Goal: Task Accomplishment & Management: Manage account settings

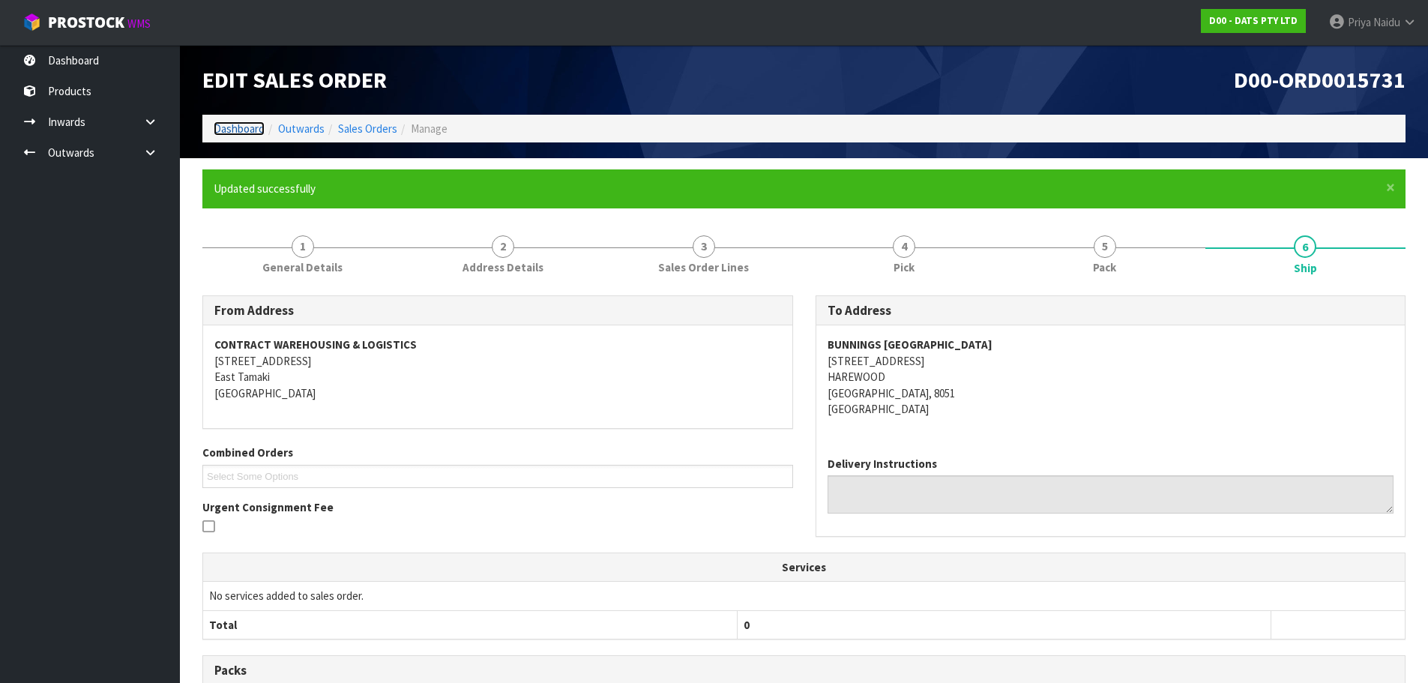
click at [229, 132] on link "Dashboard" at bounding box center [239, 128] width 51 height 14
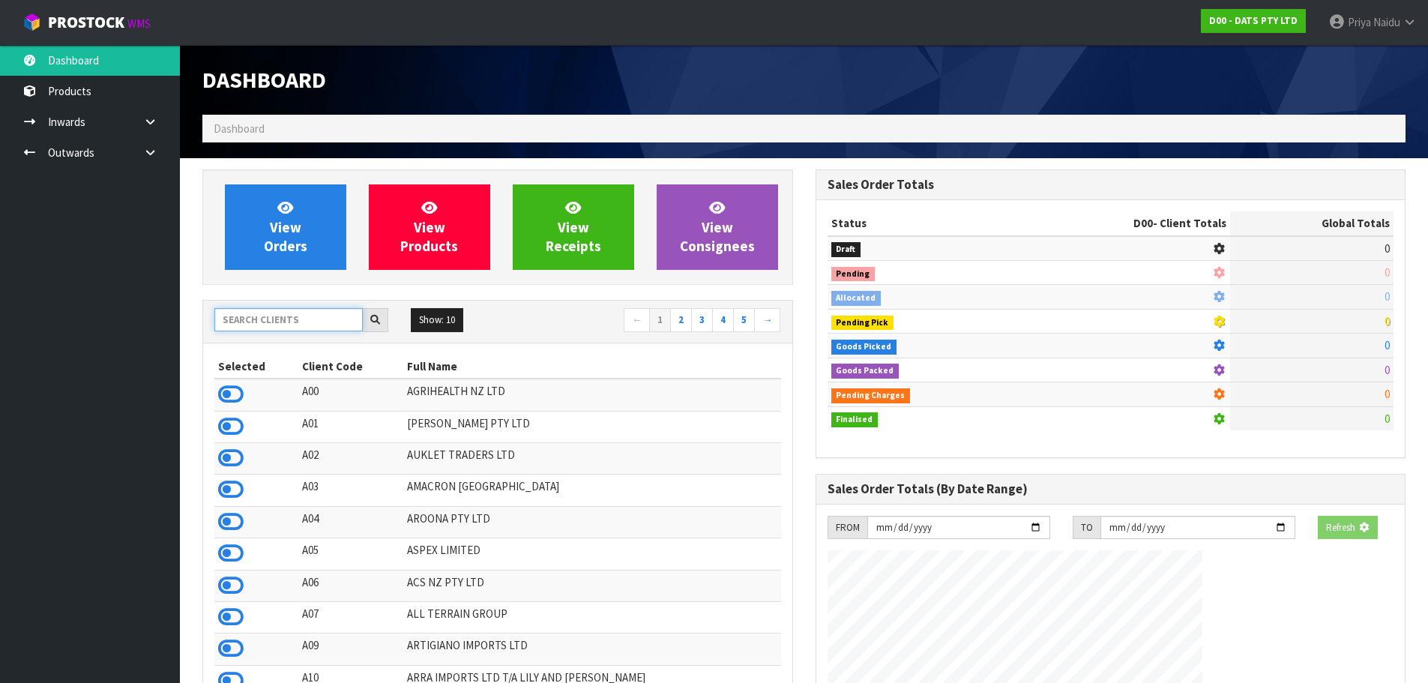
click at [262, 314] on input "text" at bounding box center [288, 319] width 148 height 23
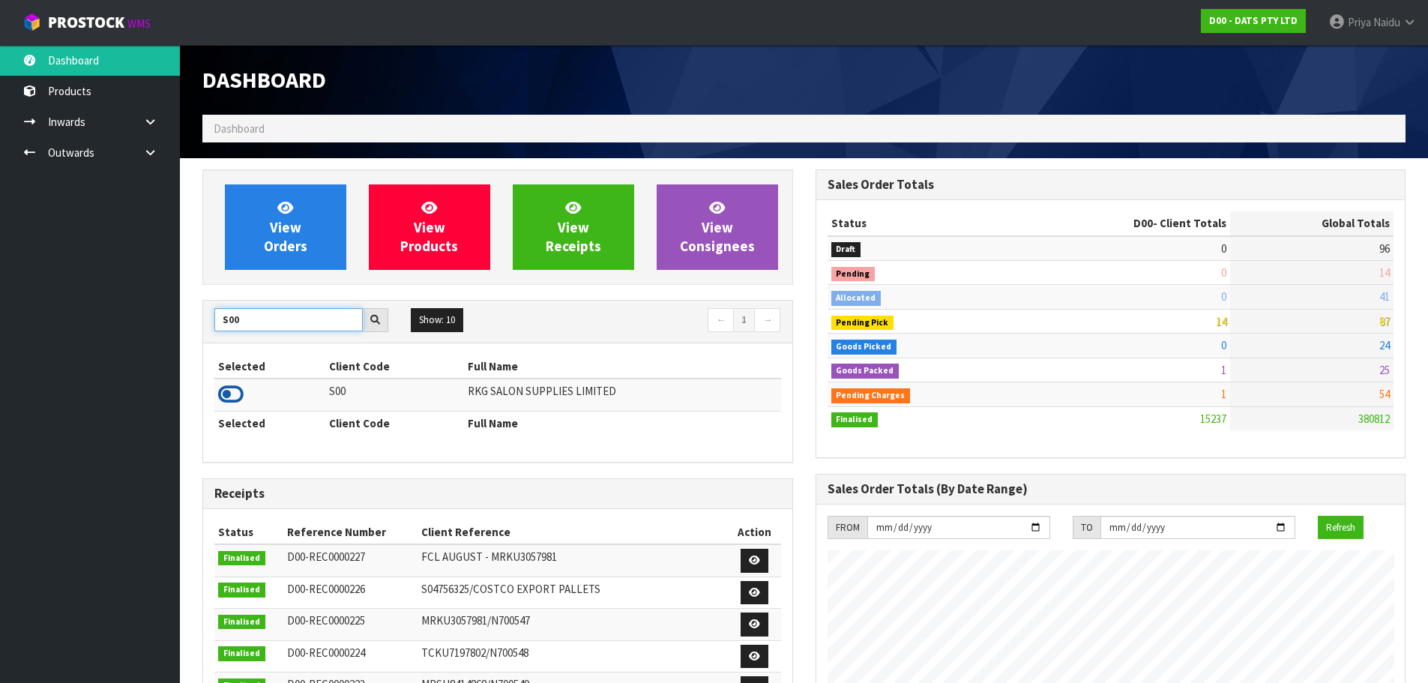
type input "S00"
click at [224, 391] on icon at bounding box center [230, 394] width 25 height 22
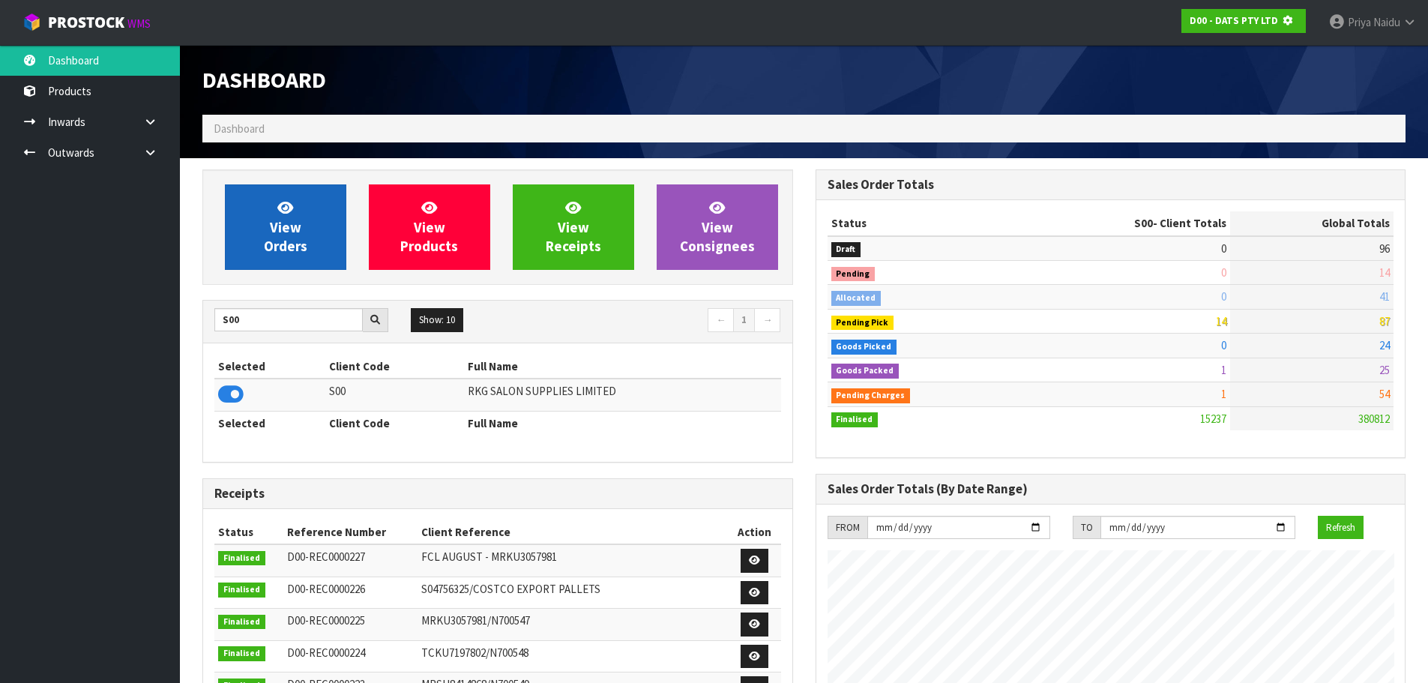
scroll to position [934, 612]
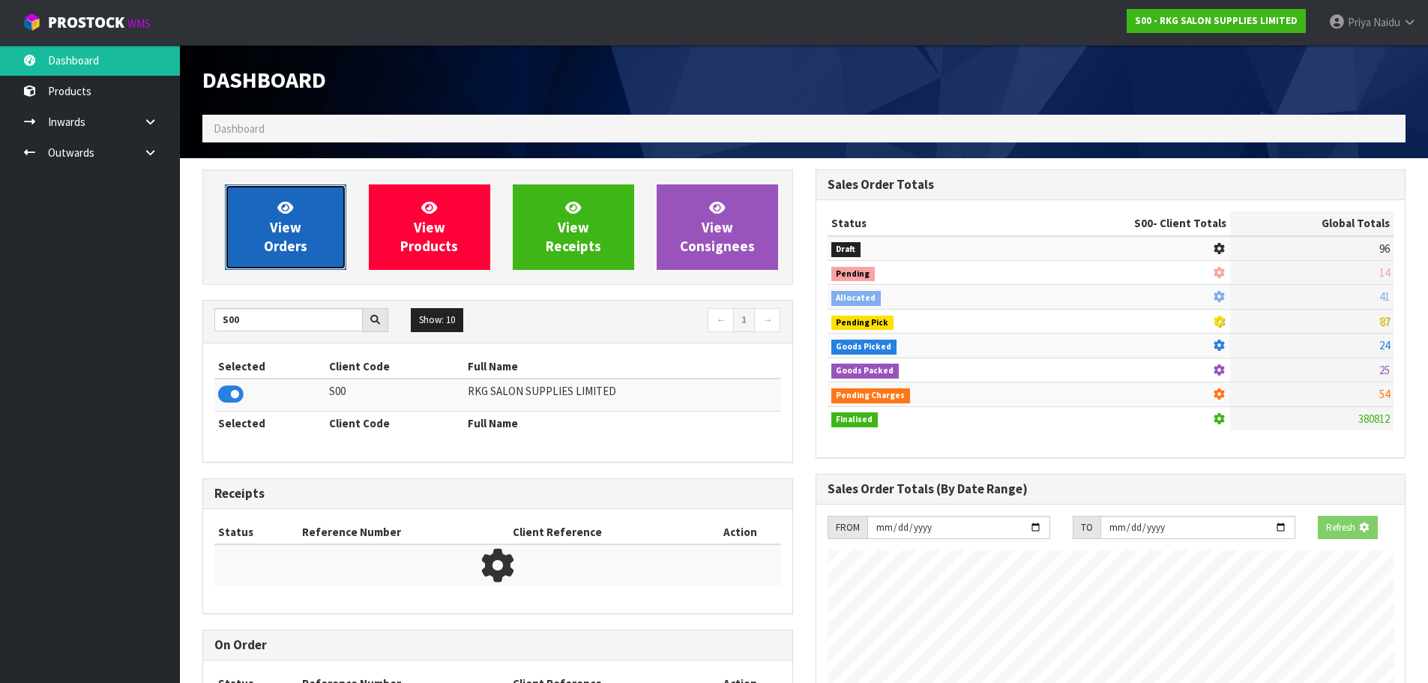
click at [288, 228] on span "View Orders" at bounding box center [285, 227] width 43 height 56
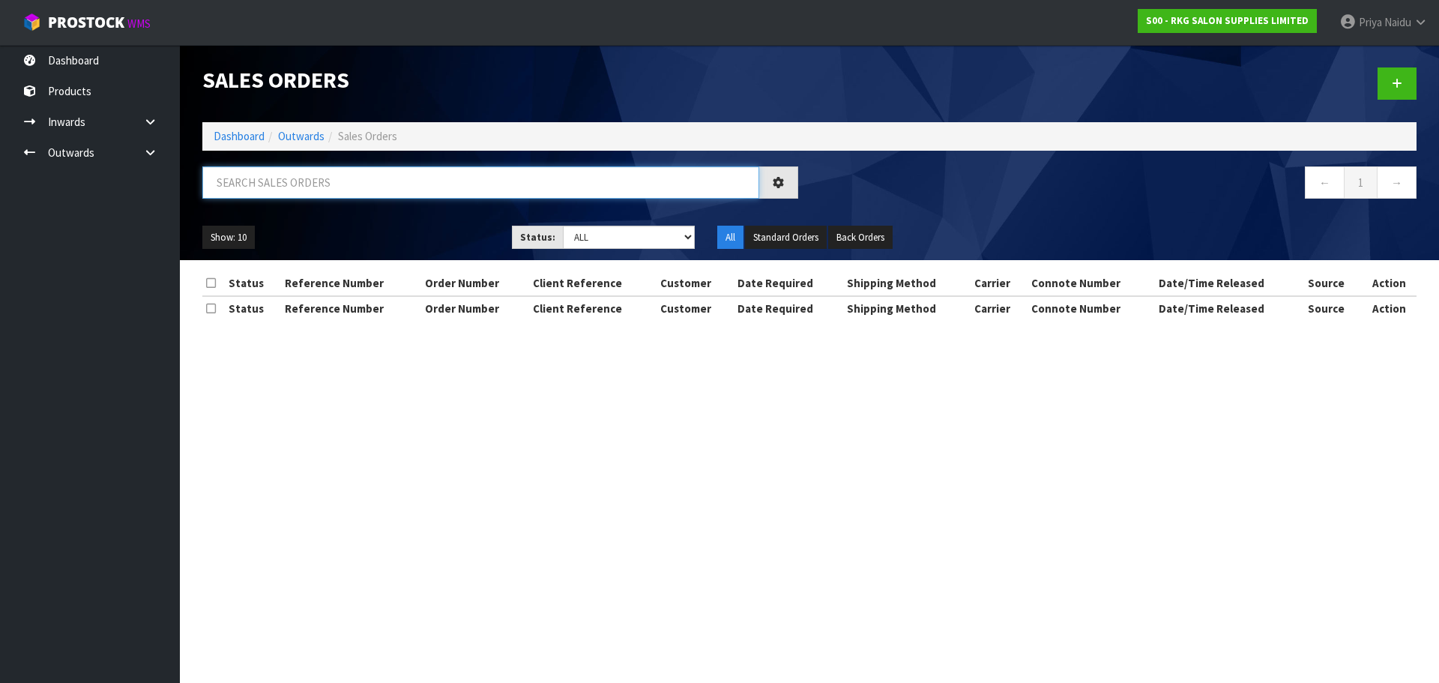
click at [315, 188] on input "text" at bounding box center [480, 182] width 557 height 32
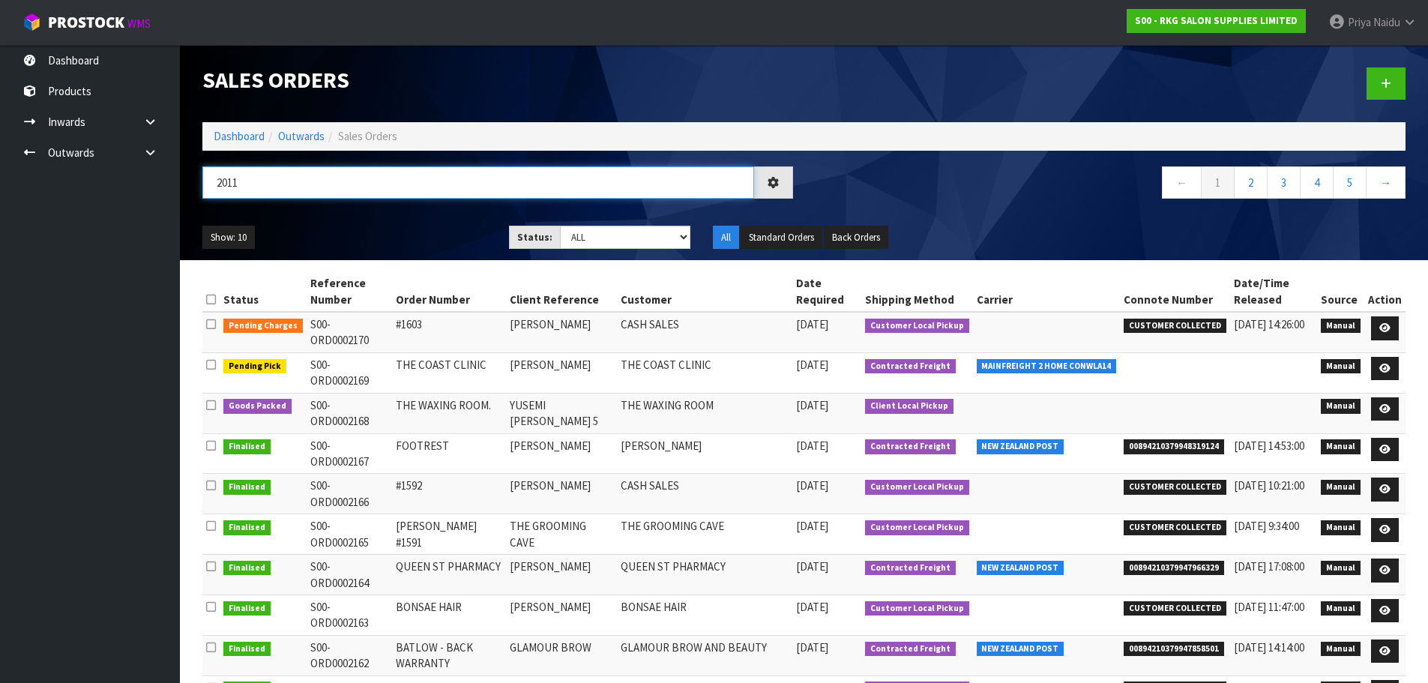
type input "2011"
click at [330, 232] on ul "Show: 10 5 10 25 50" at bounding box center [344, 238] width 284 height 24
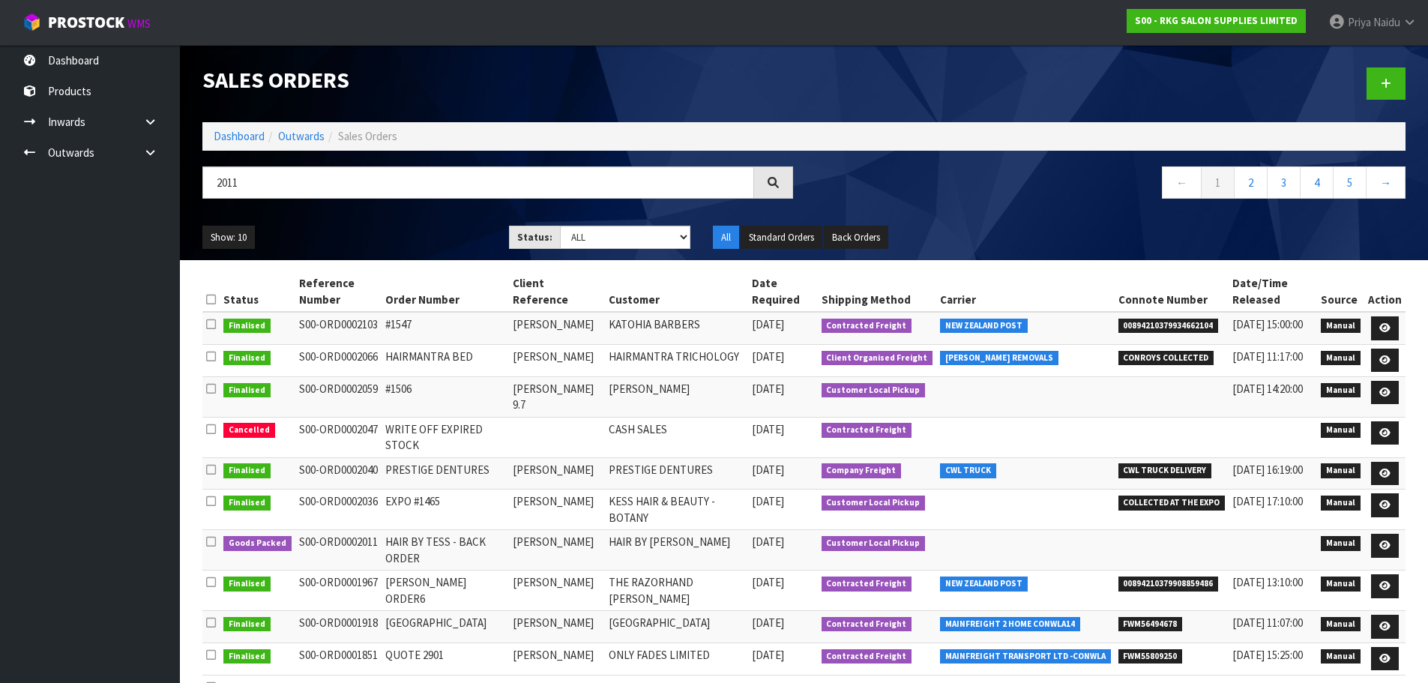
click at [341, 232] on ul "Show: 10 5 10 25 50" at bounding box center [344, 238] width 284 height 24
click at [383, 237] on ul "Show: 10 5 10 25 50" at bounding box center [344, 238] width 284 height 24
click at [602, 235] on select "Draft Pending Allocated Pending Pick Goods Picked Goods Packed Pending Charges …" at bounding box center [625, 237] width 130 height 23
select select "string:5"
click at [560, 226] on select "Draft Pending Allocated Pending Pick Goods Picked Goods Packed Pending Charges …" at bounding box center [625, 237] width 130 height 23
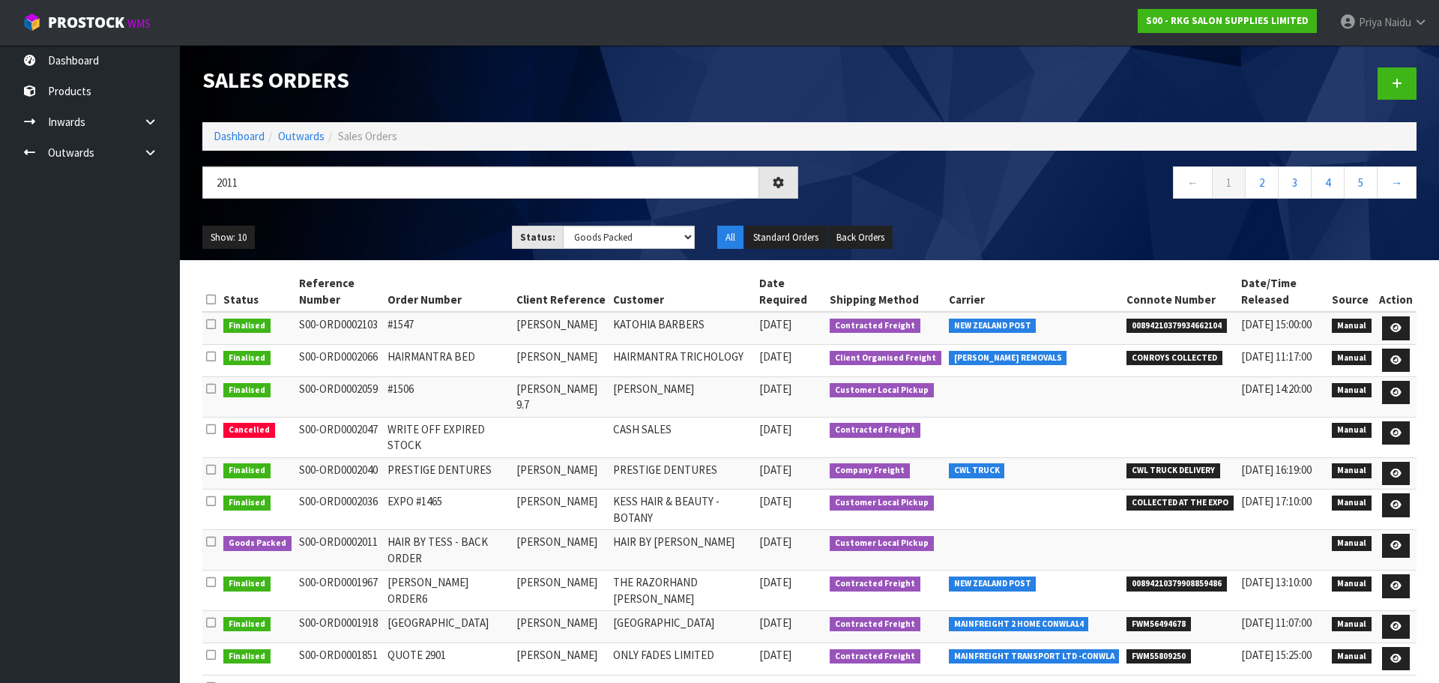
click at [396, 218] on div "Show: 10 5 10 25 50 Status: Draft Pending Allocated Pending Pick Goods Picked G…" at bounding box center [809, 237] width 1236 height 46
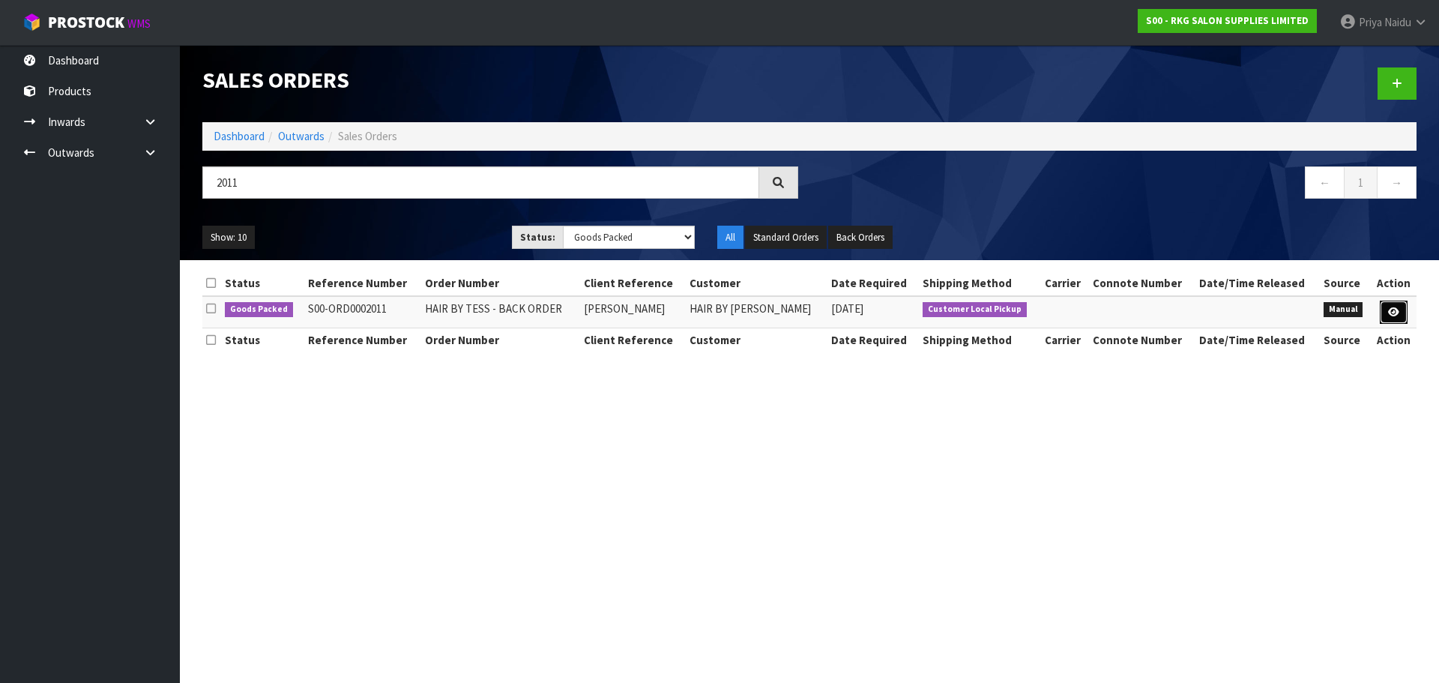
click at [1389, 302] on link at bounding box center [1394, 312] width 28 height 24
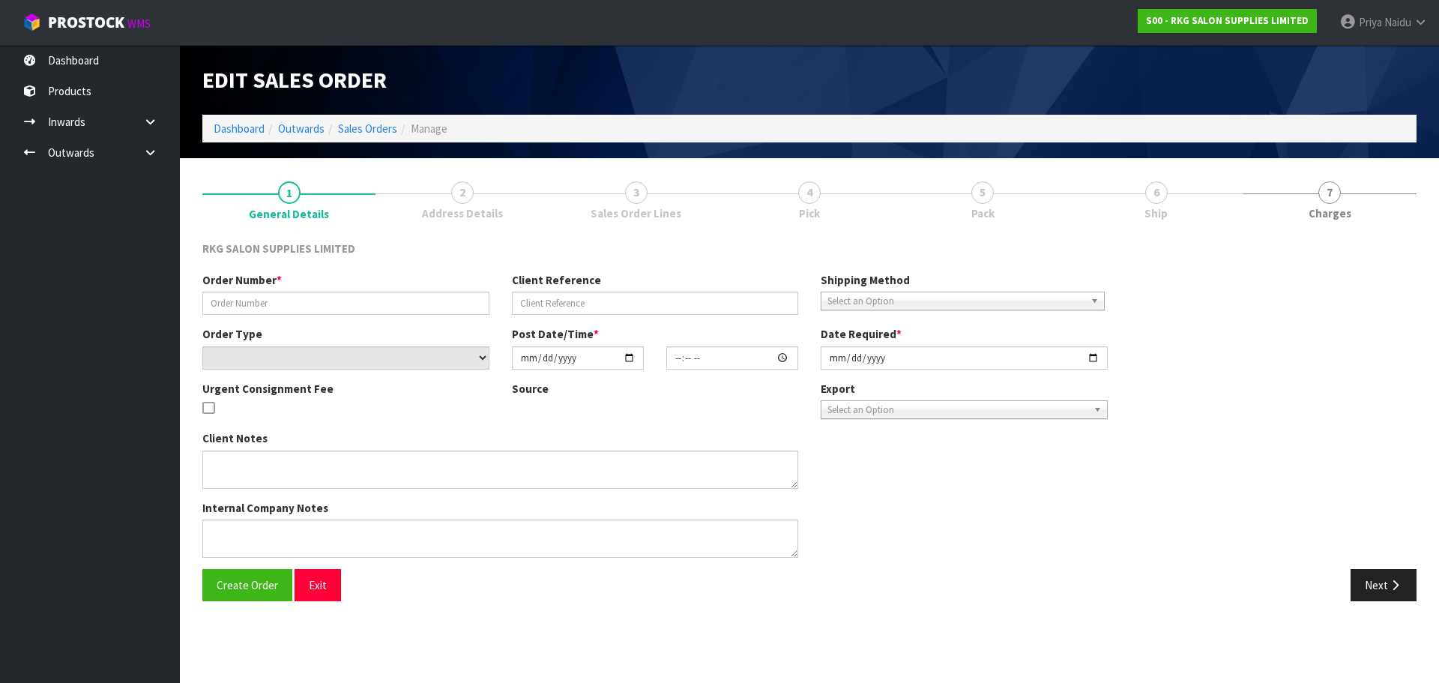
type input "HAIR BY TESS - BACK ORDER"
type input "TESSA BURLISON"
select select "number:0"
type input "2025-08-01"
type input "12:00:00.000"
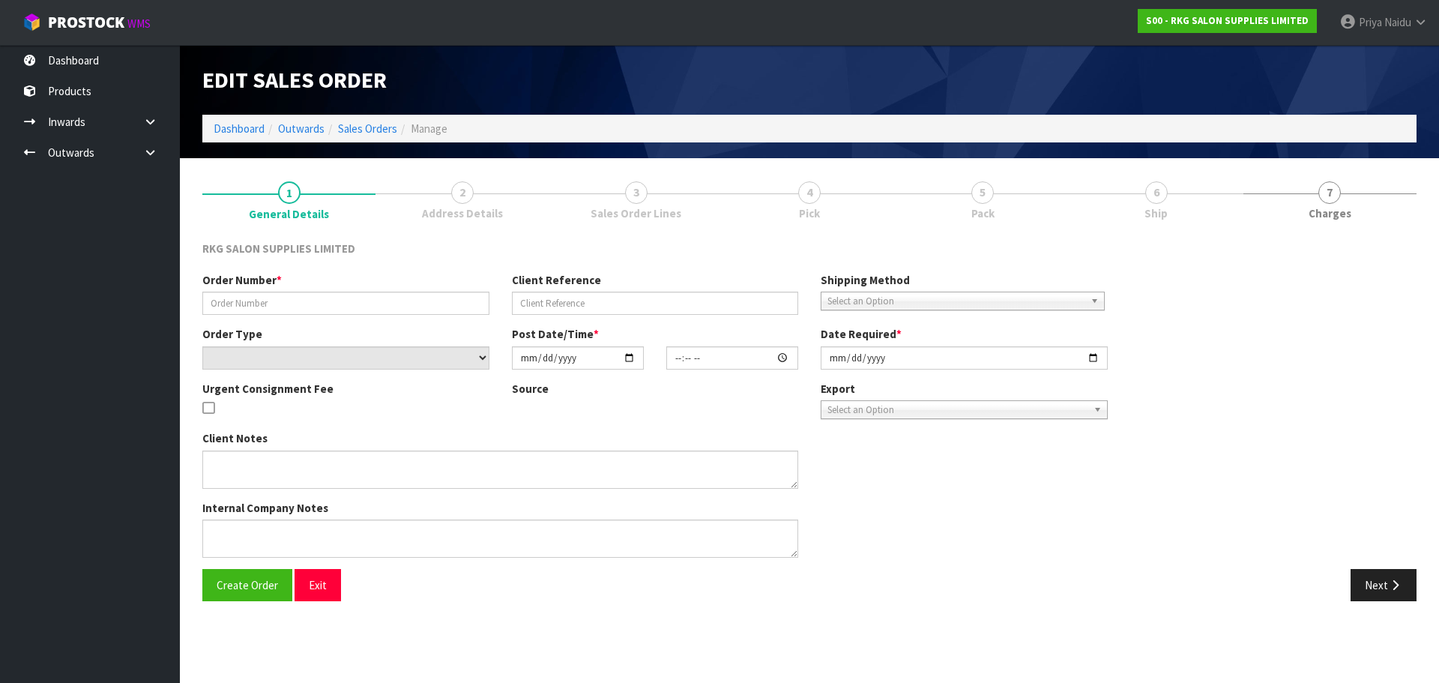
type input "2025-09-05"
type textarea "WILL PICK UP WHEN AVAILABLE - PAID"
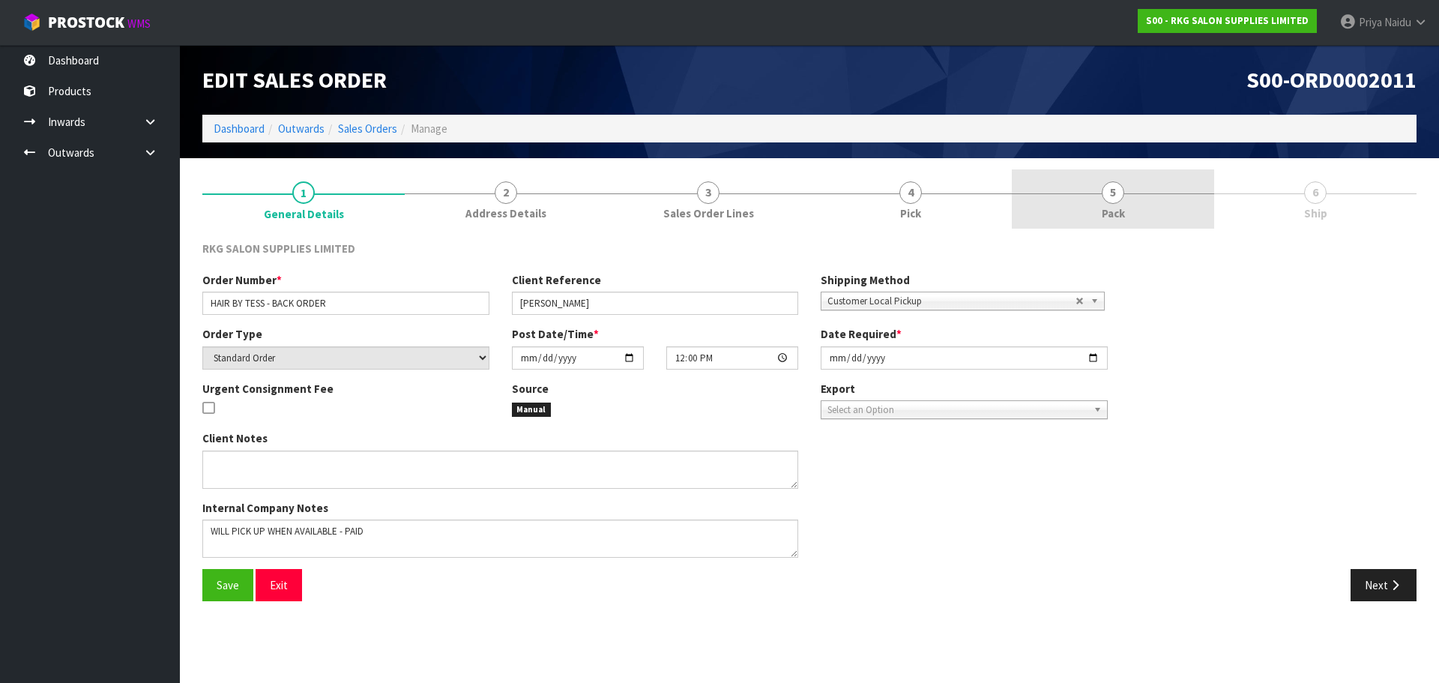
click at [1153, 213] on link "5 Pack" at bounding box center [1113, 198] width 202 height 59
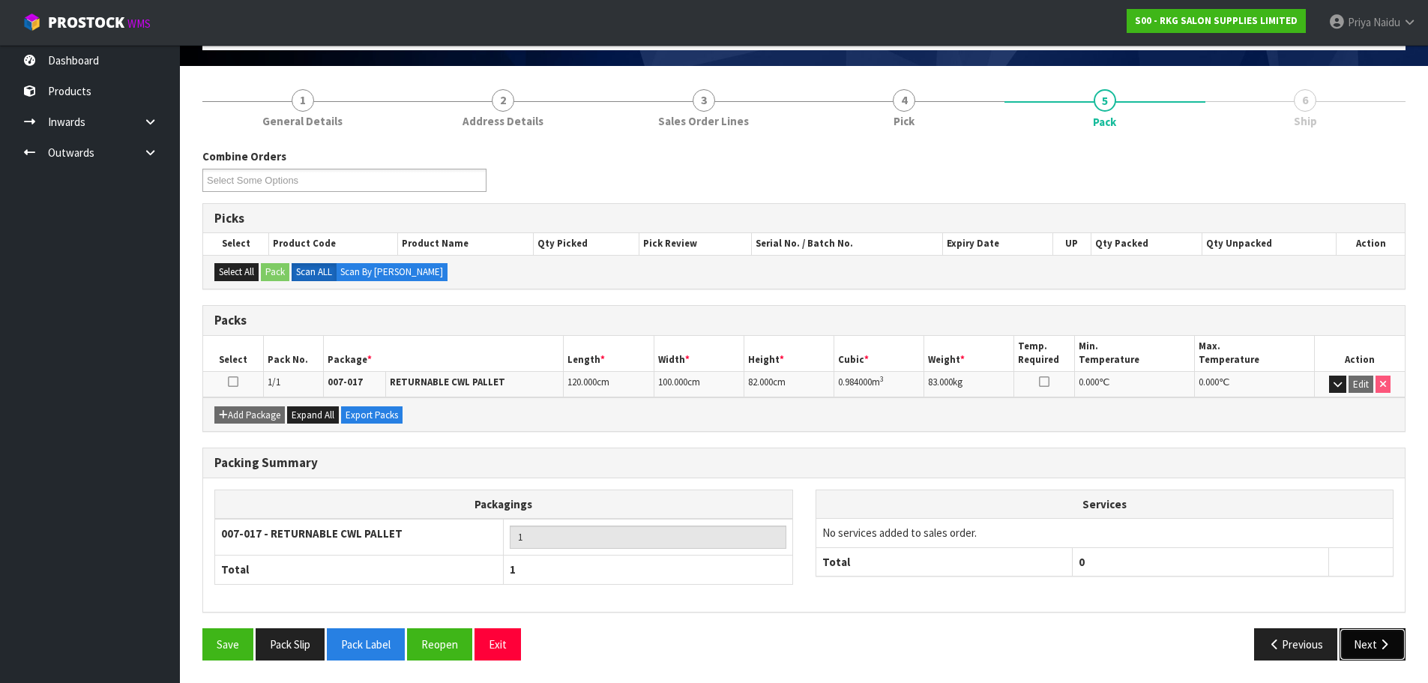
click at [1356, 629] on button "Next" at bounding box center [1372, 644] width 66 height 32
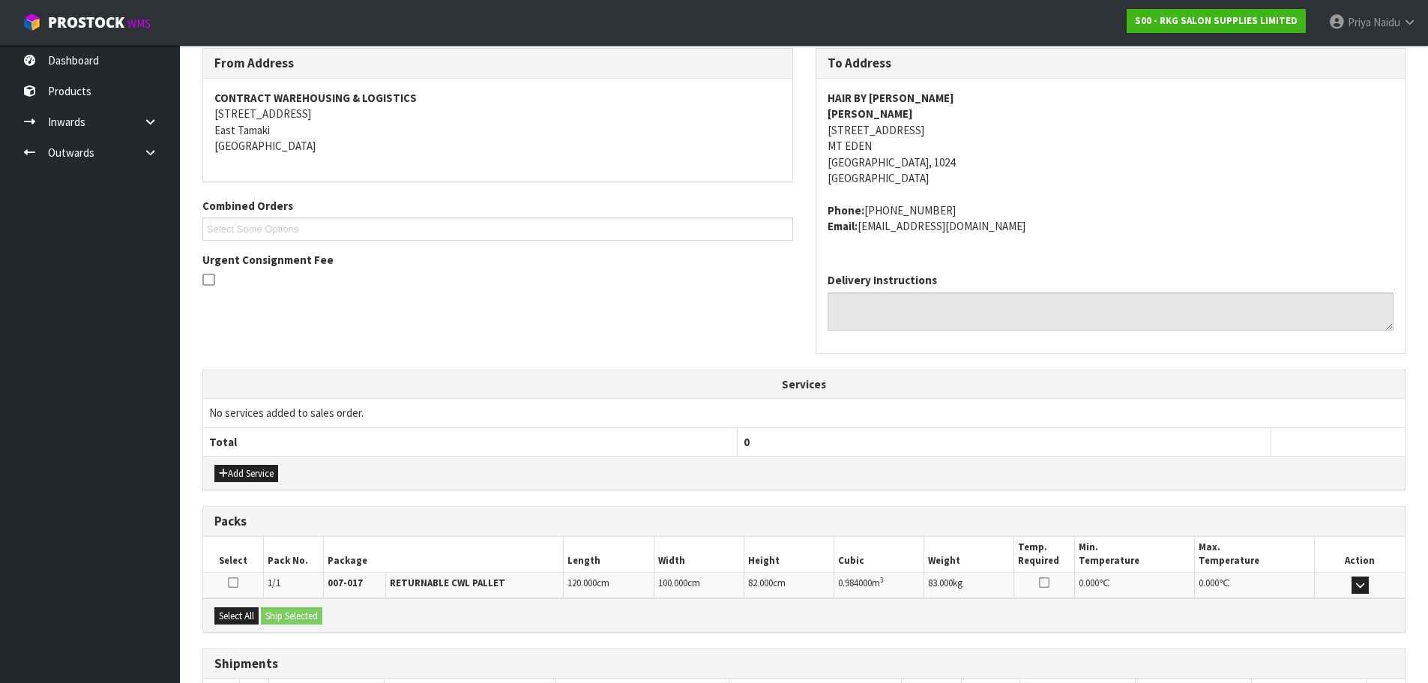
scroll to position [303, 0]
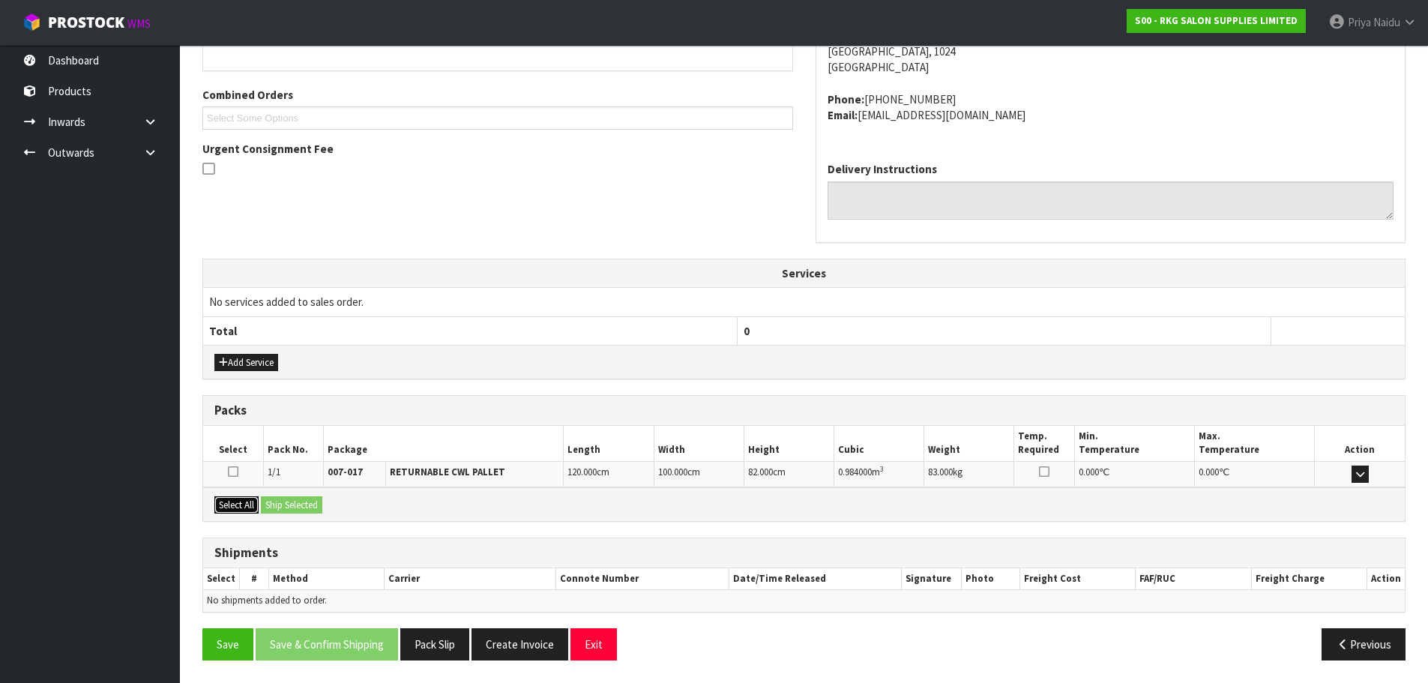
click at [240, 498] on button "Select All" at bounding box center [236, 505] width 44 height 18
click at [294, 507] on button "Ship Selected" at bounding box center [291, 505] width 61 height 18
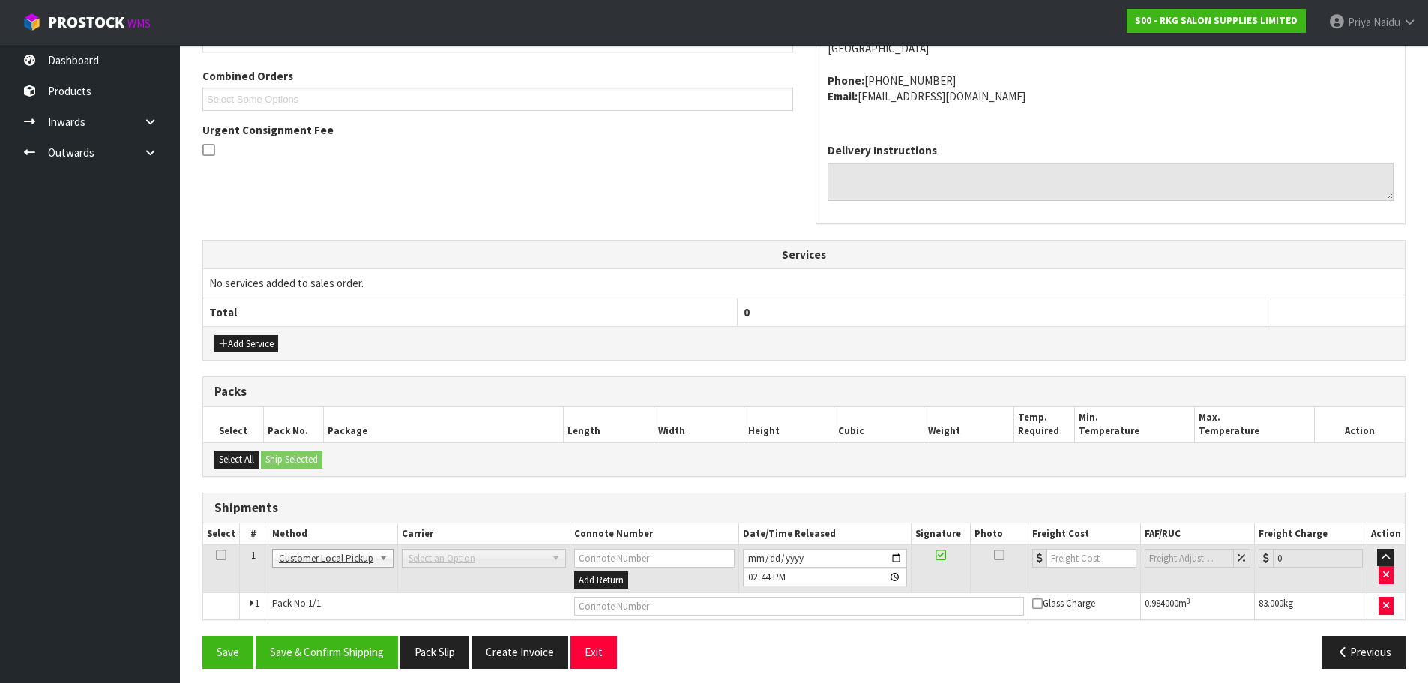
scroll to position [330, 0]
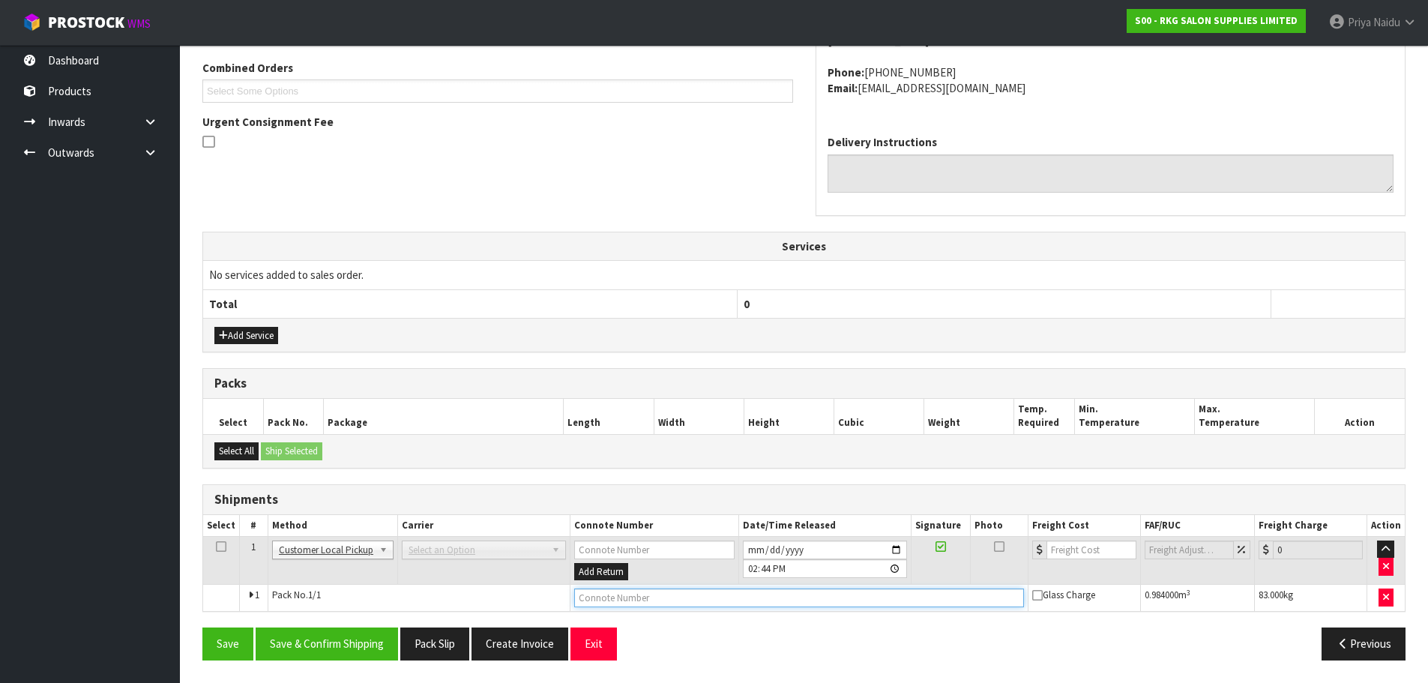
click at [617, 601] on input "text" at bounding box center [799, 597] width 450 height 19
type input "CUSTOMER COLLECTED"
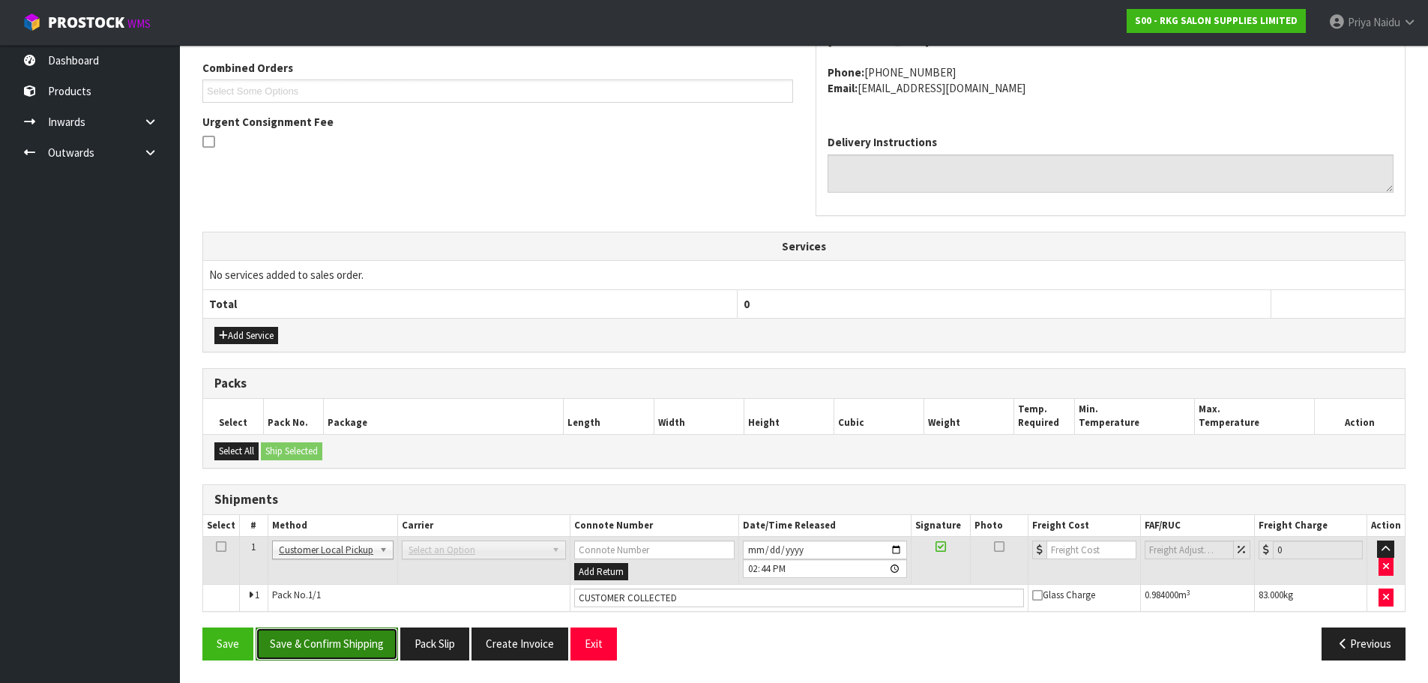
click at [310, 636] on button "Save & Confirm Shipping" at bounding box center [327, 643] width 142 height 32
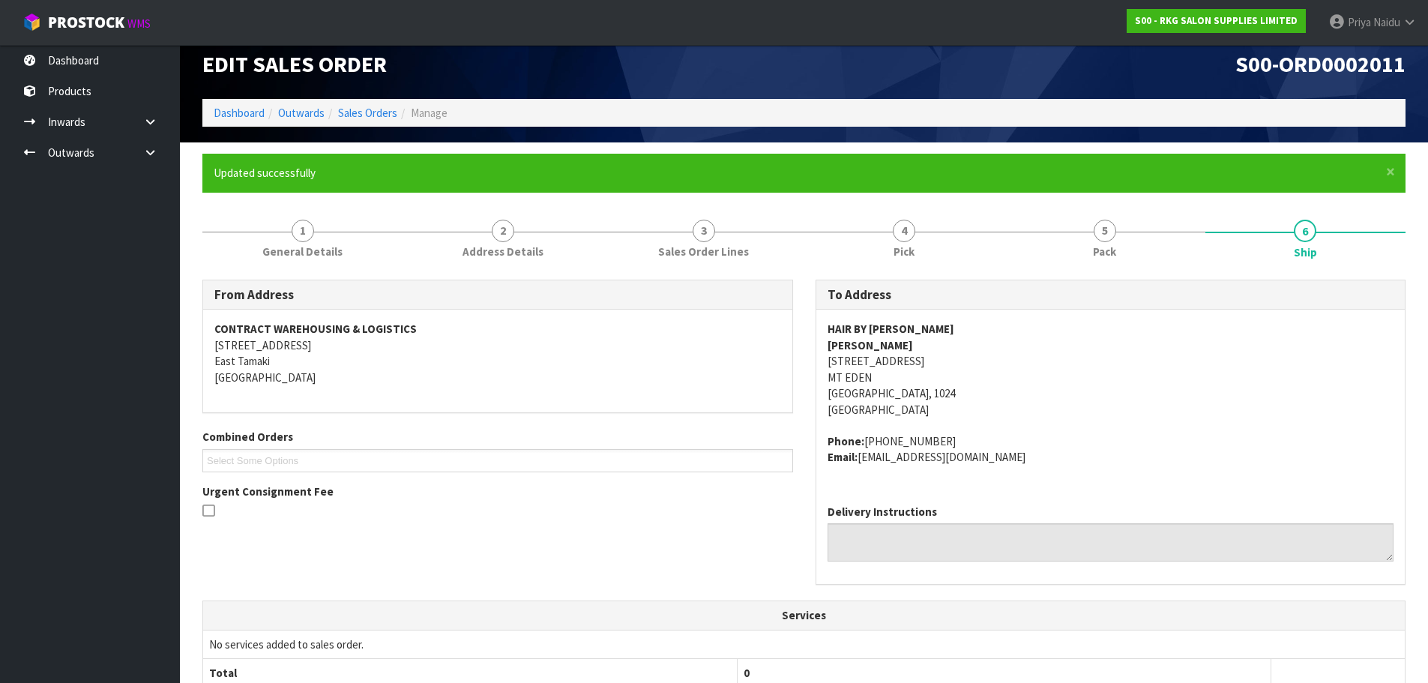
scroll to position [0, 0]
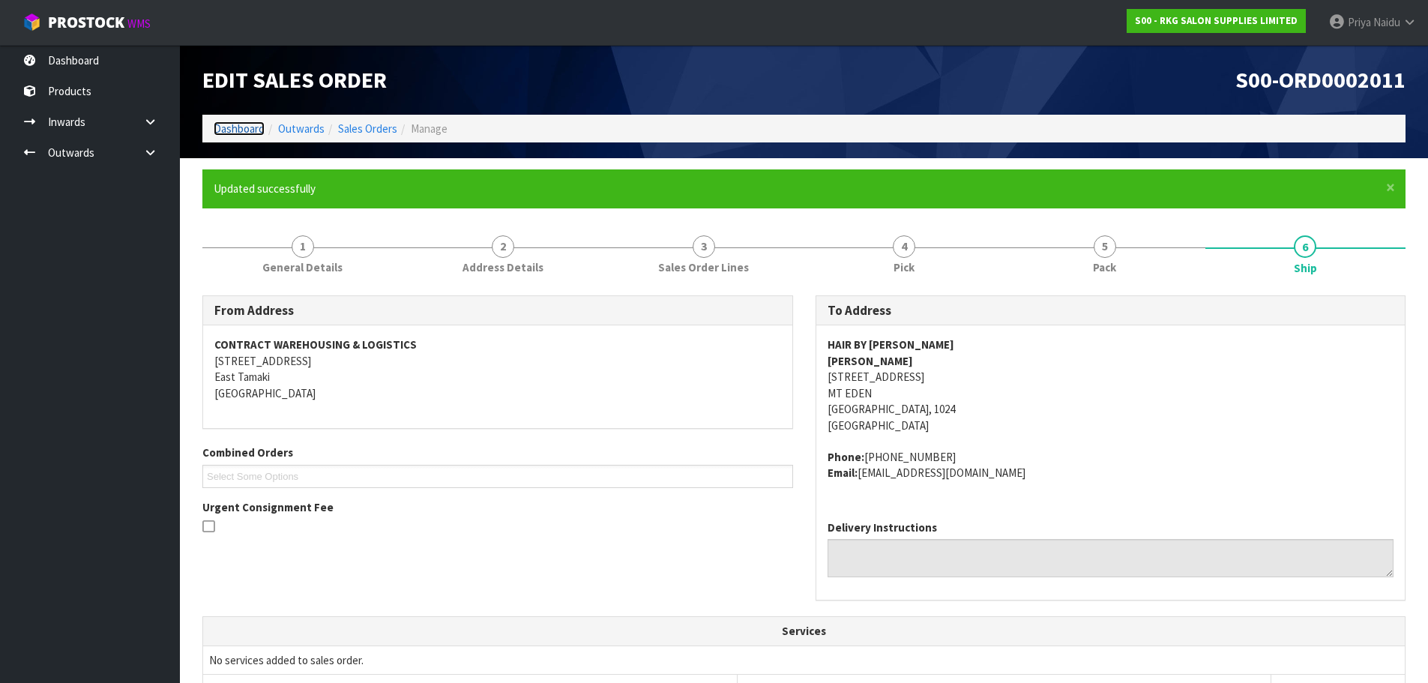
click at [250, 126] on link "Dashboard" at bounding box center [239, 128] width 51 height 14
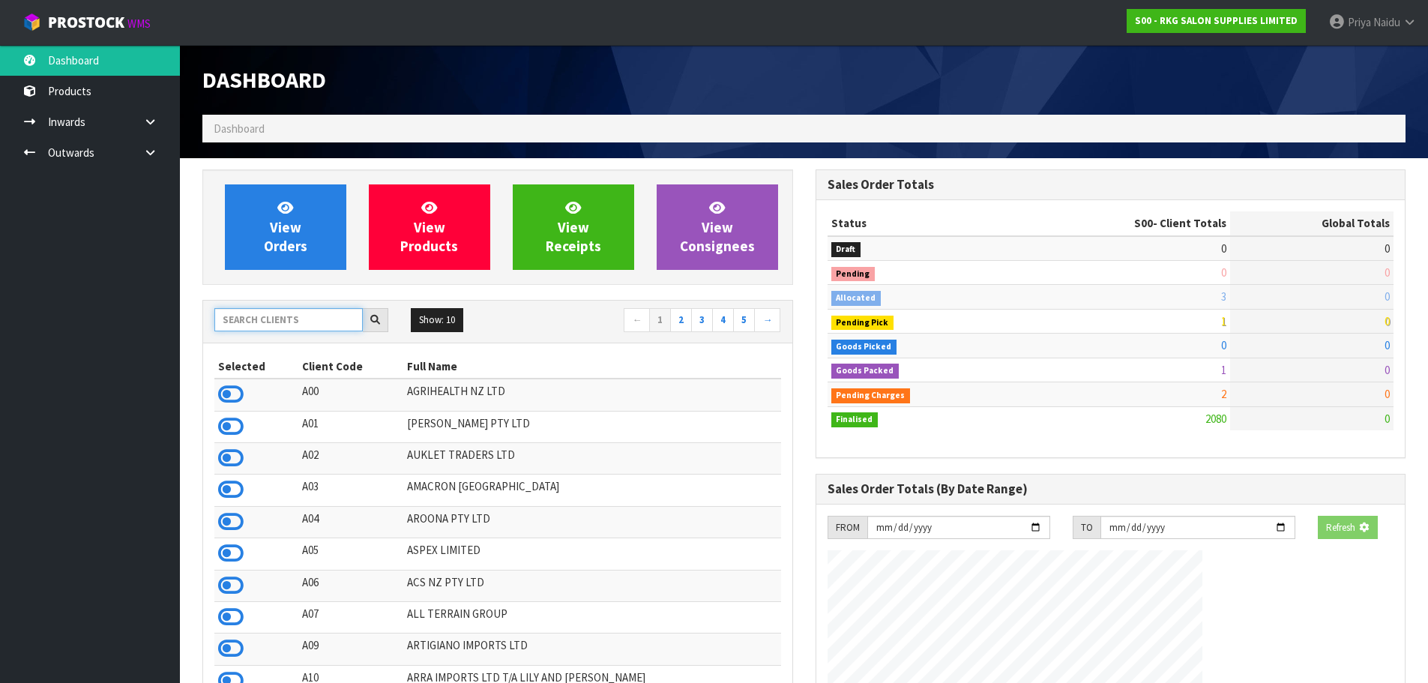
click at [250, 320] on input "text" at bounding box center [288, 319] width 148 height 23
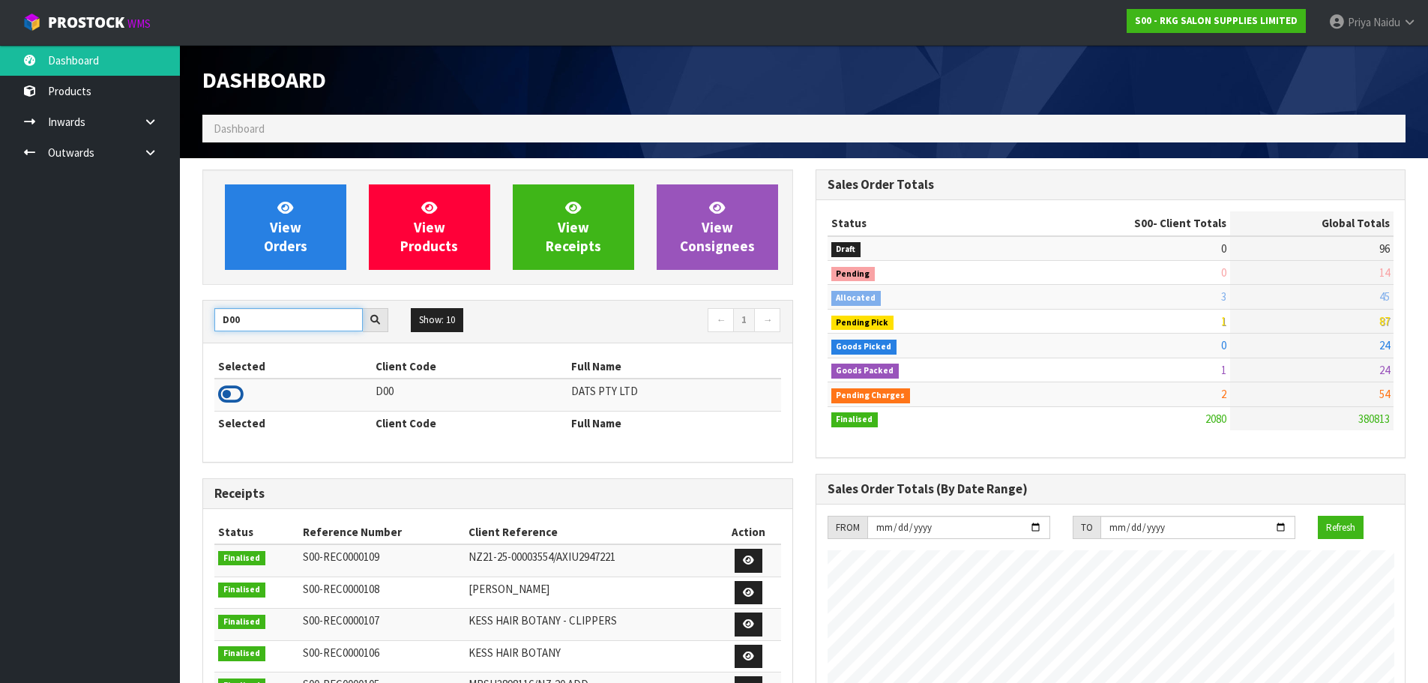
type input "D00"
click at [228, 402] on icon at bounding box center [230, 394] width 25 height 22
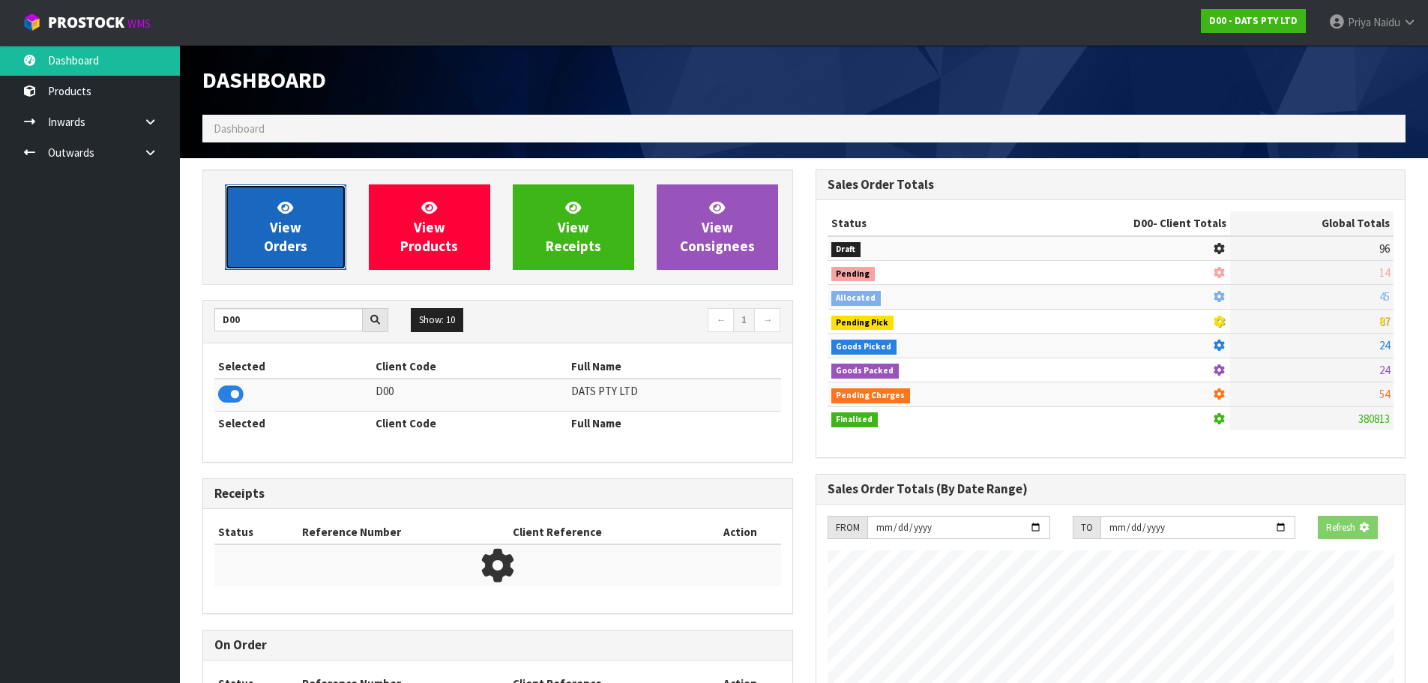
scroll to position [748419, 748740]
click at [273, 248] on span "View Orders" at bounding box center [285, 227] width 43 height 56
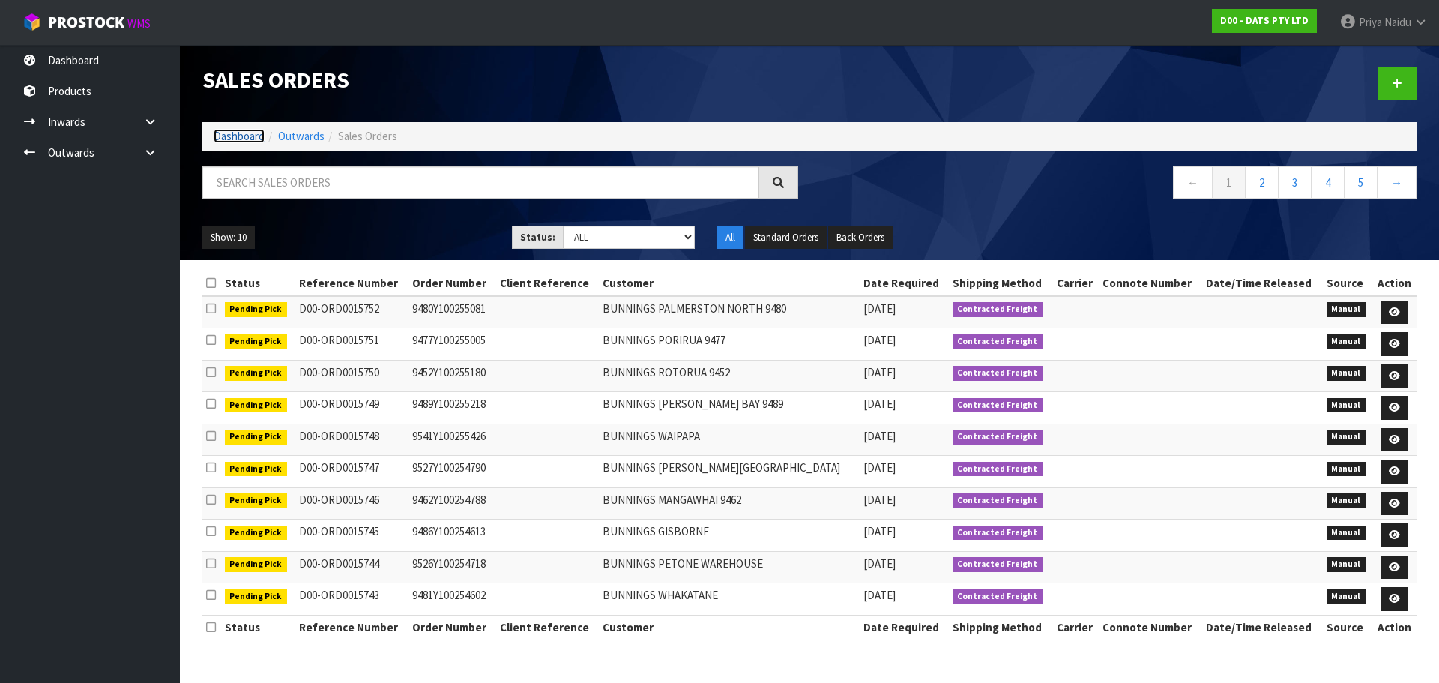
click at [235, 133] on link "Dashboard" at bounding box center [239, 136] width 51 height 14
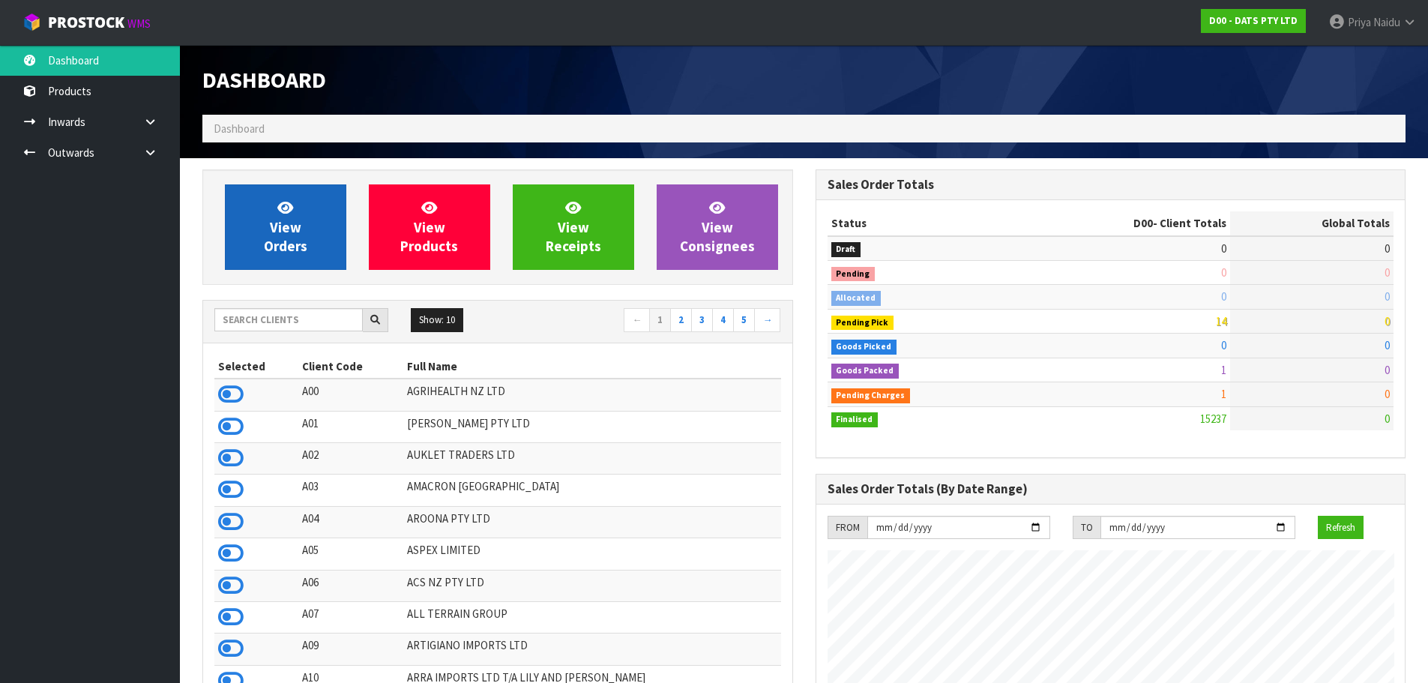
scroll to position [1135, 612]
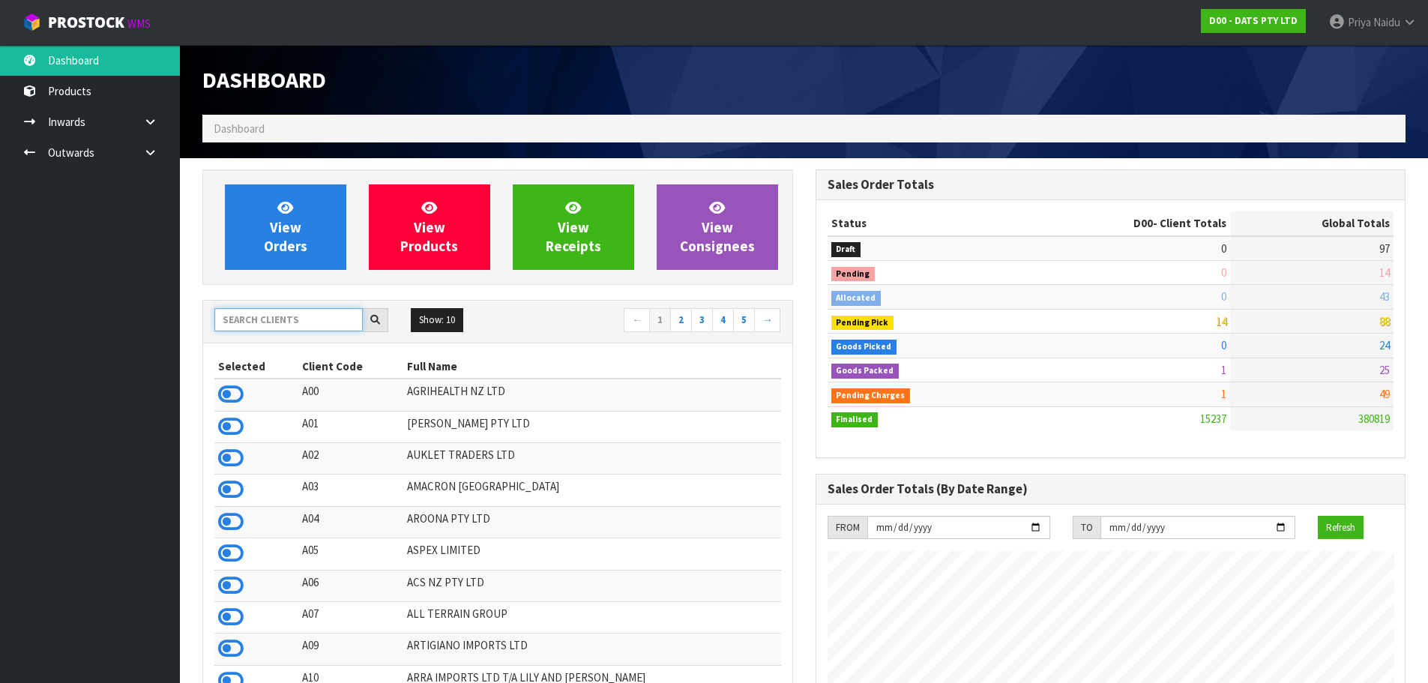
click at [288, 325] on input "text" at bounding box center [288, 319] width 148 height 23
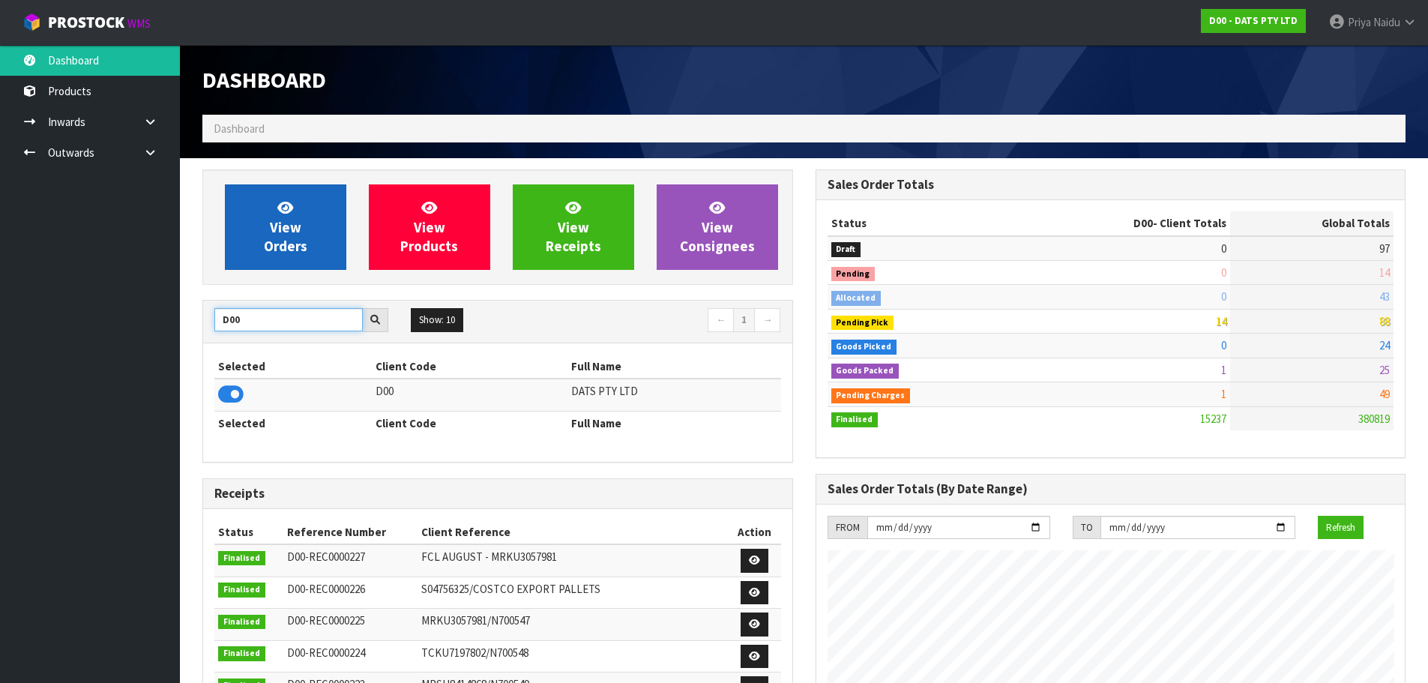
type input "D00"
click at [303, 234] on link "View Orders" at bounding box center [285, 226] width 121 height 85
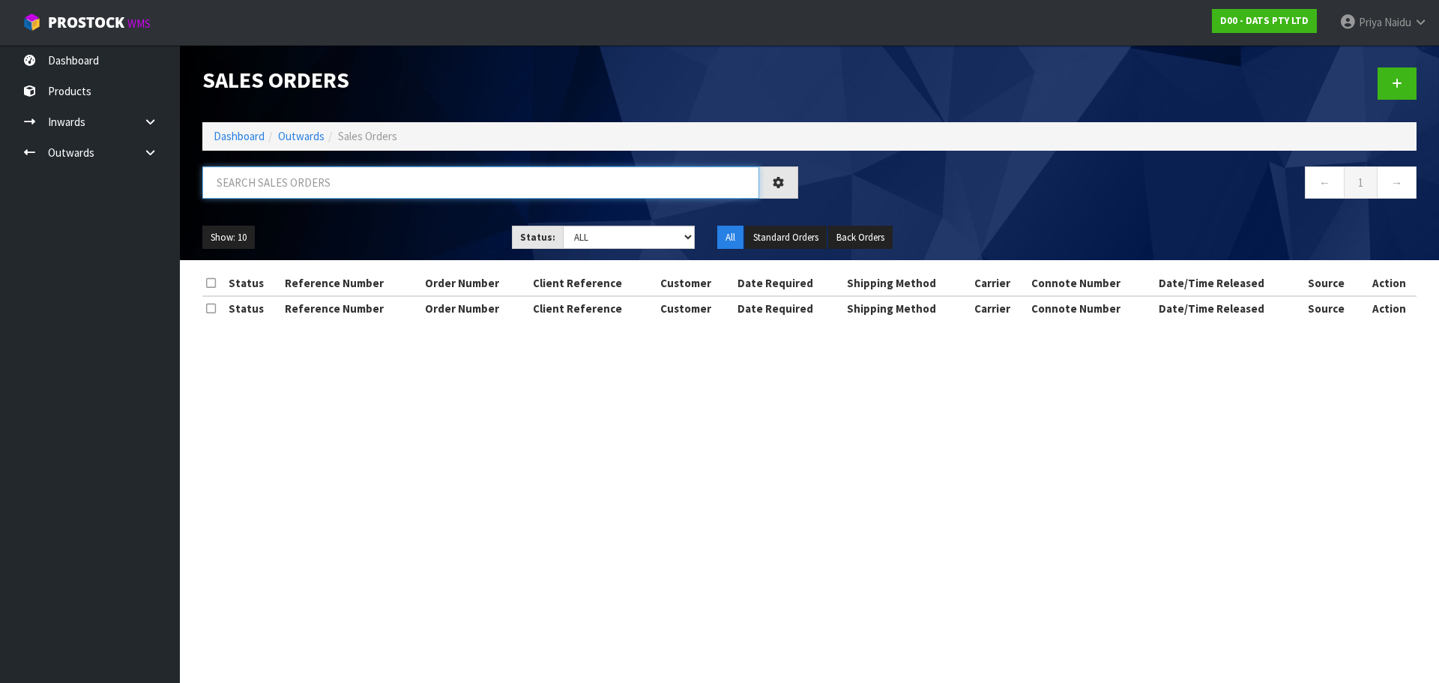
click at [334, 195] on input "text" at bounding box center [480, 182] width 557 height 32
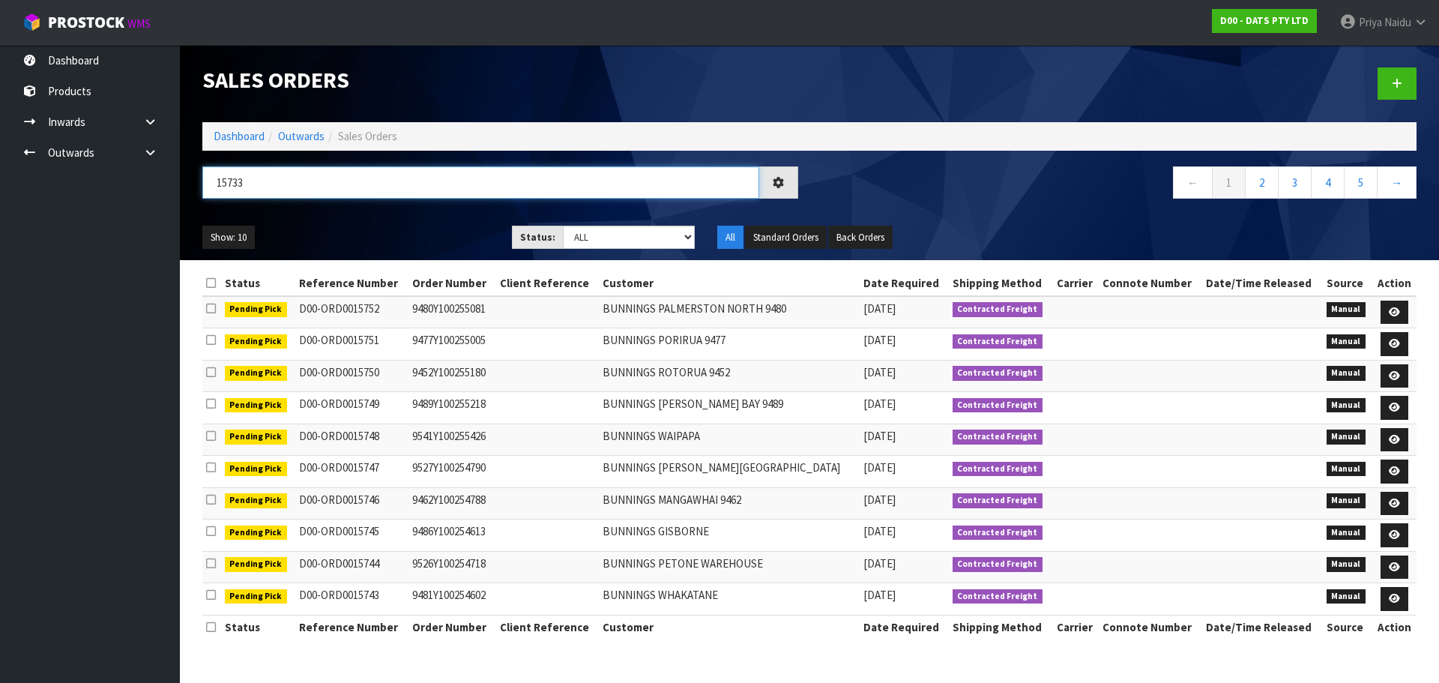
type input "15733"
drag, startPoint x: 417, startPoint y: 237, endPoint x: 534, endPoint y: 237, distance: 117.6
click at [417, 237] on ul "Show: 10 5 10 25 50" at bounding box center [345, 238] width 287 height 24
drag, startPoint x: 587, startPoint y: 236, endPoint x: 590, endPoint y: 247, distance: 11.1
click at [587, 236] on select "Draft Pending Allocated Pending Pick Goods Picked Goods Packed Pending Charges …" at bounding box center [629, 237] width 133 height 23
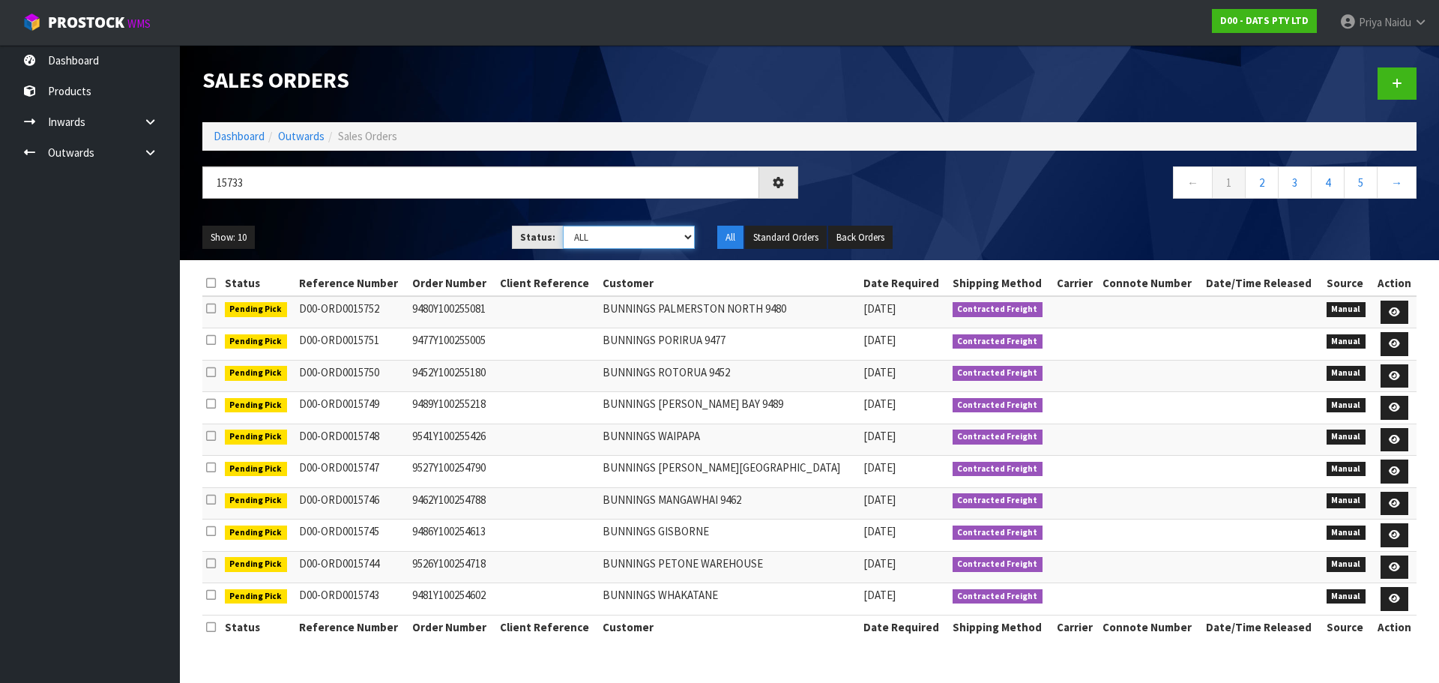
select select "string:5"
click at [563, 226] on select "Draft Pending Allocated Pending Pick Goods Picked Goods Packed Pending Charges …" at bounding box center [629, 237] width 133 height 23
click at [408, 210] on div "15733 ← 1 2 3 4 5 →" at bounding box center [809, 190] width 1236 height 48
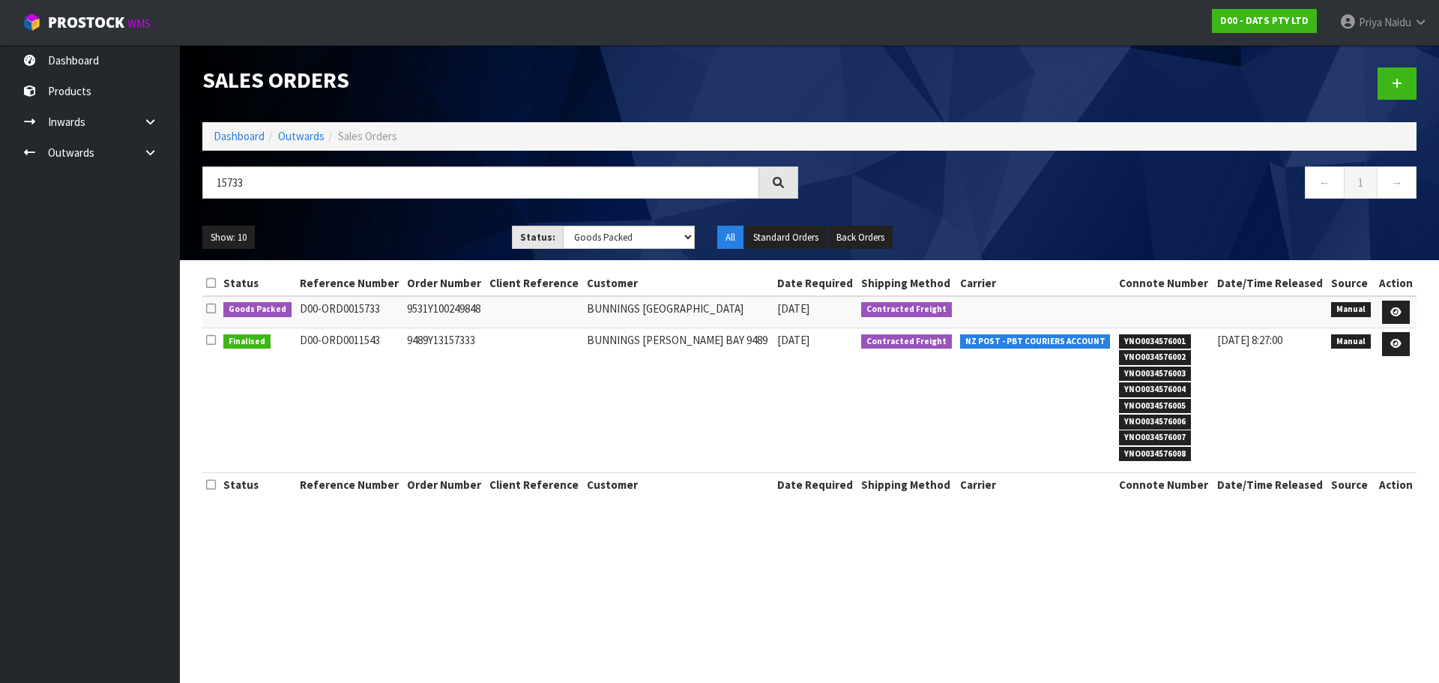
click at [425, 229] on ul "Show: 10 5 10 25 50" at bounding box center [345, 238] width 287 height 24
click at [1401, 308] on link at bounding box center [1396, 312] width 28 height 24
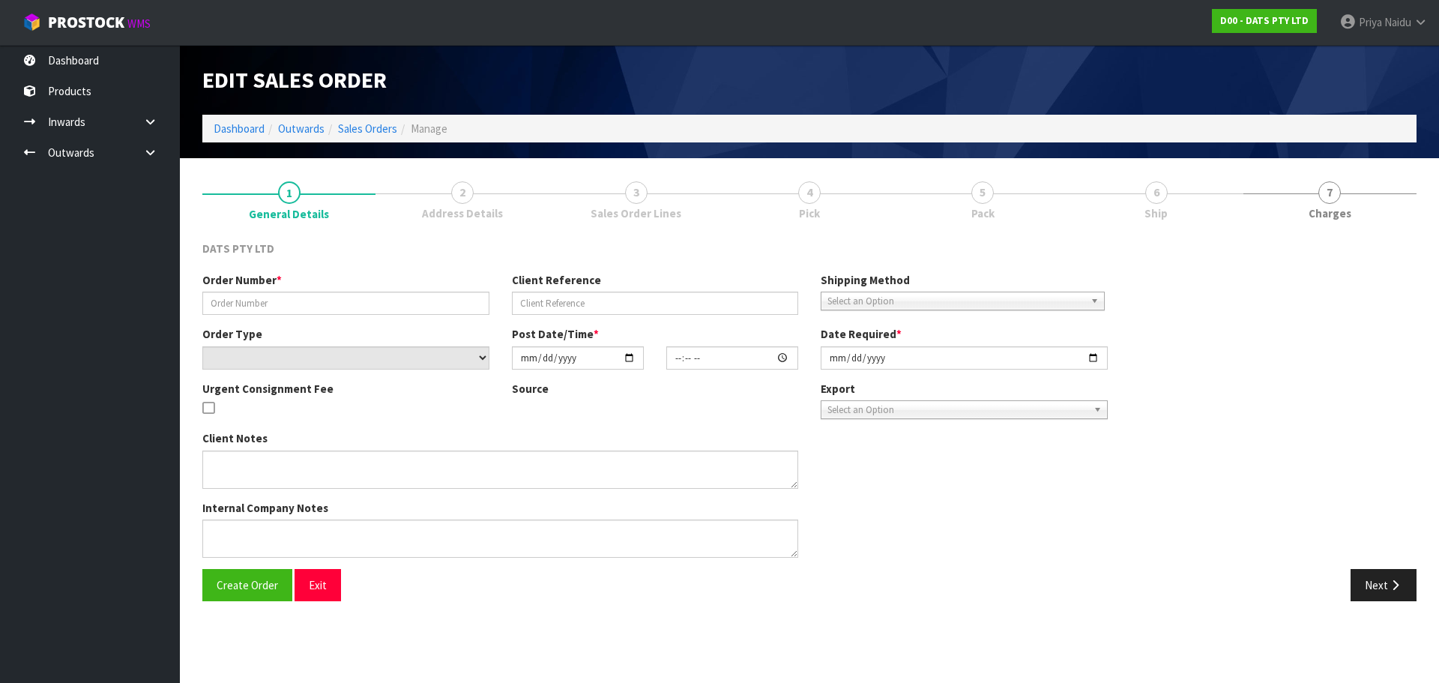
type input "9531Y100249848"
select select "number:0"
type input "2025-09-09"
type input "08:57:00.000"
type input "2025-09-09"
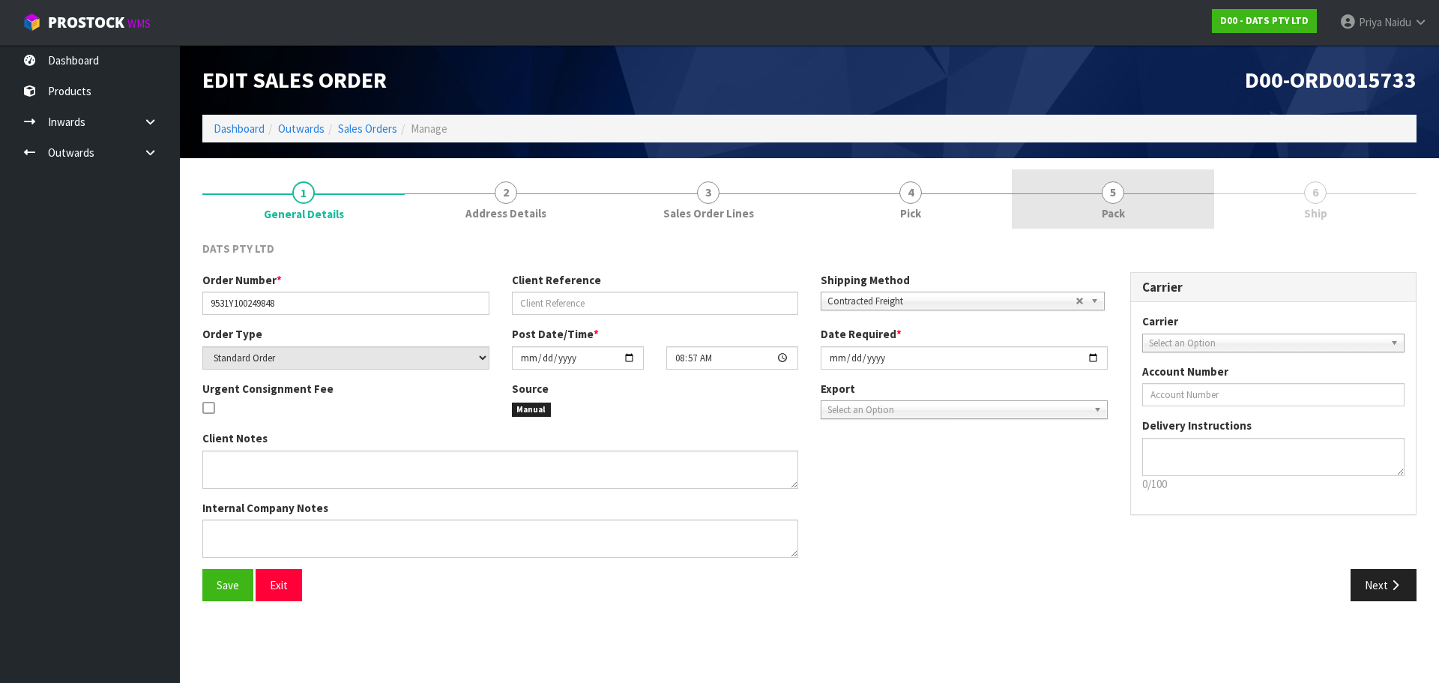
click at [1120, 211] on span "Pack" at bounding box center [1113, 213] width 23 height 16
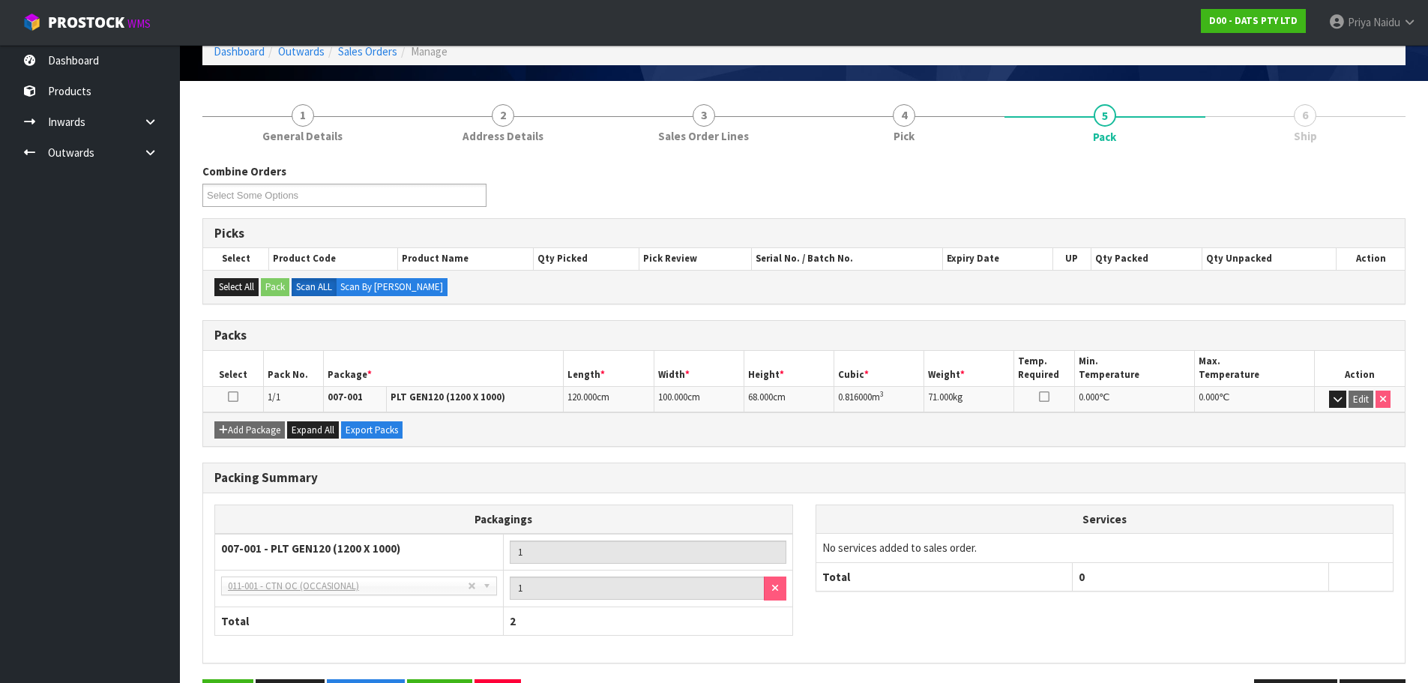
scroll to position [129, 0]
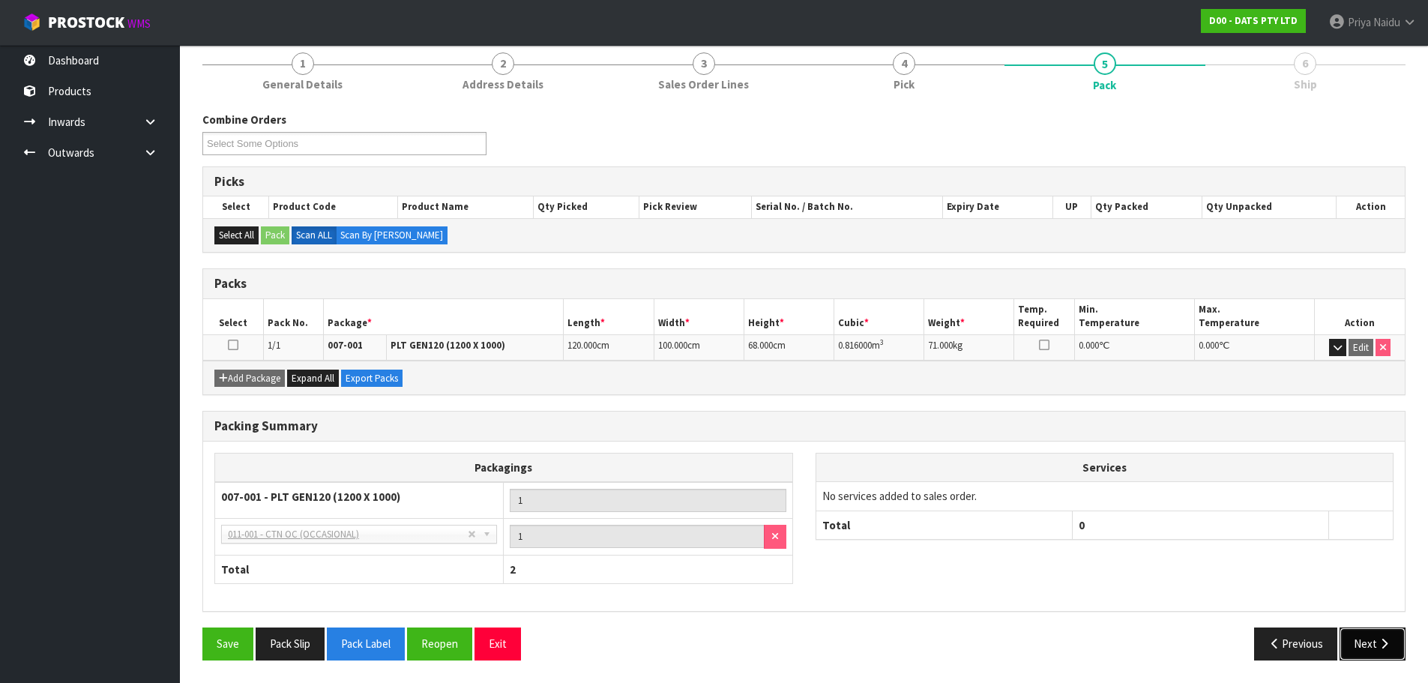
click at [1354, 639] on button "Next" at bounding box center [1372, 643] width 66 height 32
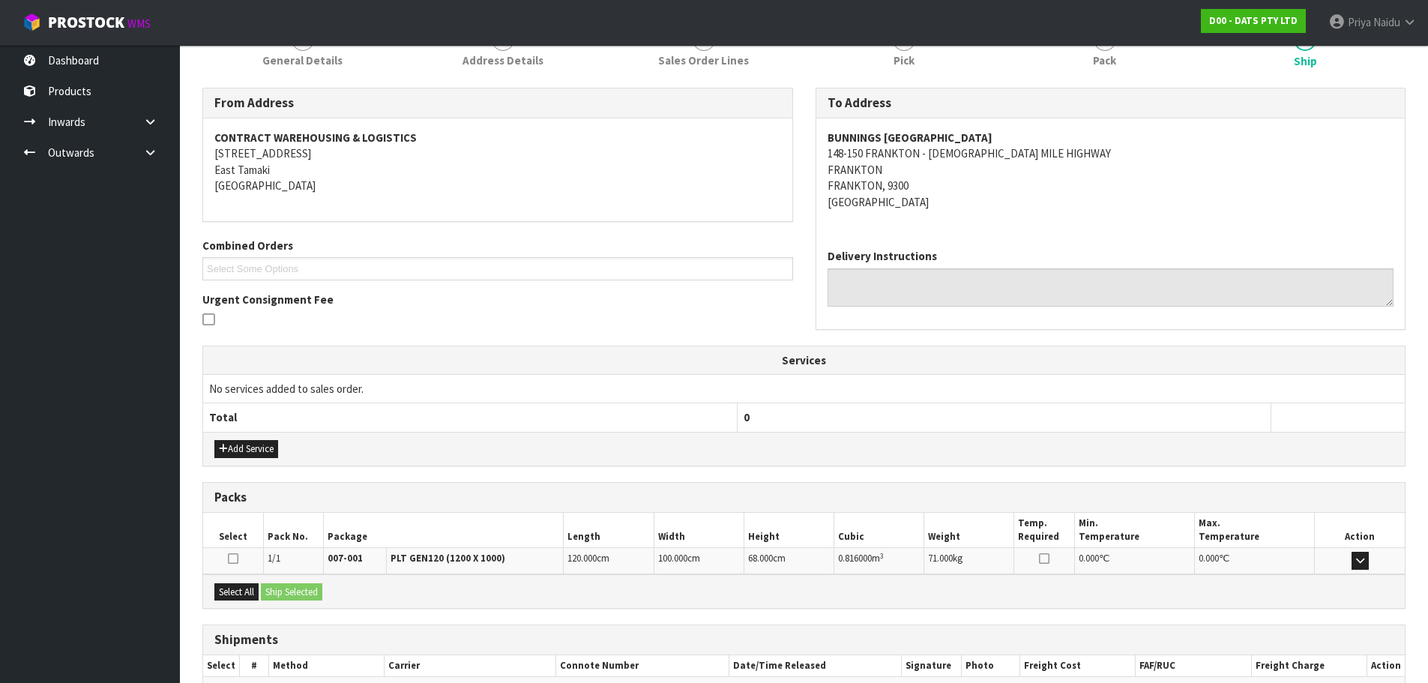
scroll to position [0, 0]
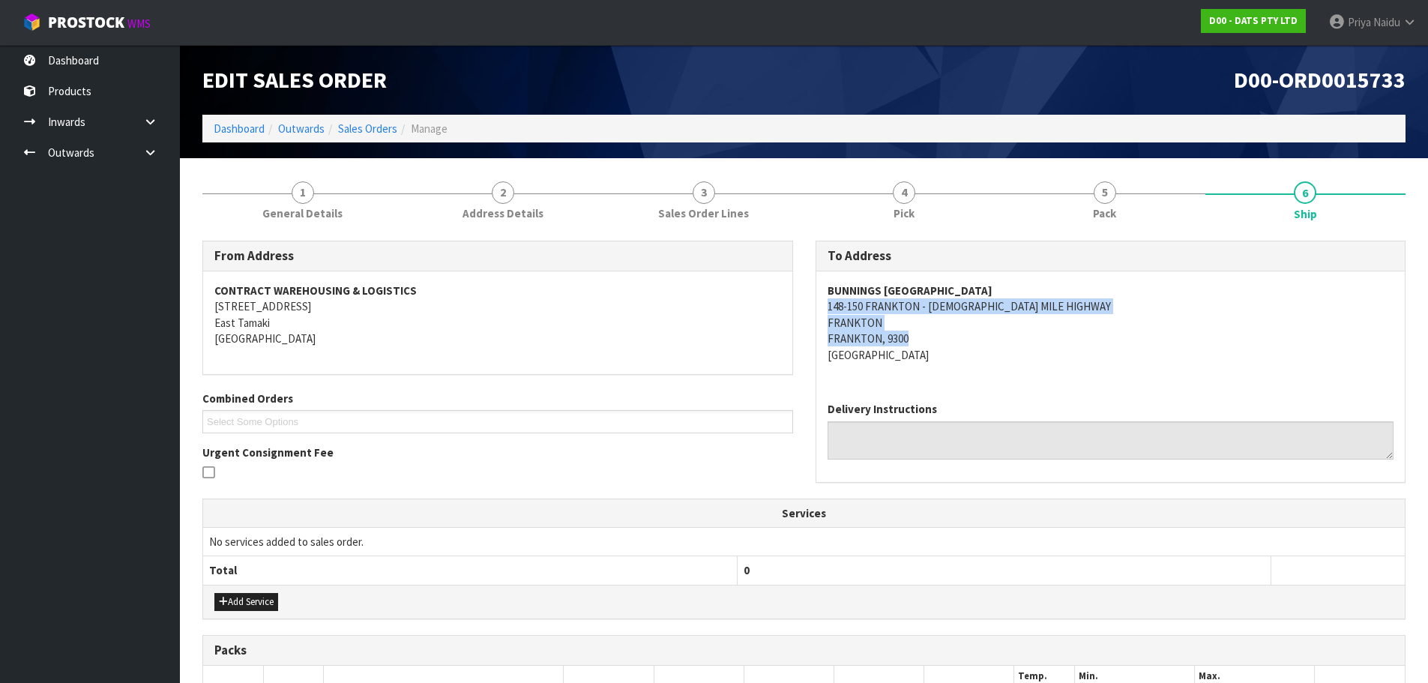
copy address "148-150 FRANKTON - LADIES MILE HIGHWAY FRANKTON FRANKTON, 9300"
drag, startPoint x: 858, startPoint y: 313, endPoint x: 1043, endPoint y: 335, distance: 186.4
click at [1043, 335] on div "To Address BUNNINGS QUEENSTOWN WAREHOUSE 148-150 FRANKTON - LADIES MILE HIGHWAY…" at bounding box center [1110, 369] width 613 height 257
copy strong "BUNNINGS QUEENSTOWN WAREHOUSE"
drag, startPoint x: 824, startPoint y: 283, endPoint x: 1031, endPoint y: 286, distance: 206.8
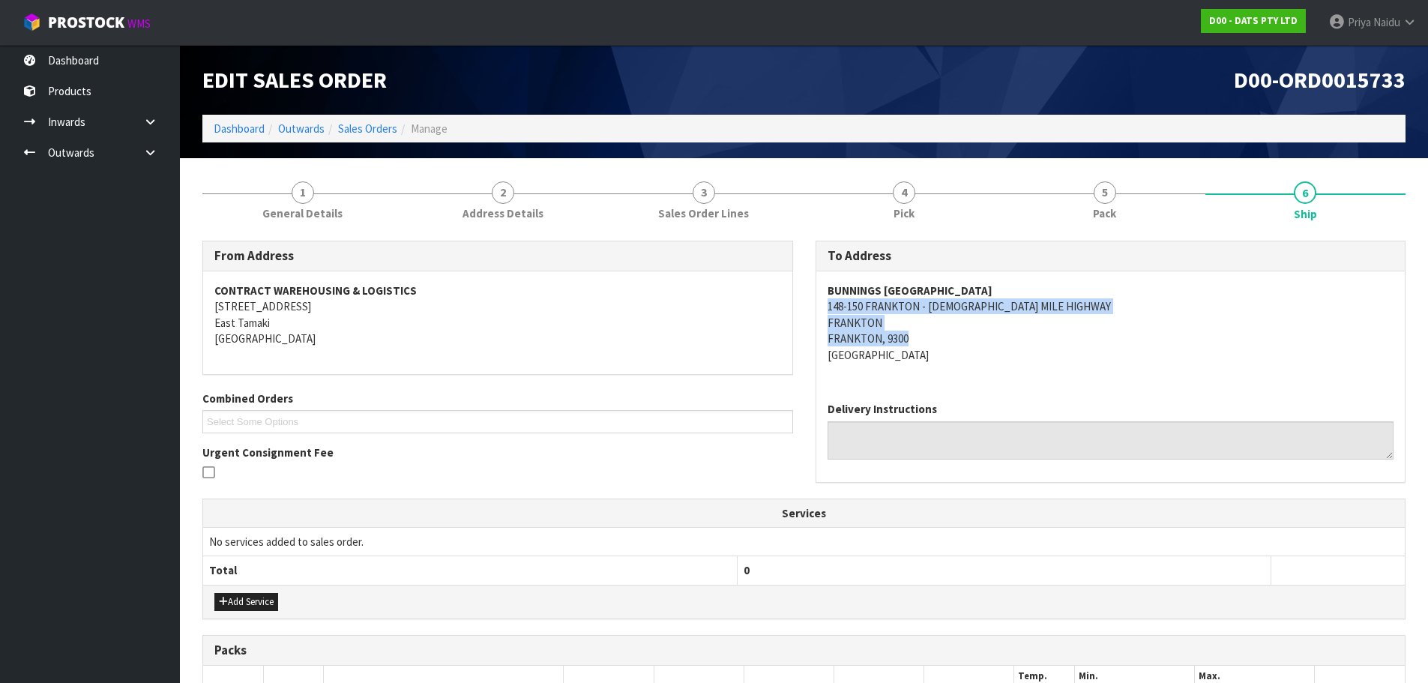
click at [1031, 286] on div "BUNNINGS QUEENSTOWN WAREHOUSE 148-150 FRANKTON - LADIES MILE HIGHWAY FRANKTON F…" at bounding box center [1110, 330] width 589 height 118
copy address "148-150 FRANKTON - LADIES MILE HIGHWAY"
drag, startPoint x: 818, startPoint y: 311, endPoint x: 55, endPoint y: 194, distance: 771.0
click at [1057, 306] on div "BUNNINGS QUEENSTOWN WAREHOUSE 148-150 FRANKTON - LADIES MILE HIGHWAY FRANKTON F…" at bounding box center [1110, 330] width 589 height 118
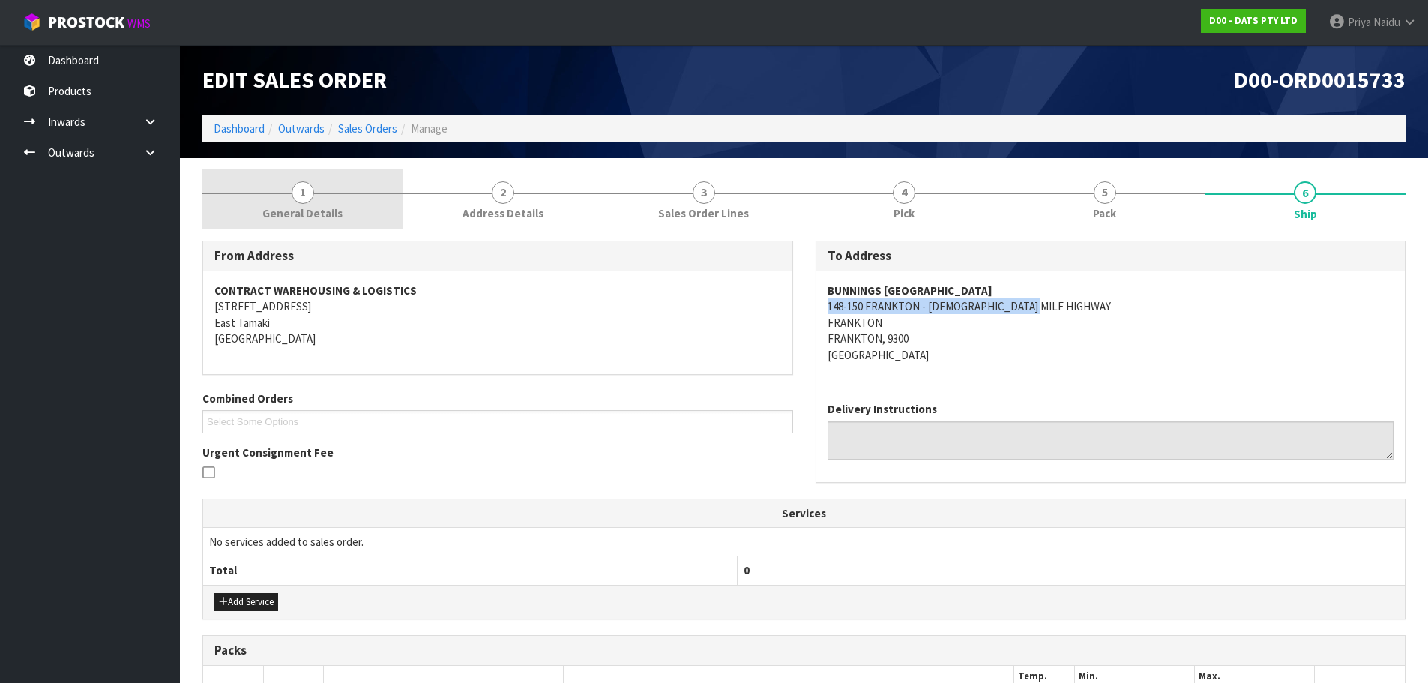
click at [309, 211] on span "General Details" at bounding box center [302, 213] width 80 height 16
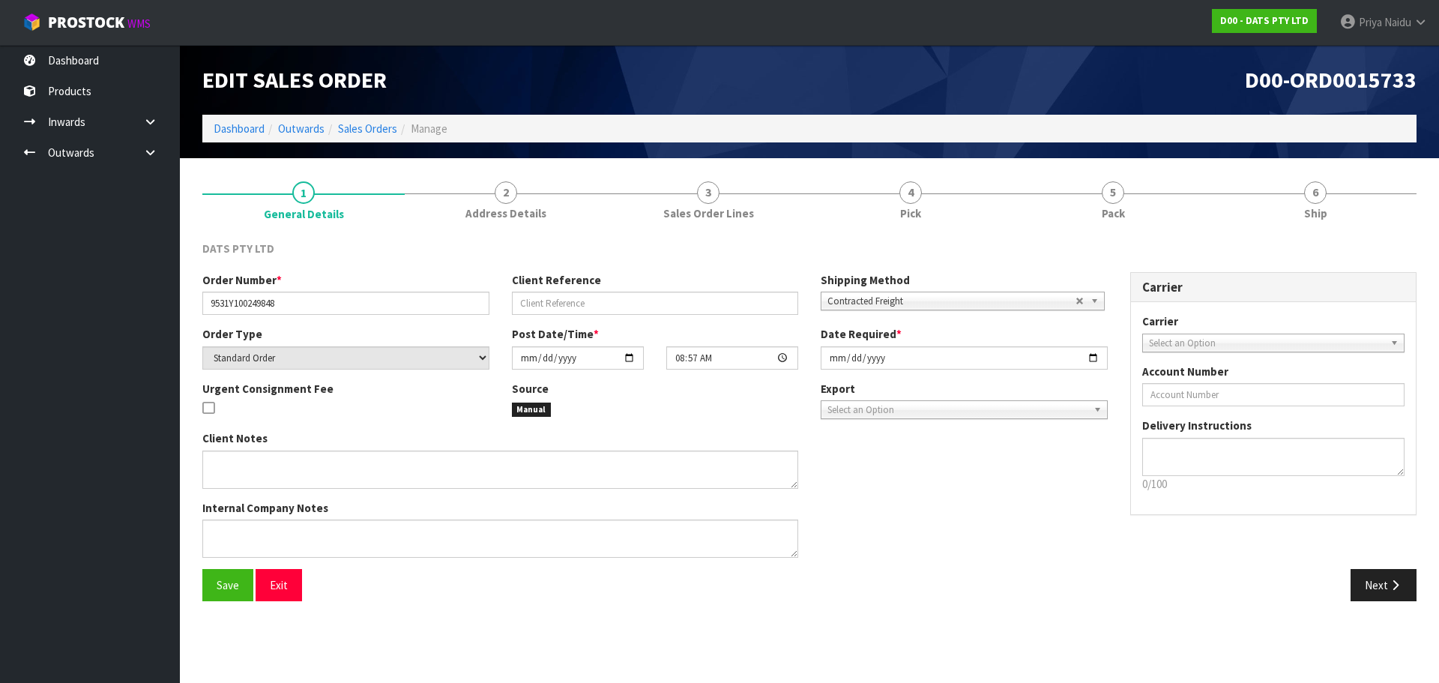
drag, startPoint x: 199, startPoint y: 304, endPoint x: 214, endPoint y: 299, distance: 15.9
click at [214, 299] on div "Order Number * 9531Y100249848" at bounding box center [345, 293] width 309 height 43
drag, startPoint x: 205, startPoint y: 305, endPoint x: 297, endPoint y: 298, distance: 92.4
click at [297, 298] on input "9531Y100249848" at bounding box center [345, 302] width 287 height 23
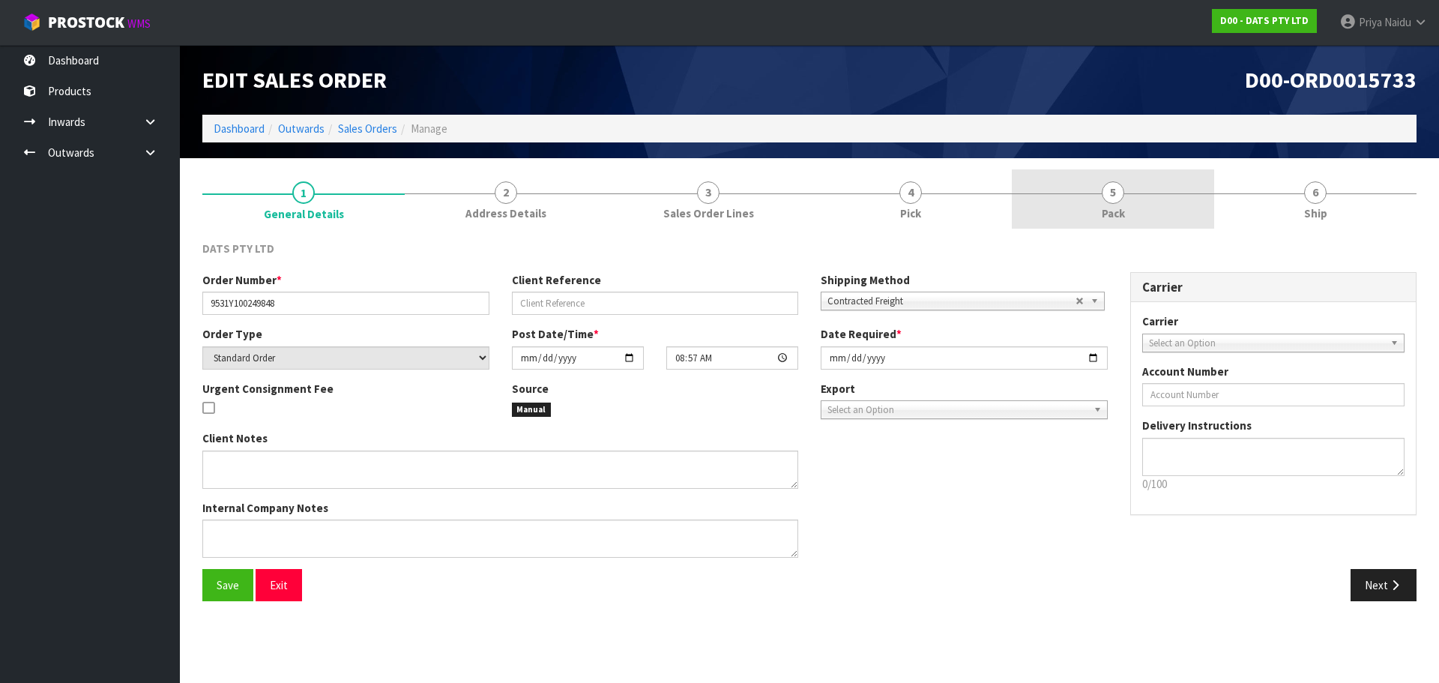
click at [1123, 222] on link "5 Pack" at bounding box center [1113, 198] width 202 height 59
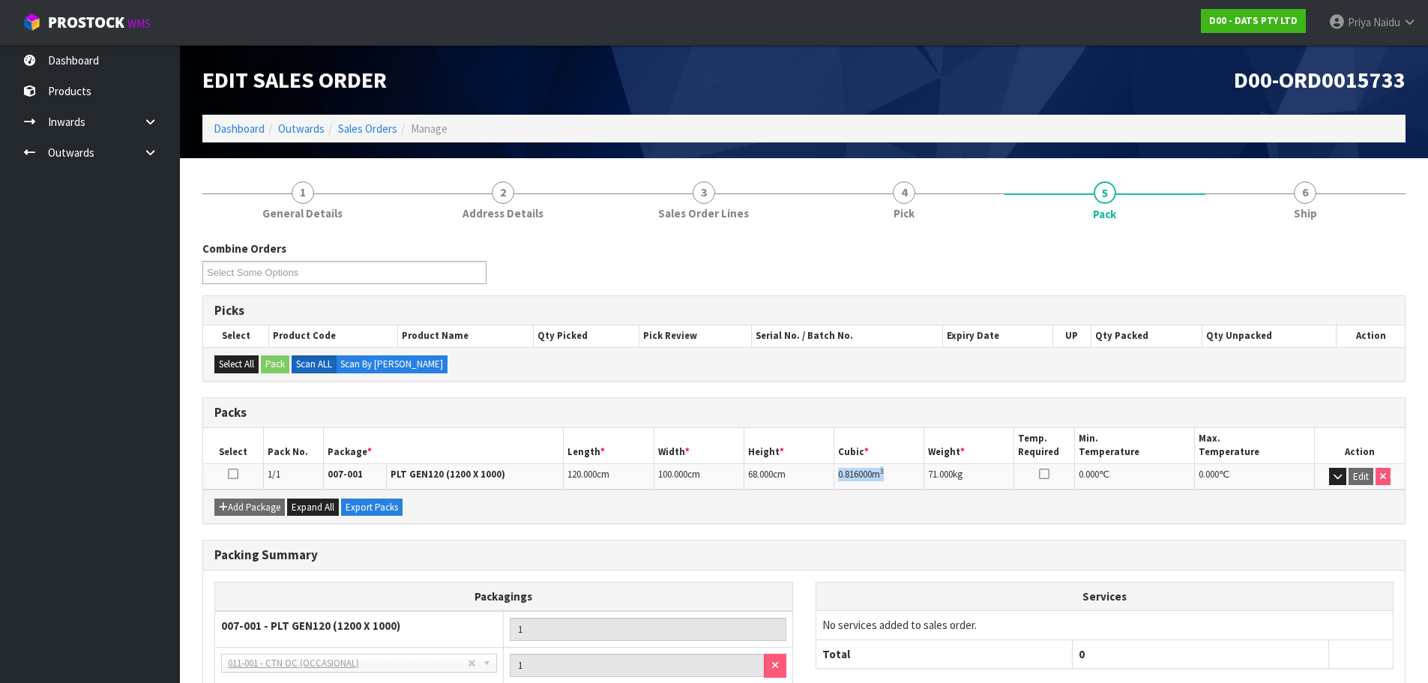
copy td "0.816000 m 3"
drag, startPoint x: 834, startPoint y: 472, endPoint x: 899, endPoint y: 472, distance: 65.2
click at [899, 472] on td "0.816000 m 3" at bounding box center [879, 476] width 90 height 26
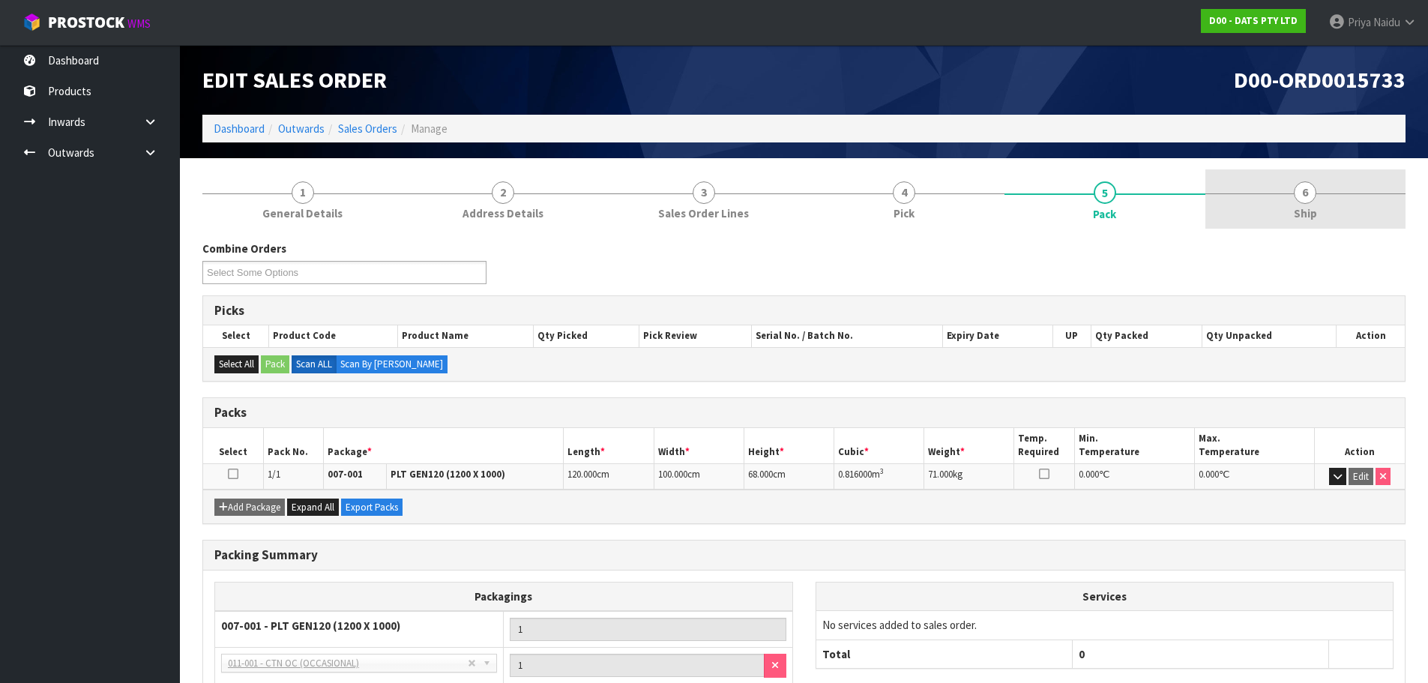
click at [1311, 223] on link "6 Ship" at bounding box center [1305, 198] width 201 height 59
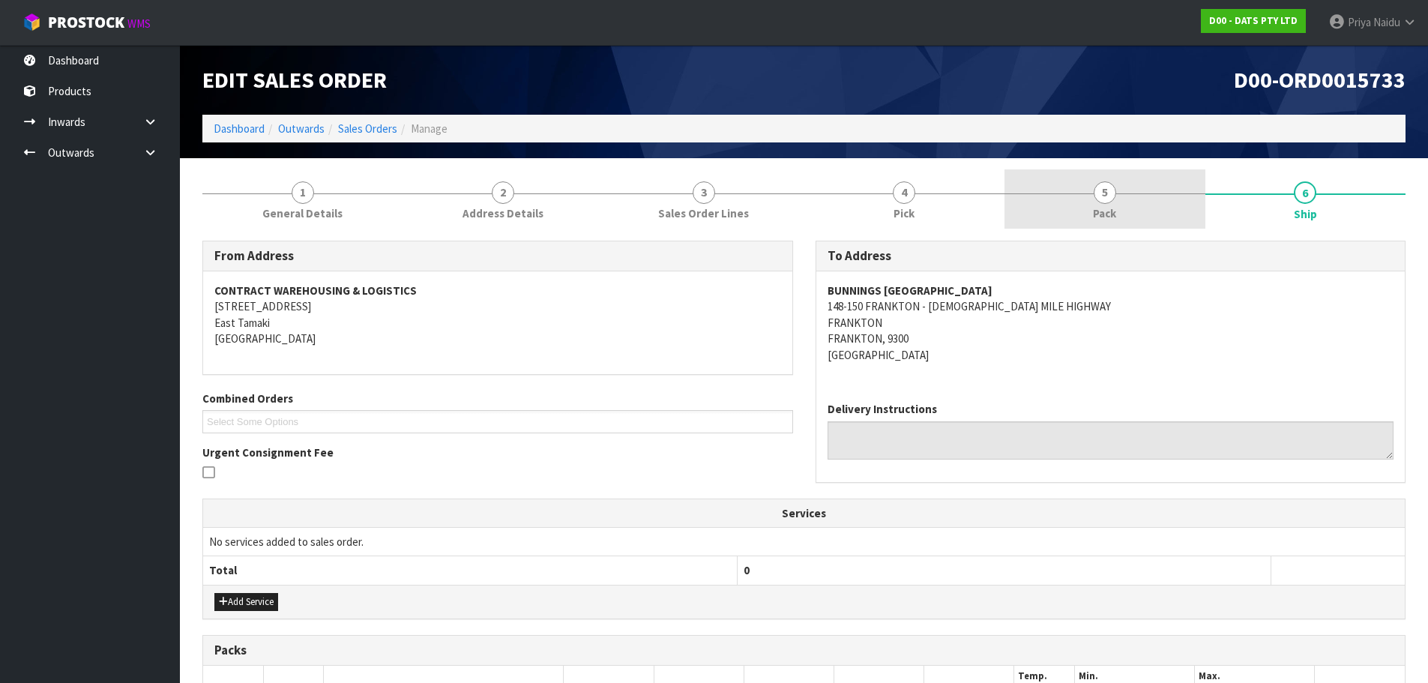
click at [1130, 193] on div at bounding box center [1104, 193] width 201 height 1
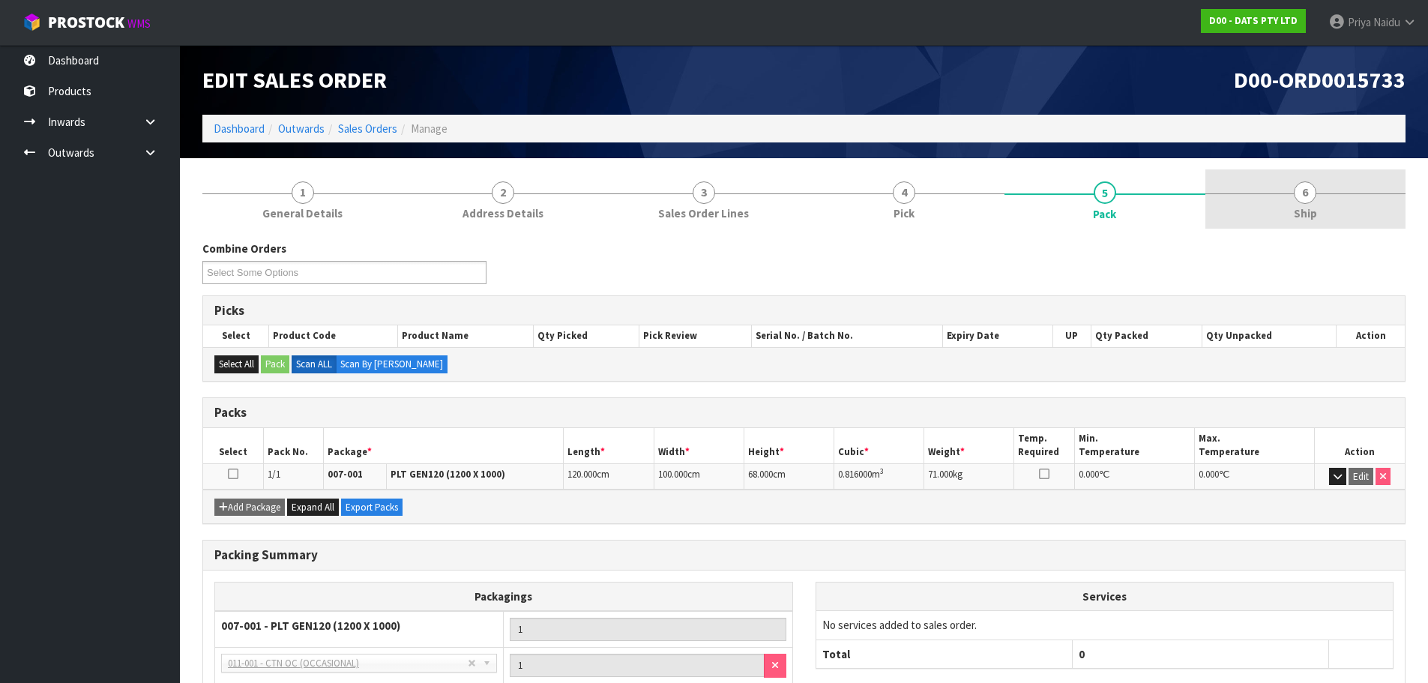
click at [1287, 214] on link "6 Ship" at bounding box center [1305, 198] width 201 height 59
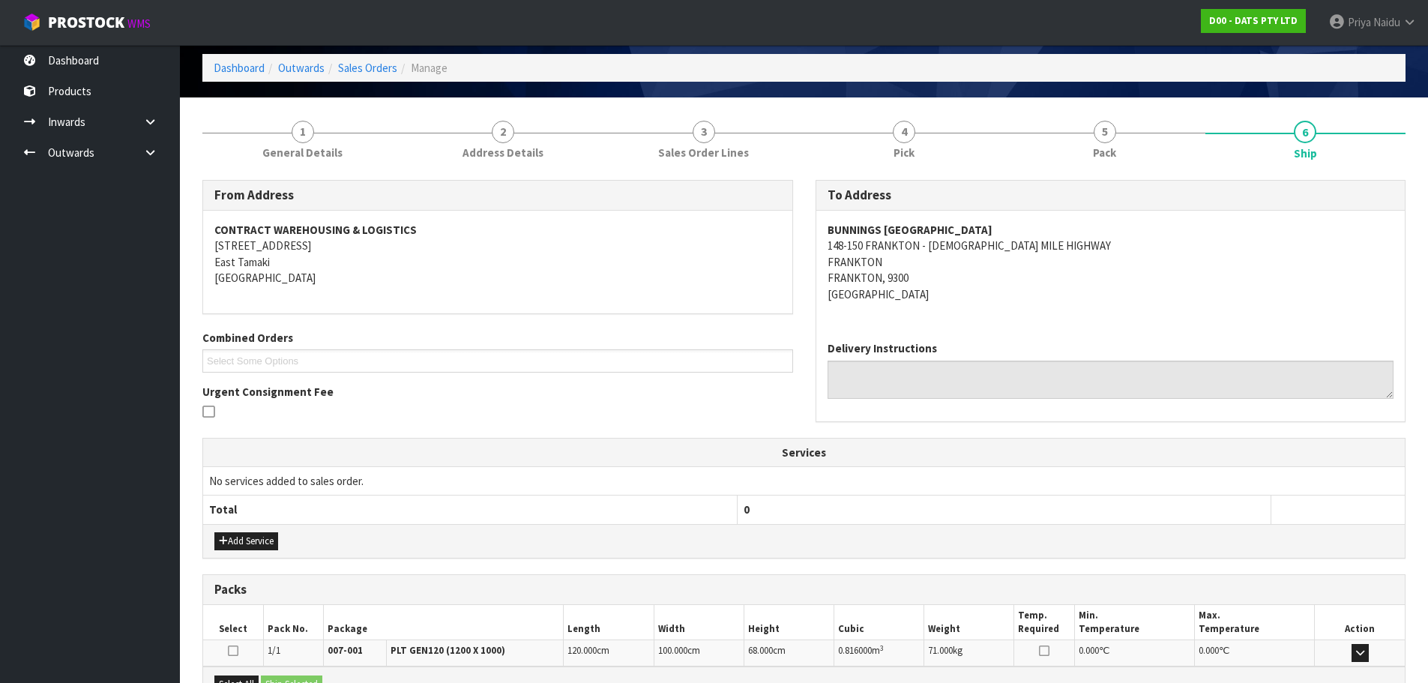
scroll to position [240, 0]
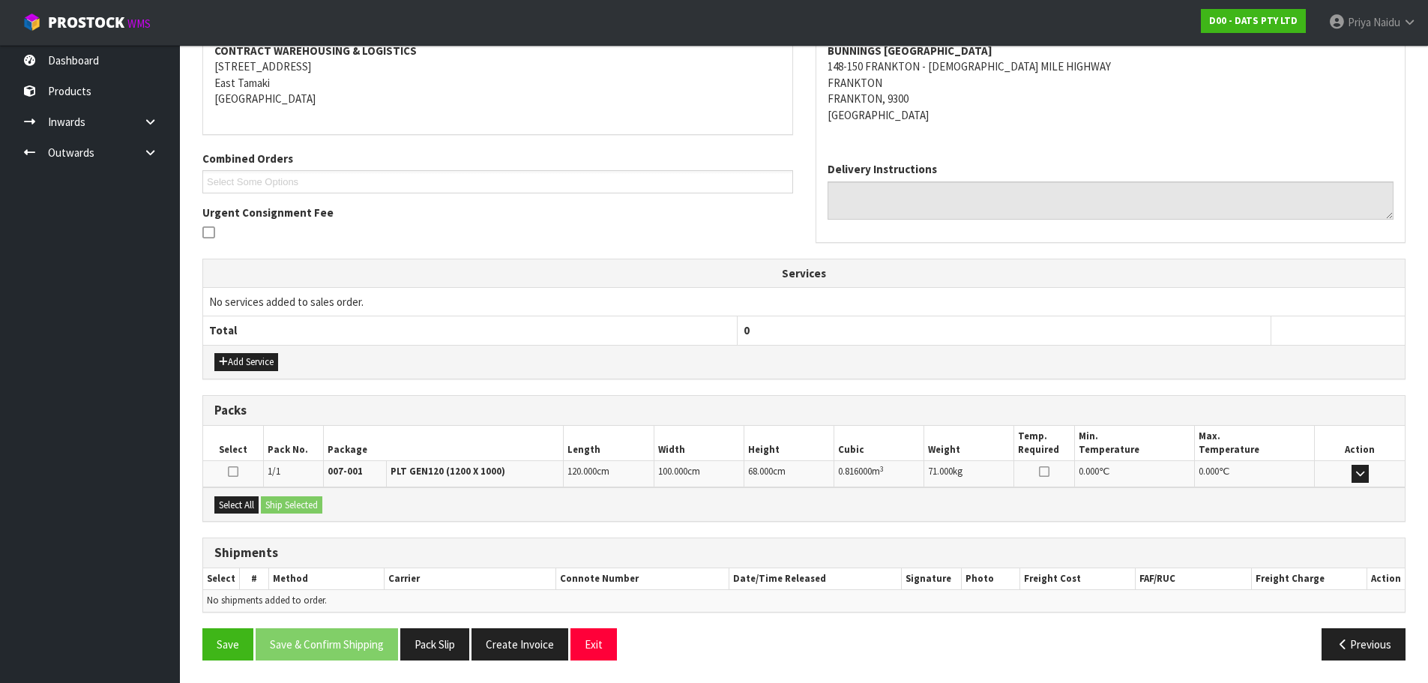
drag, startPoint x: 238, startPoint y: 508, endPoint x: 278, endPoint y: 507, distance: 39.7
click at [241, 508] on button "Select All" at bounding box center [236, 505] width 44 height 18
drag, startPoint x: 289, startPoint y: 507, endPoint x: 316, endPoint y: 510, distance: 27.9
click at [289, 507] on button "Ship Selected" at bounding box center [291, 505] width 61 height 18
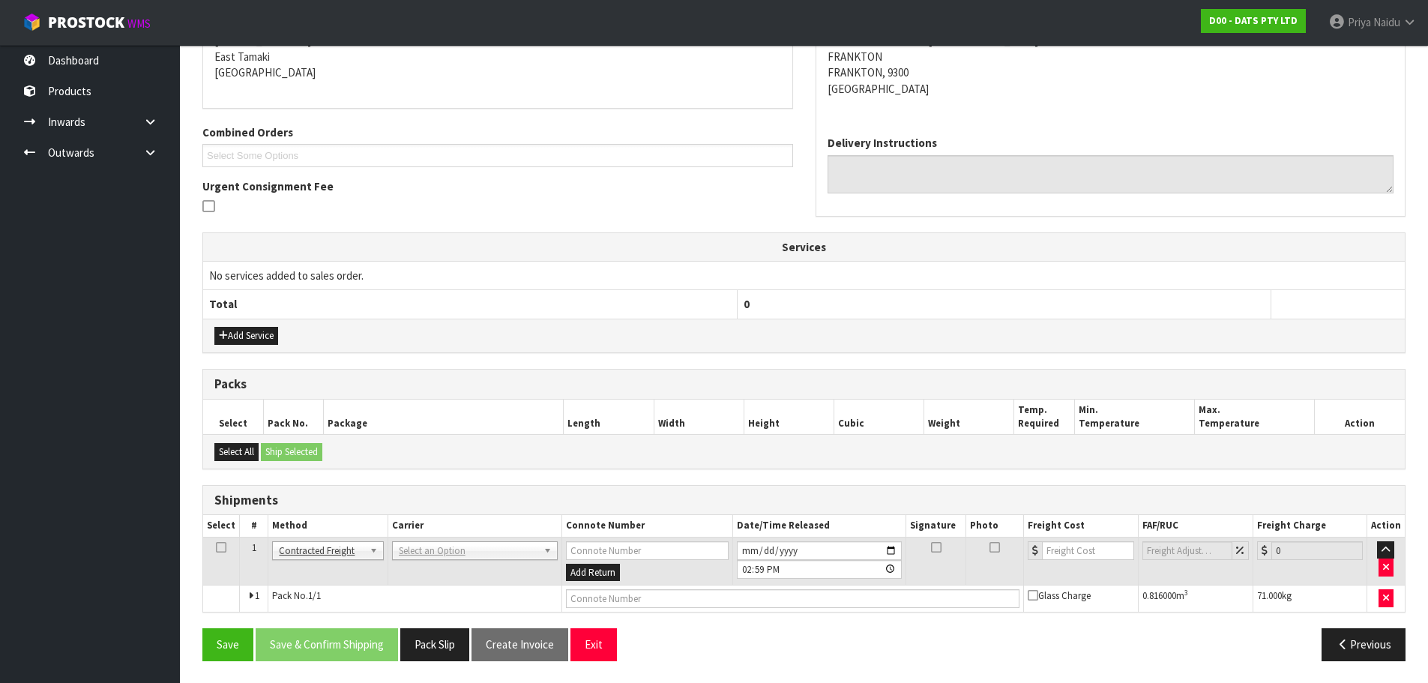
scroll to position [267, 0]
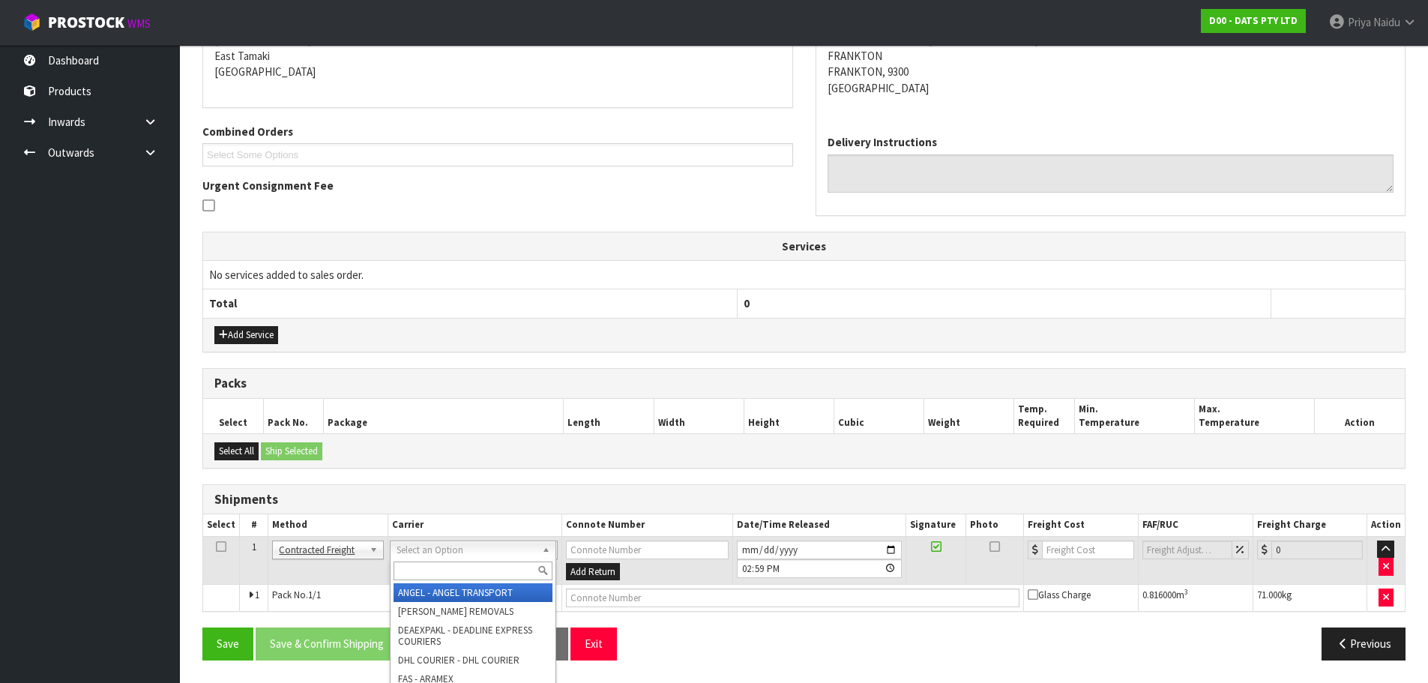
click at [442, 566] on input "text" at bounding box center [472, 570] width 159 height 19
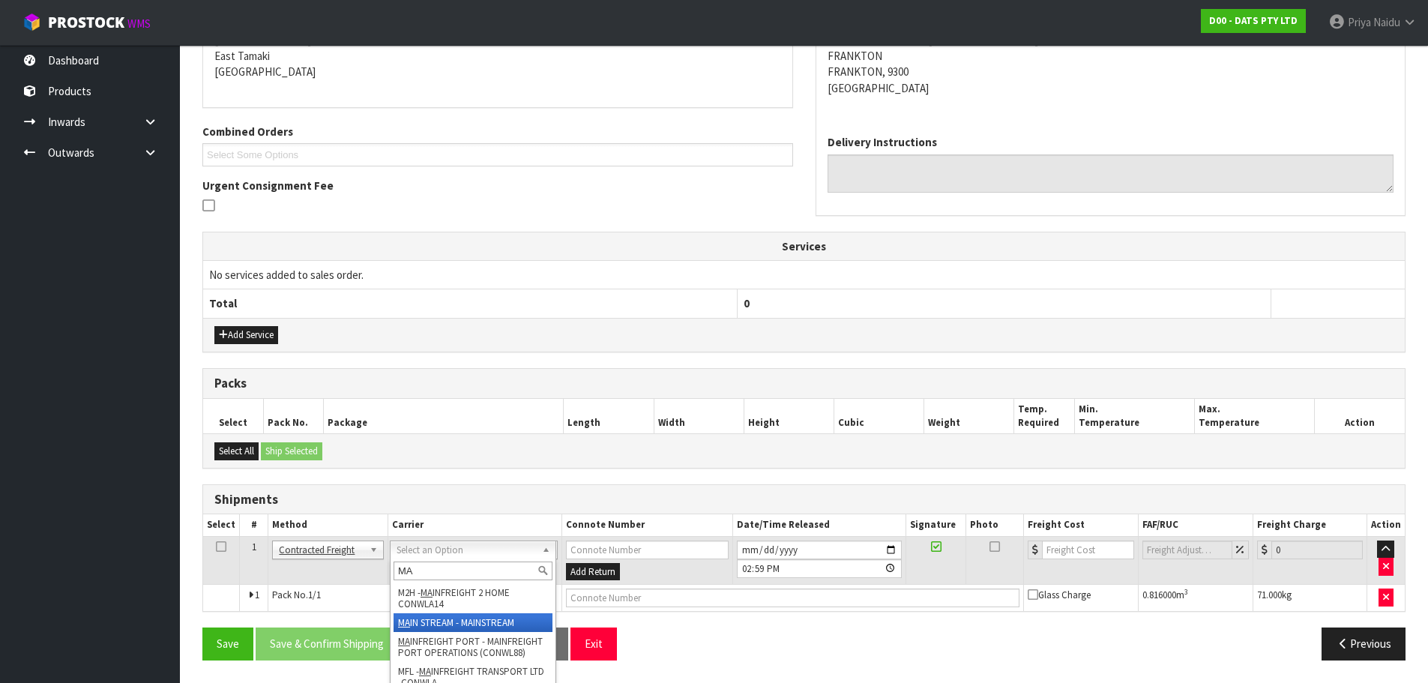
type input "MA"
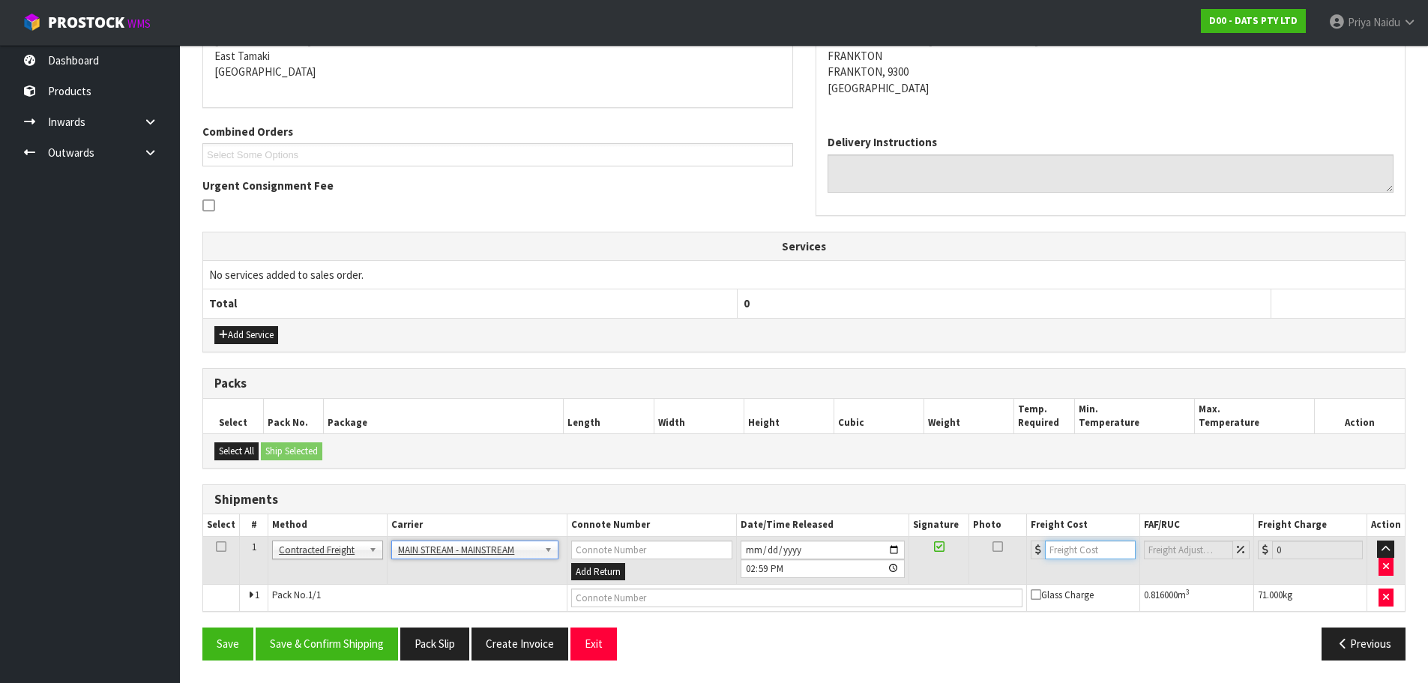
click at [1080, 552] on input "number" at bounding box center [1090, 549] width 91 height 19
type input "180.40"
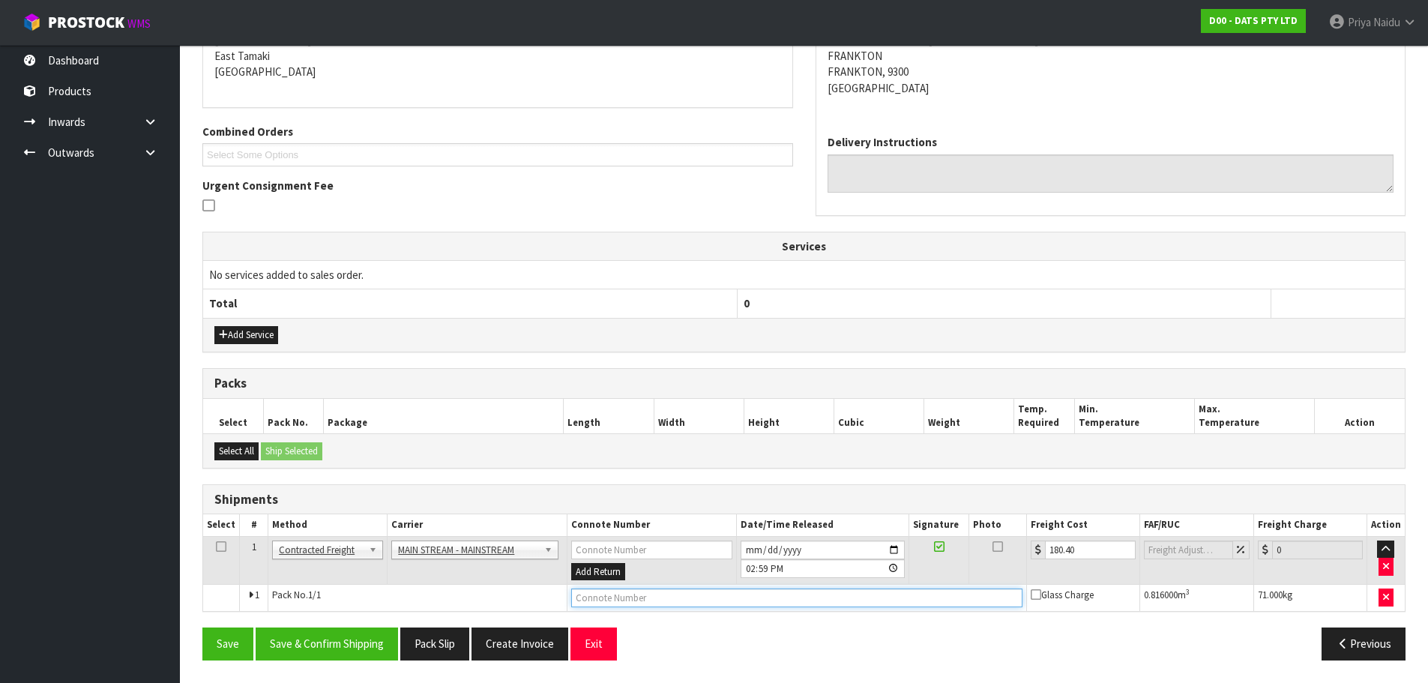
click at [668, 596] on input "text" at bounding box center [796, 597] width 451 height 19
paste input "CWL7723364"
type input "CWL7723364"
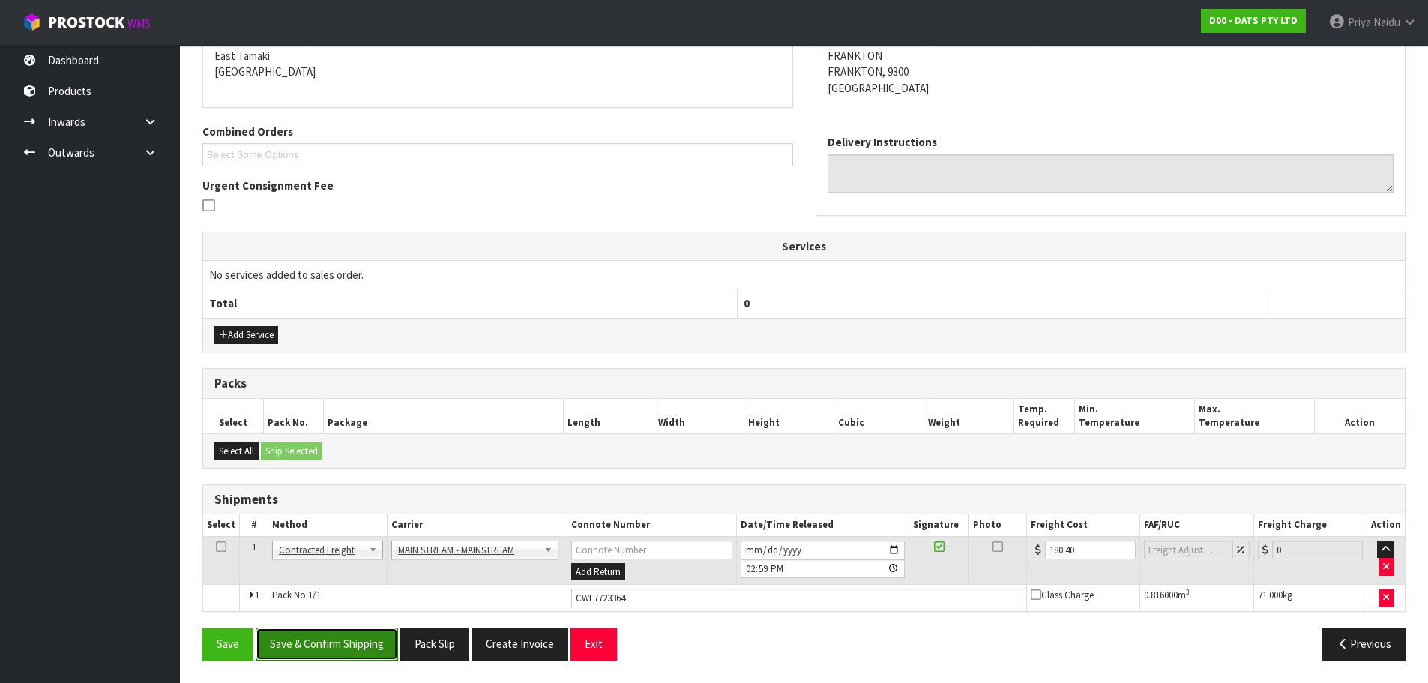
click at [328, 647] on button "Save & Confirm Shipping" at bounding box center [327, 643] width 142 height 32
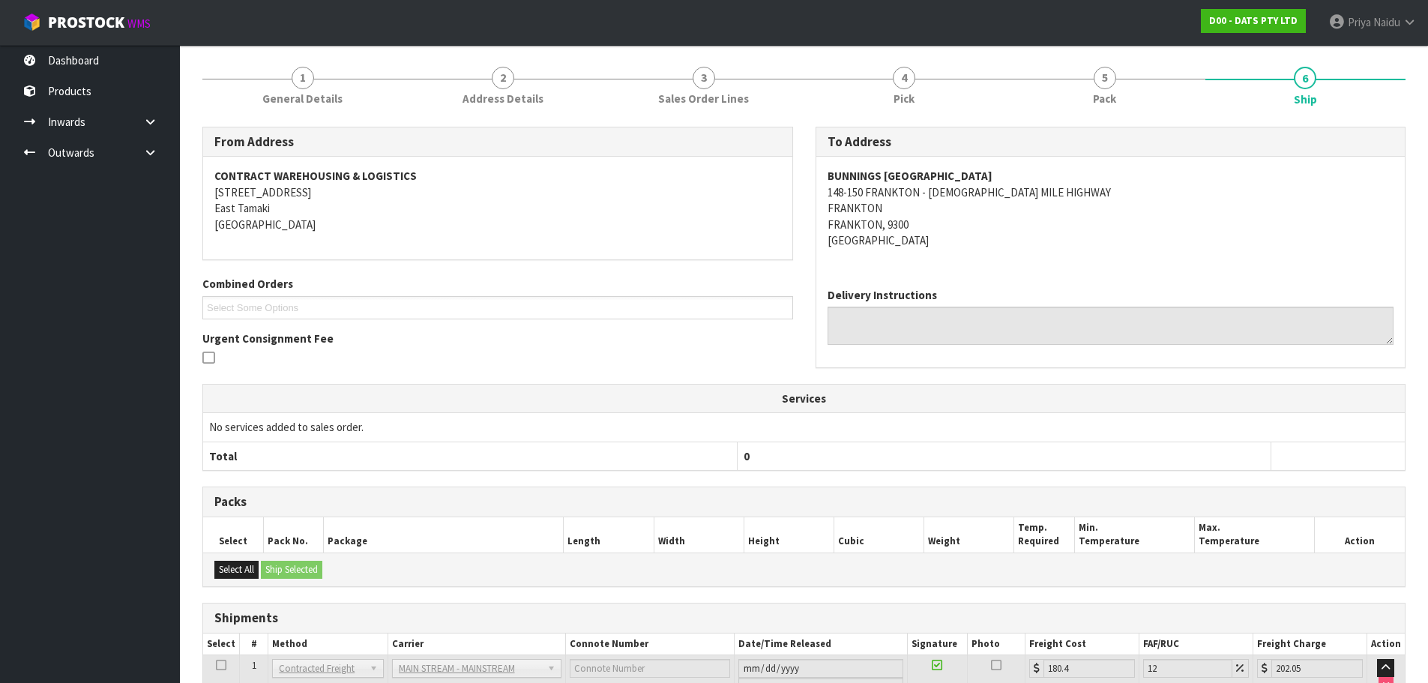
scroll to position [0, 0]
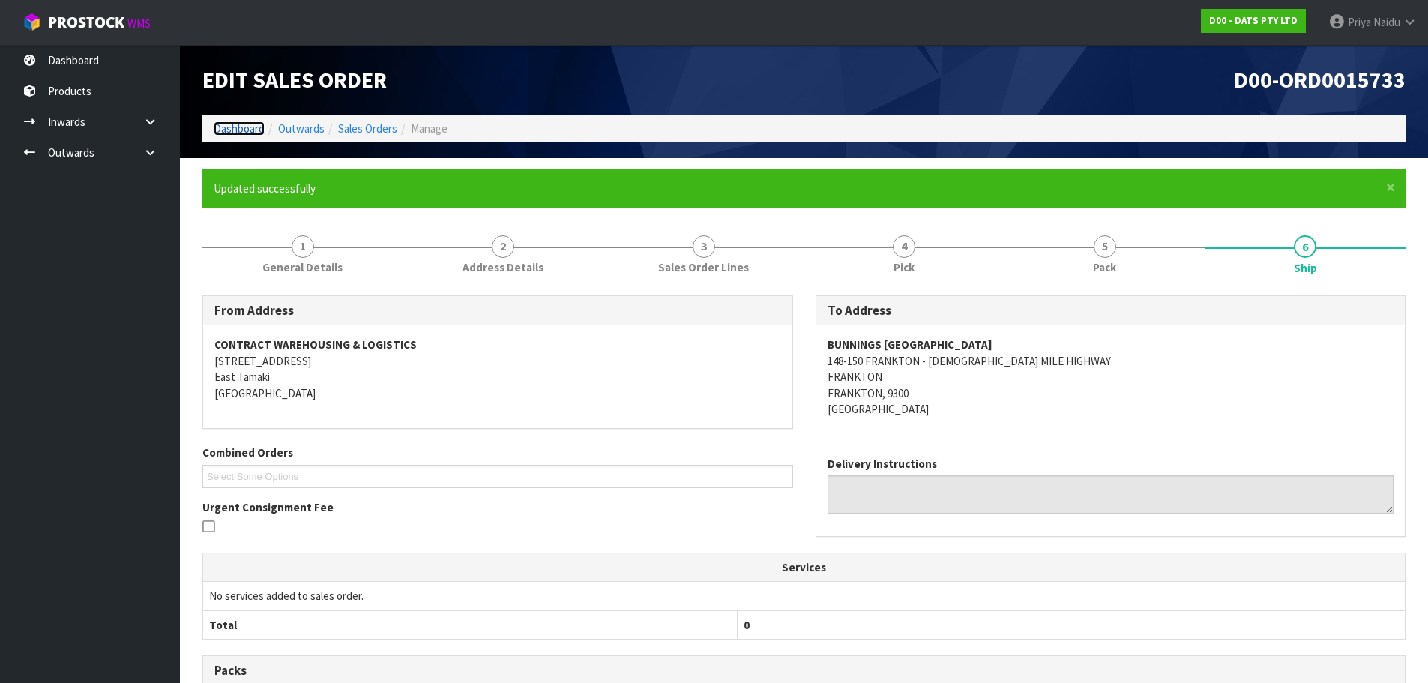
click at [232, 132] on link "Dashboard" at bounding box center [239, 128] width 51 height 14
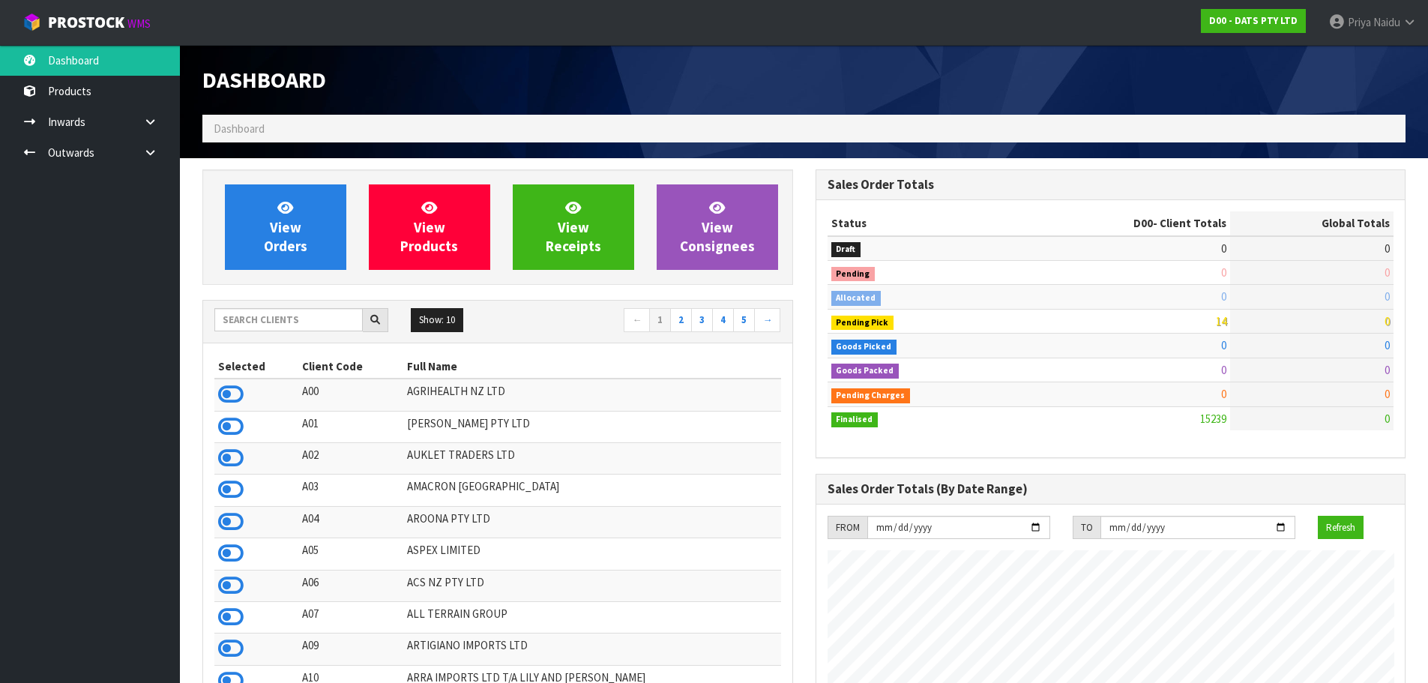
scroll to position [1135, 612]
click at [285, 323] on input "text" at bounding box center [288, 319] width 148 height 23
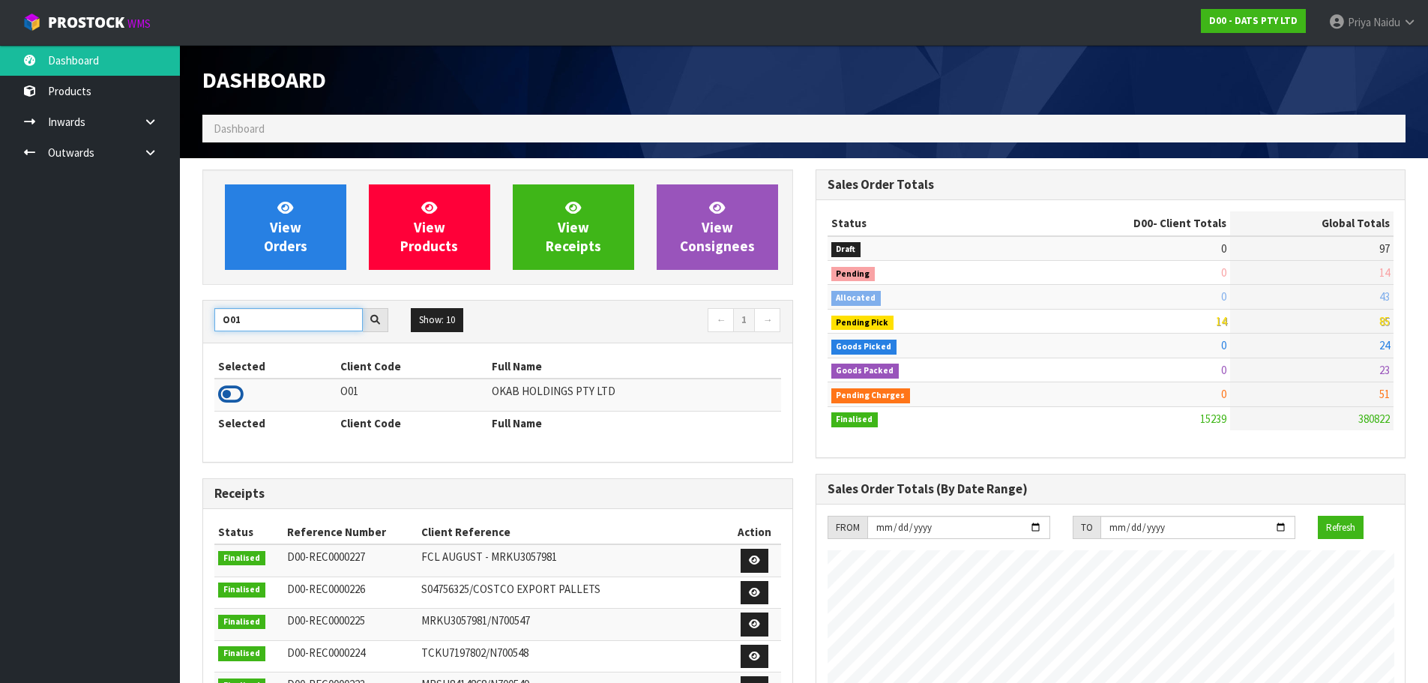
type input "O01"
click at [223, 402] on icon at bounding box center [230, 394] width 25 height 22
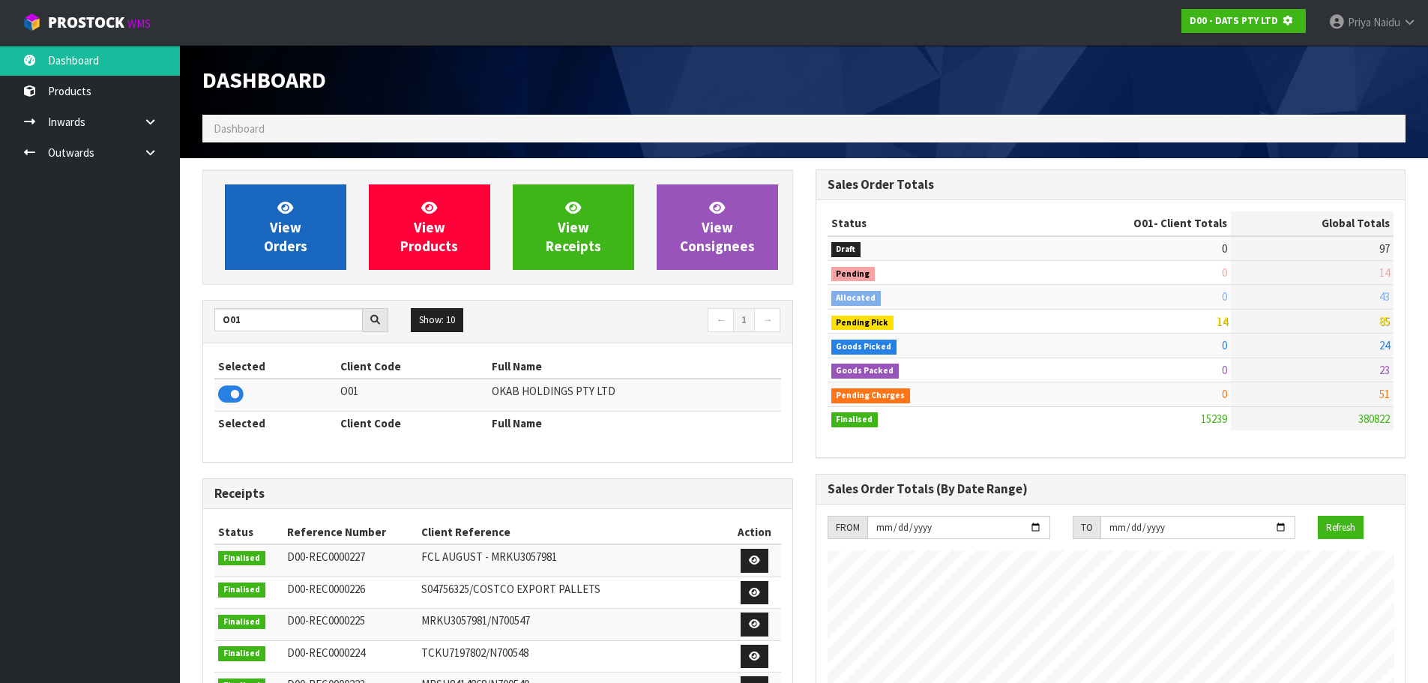
scroll to position [748419, 748740]
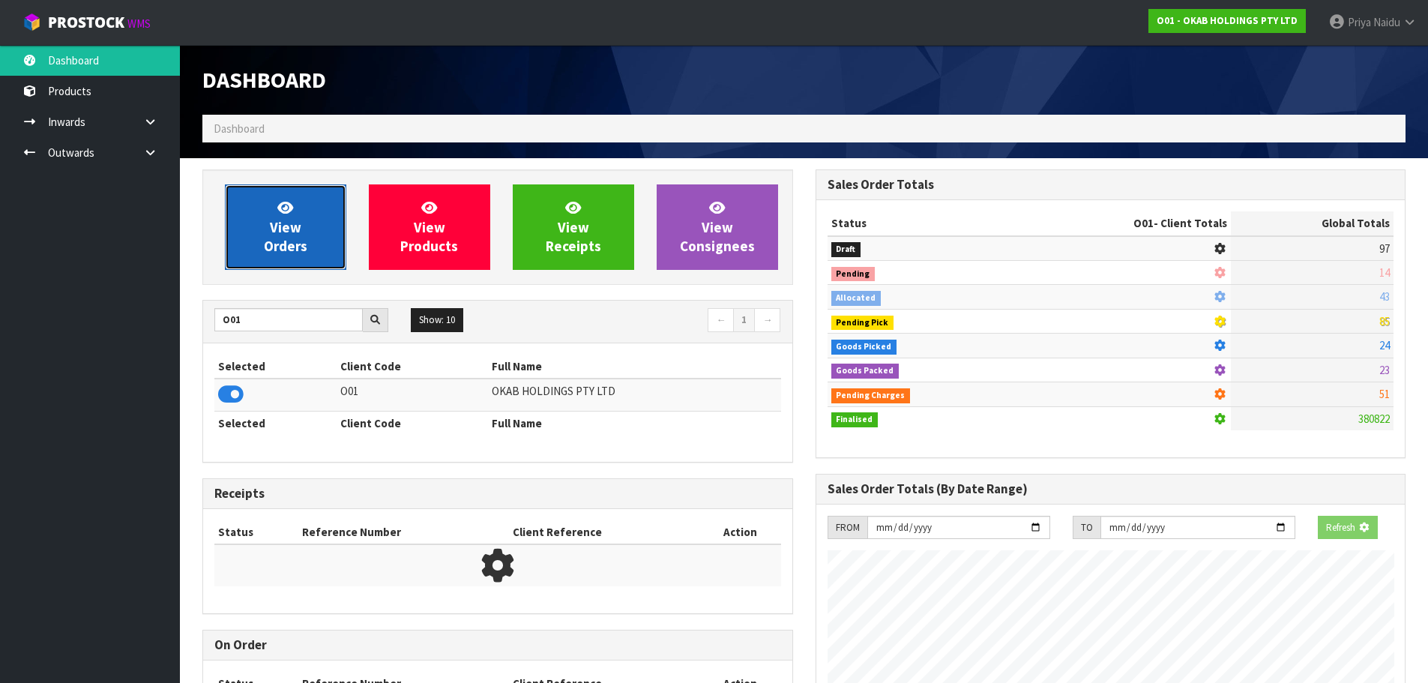
click at [286, 238] on span "View Orders" at bounding box center [285, 227] width 43 height 56
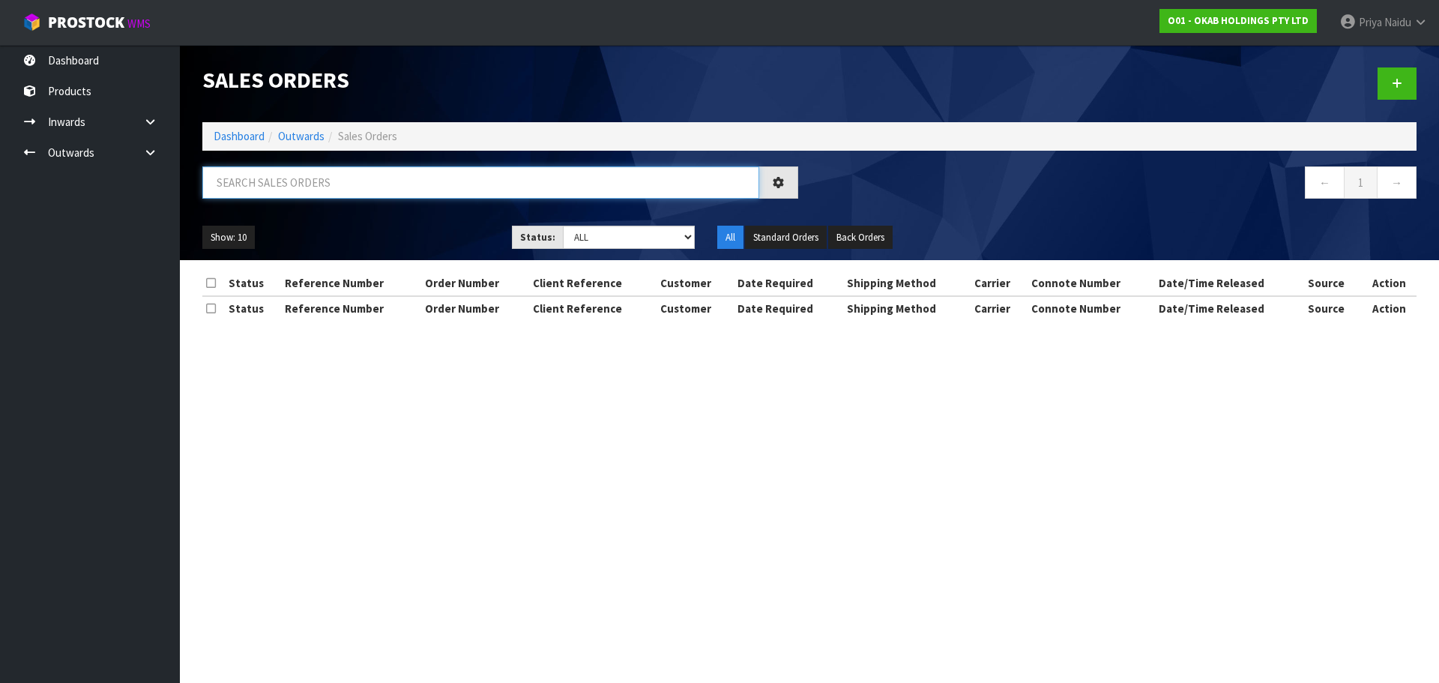
click at [305, 188] on input "text" at bounding box center [480, 182] width 557 height 32
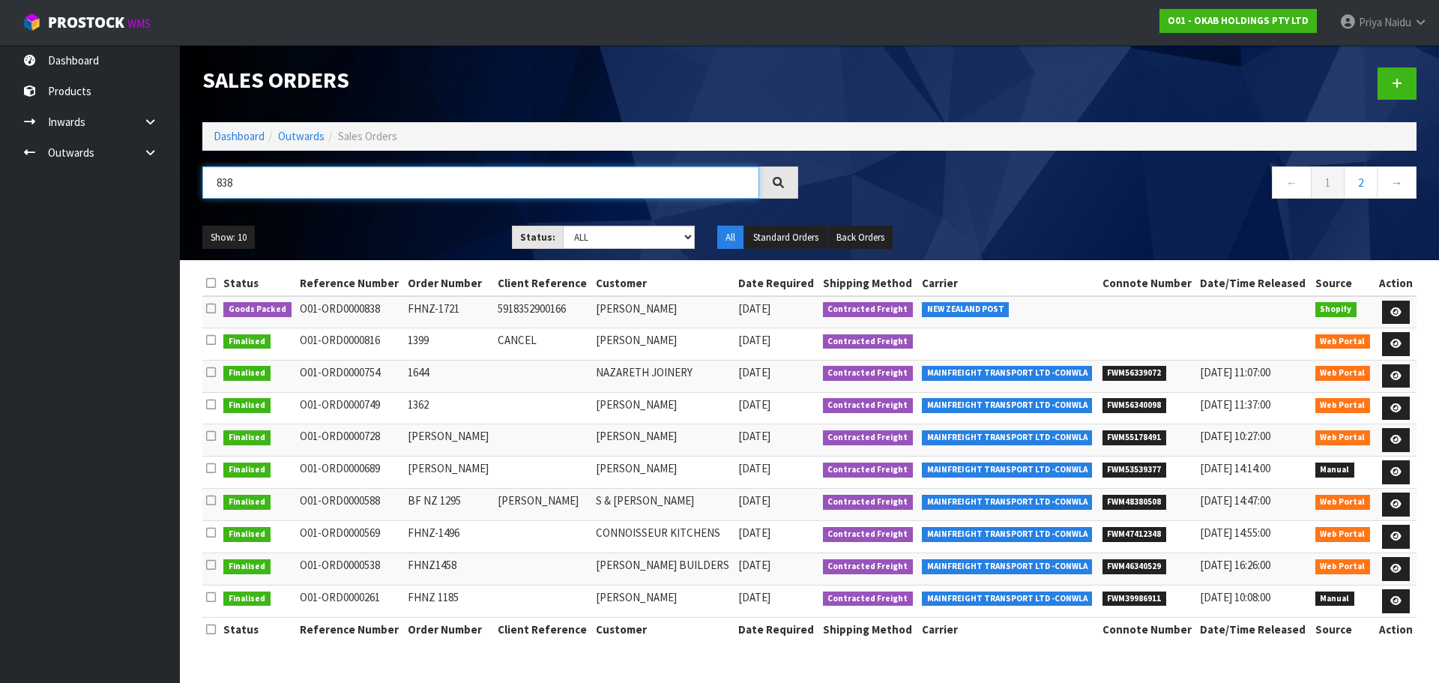
type input "838"
click at [359, 230] on ul "Show: 10 5 10 25 50" at bounding box center [345, 238] width 287 height 24
click at [1389, 308] on link at bounding box center [1396, 312] width 28 height 24
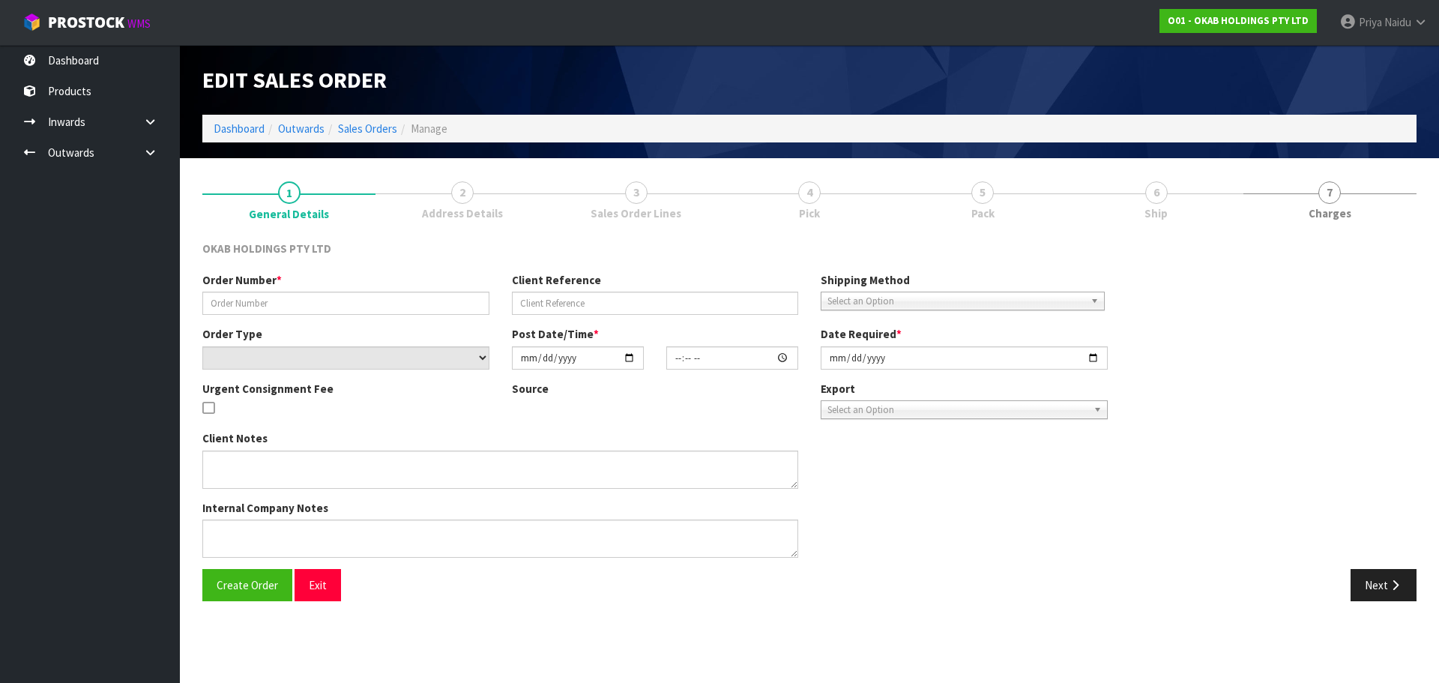
type input "FHNZ-1721"
type input "5918352900166"
select select "number:0"
type input "2025-08-17"
type input "20:11:50.000"
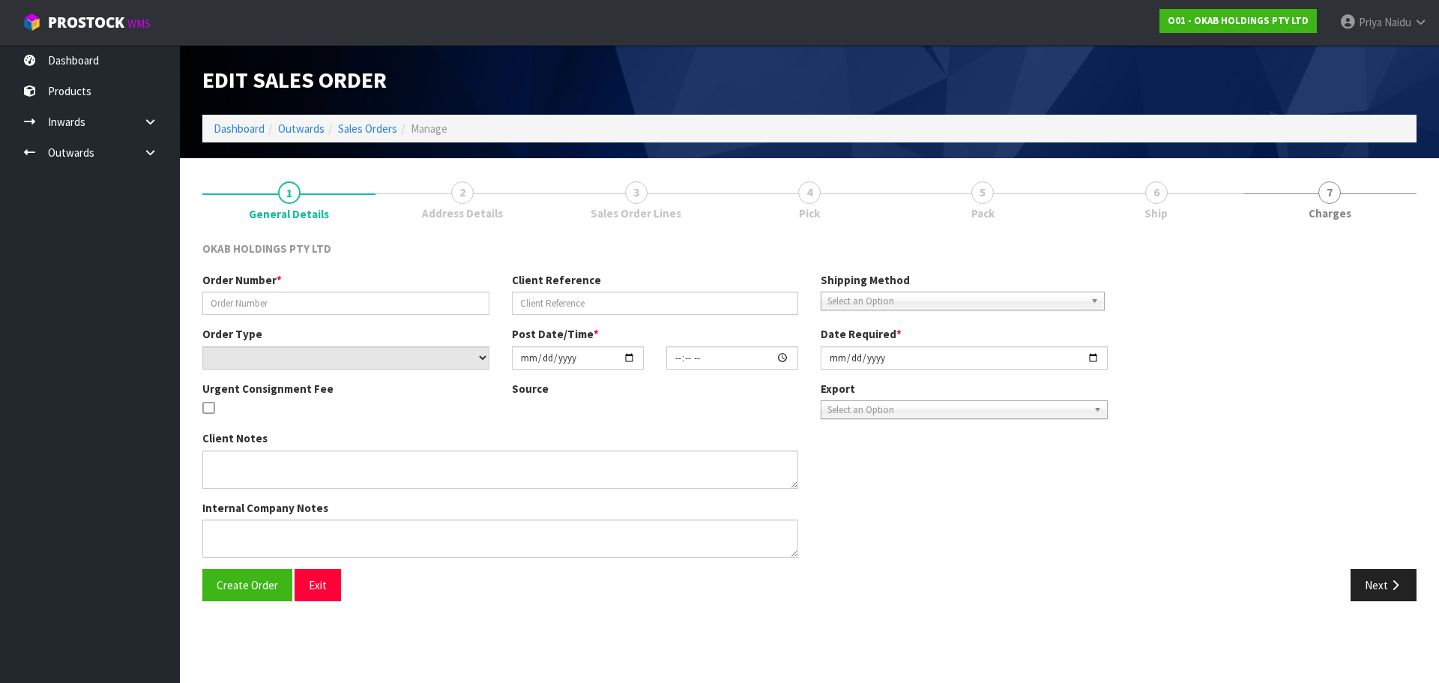
type input "[DATE]"
type textarea "#1721 17 AUG AT 4:11 PM CHRISTIAN BÄRENKLAU ONLINE STORE $896.00 COMPLETEPAID A…"
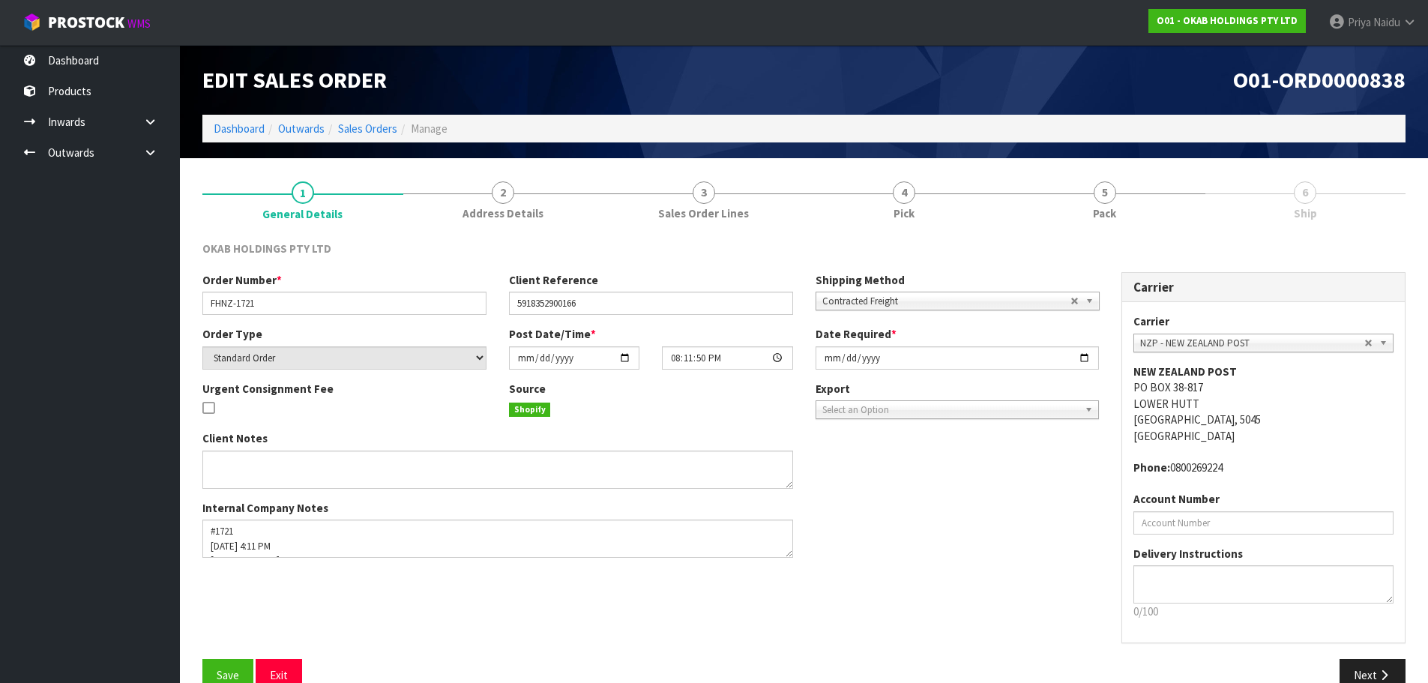
click at [1089, 163] on section "1 General Details 2 Address Details 3 Sales Order Lines 4 Pick 5 Pack 6 Ship OK…" at bounding box center [804, 435] width 1248 height 555
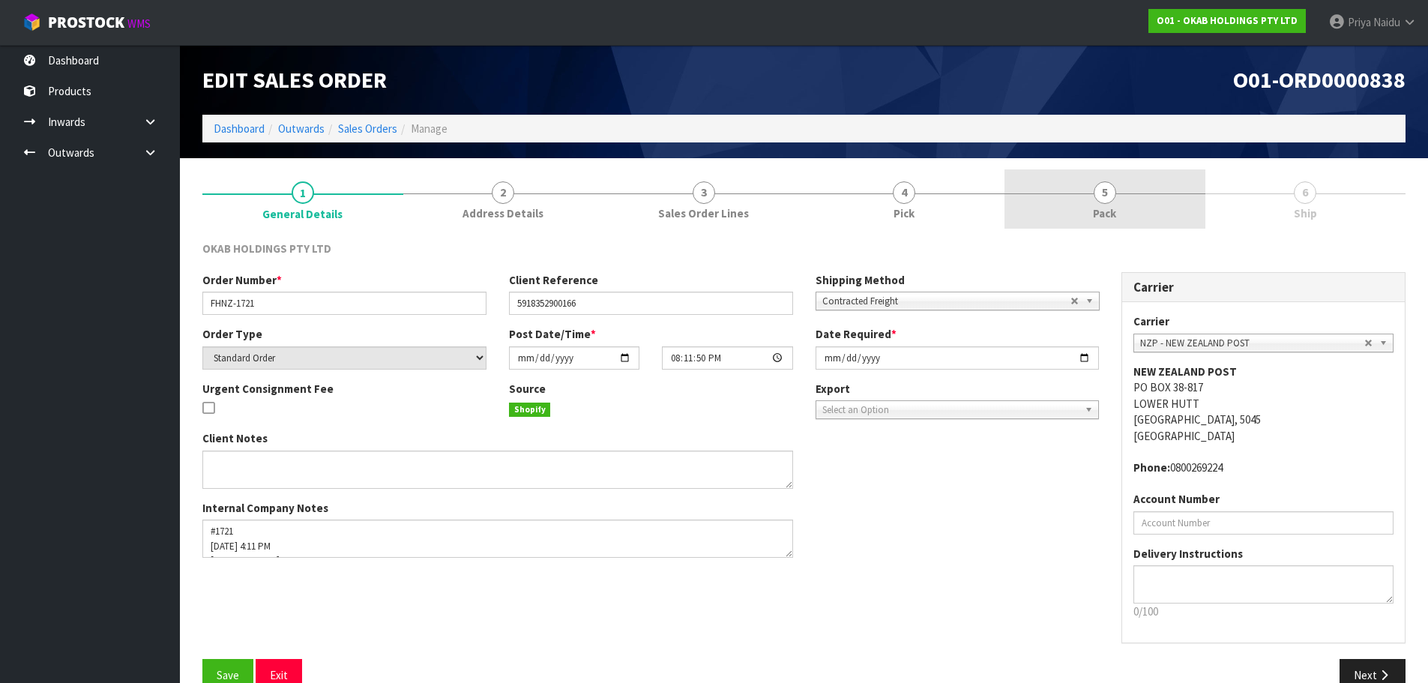
drag, startPoint x: 1098, startPoint y: 204, endPoint x: 1105, endPoint y: 209, distance: 8.5
click at [1098, 205] on link "5 Pack" at bounding box center [1104, 198] width 201 height 59
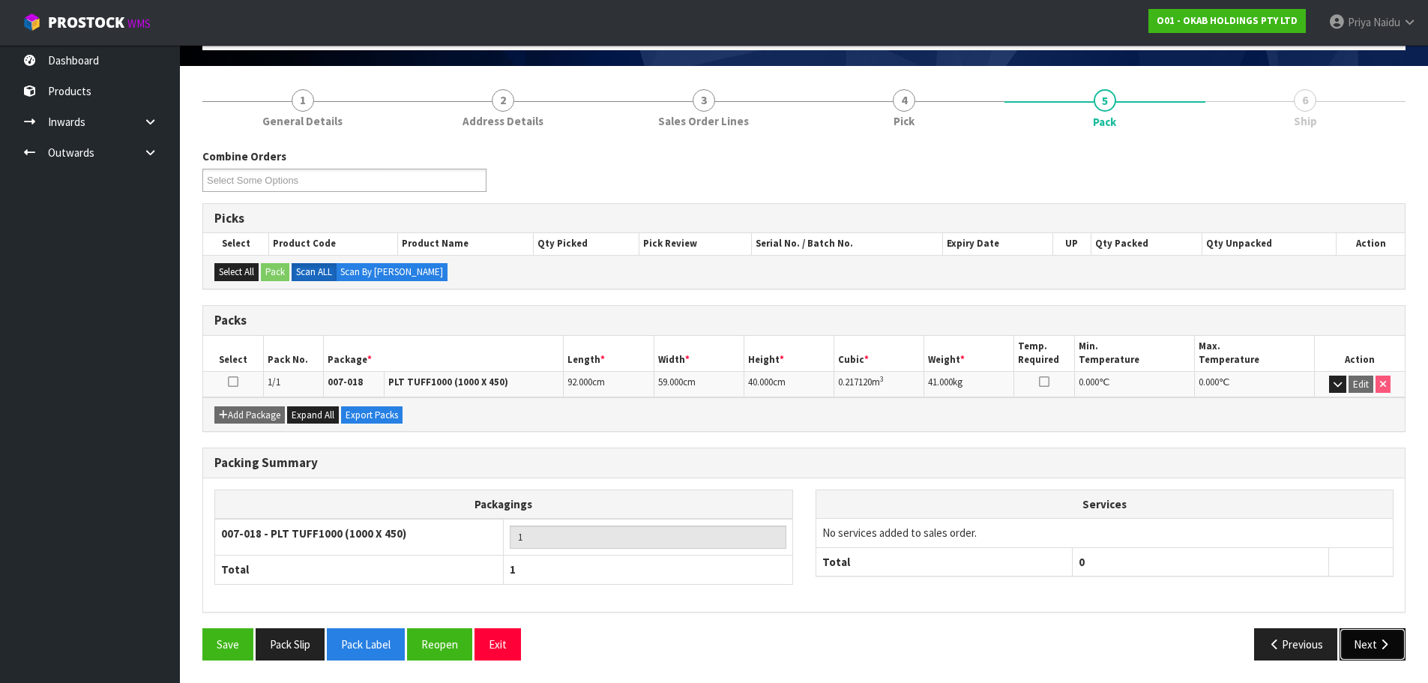
click at [1355, 655] on button "Next" at bounding box center [1372, 644] width 66 height 32
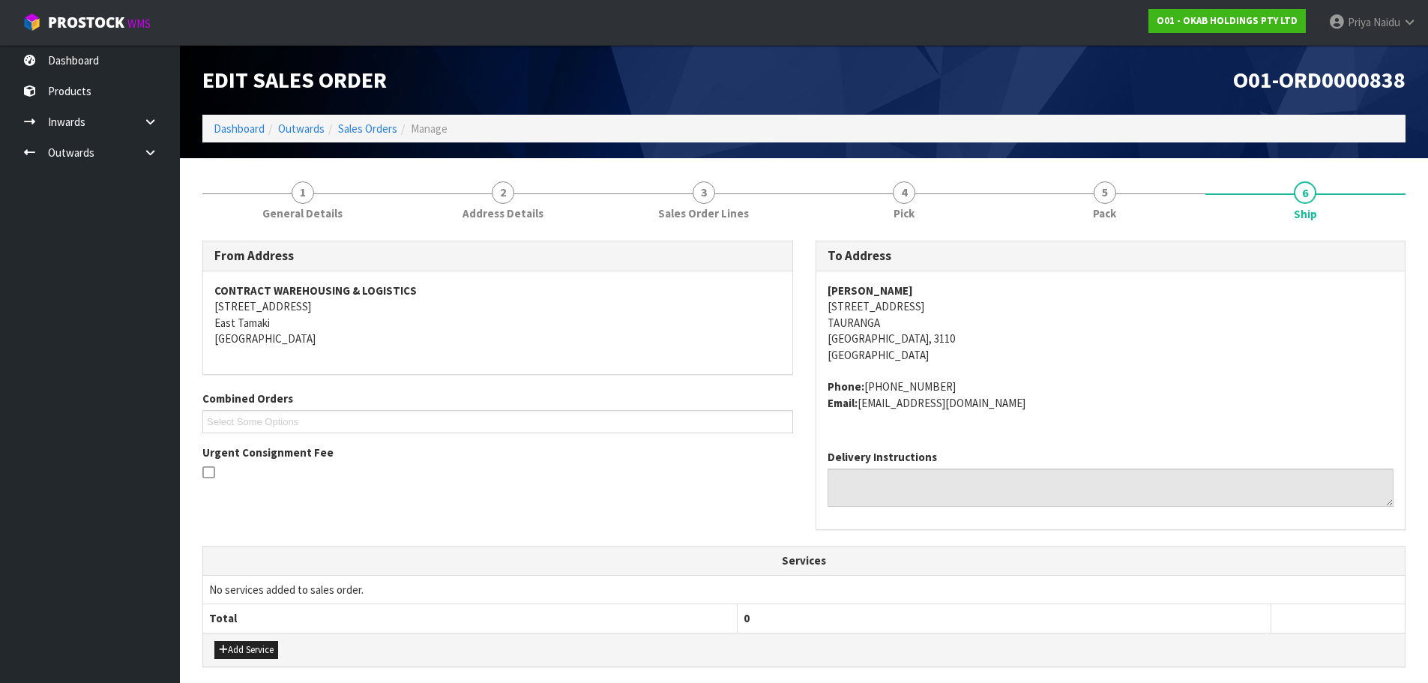
copy strong "[PERSON_NAME]"
drag, startPoint x: 820, startPoint y: 291, endPoint x: 943, endPoint y: 278, distance: 123.6
click at [943, 278] on div "Christian Bärenklau 66 BURETA ROAD TAURANGA Tauranga, 3110 New Zealand Phone: +…" at bounding box center [1110, 354] width 589 height 166
copy address "66 BURETA ROAD TAURANGA Tauranga, 3110"
drag, startPoint x: 816, startPoint y: 303, endPoint x: 940, endPoint y: 340, distance: 129.0
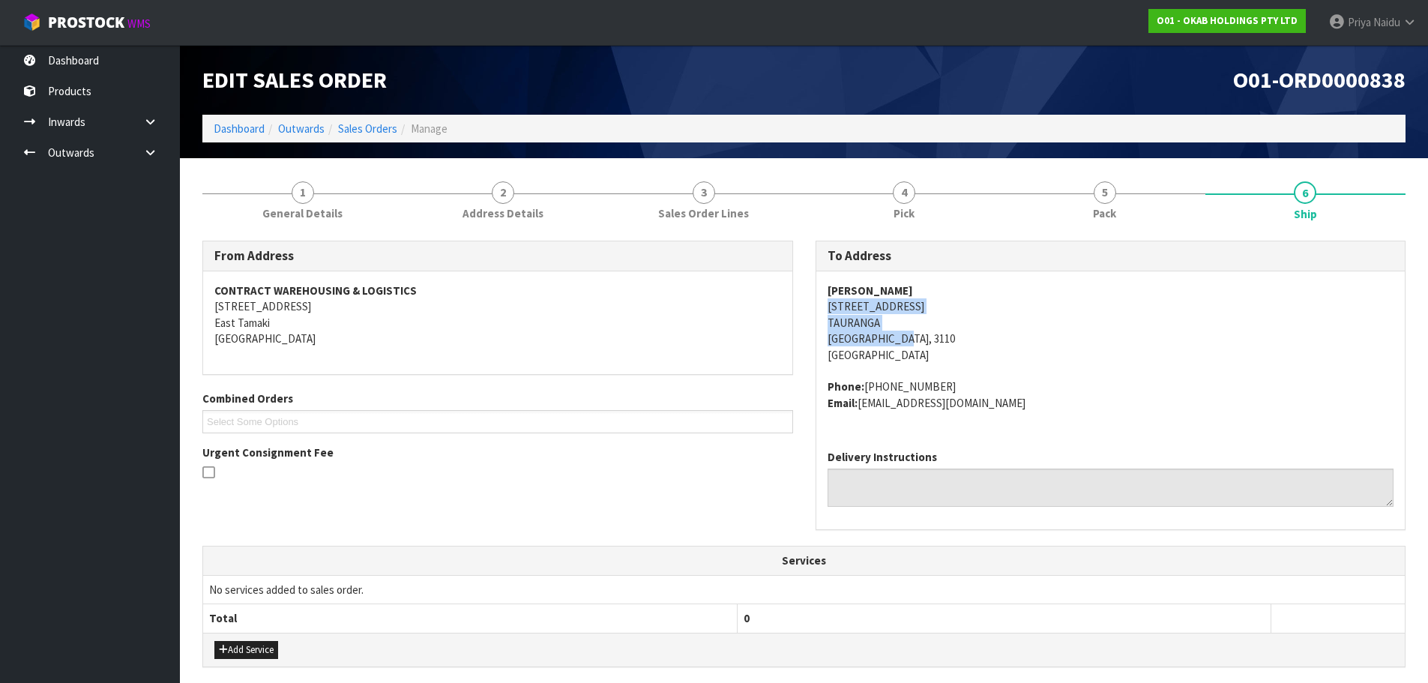
click at [940, 340] on div "Christian Bärenklau 66 BURETA ROAD TAURANGA Tauranga, 3110 New Zealand Phone: +…" at bounding box center [1110, 354] width 589 height 166
click at [991, 319] on address "Christian Bärenklau 66 BURETA ROAD TAURANGA Tauranga, 3110 New Zealand" at bounding box center [1110, 323] width 567 height 80
copy address "66 BURETA ROAD TAURANGA"
drag, startPoint x: 816, startPoint y: 301, endPoint x: 921, endPoint y: 320, distance: 106.6
click at [921, 320] on div "Christian Bärenklau 66 BURETA ROAD TAURANGA Tauranga, 3110 New Zealand Phone: +…" at bounding box center [1110, 354] width 589 height 166
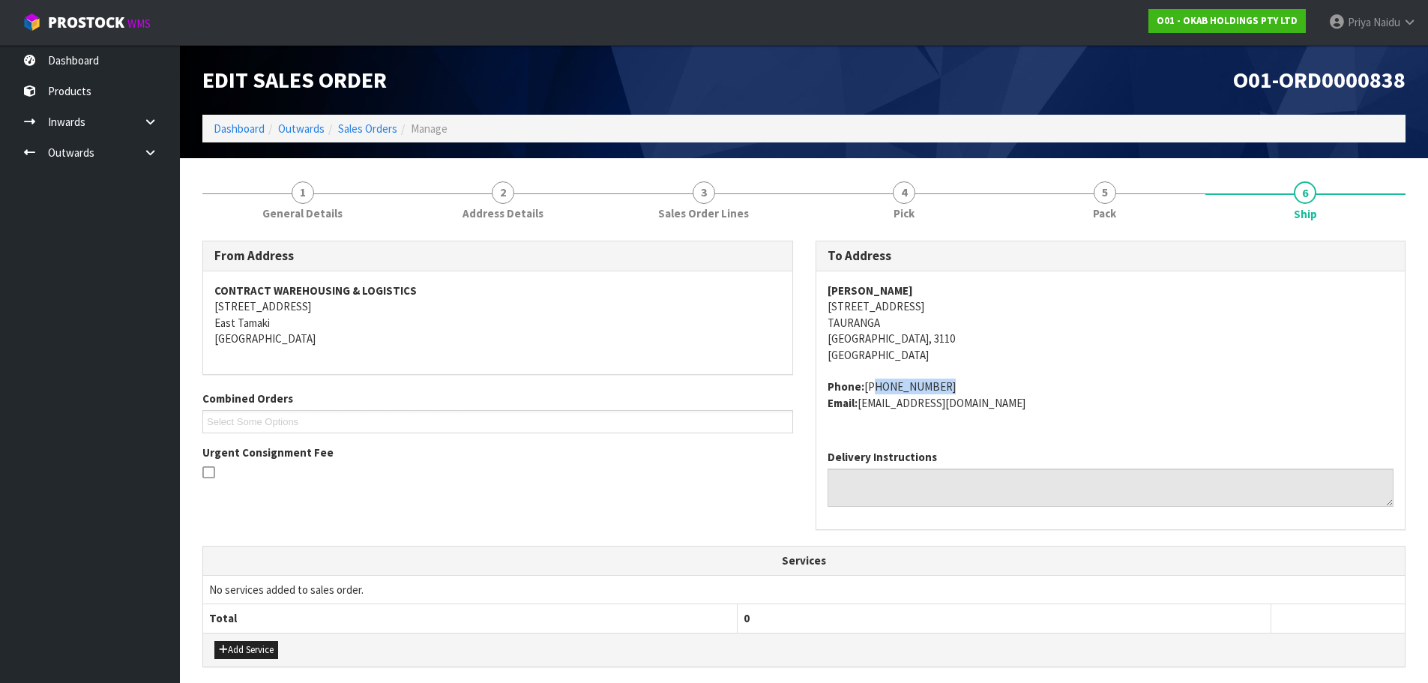
copy address "+64211947696"
drag, startPoint x: 864, startPoint y: 384, endPoint x: 953, endPoint y: 380, distance: 89.3
click at [953, 380] on address "Phone: +64211947696 Email: chbaerenklau@bluewin.ch" at bounding box center [1110, 394] width 567 height 32
copy address "chbaerenklau@bluewin.ch"
drag, startPoint x: 863, startPoint y: 405, endPoint x: 994, endPoint y: 420, distance: 132.0
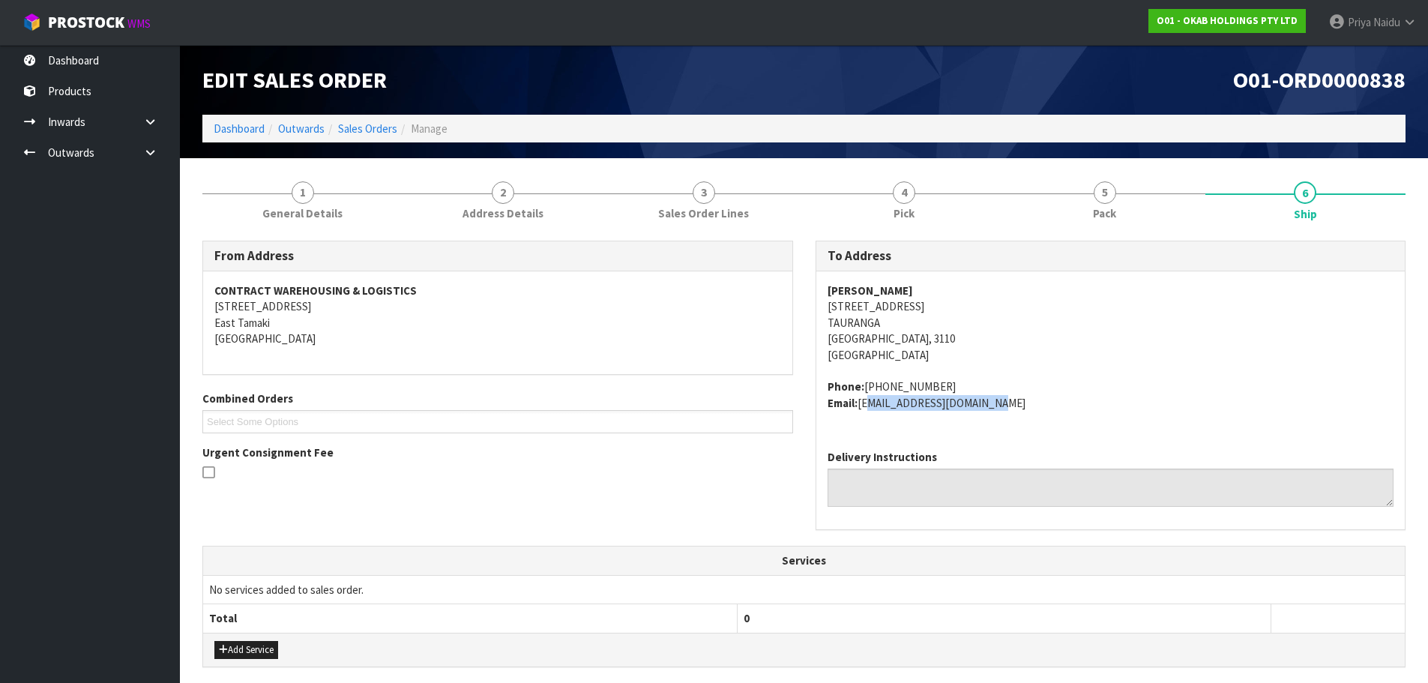
click at [994, 420] on div "Christian Bärenklau 66 BURETA ROAD TAURANGA Tauranga, 3110 New Zealand Phone: +…" at bounding box center [1110, 354] width 589 height 166
copy strong "[PERSON_NAME]"
drag, startPoint x: 823, startPoint y: 294, endPoint x: 942, endPoint y: 285, distance: 119.5
click at [942, 285] on div "Christian Bärenklau 66 BURETA ROAD TAURANGA Tauranga, 3110 New Zealand Phone: +…" at bounding box center [1110, 354] width 589 height 166
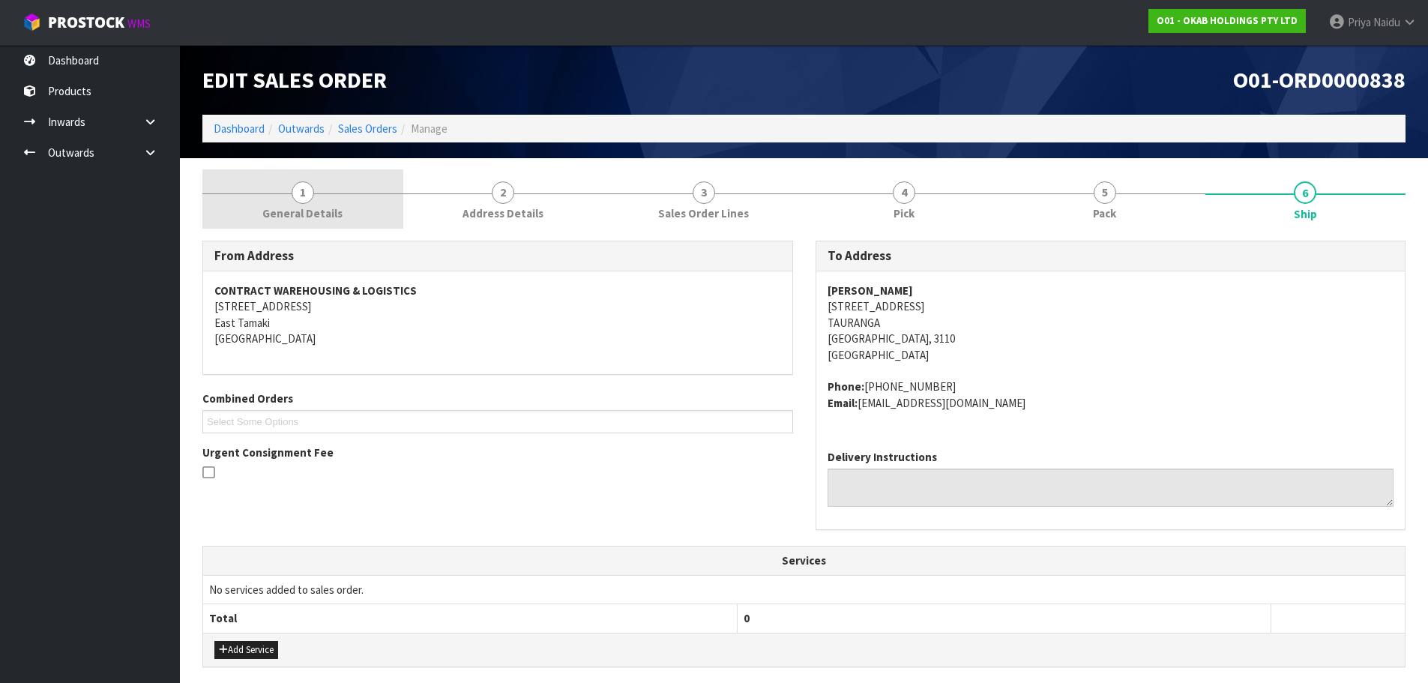
drag, startPoint x: 316, startPoint y: 199, endPoint x: 297, endPoint y: 215, distance: 25.0
click at [316, 199] on link "1 General Details" at bounding box center [302, 198] width 201 height 59
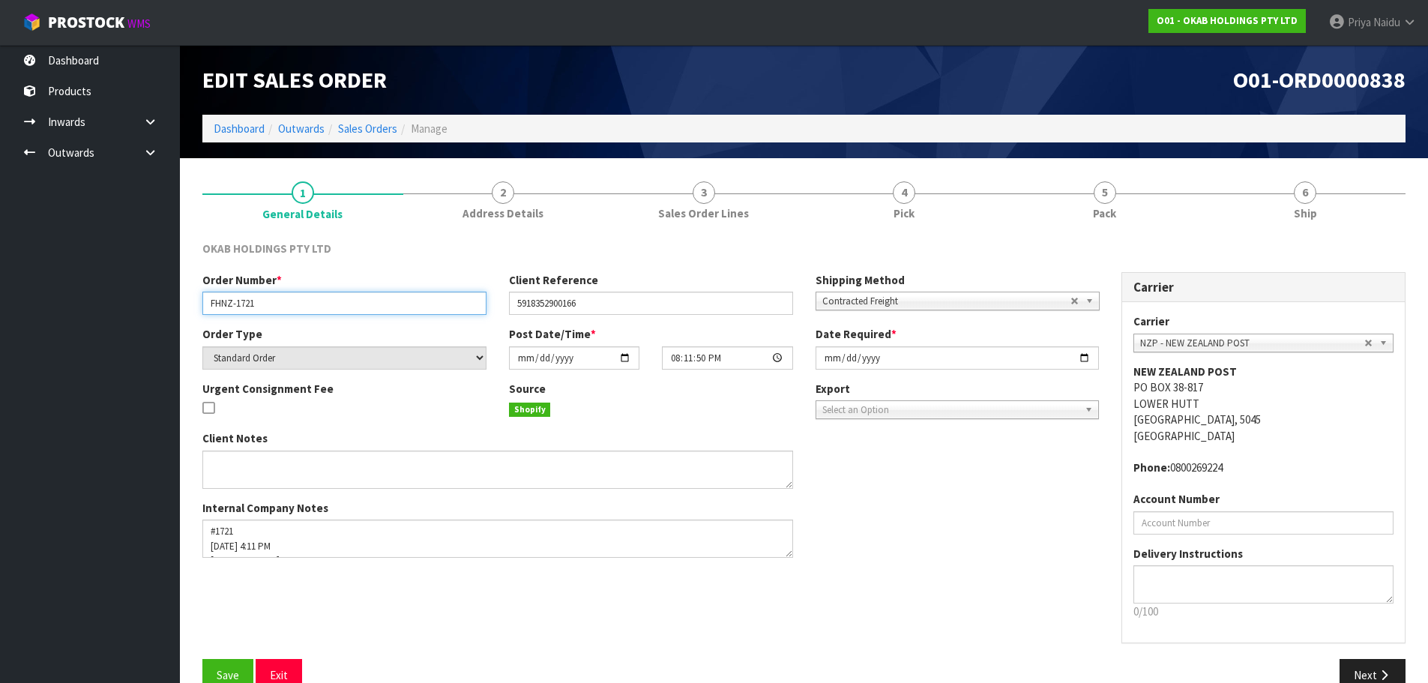
drag, startPoint x: 205, startPoint y: 299, endPoint x: 287, endPoint y: 298, distance: 82.4
click at [287, 298] on input "FHNZ-1721" at bounding box center [344, 302] width 284 height 23
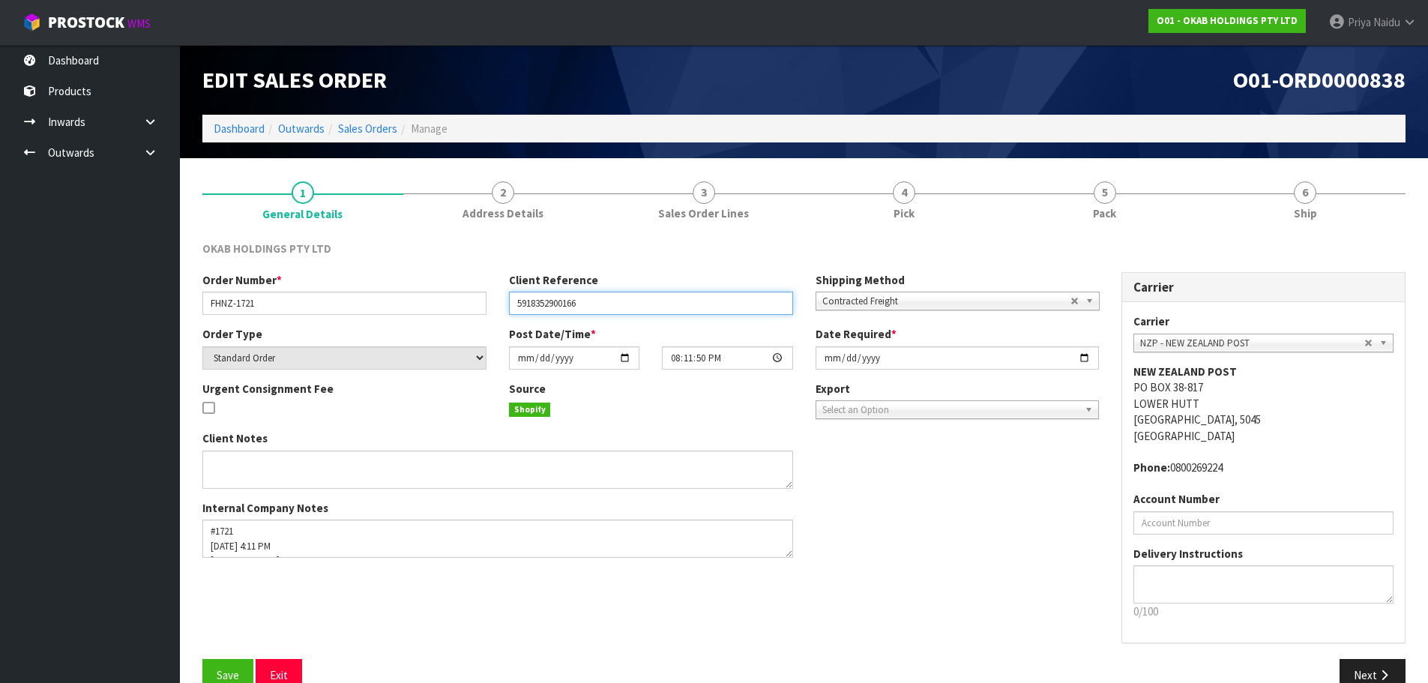
drag, startPoint x: 511, startPoint y: 303, endPoint x: 599, endPoint y: 317, distance: 88.8
click at [599, 317] on div "Order Number * FHNZ-1721 Client Reference 5918352900166 Shipping Method Client …" at bounding box center [650, 299] width 919 height 54
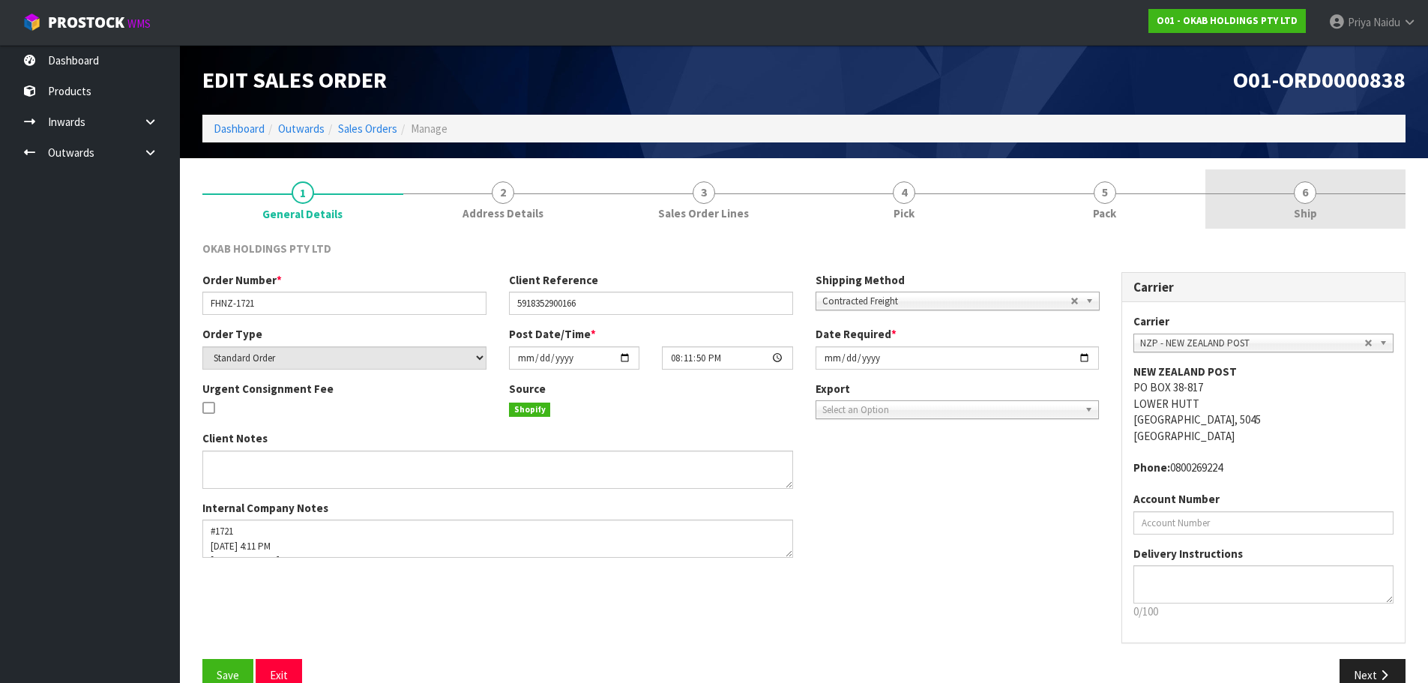
click at [1293, 216] on link "6 Ship" at bounding box center [1305, 198] width 201 height 59
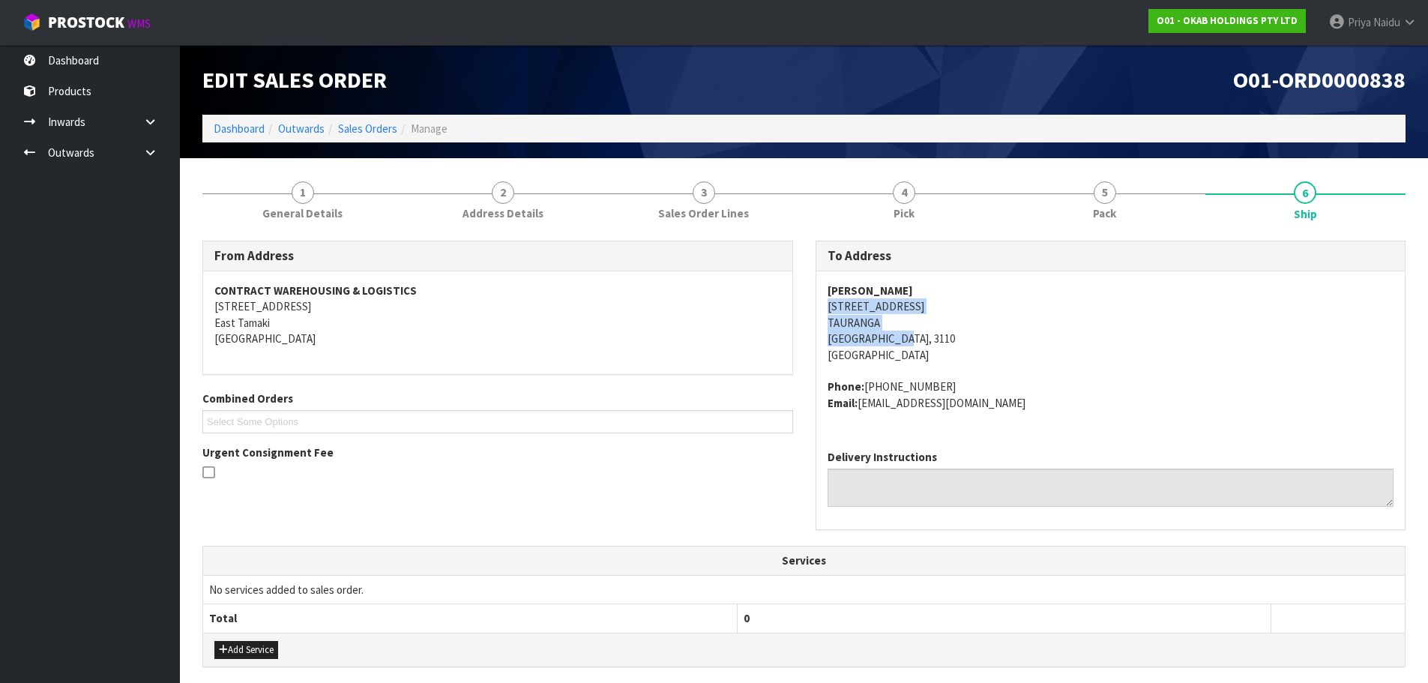
drag, startPoint x: 814, startPoint y: 306, endPoint x: 913, endPoint y: 333, distance: 103.3
click at [922, 336] on div "To Address Christian Bärenklau 66 BURETA ROAD TAURANGA Tauranga, 3110 New Zeala…" at bounding box center [1110, 393] width 613 height 305
click at [1185, 361] on address "Christian Bärenklau 66 BURETA ROAD TAURANGA Tauranga, 3110 New Zealand" at bounding box center [1110, 323] width 567 height 80
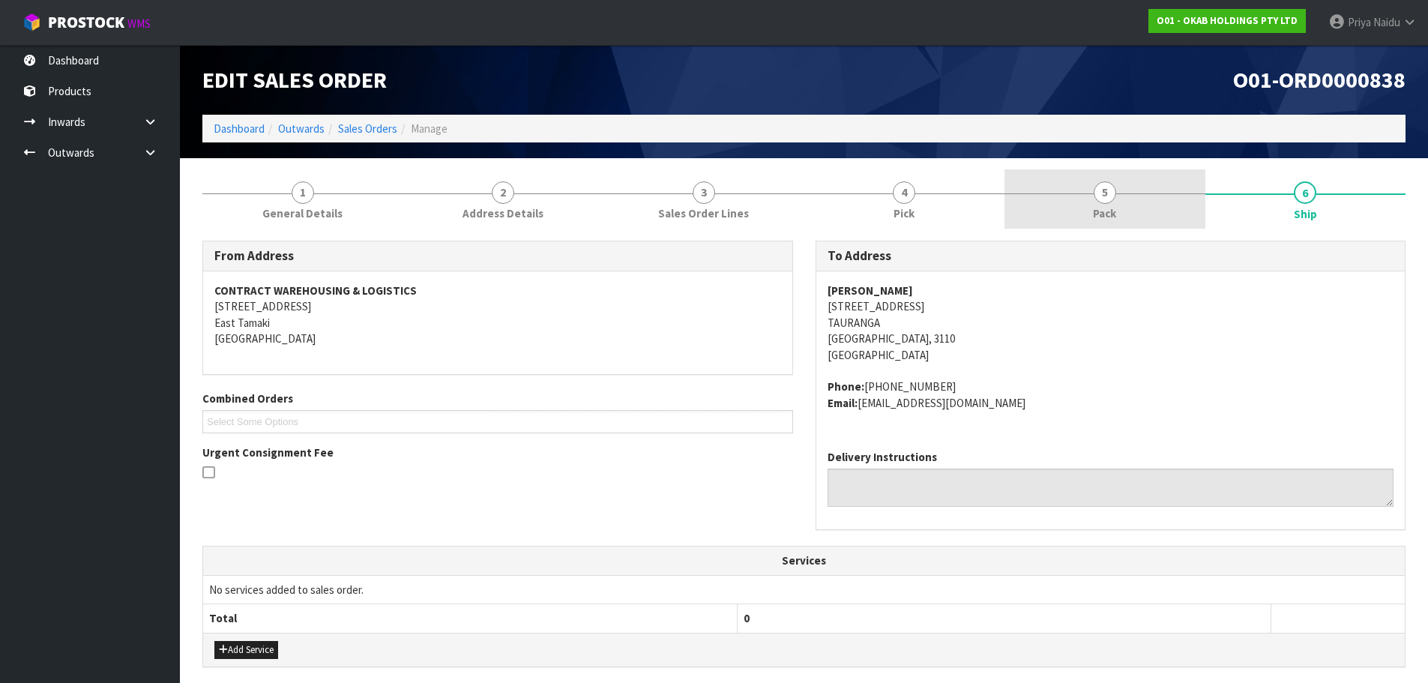
click at [1122, 201] on link "5 Pack" at bounding box center [1104, 198] width 201 height 59
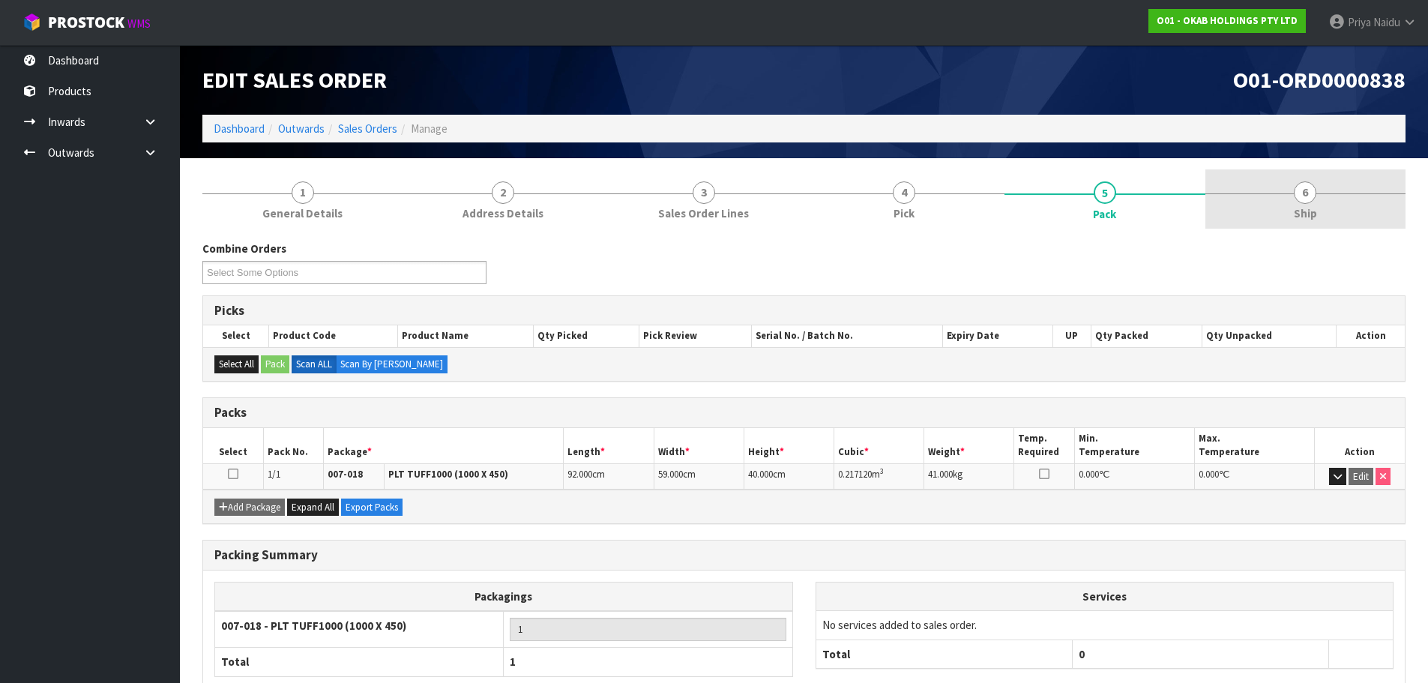
click at [1291, 196] on link "6 Ship" at bounding box center [1305, 198] width 201 height 59
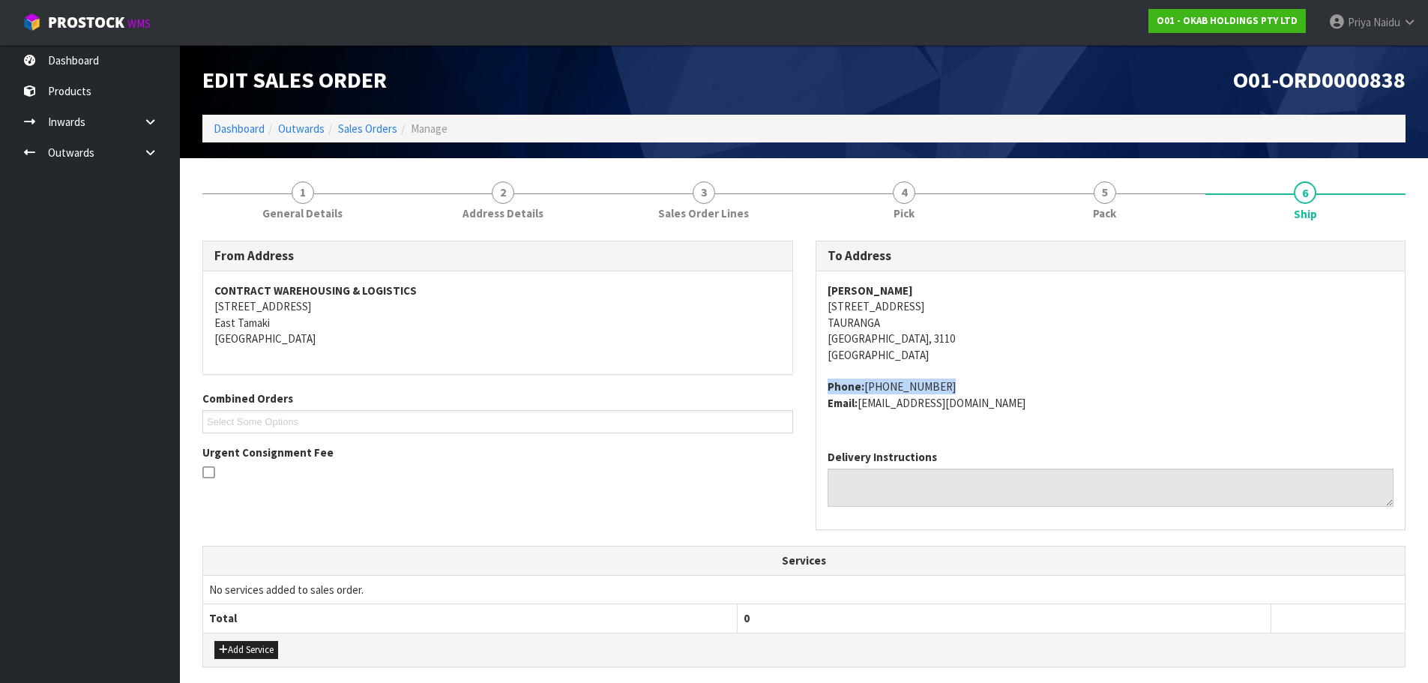
drag, startPoint x: 821, startPoint y: 384, endPoint x: 970, endPoint y: 379, distance: 149.2
click at [970, 379] on div "Christian Bärenklau 66 BURETA ROAD TAURANGA Tauranga, 3110 New Zealand Phone: +…" at bounding box center [1110, 354] width 589 height 166
drag, startPoint x: 815, startPoint y: 299, endPoint x: 821, endPoint y: 283, distance: 17.5
click at [821, 283] on div "To Address Christian Bärenklau 66 BURETA ROAD TAURANGA Tauranga, 3110 New Zeala…" at bounding box center [1110, 385] width 590 height 289
drag, startPoint x: 823, startPoint y: 389, endPoint x: 958, endPoint y: 387, distance: 135.6
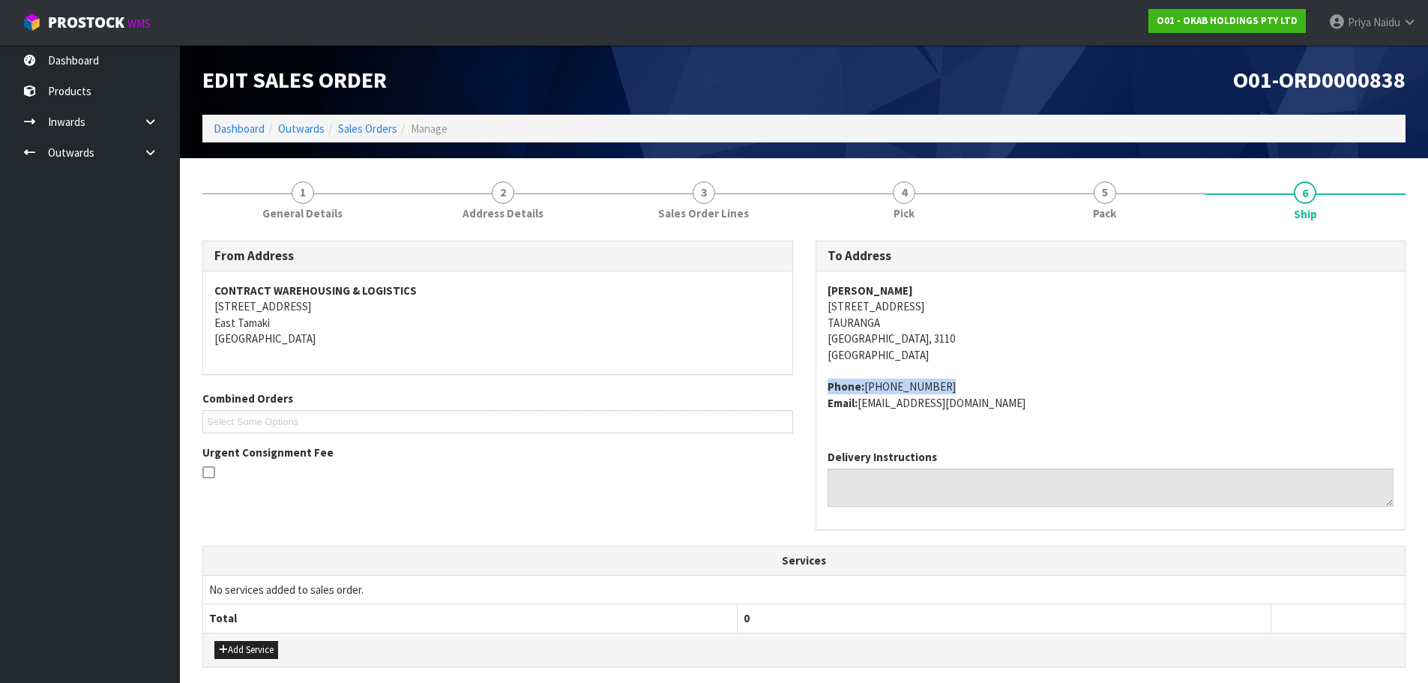
click at [958, 387] on div "Christian Bärenklau 66 BURETA ROAD TAURANGA Tauranga, 3110 New Zealand Phone: +…" at bounding box center [1110, 354] width 589 height 166
click at [1144, 159] on section "1 General Details 2 Address Details 3 Sales Order Lines 4 Pick 5 Pack 6 Ship Fr…" at bounding box center [804, 564] width 1248 height 812
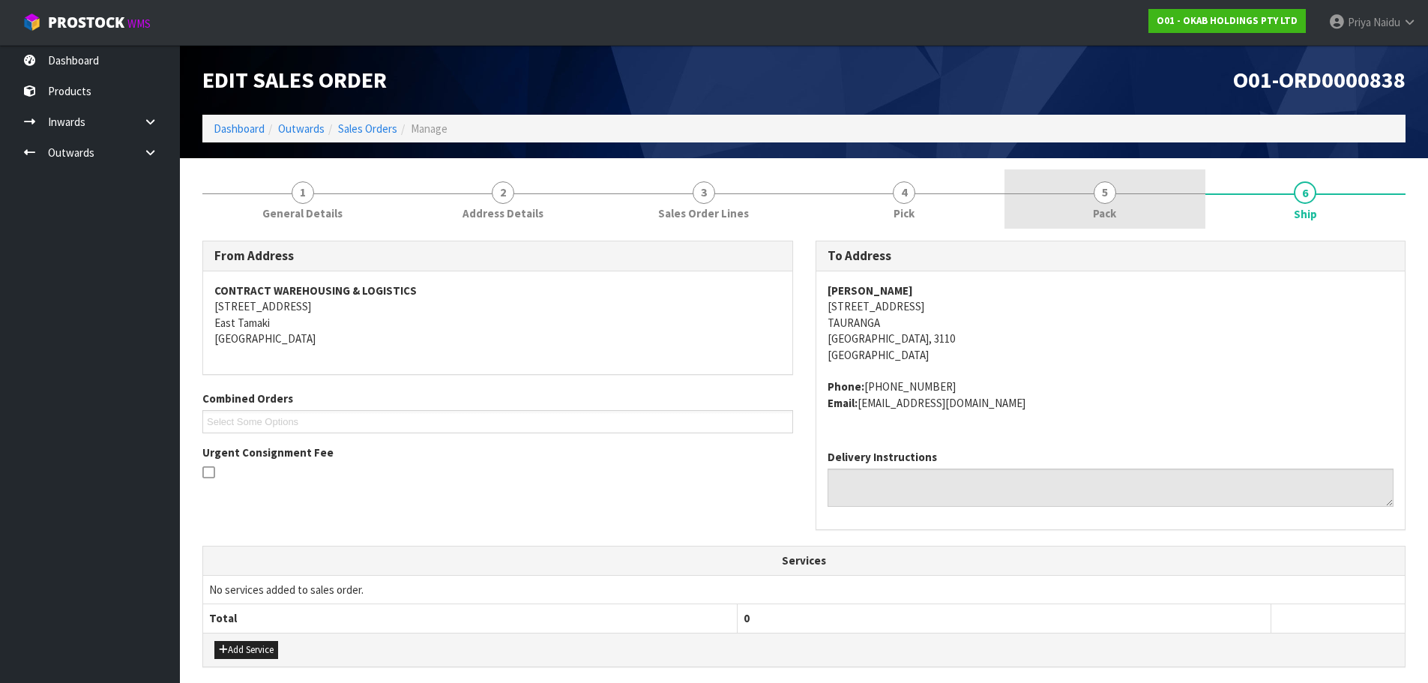
click at [1117, 202] on link "5 Pack" at bounding box center [1104, 198] width 201 height 59
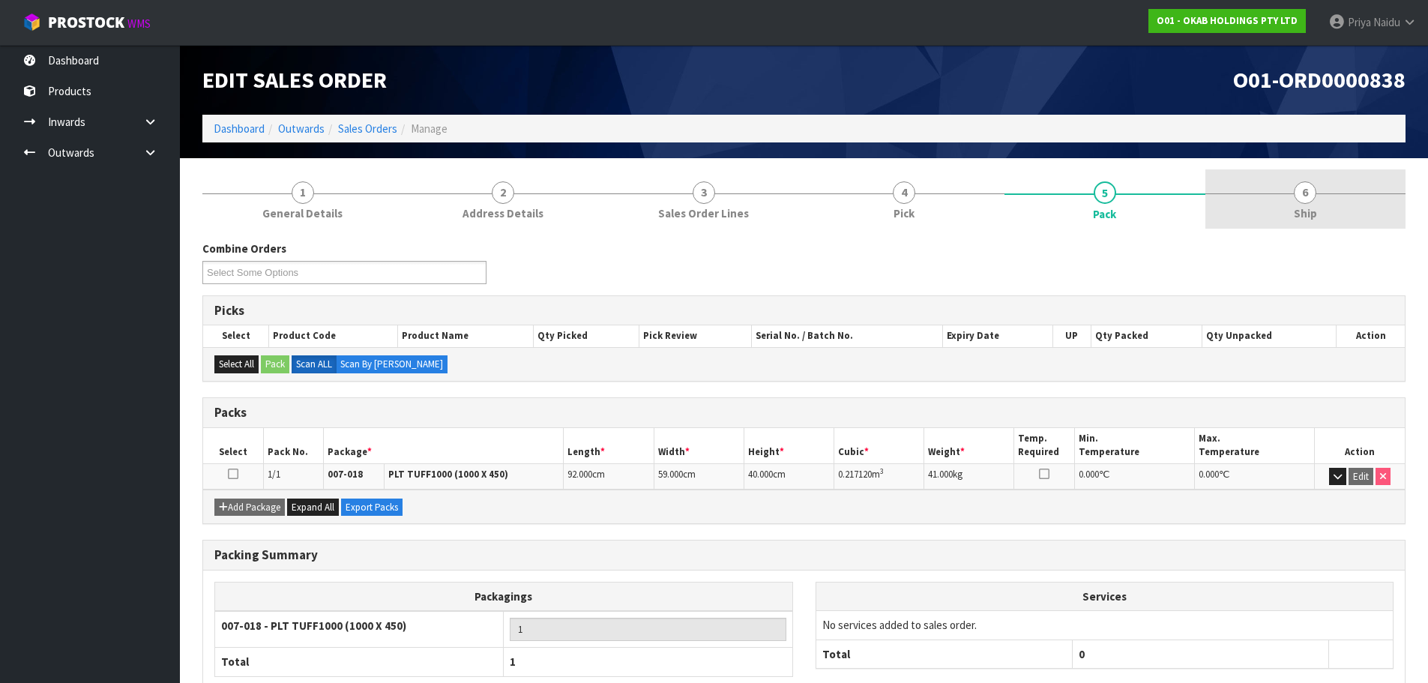
click at [1299, 224] on link "6 Ship" at bounding box center [1305, 198] width 201 height 59
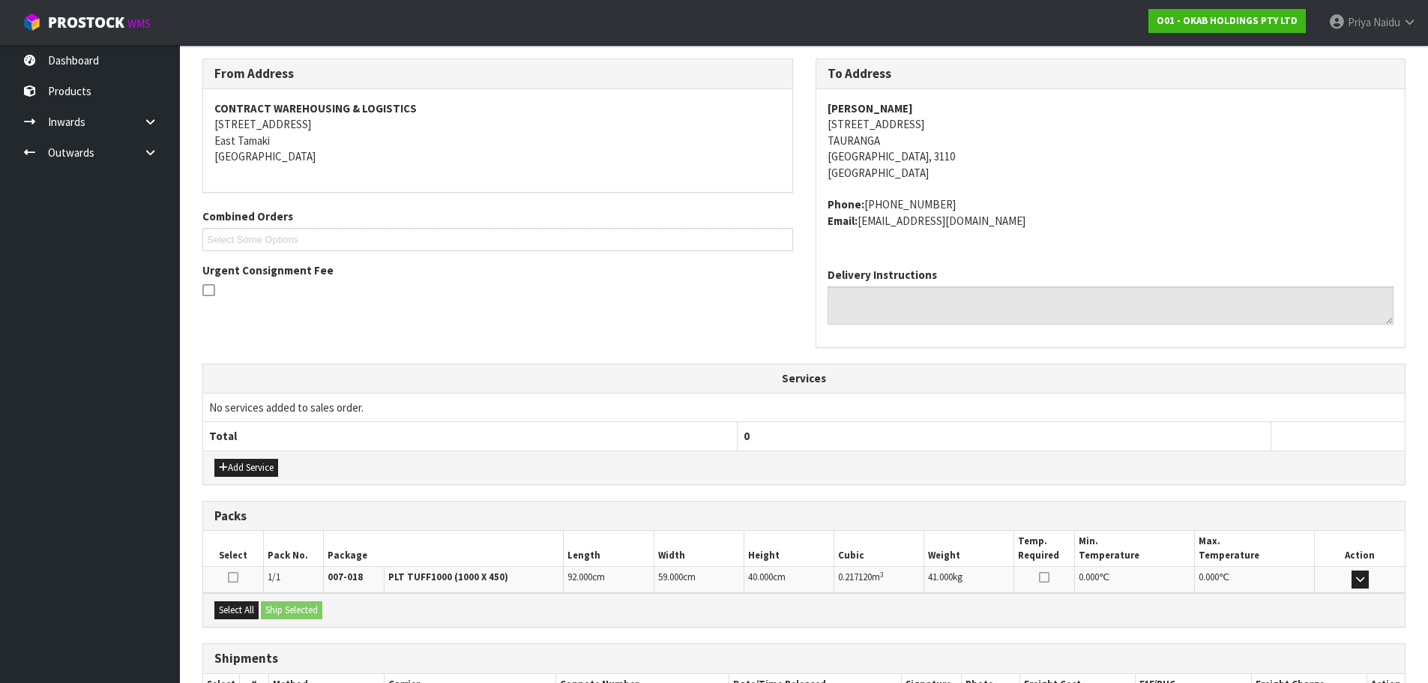
scroll to position [288, 0]
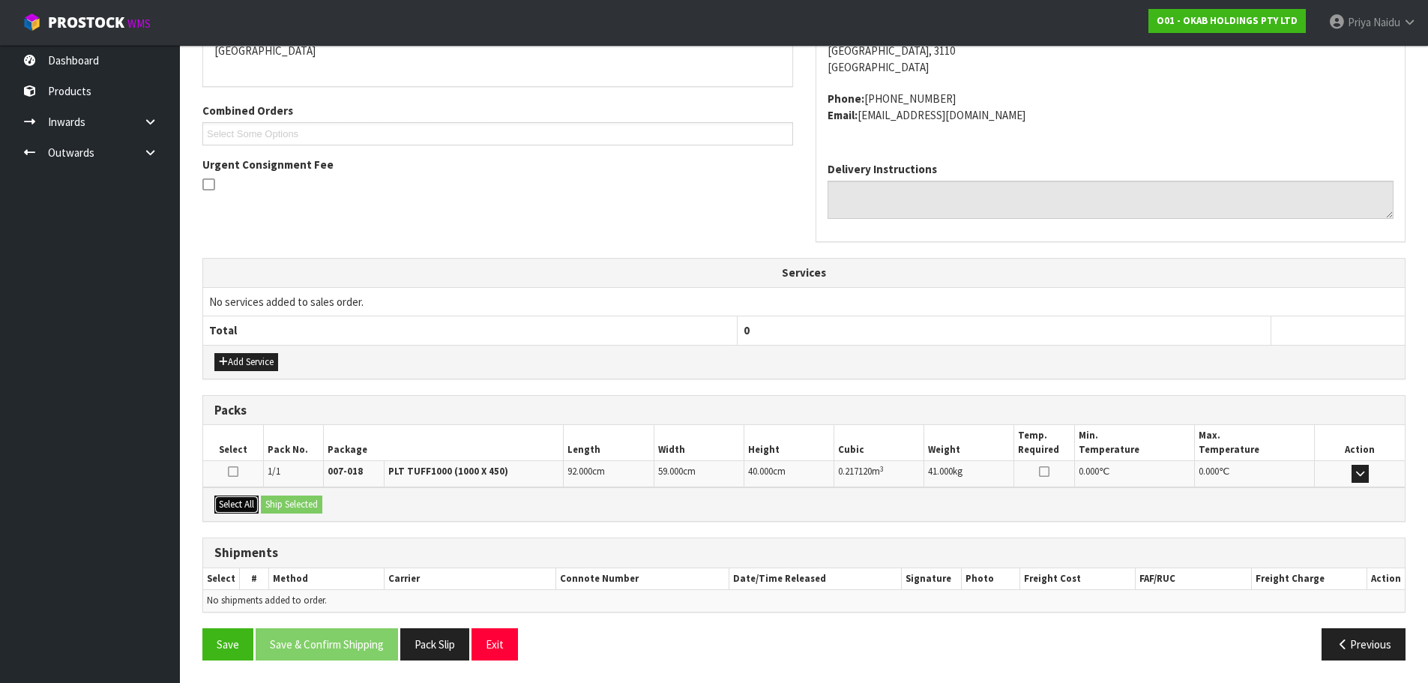
click at [245, 507] on button "Select All" at bounding box center [236, 504] width 44 height 18
click at [293, 507] on button "Ship Selected" at bounding box center [291, 504] width 61 height 18
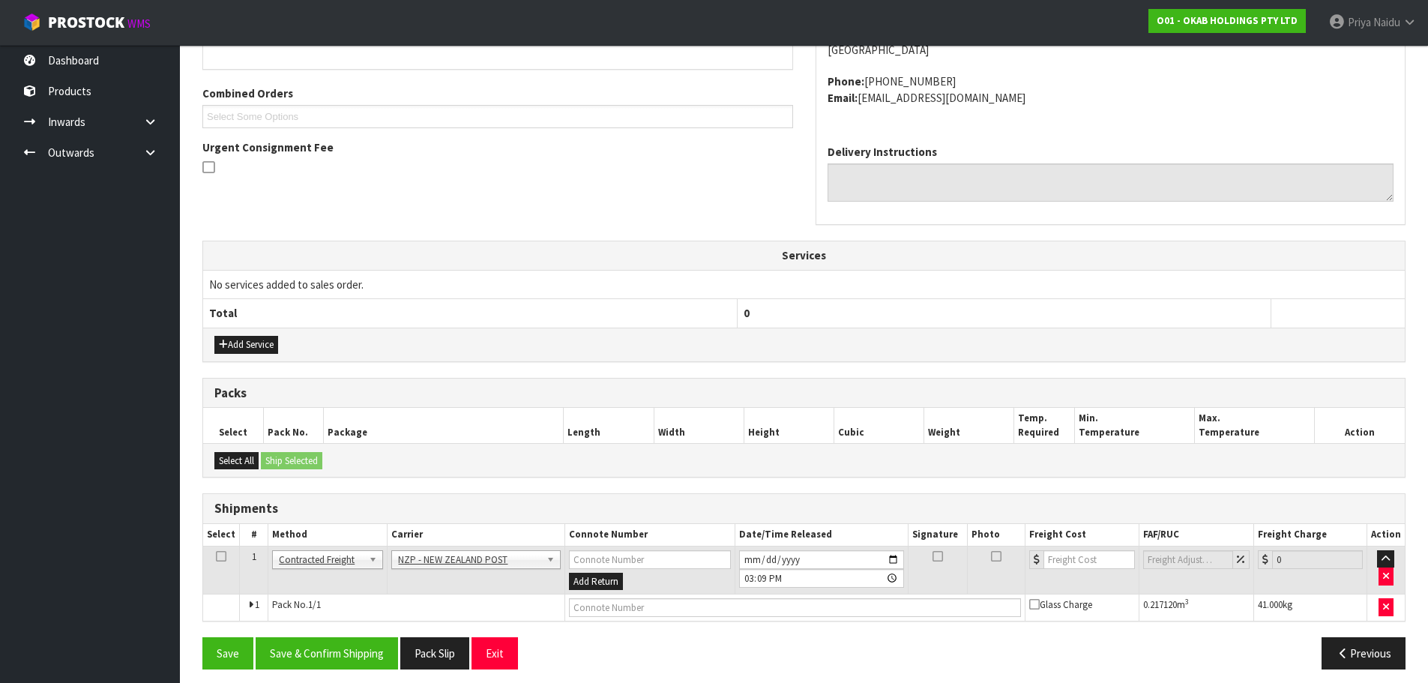
scroll to position [314, 0]
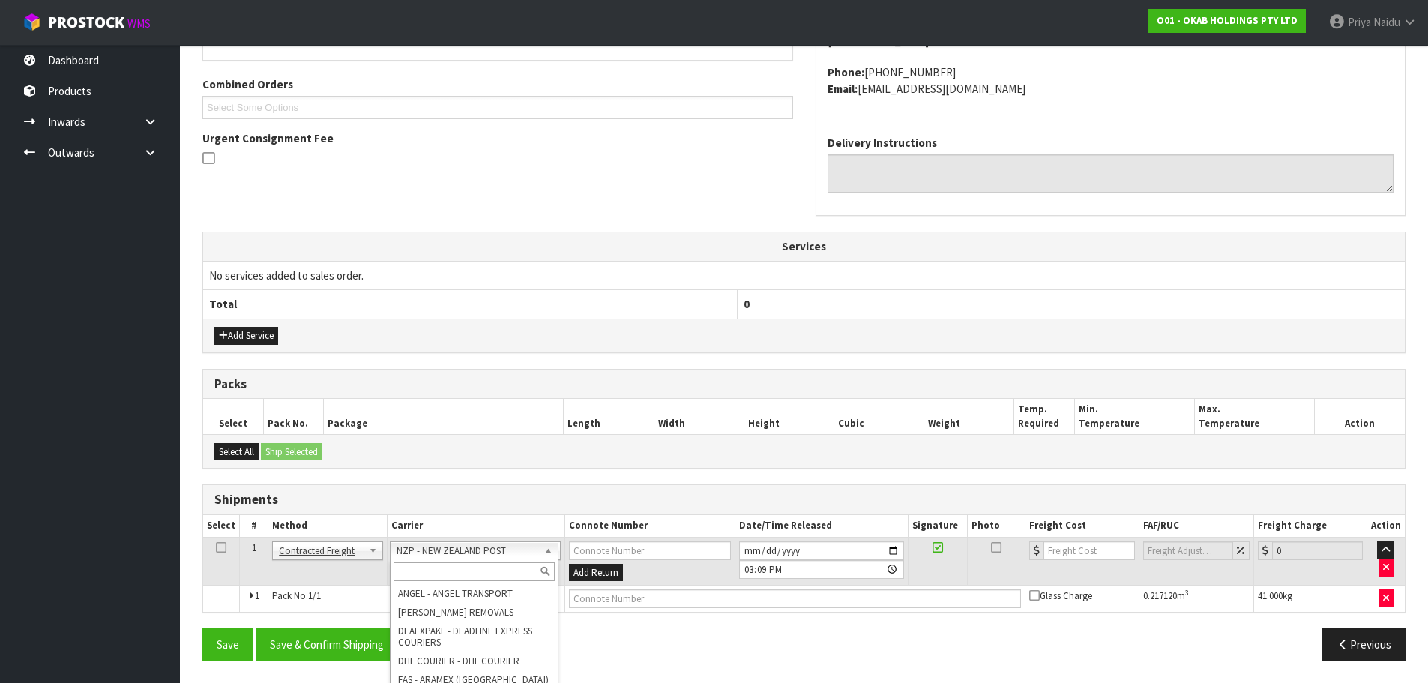
click at [438, 573] on input "text" at bounding box center [474, 571] width 162 height 19
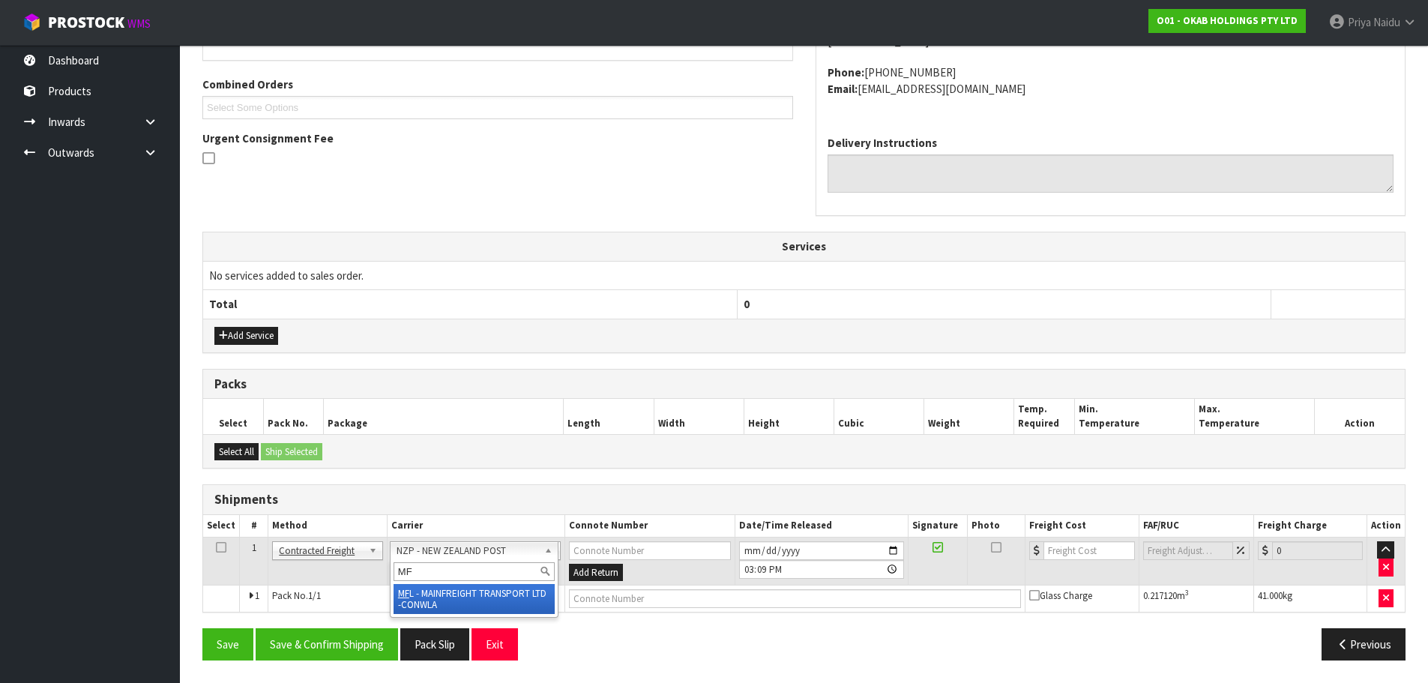
type input "MF"
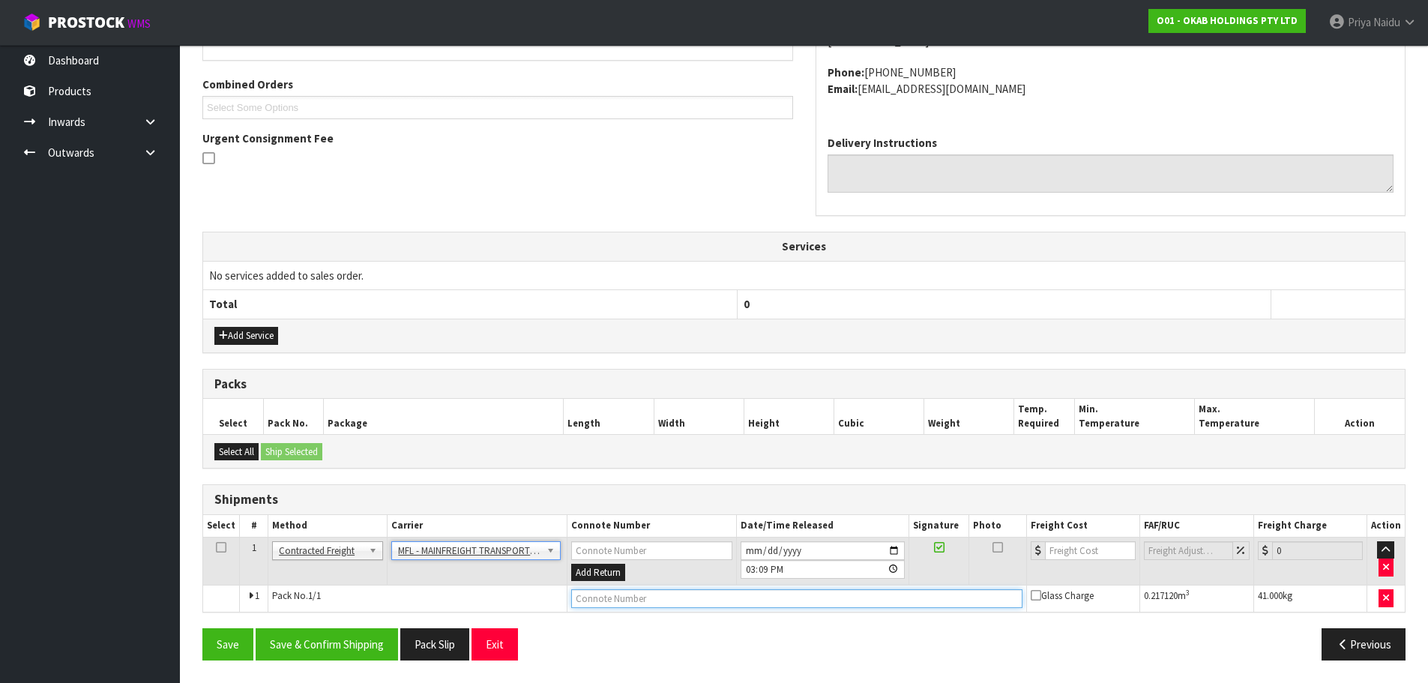
click at [638, 596] on input "text" at bounding box center [796, 598] width 451 height 19
paste input "FWM58650398"
type input "FWM58650398"
click at [1072, 552] on input "number" at bounding box center [1090, 550] width 91 height 19
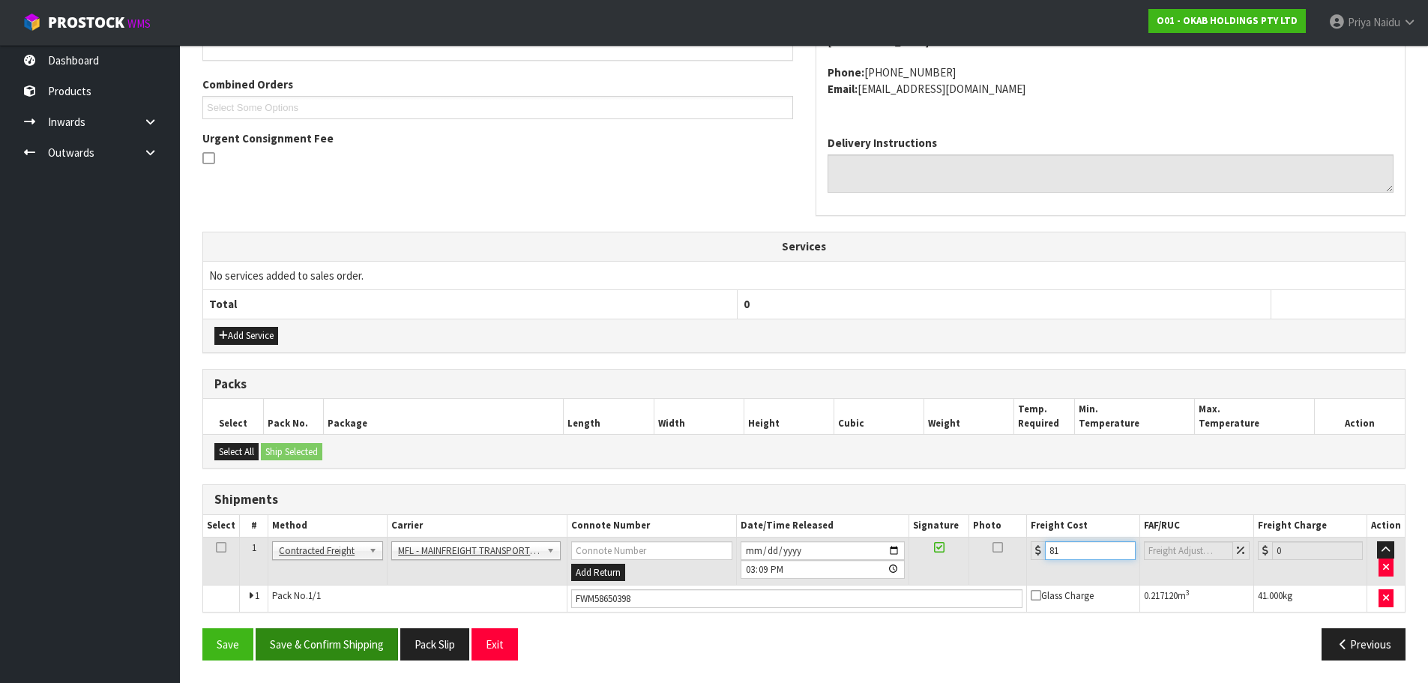
type input "81"
click at [327, 658] on button "Save & Confirm Shipping" at bounding box center [327, 644] width 142 height 32
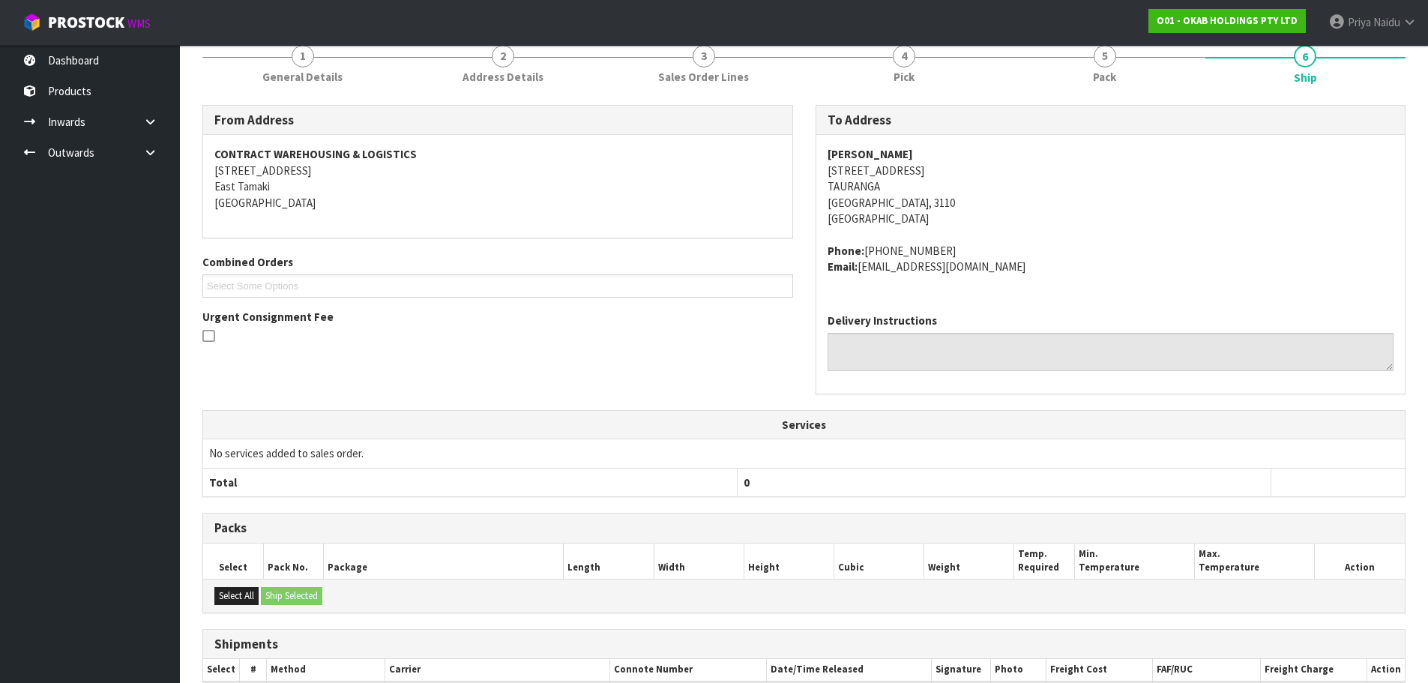
scroll to position [0, 0]
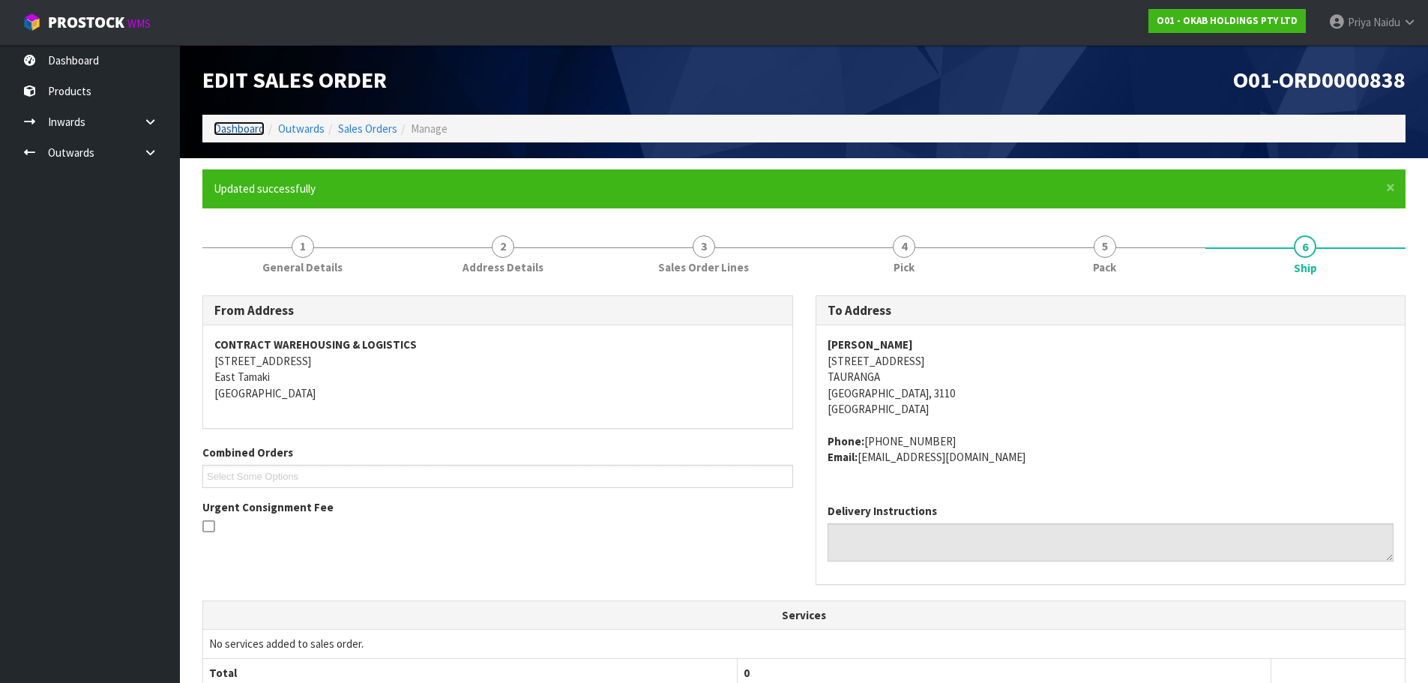
click at [254, 135] on link "Dashboard" at bounding box center [239, 128] width 51 height 14
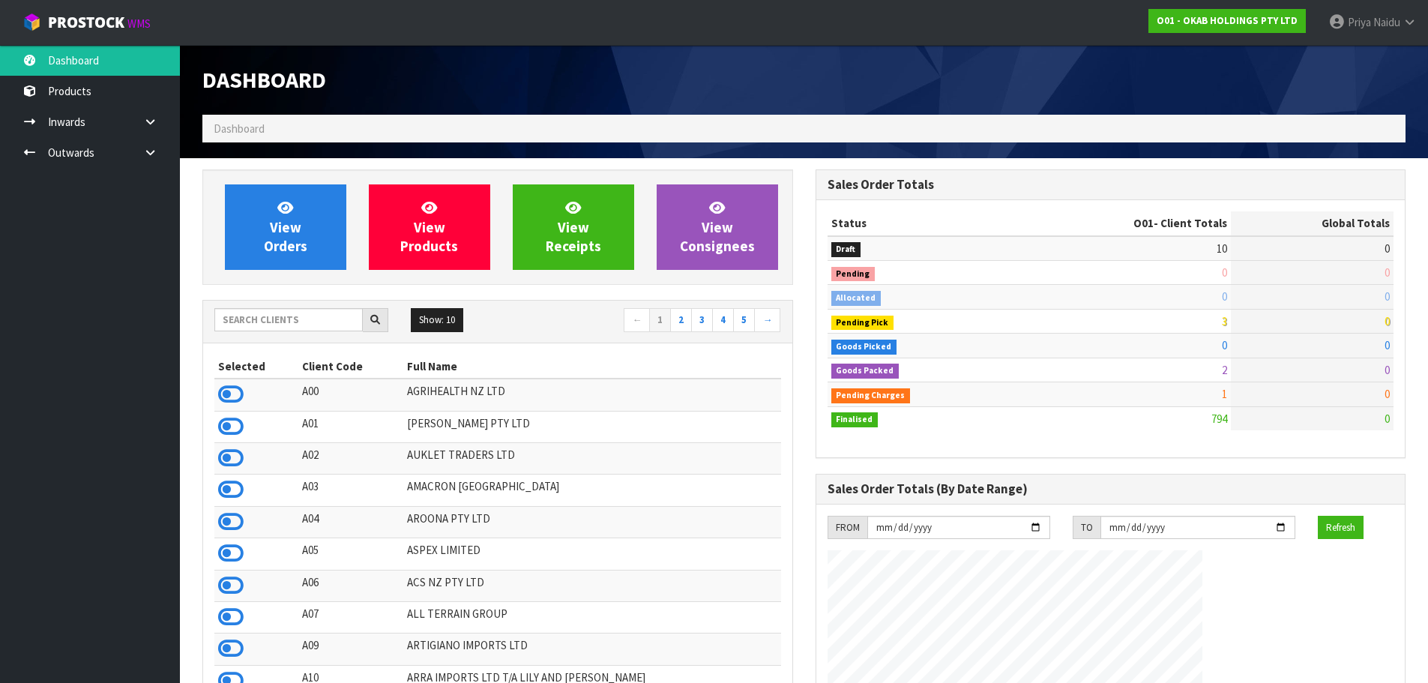
drag, startPoint x: 285, startPoint y: 351, endPoint x: 288, endPoint y: 344, distance: 8.1
click at [286, 352] on div "Selected Client Code Full Name A00 AGRIHEALTH NZ LTD A01 AGAIN FASTER PTY LTD A…" at bounding box center [497, 545] width 589 height 405
click at [300, 321] on input "text" at bounding box center [288, 319] width 148 height 23
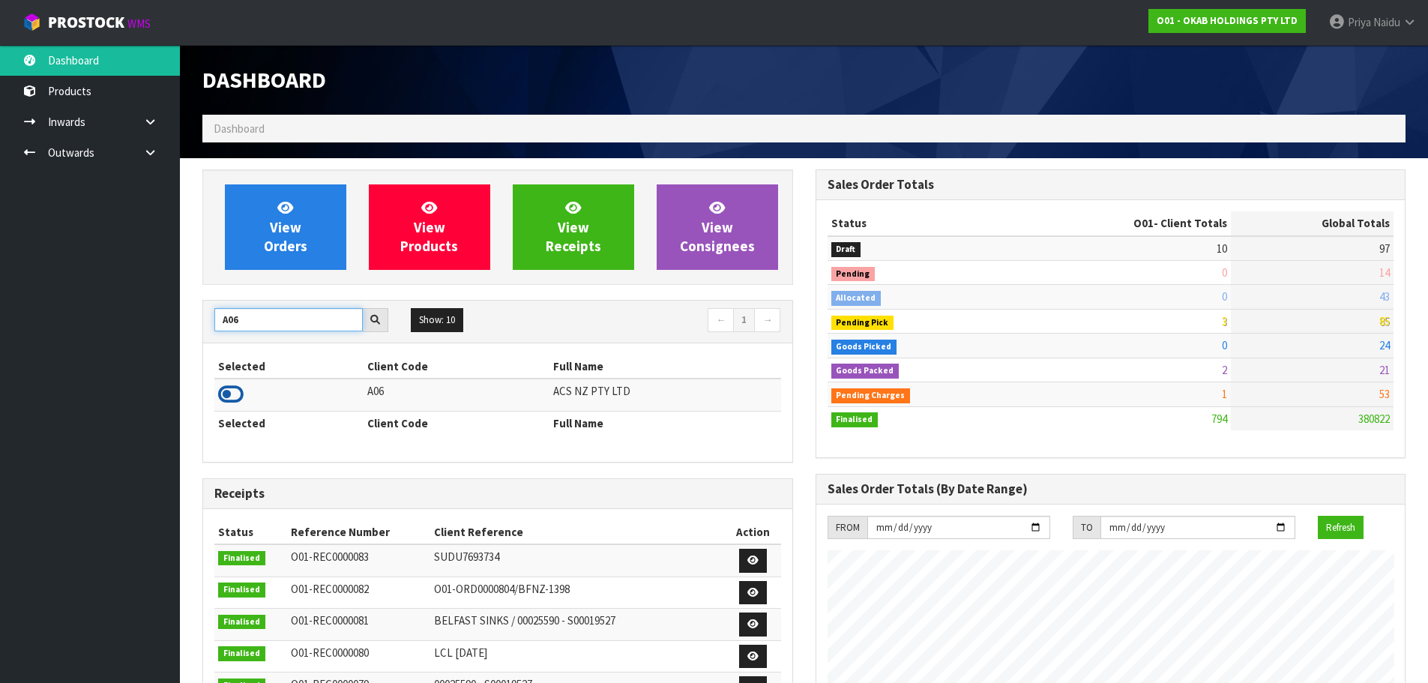
type input "A06"
drag, startPoint x: 220, startPoint y: 399, endPoint x: 242, endPoint y: 395, distance: 22.9
click at [220, 401] on icon at bounding box center [230, 394] width 25 height 22
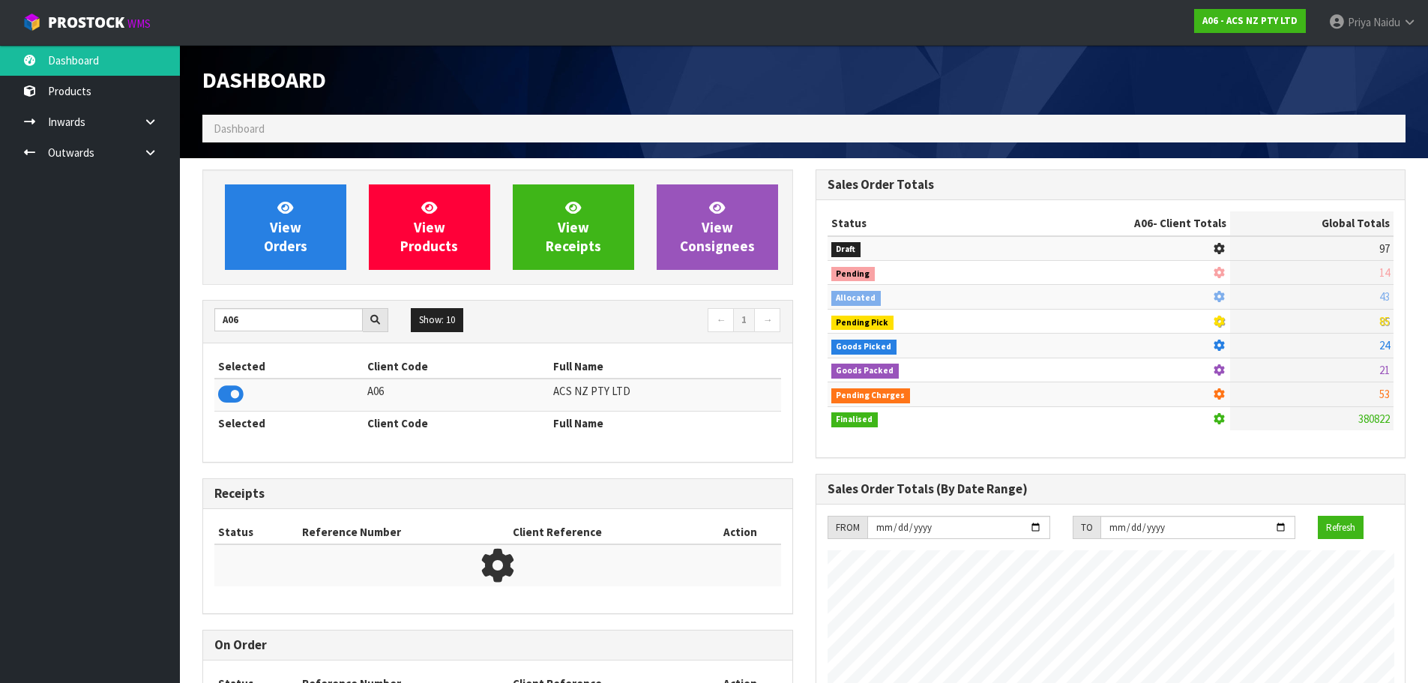
scroll to position [1135, 612]
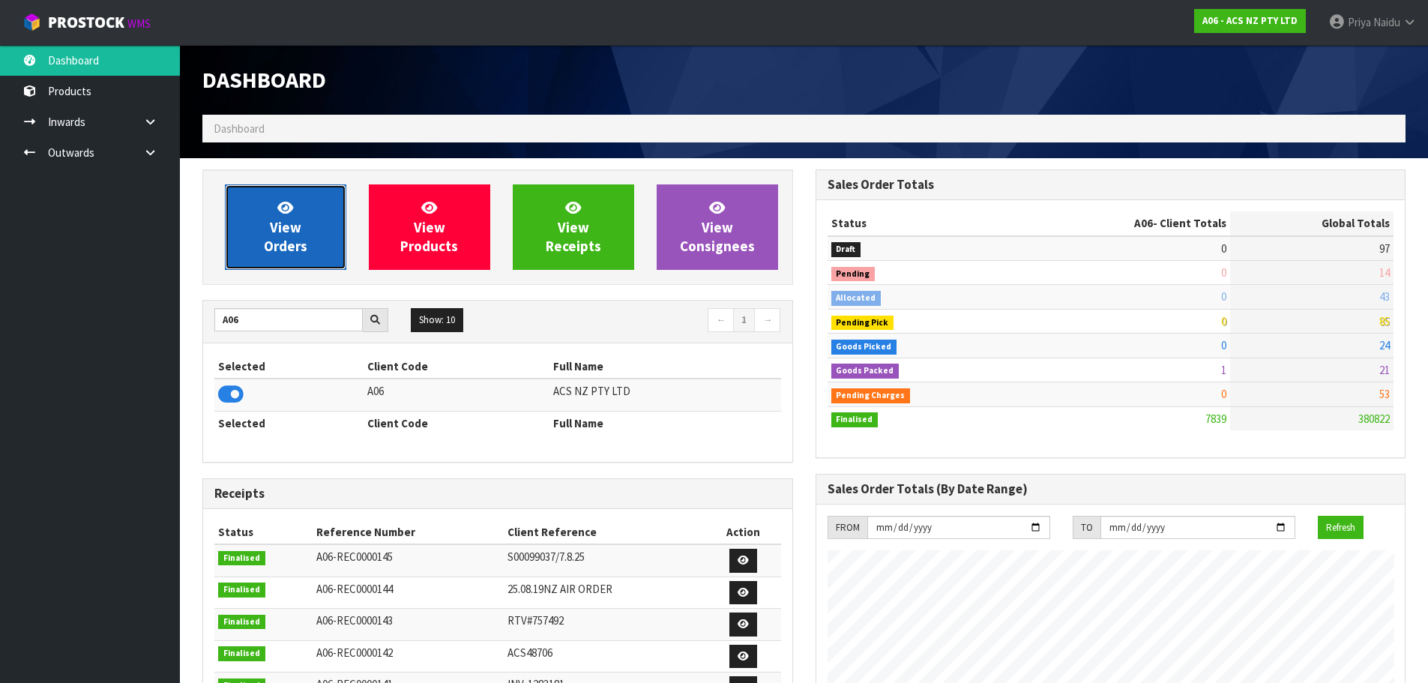
click at [306, 238] on span "View Orders" at bounding box center [285, 227] width 43 height 56
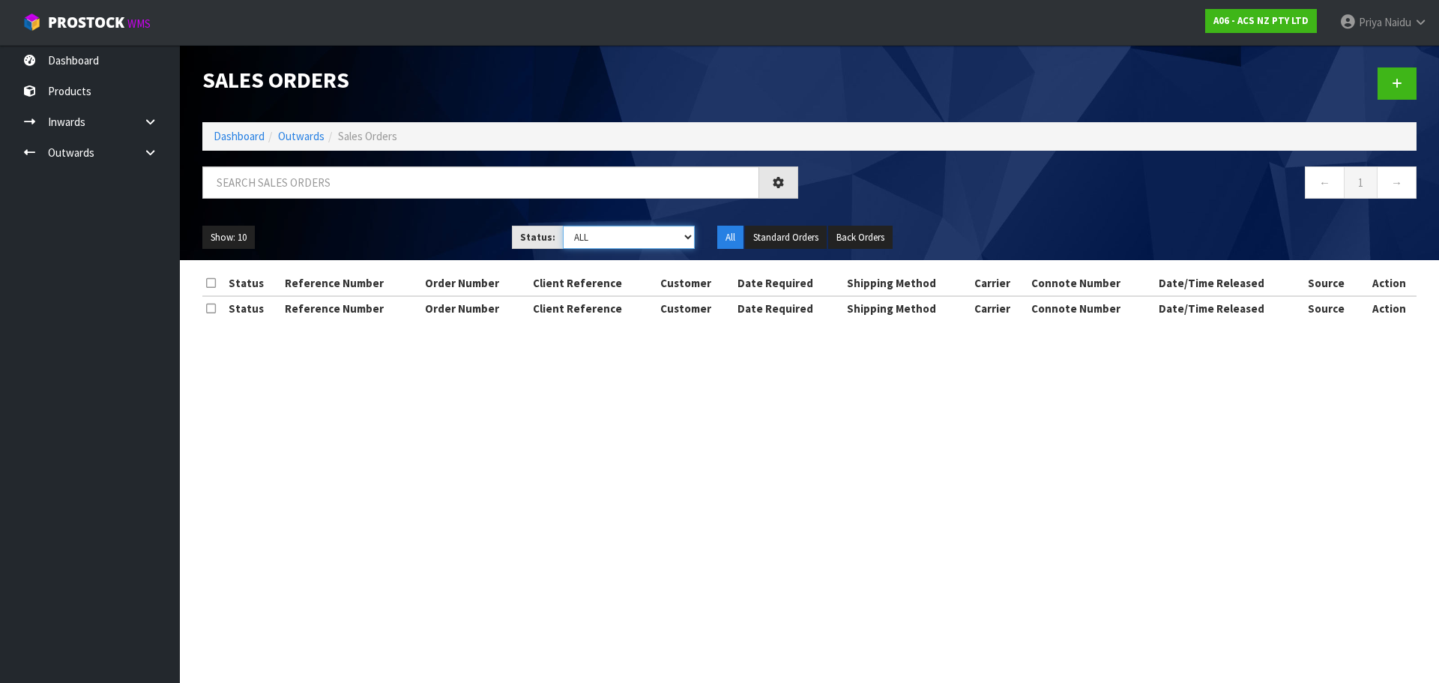
click at [577, 237] on select "Draft Pending Allocated Pending Pick Goods Picked Goods Packed Pending Charges …" at bounding box center [629, 237] width 133 height 23
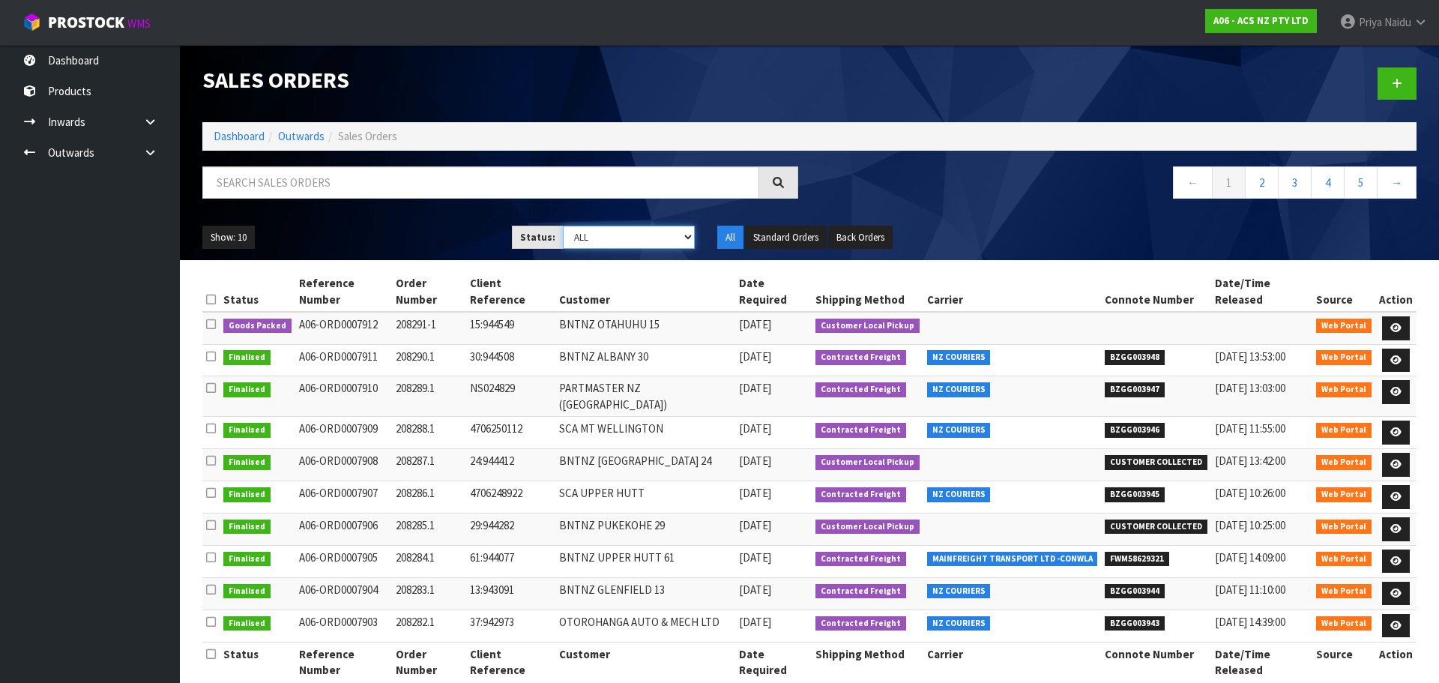
select select "string:5"
click at [563, 226] on select "Draft Pending Allocated Pending Pick Goods Picked Goods Packed Pending Charges …" at bounding box center [629, 237] width 133 height 23
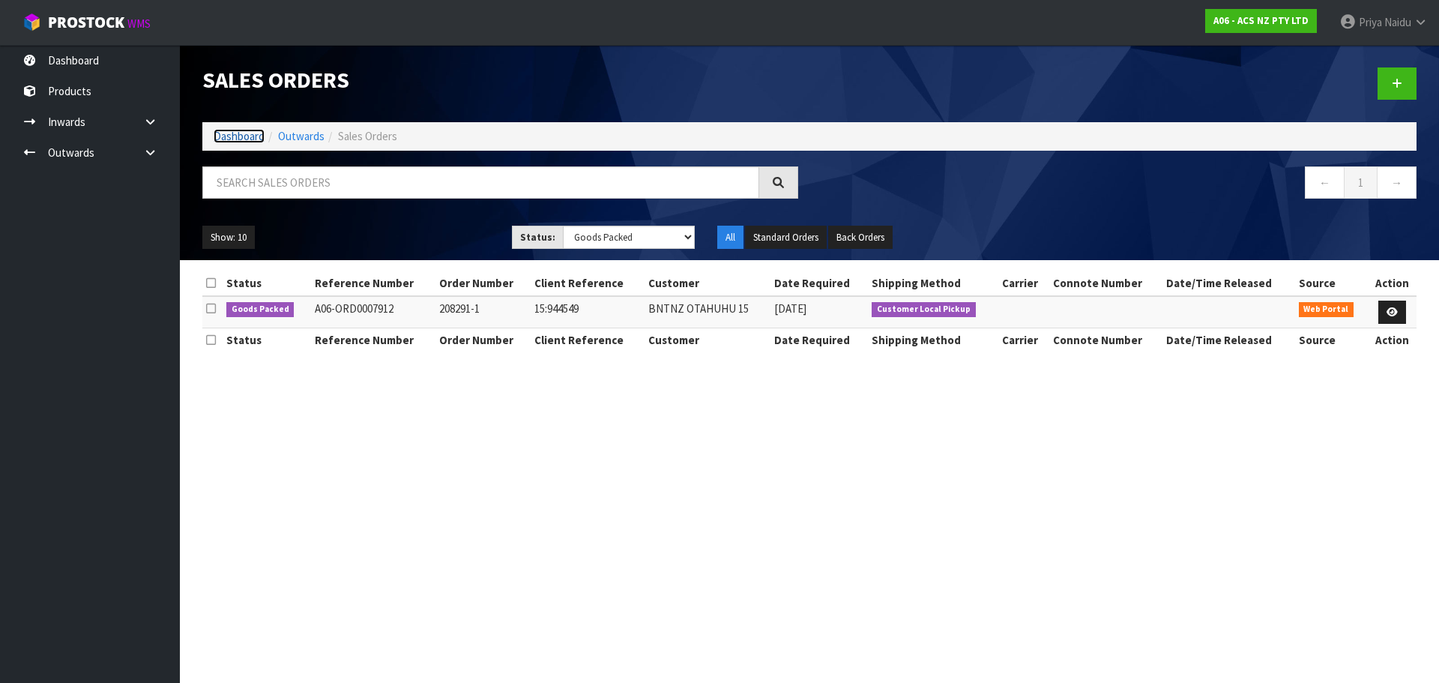
click at [223, 136] on link "Dashboard" at bounding box center [239, 136] width 51 height 14
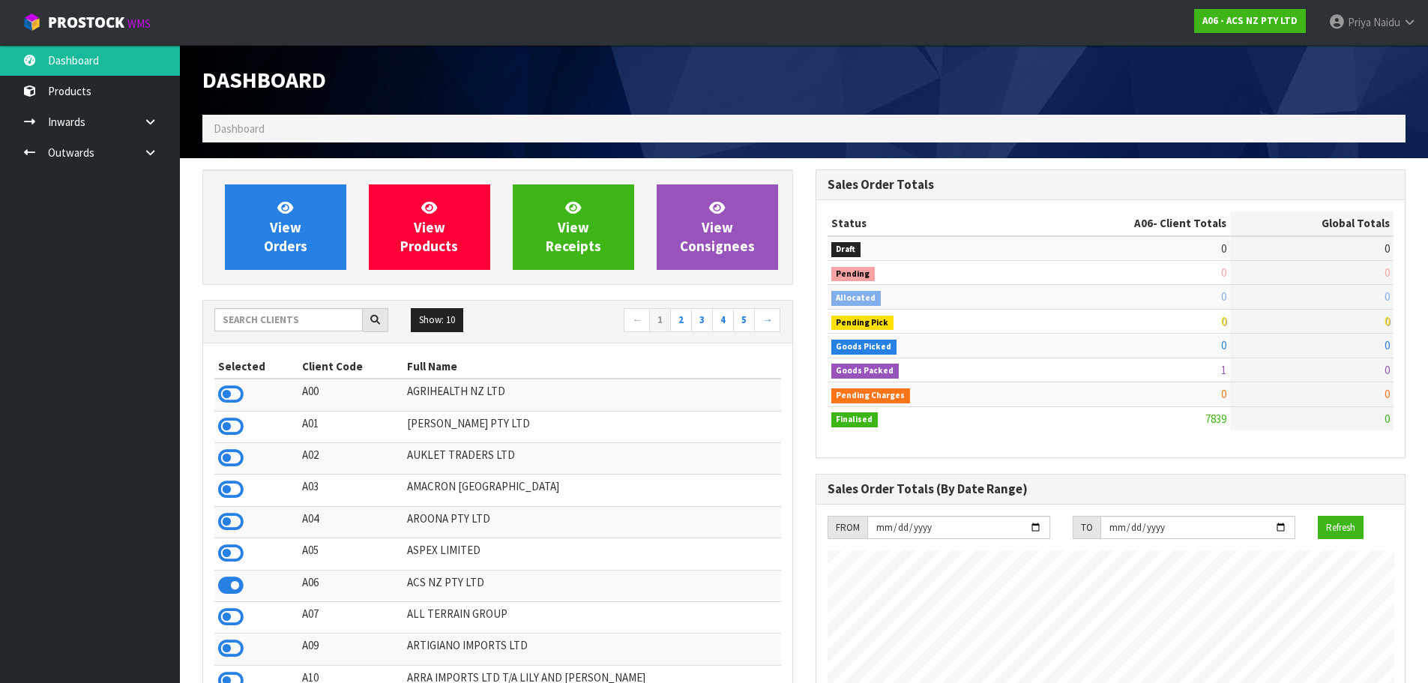
scroll to position [1135, 612]
click at [297, 328] on input "text" at bounding box center [288, 319] width 148 height 23
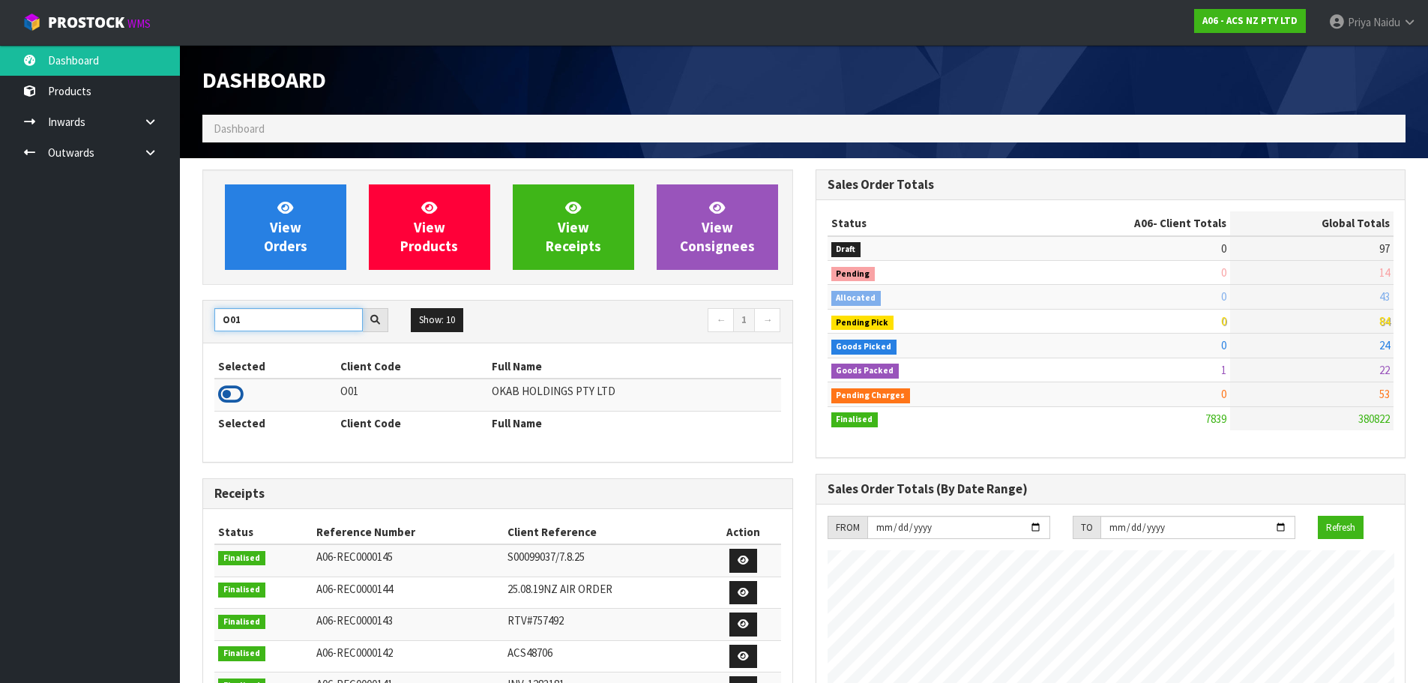
type input "O01"
click at [230, 387] on icon at bounding box center [230, 394] width 25 height 22
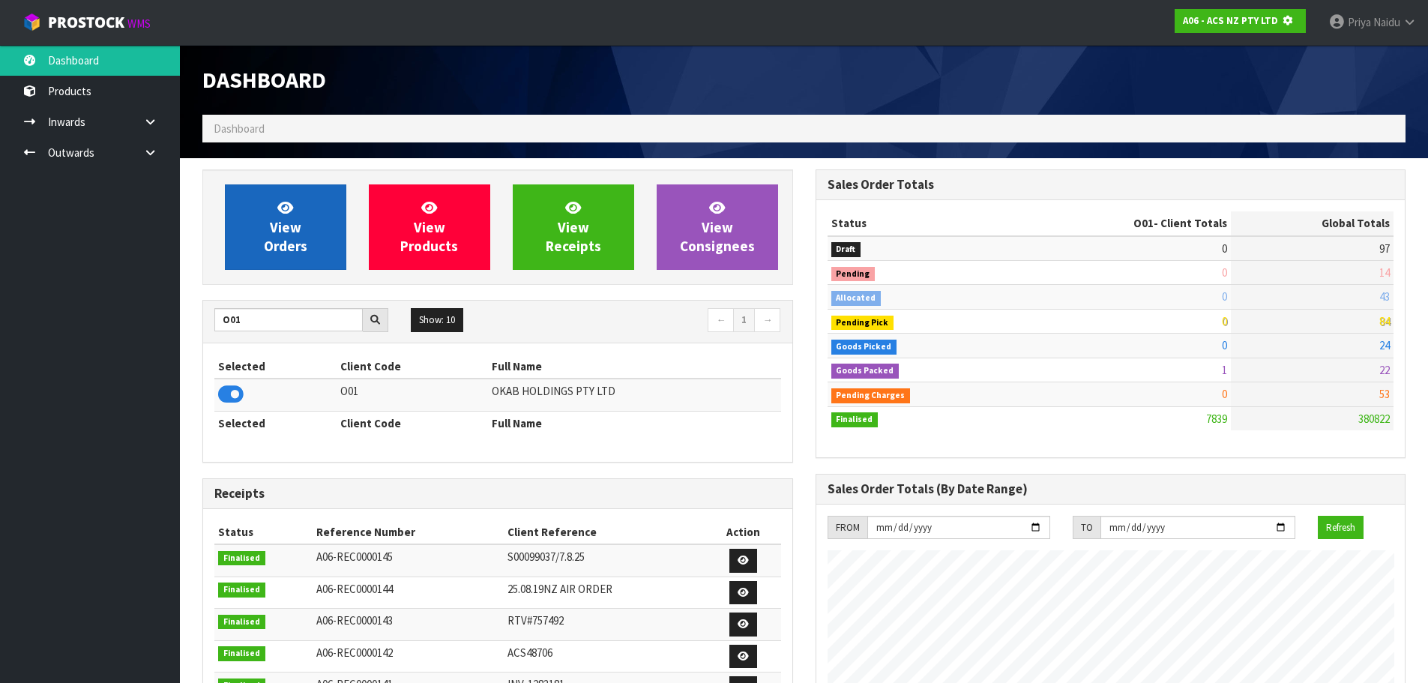
scroll to position [748419, 748740]
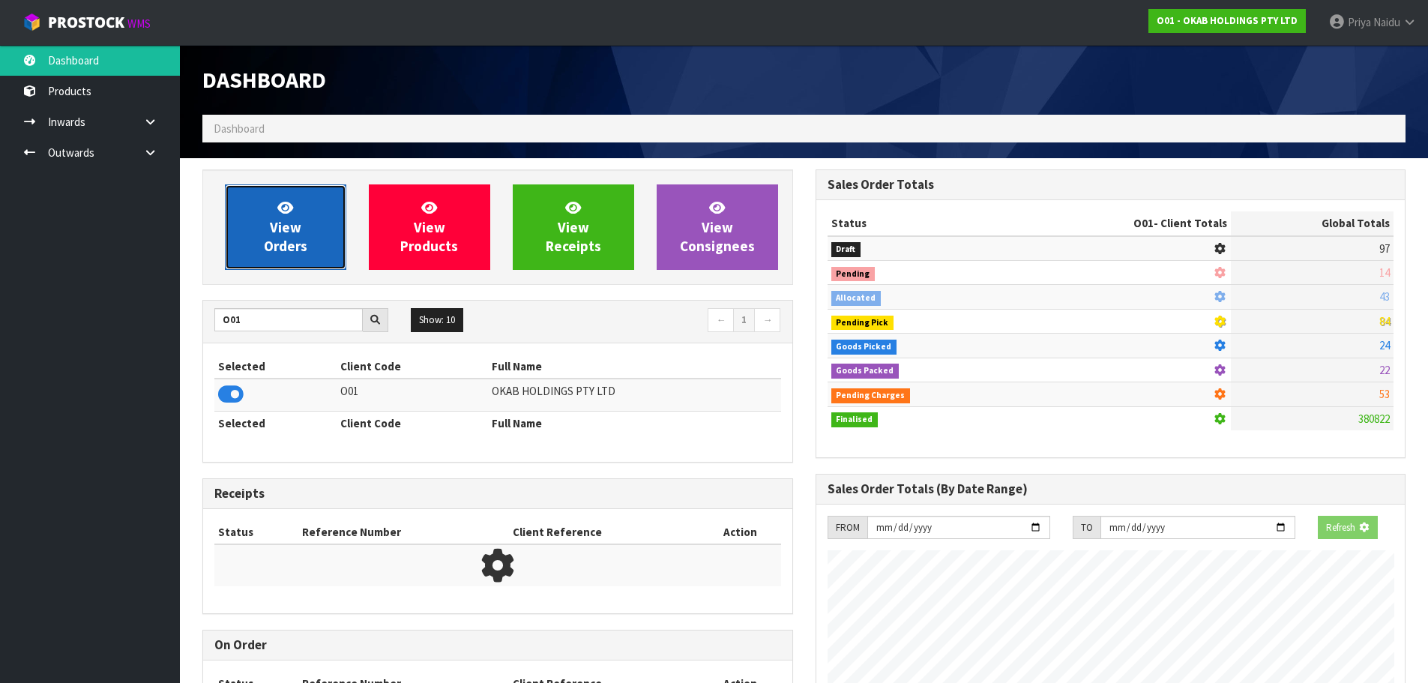
click at [262, 231] on link "View Orders" at bounding box center [285, 226] width 121 height 85
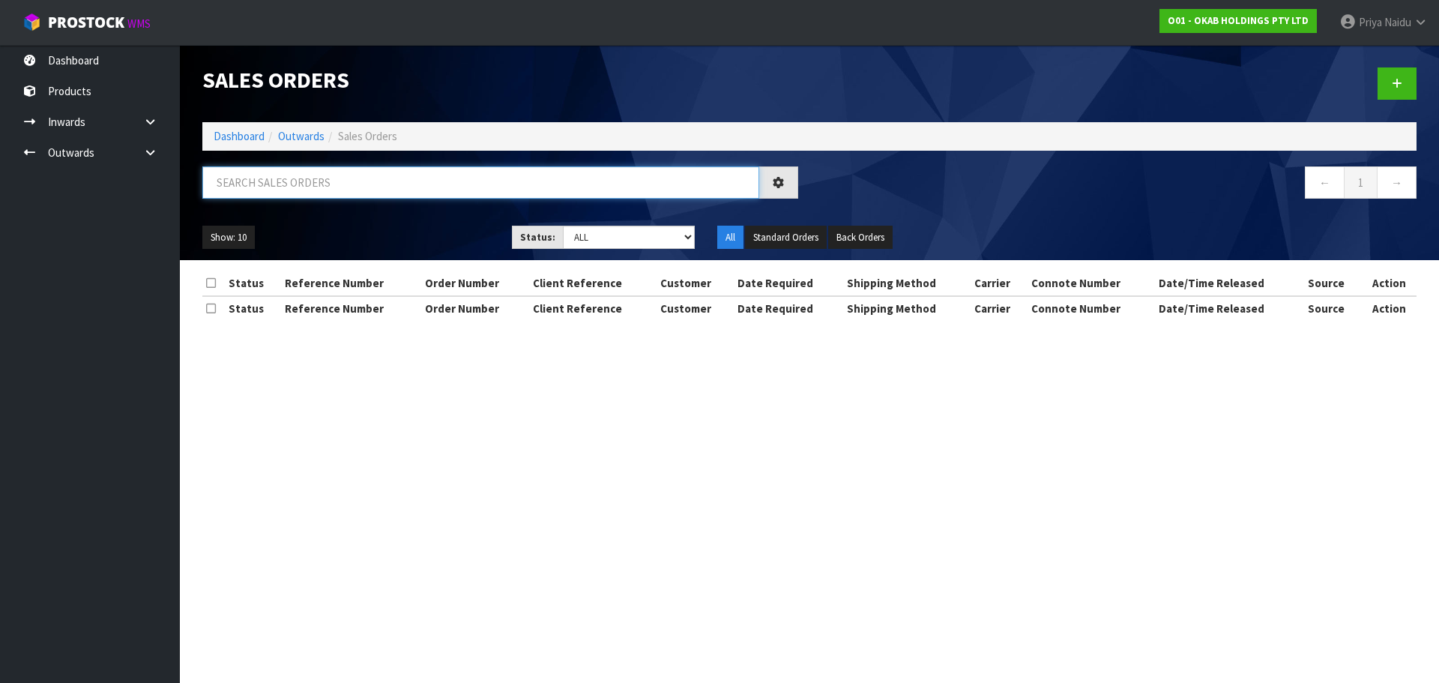
click at [295, 187] on input "text" at bounding box center [480, 182] width 557 height 32
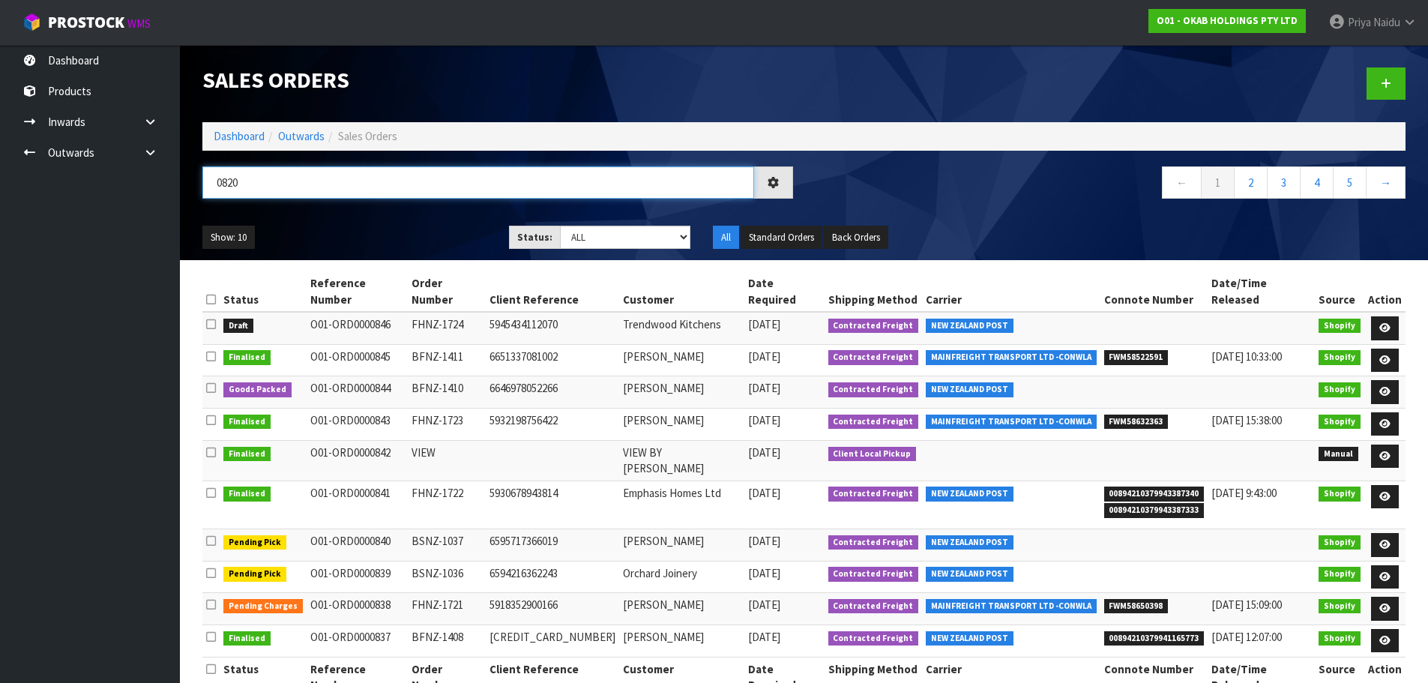
type input "0820"
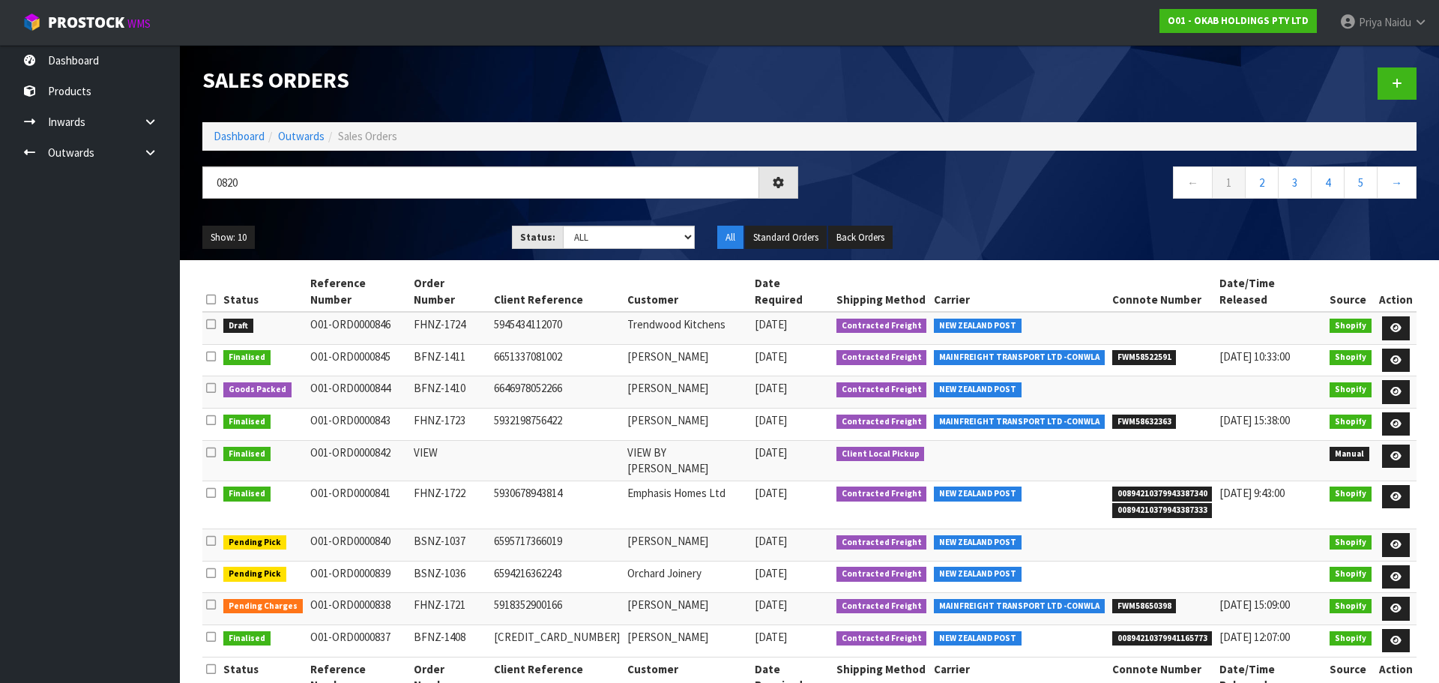
drag, startPoint x: 502, startPoint y: 235, endPoint x: 494, endPoint y: 235, distance: 8.3
click at [498, 235] on div "Show: 10 5 10 25 50 Status: Draft Pending Allocated Pending Pick Goods Picked G…" at bounding box center [809, 237] width 1236 height 46
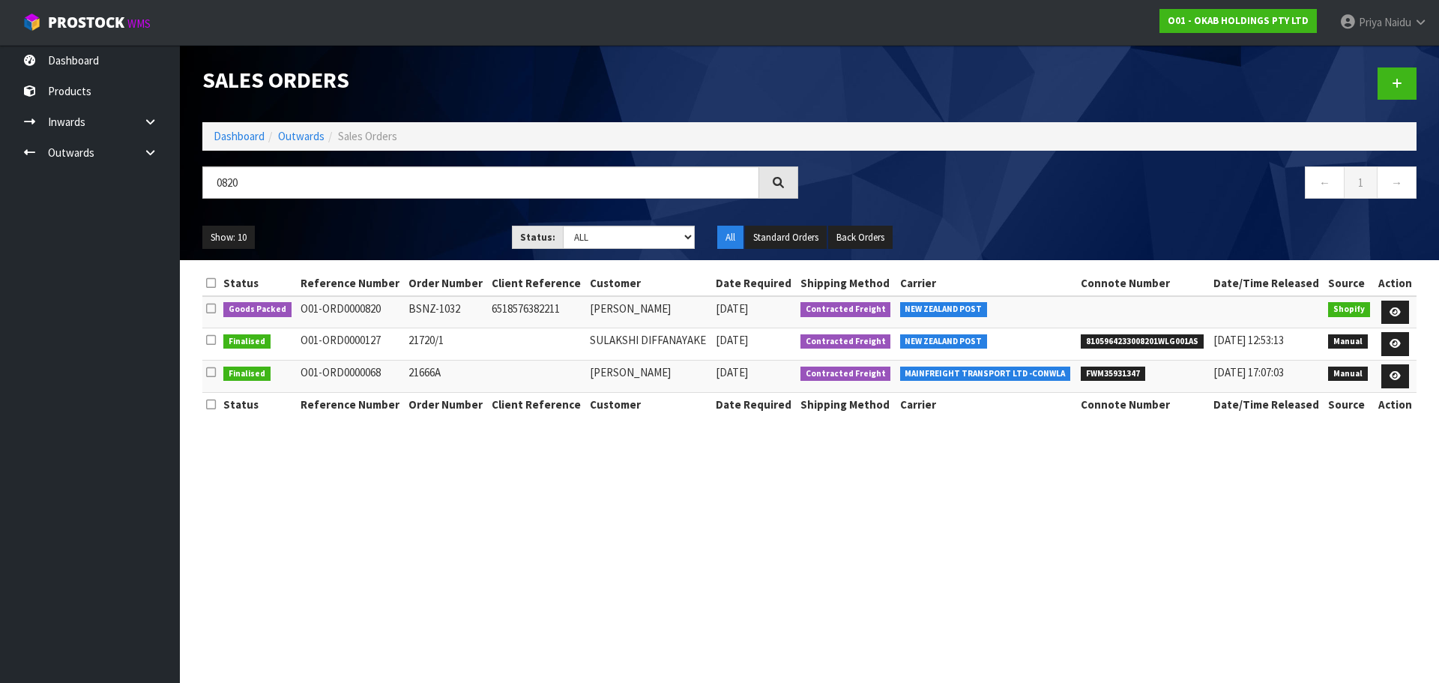
click at [427, 226] on ul "Show: 10 5 10 25 50" at bounding box center [345, 238] width 287 height 24
click at [1394, 309] on icon at bounding box center [1394, 312] width 11 height 10
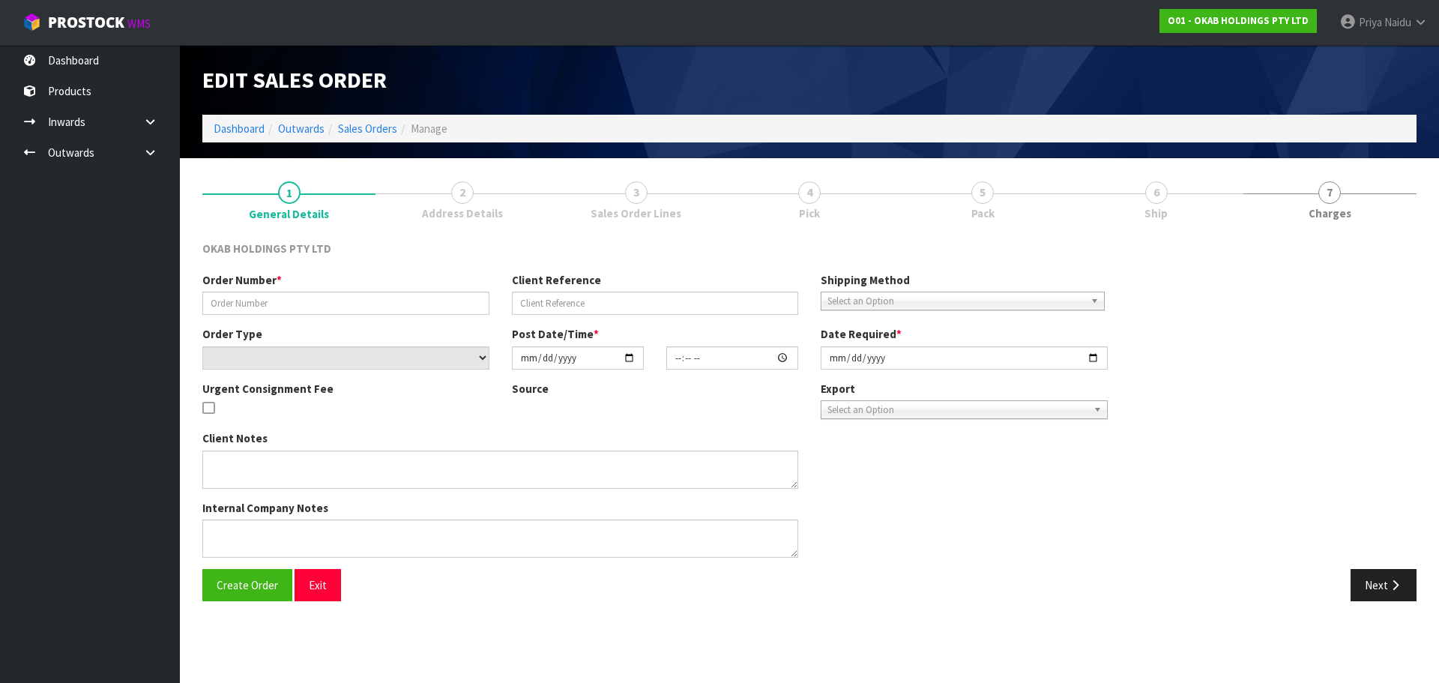
type input "BSNZ-1032"
type input "6518576382211"
select select "number:0"
type input "[DATE]"
type input "19:53:34.000"
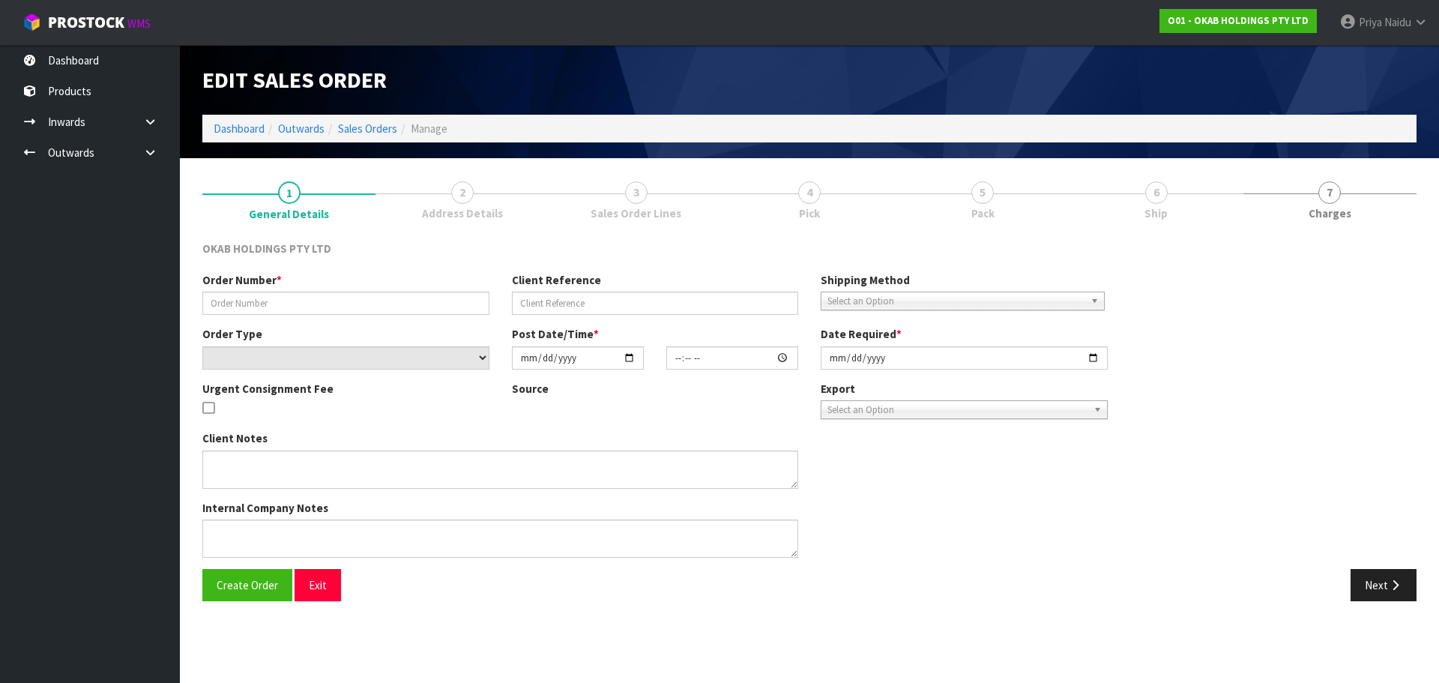
type input "[DATE]"
type textarea "#1032 [DATE] 8:53 AM [PERSON_NAME] ONLINE STORE $930.00 COMPLETEPAID ATTENTION …"
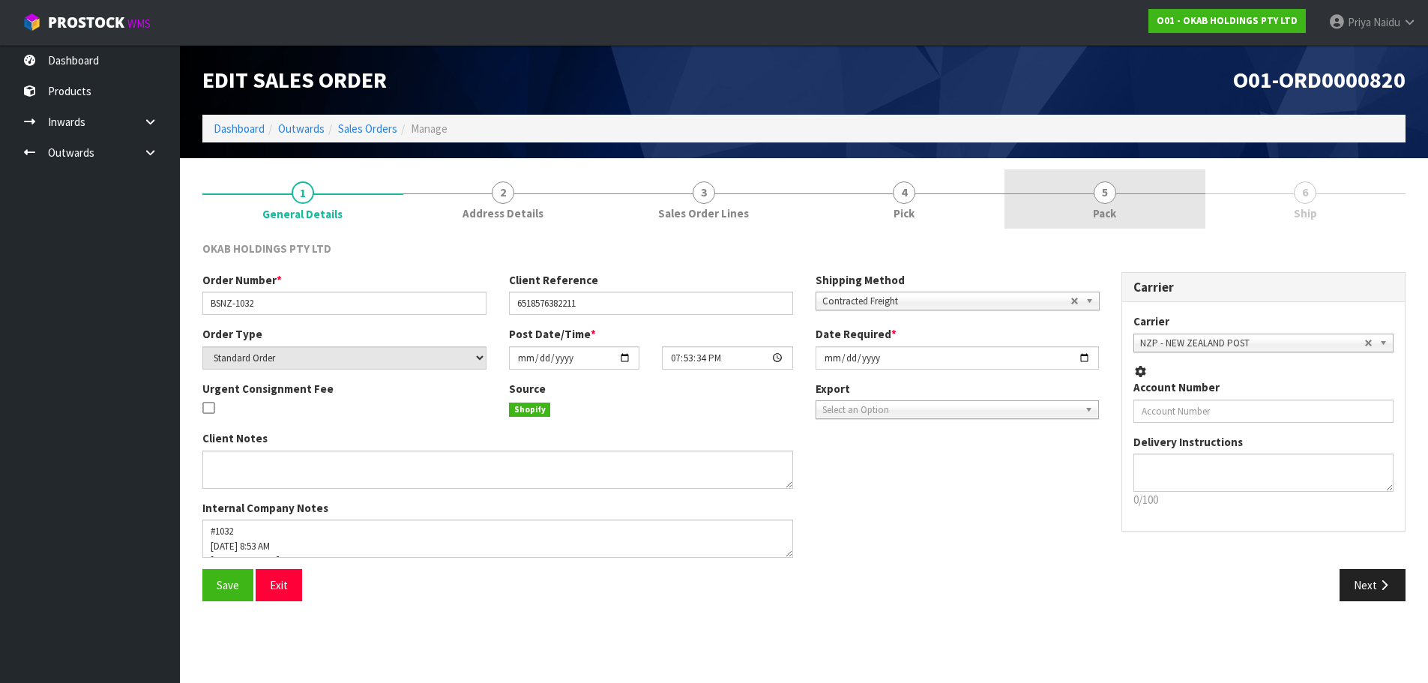
click at [1123, 201] on link "5 Pack" at bounding box center [1104, 198] width 201 height 59
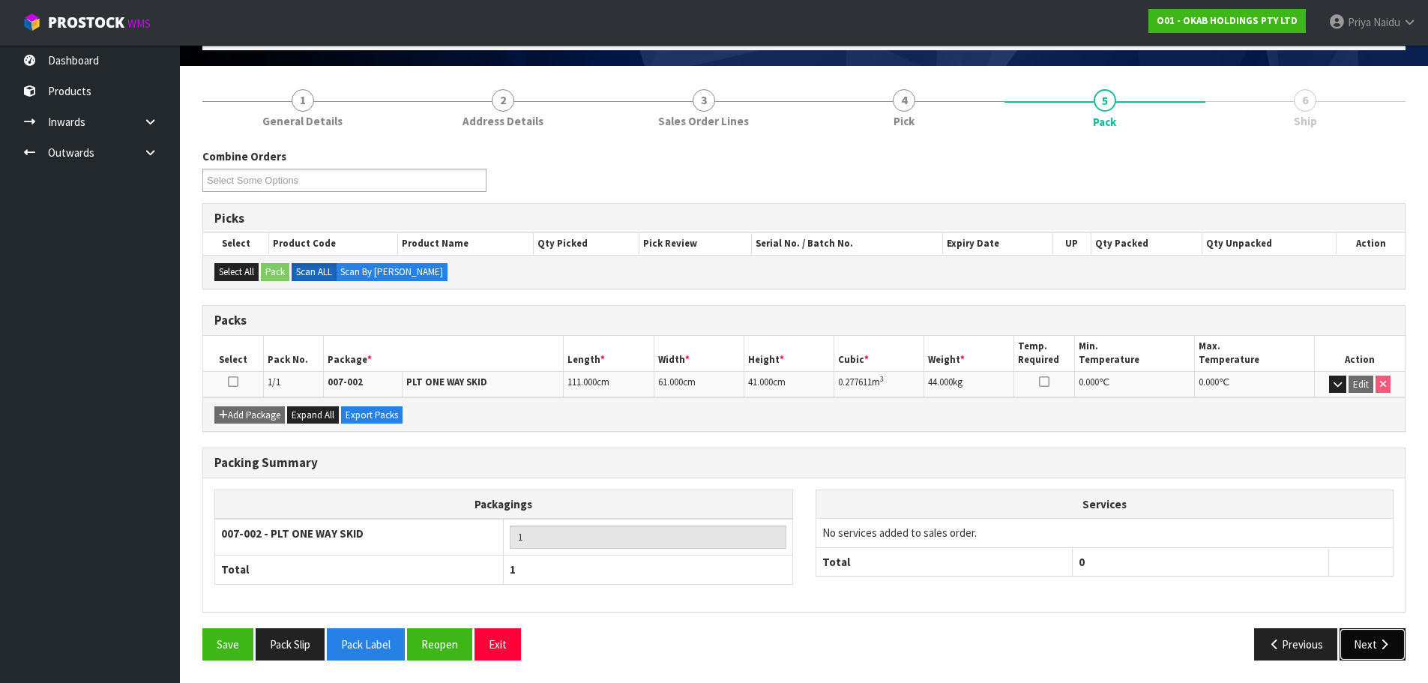
click at [1367, 650] on button "Next" at bounding box center [1372, 644] width 66 height 32
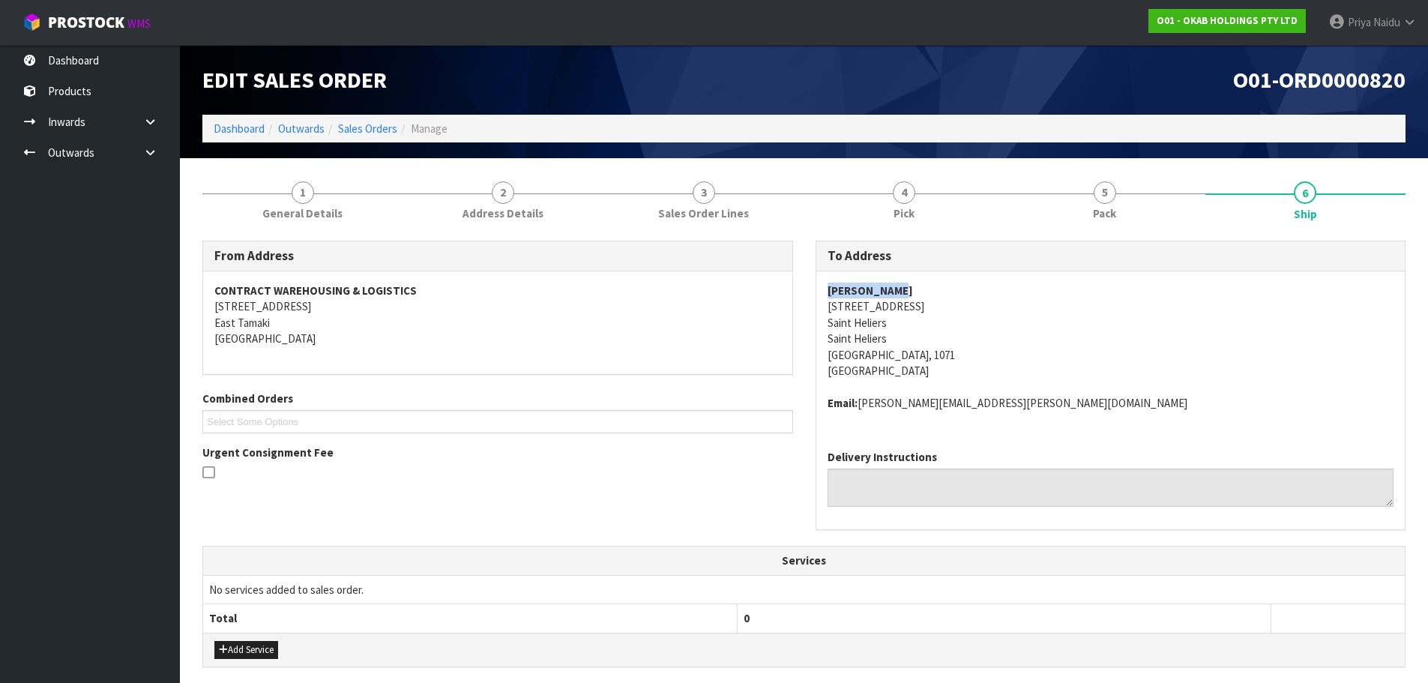
drag, startPoint x: 827, startPoint y: 296, endPoint x: 930, endPoint y: 284, distance: 103.4
click at [930, 284] on div "To Address Jill Andrews 47 Paunui Street Saint Heliers Saint Heliers Auckland, …" at bounding box center [1110, 393] width 613 height 305
click at [697, 470] on div at bounding box center [497, 474] width 590 height 19
drag, startPoint x: 814, startPoint y: 312, endPoint x: 908, endPoint y: 355, distance: 103.6
click at [908, 355] on div "To Address Jill Andrews 47 Paunui Street Saint Heliers Saint Heliers Auckland, …" at bounding box center [1110, 393] width 613 height 305
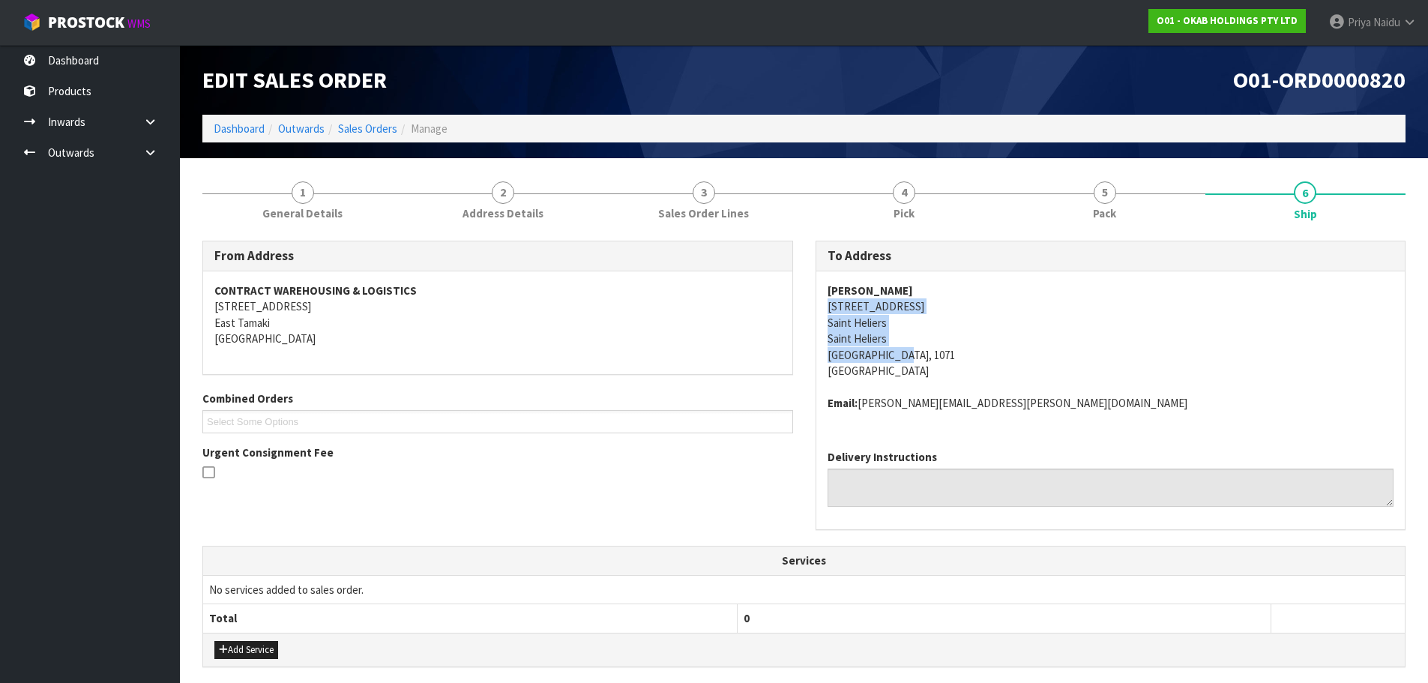
click at [826, 320] on div "Jill Andrews 47 Paunui Street Saint Heliers Saint Heliers Auckland, 1071 New Ze…" at bounding box center [1110, 354] width 589 height 166
drag, startPoint x: 826, startPoint y: 320, endPoint x: 895, endPoint y: 325, distance: 69.9
click at [895, 325] on div "Jill Andrews 47 Paunui Street Saint Heliers Saint Heliers Auckland, 1071 New Ze…" at bounding box center [1110, 354] width 589 height 166
drag, startPoint x: 862, startPoint y: 405, endPoint x: 990, endPoint y: 405, distance: 128.1
click at [990, 405] on address "Email: jill.r.andrews@gmail.com" at bounding box center [1110, 403] width 567 height 16
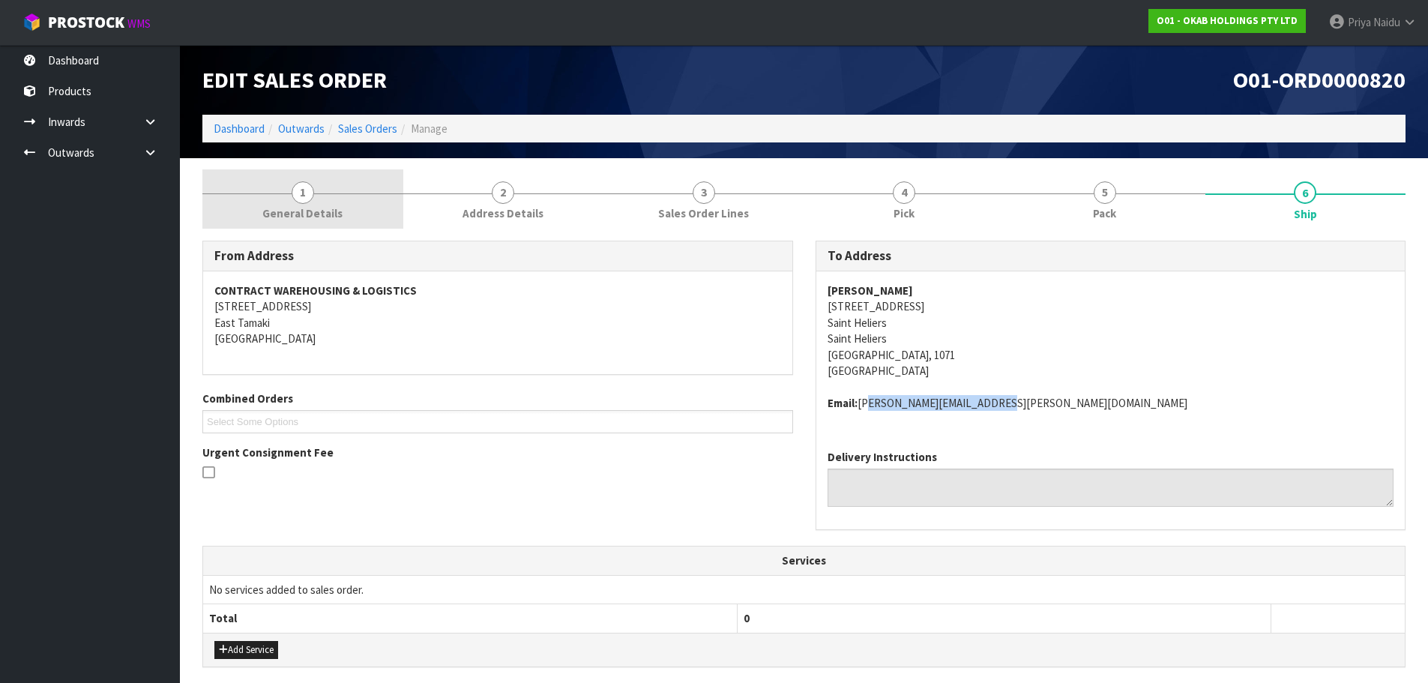
drag, startPoint x: 306, startPoint y: 192, endPoint x: 296, endPoint y: 208, distance: 19.1
click at [306, 192] on span "1" at bounding box center [302, 192] width 22 height 22
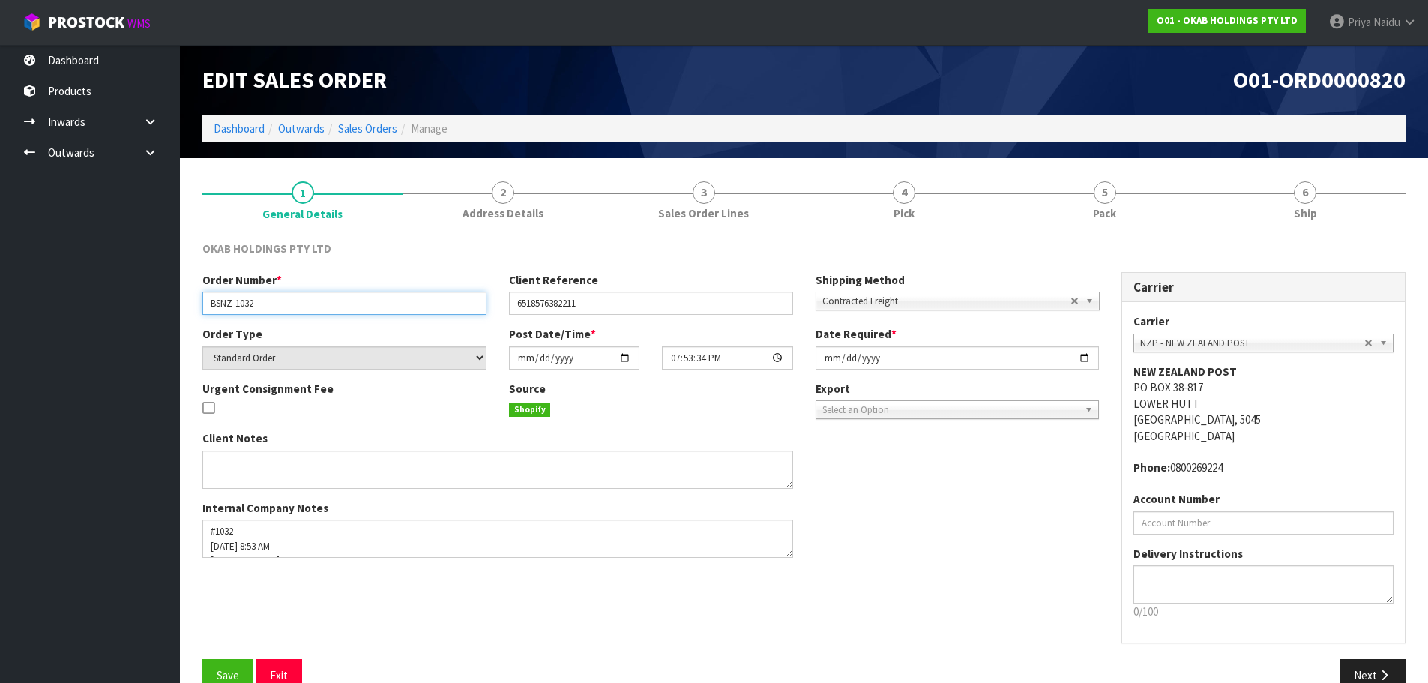
drag, startPoint x: 210, startPoint y: 309, endPoint x: 265, endPoint y: 304, distance: 54.9
click at [265, 304] on input "BSNZ-1032" at bounding box center [344, 302] width 284 height 23
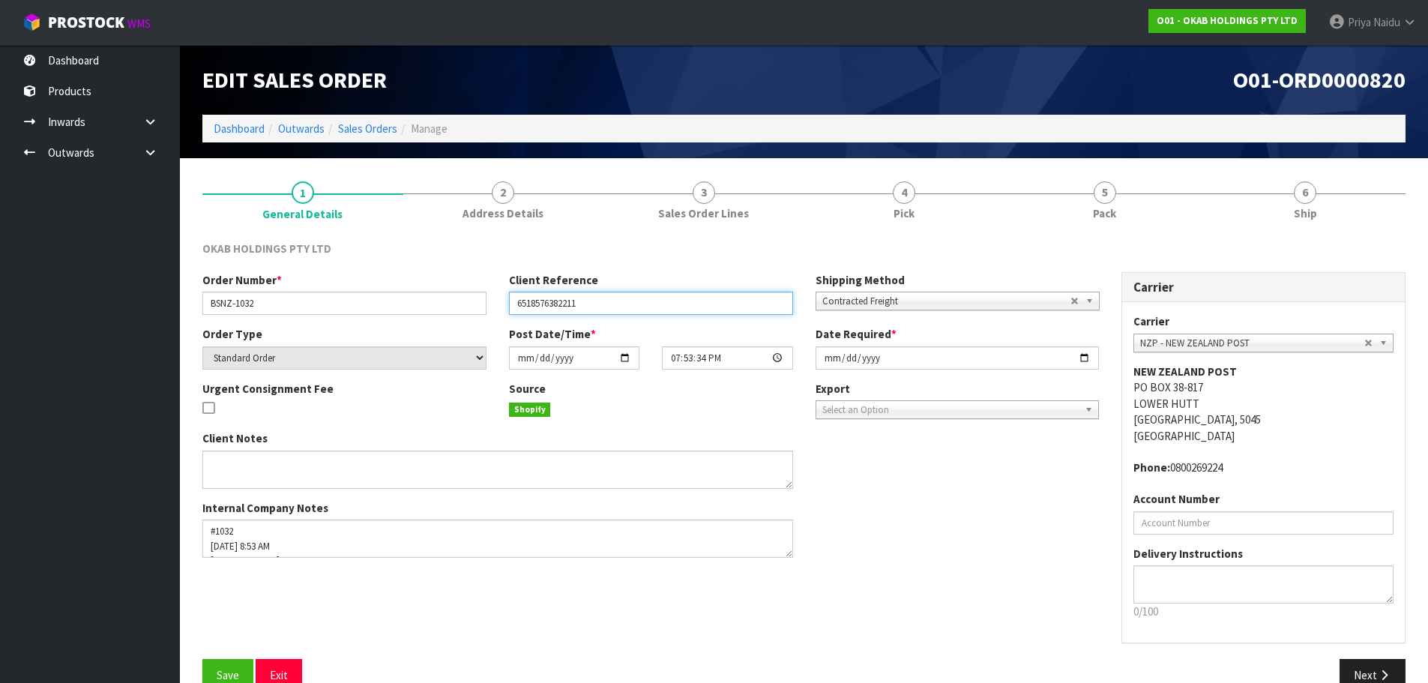
drag, startPoint x: 513, startPoint y: 306, endPoint x: 12, endPoint y: 297, distance: 501.4
click at [614, 311] on input "6518576382211" at bounding box center [651, 302] width 284 height 23
click at [1138, 232] on div "OKAB HOLDINGS PTY LTD Order Number * BSNZ-1032 Client Reference 6518576382211 S…" at bounding box center [803, 465] width 1203 height 473
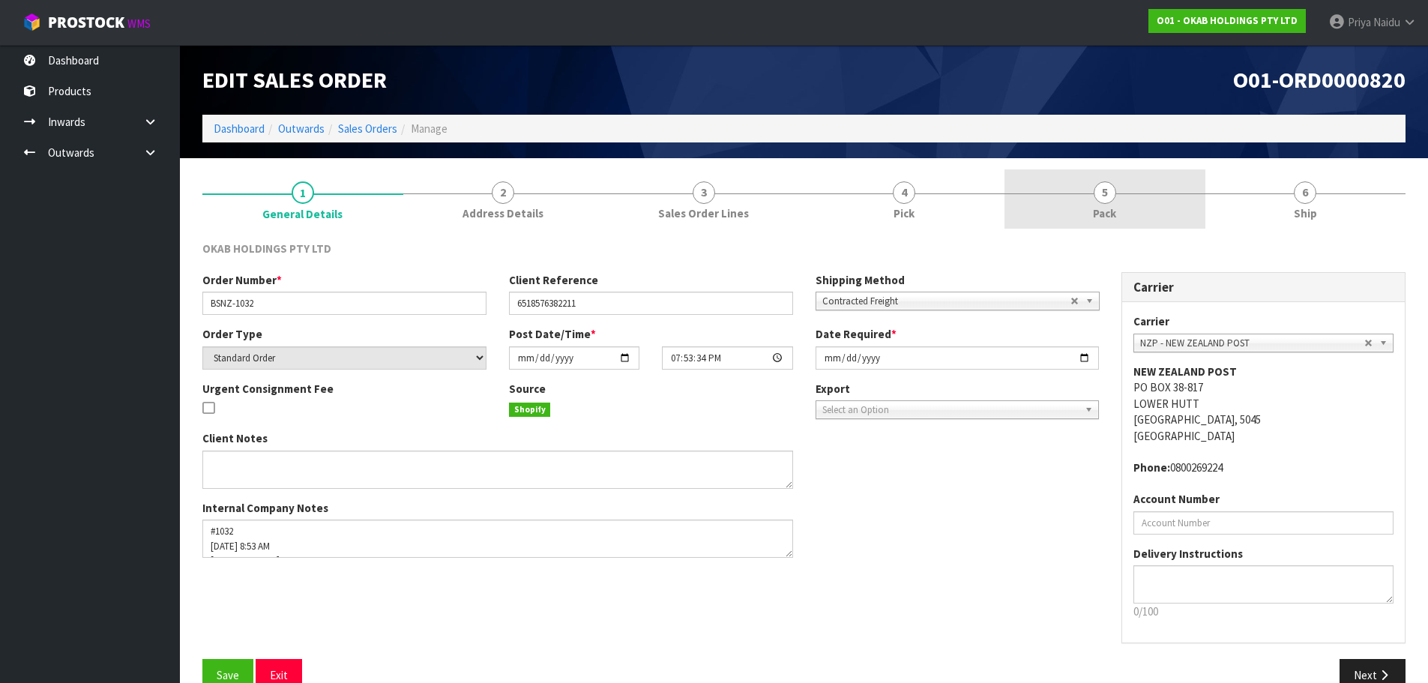
click at [1125, 214] on link "5 Pack" at bounding box center [1104, 198] width 201 height 59
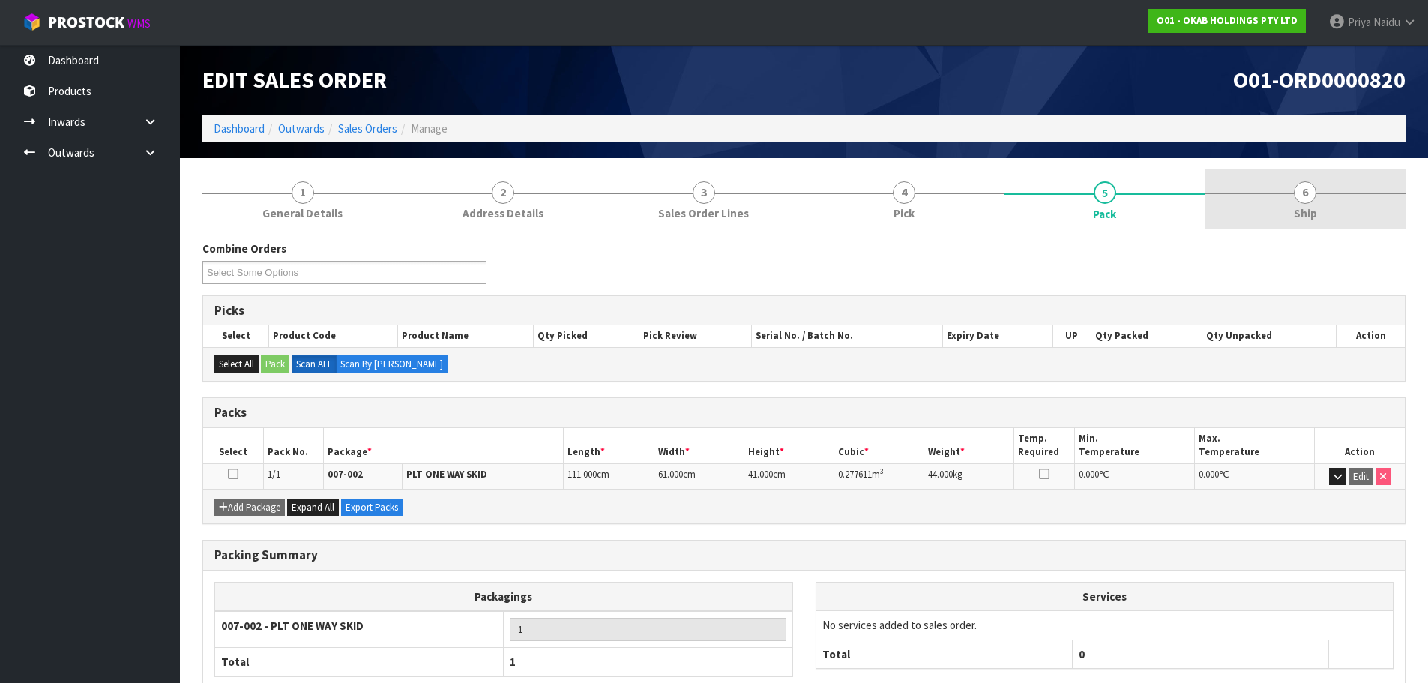
drag, startPoint x: 1382, startPoint y: 196, endPoint x: 1343, endPoint y: 205, distance: 40.0
click at [1382, 196] on link "6 Ship" at bounding box center [1305, 198] width 201 height 59
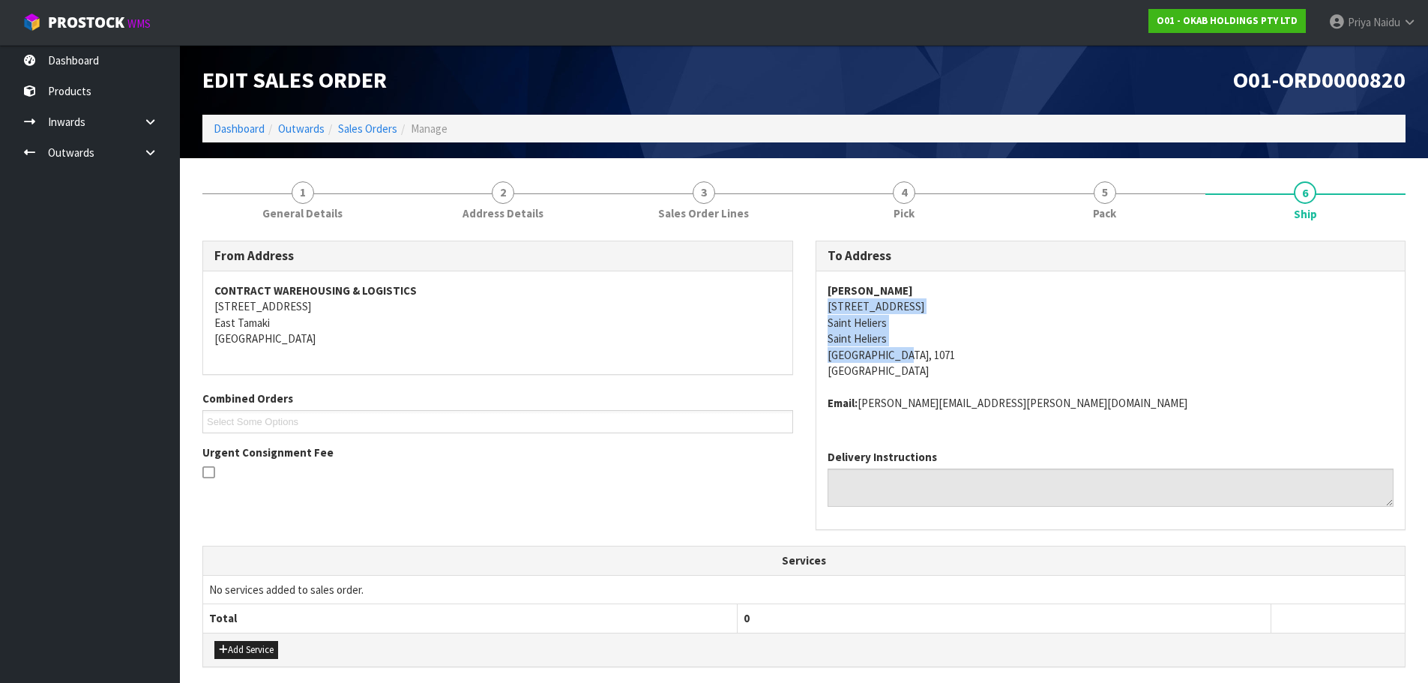
drag, startPoint x: 819, startPoint y: 307, endPoint x: 915, endPoint y: 349, distance: 104.7
click at [915, 349] on div "To Address Jill Andrews 47 Paunui Street Saint Heliers Saint Heliers Auckland, …" at bounding box center [1110, 393] width 613 height 305
click at [1077, 323] on address "Jill Andrews 47 Paunui Street Saint Heliers Saint Heliers Auckland, 1071 New Ze…" at bounding box center [1110, 331] width 567 height 97
click at [1092, 339] on address "Jill Andrews 47 Paunui Street Saint Heliers Saint Heliers Auckland, 1071 New Ze…" at bounding box center [1110, 331] width 567 height 97
drag, startPoint x: 826, startPoint y: 303, endPoint x: 910, endPoint y: 308, distance: 84.0
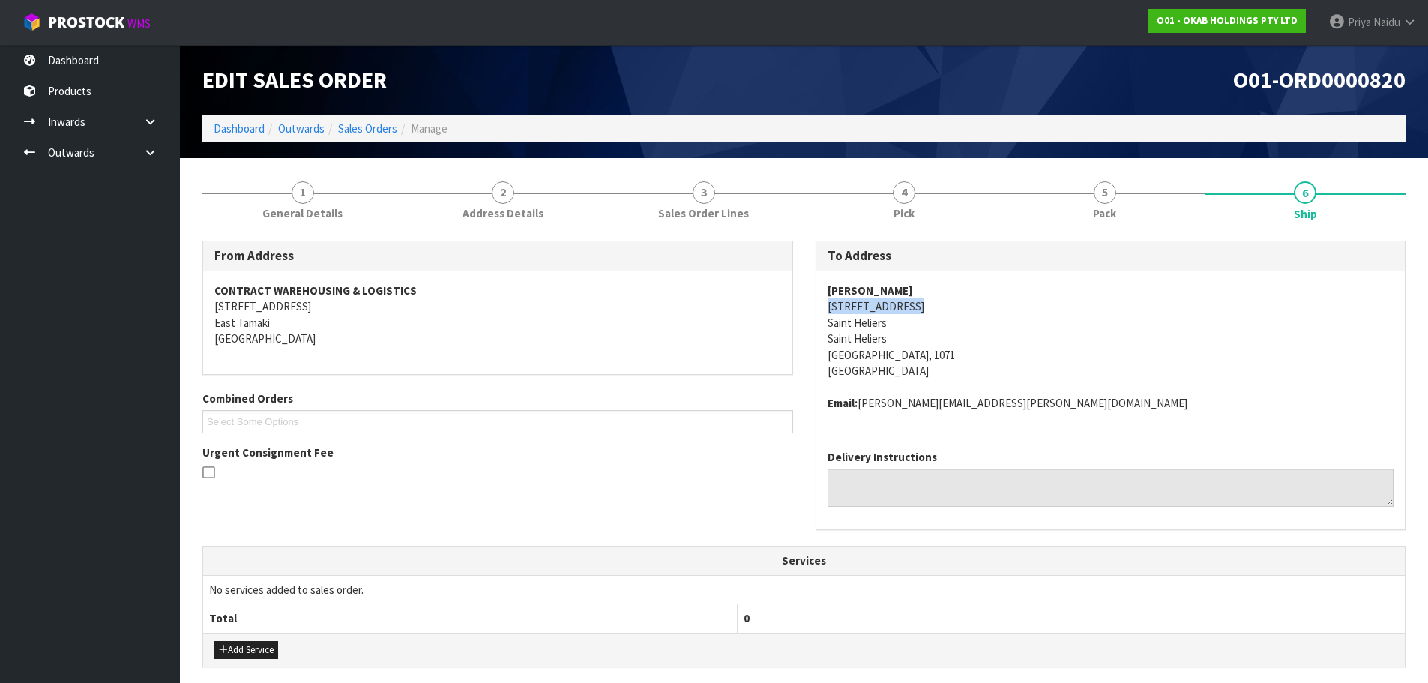
click at [910, 308] on div "Jill Andrews 47 Paunui Street Saint Heliers Saint Heliers Auckland, 1071 New Ze…" at bounding box center [1110, 354] width 589 height 166
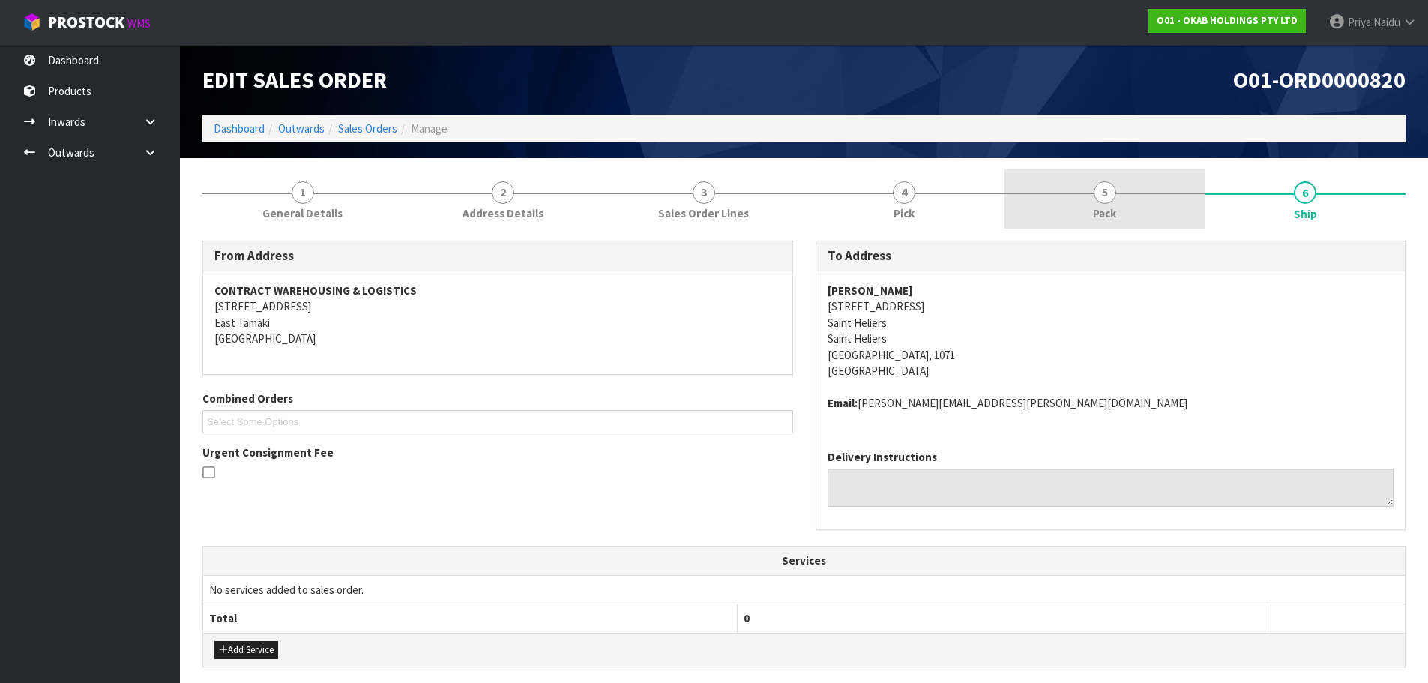
click at [1136, 202] on link "5 Pack" at bounding box center [1104, 198] width 201 height 59
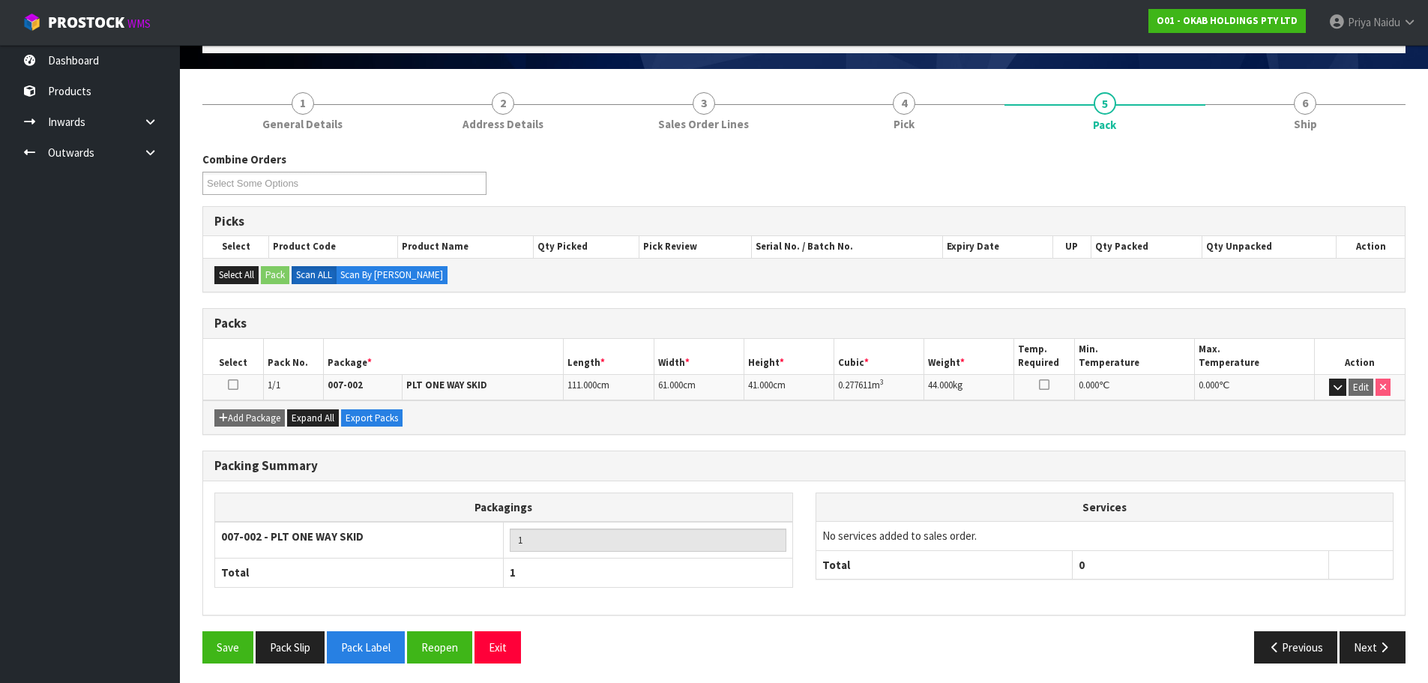
scroll to position [92, 0]
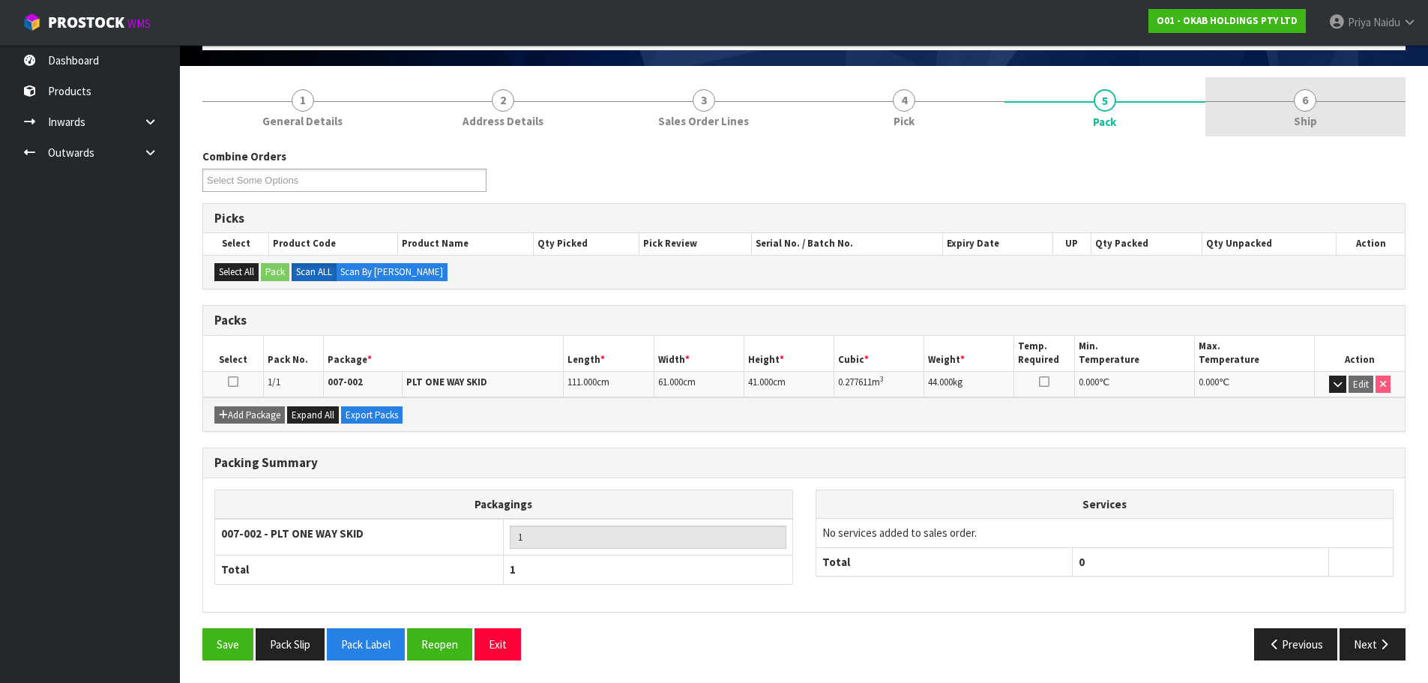
click at [1302, 101] on span "6" at bounding box center [1304, 100] width 22 height 22
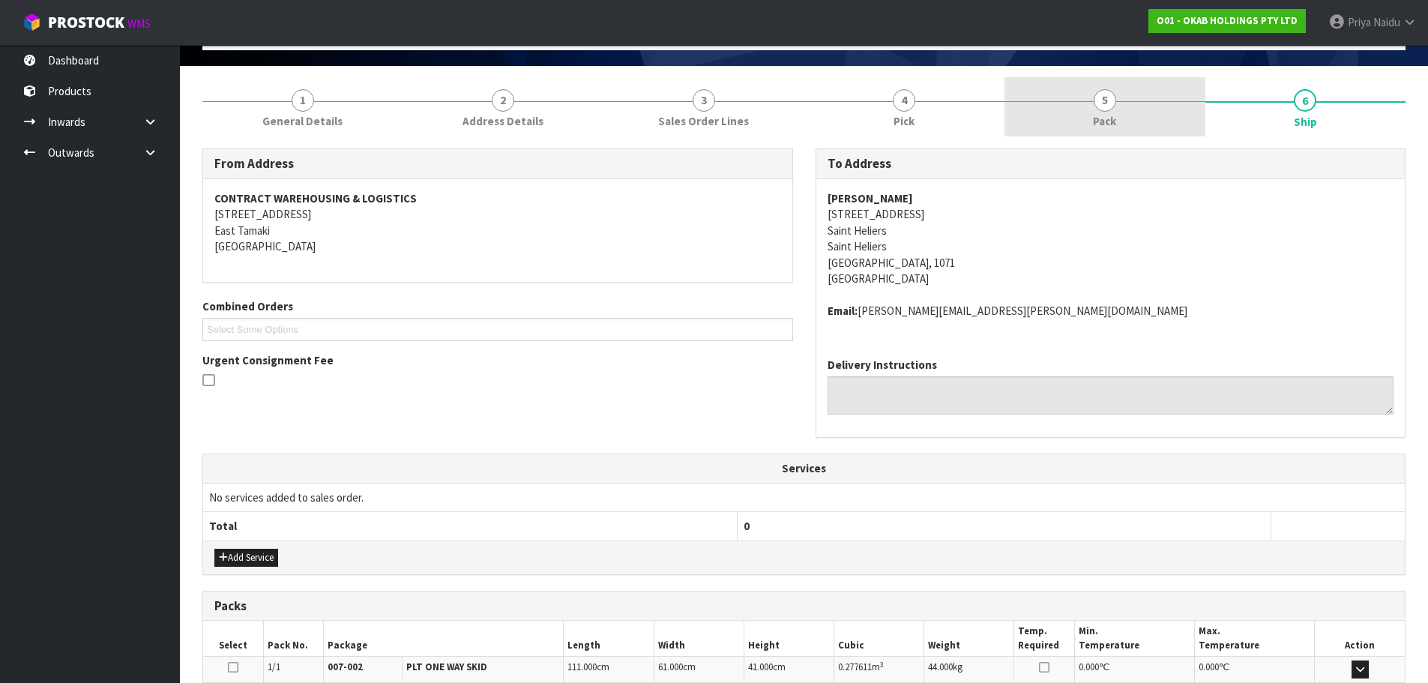
click at [1084, 130] on link "5 Pack" at bounding box center [1104, 106] width 201 height 59
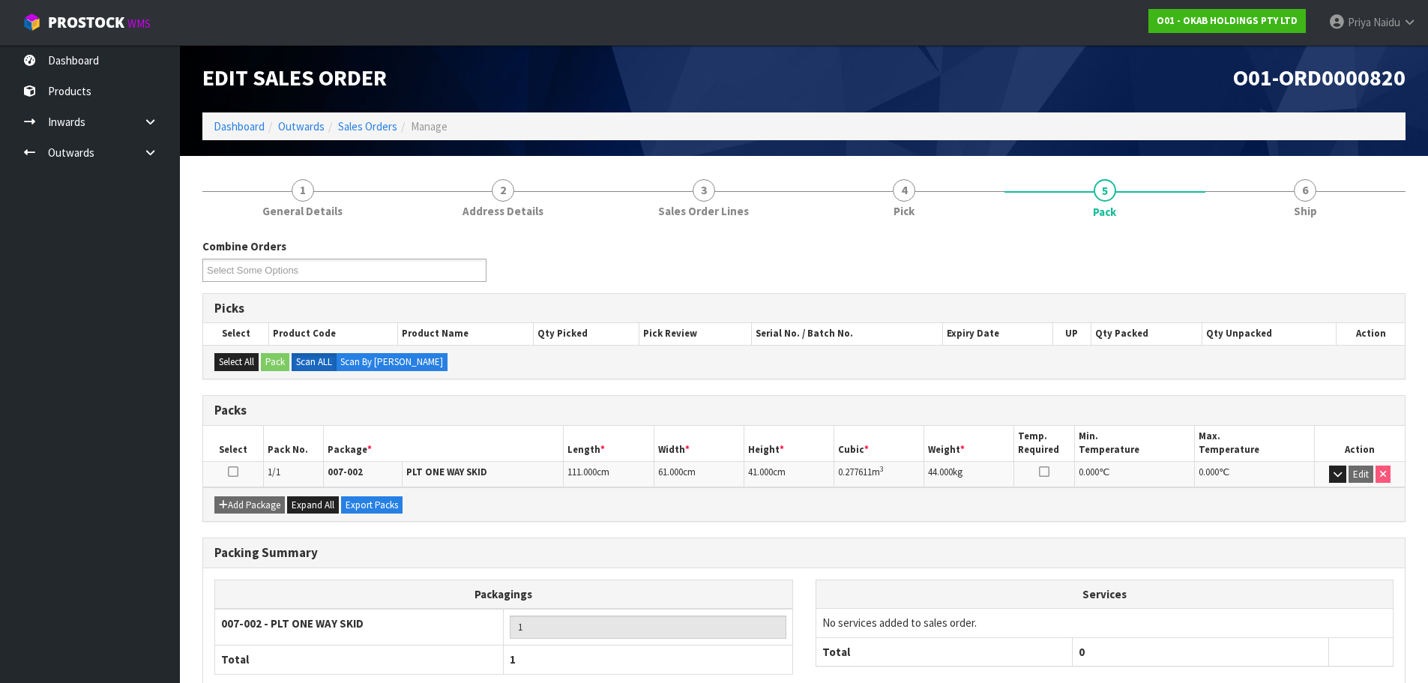
scroll to position [0, 0]
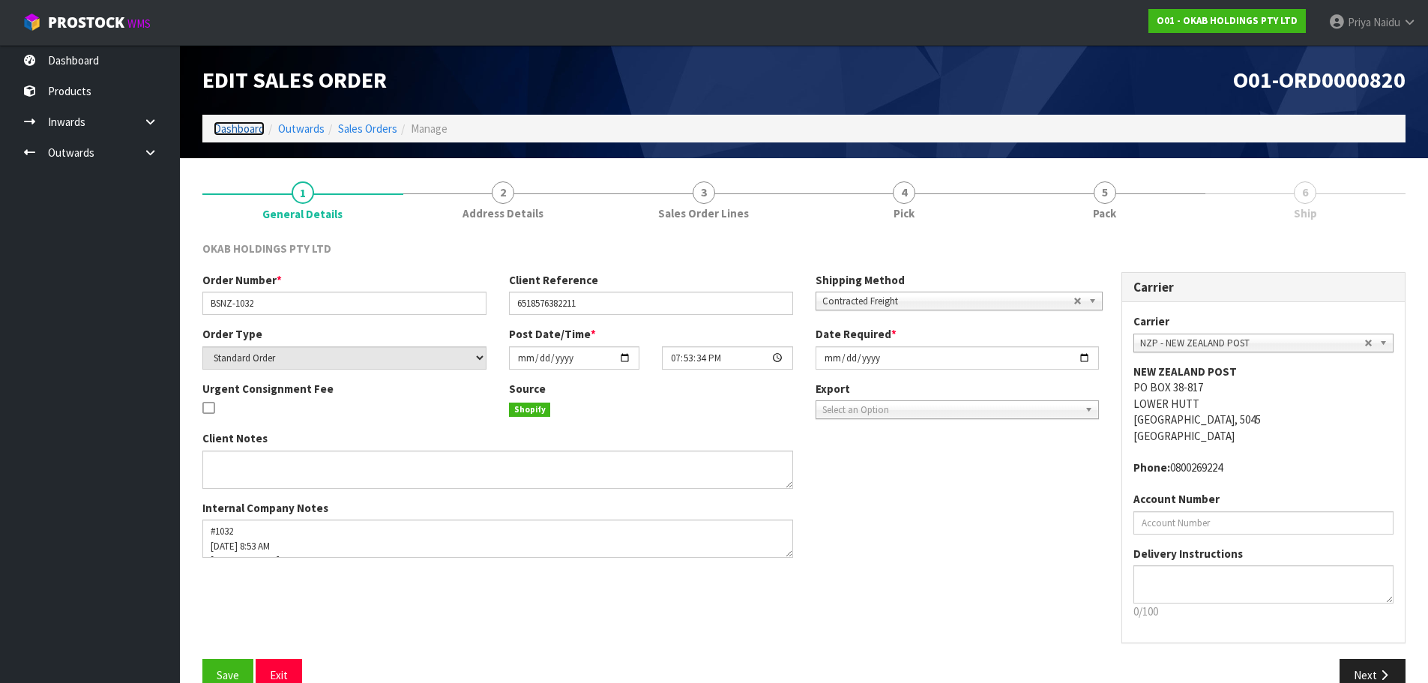
click at [252, 129] on link "Dashboard" at bounding box center [239, 128] width 51 height 14
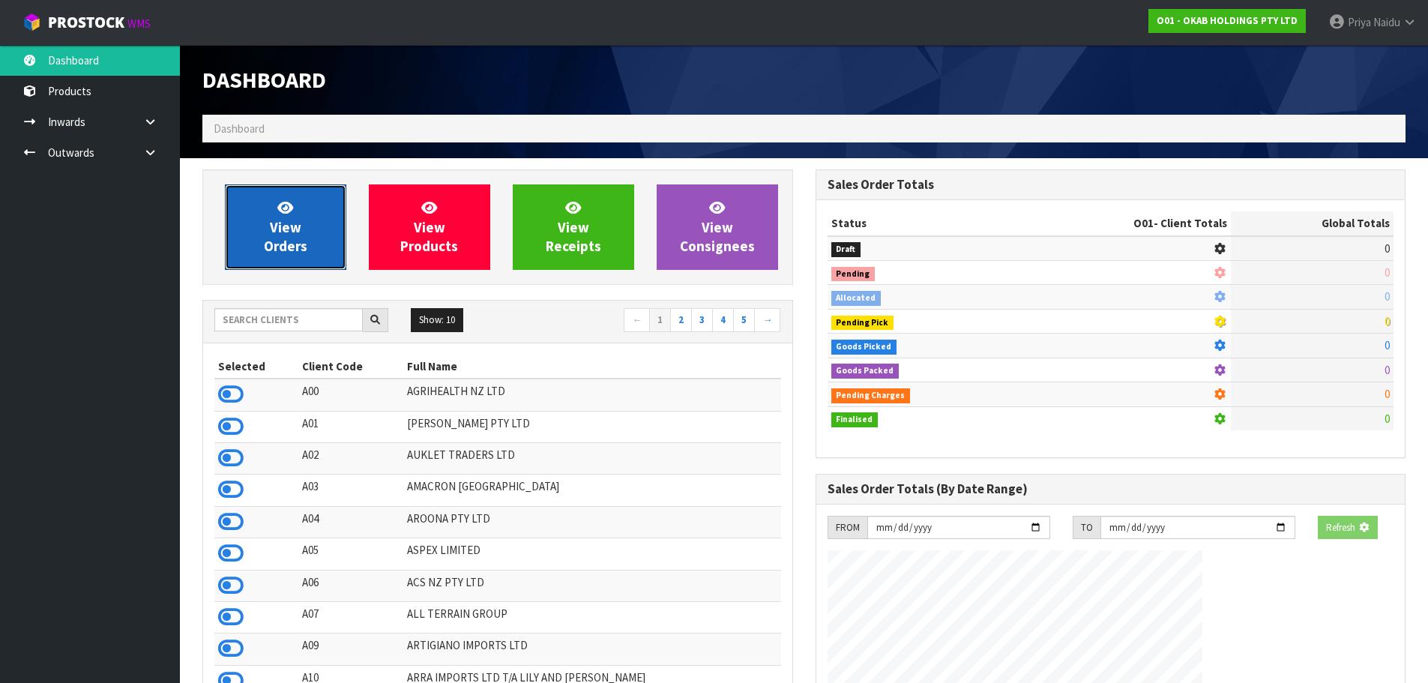
click at [265, 223] on link "View Orders" at bounding box center [285, 226] width 121 height 85
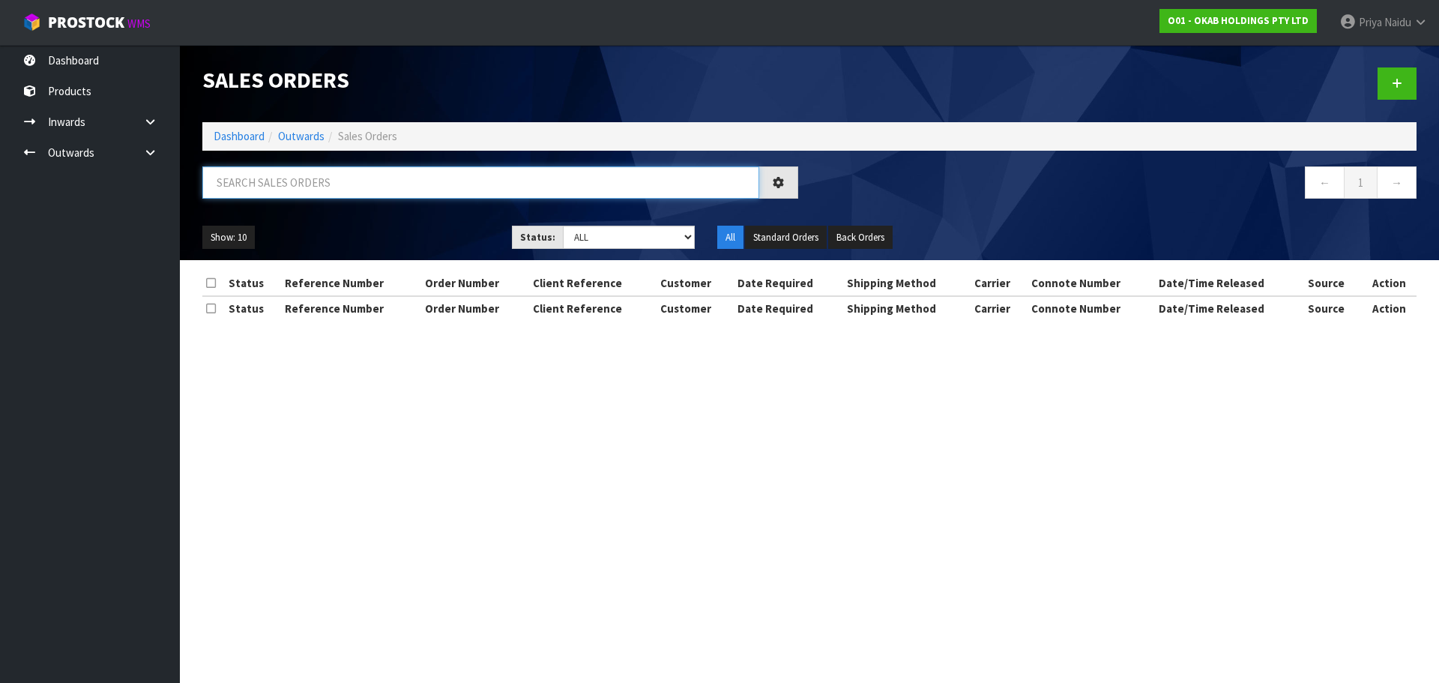
click at [300, 181] on input "text" at bounding box center [480, 182] width 557 height 32
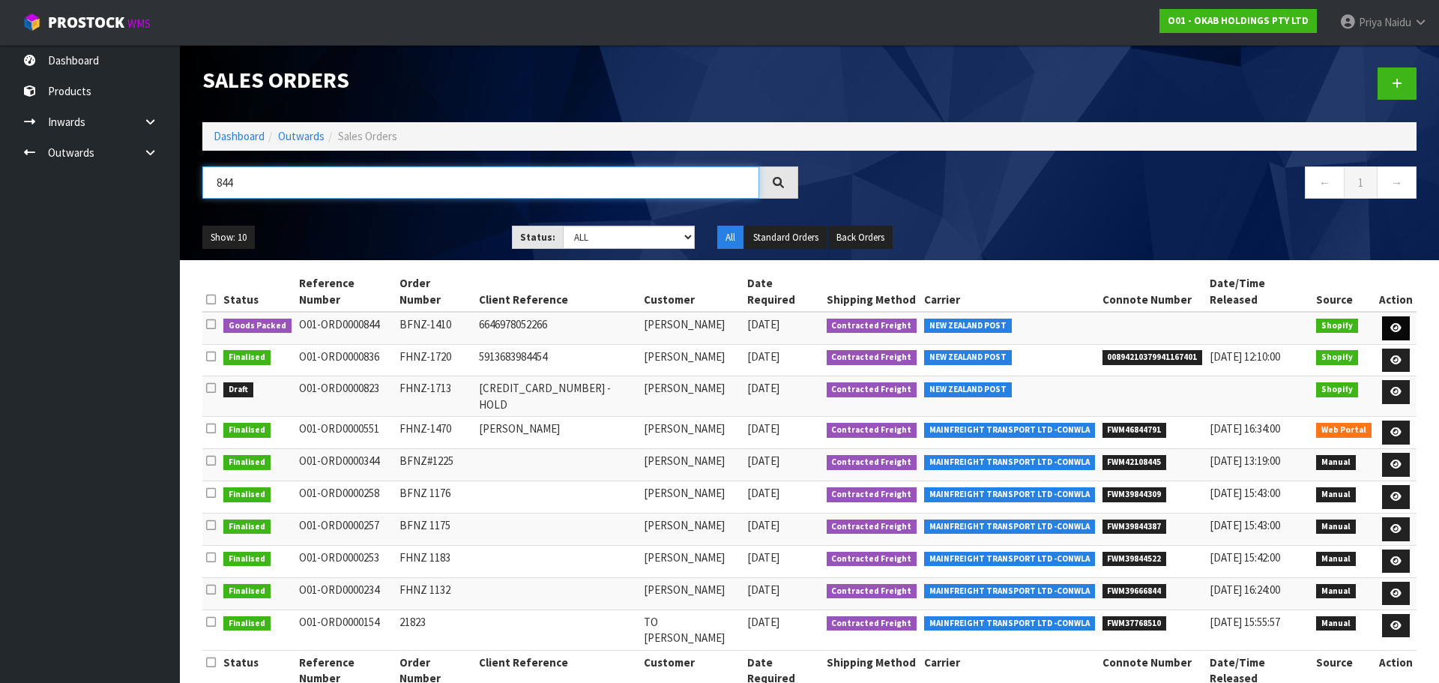
type input "844"
click at [1392, 323] on icon at bounding box center [1395, 328] width 11 height 10
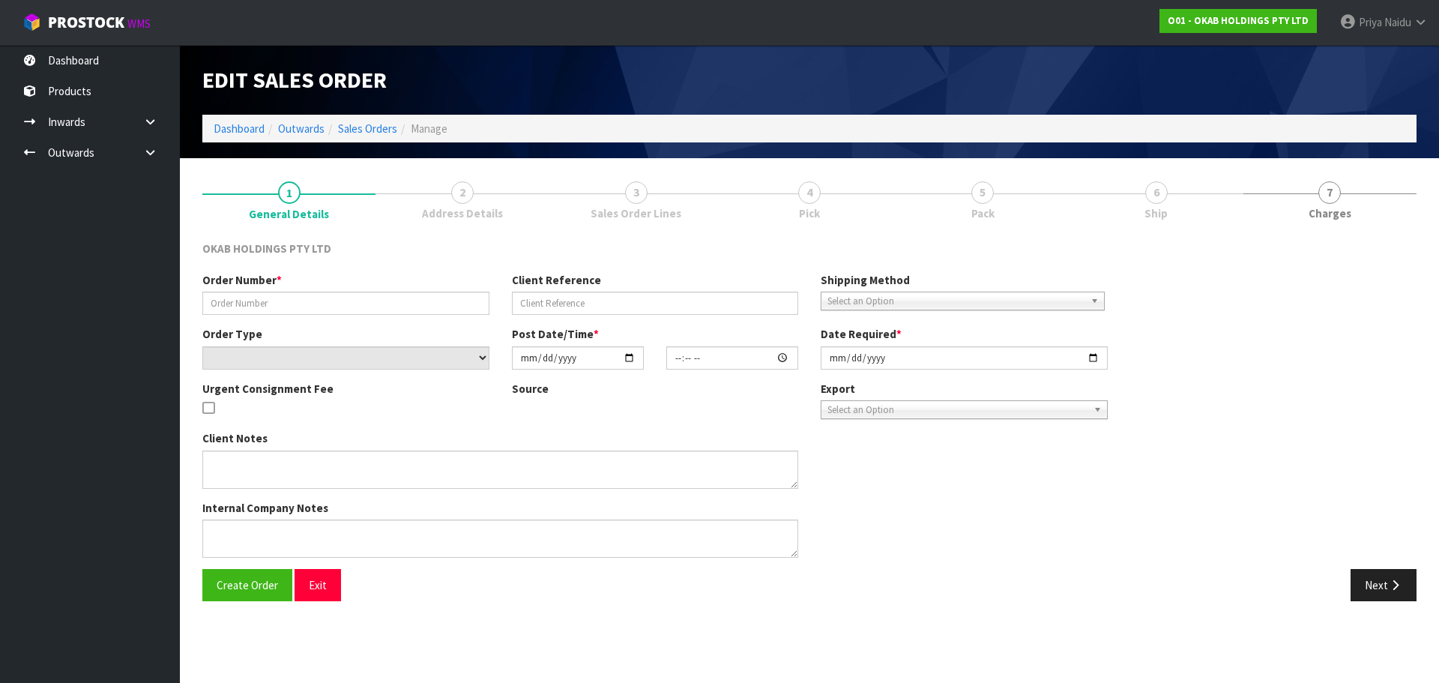
type input "BFNZ-1410"
type input "6646978052266"
select select "number:0"
type input "[DATE]"
type input "12:14:04.000"
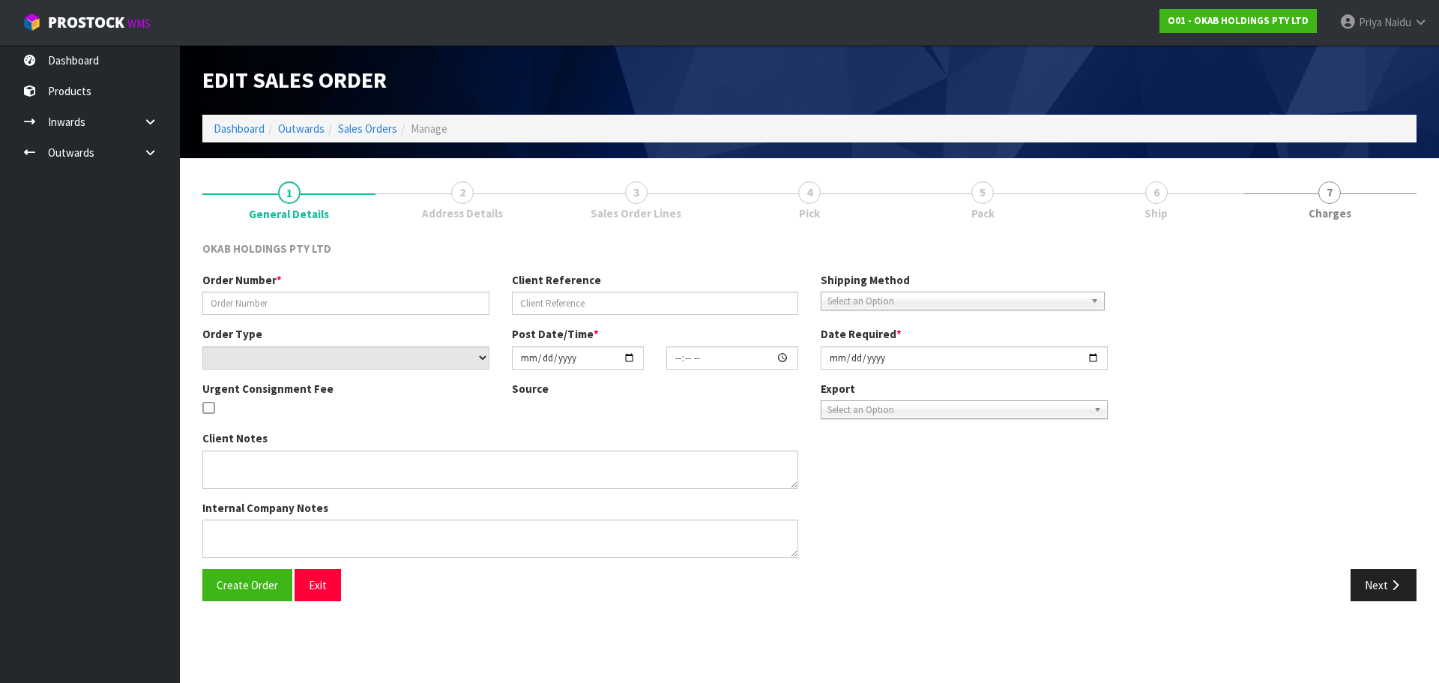
type input "[DATE]"
type textarea "#1410 [DATE] 8:13 AM [PERSON_NAME] ONLINE STORE $1,335.00 COMPLETEPAID"
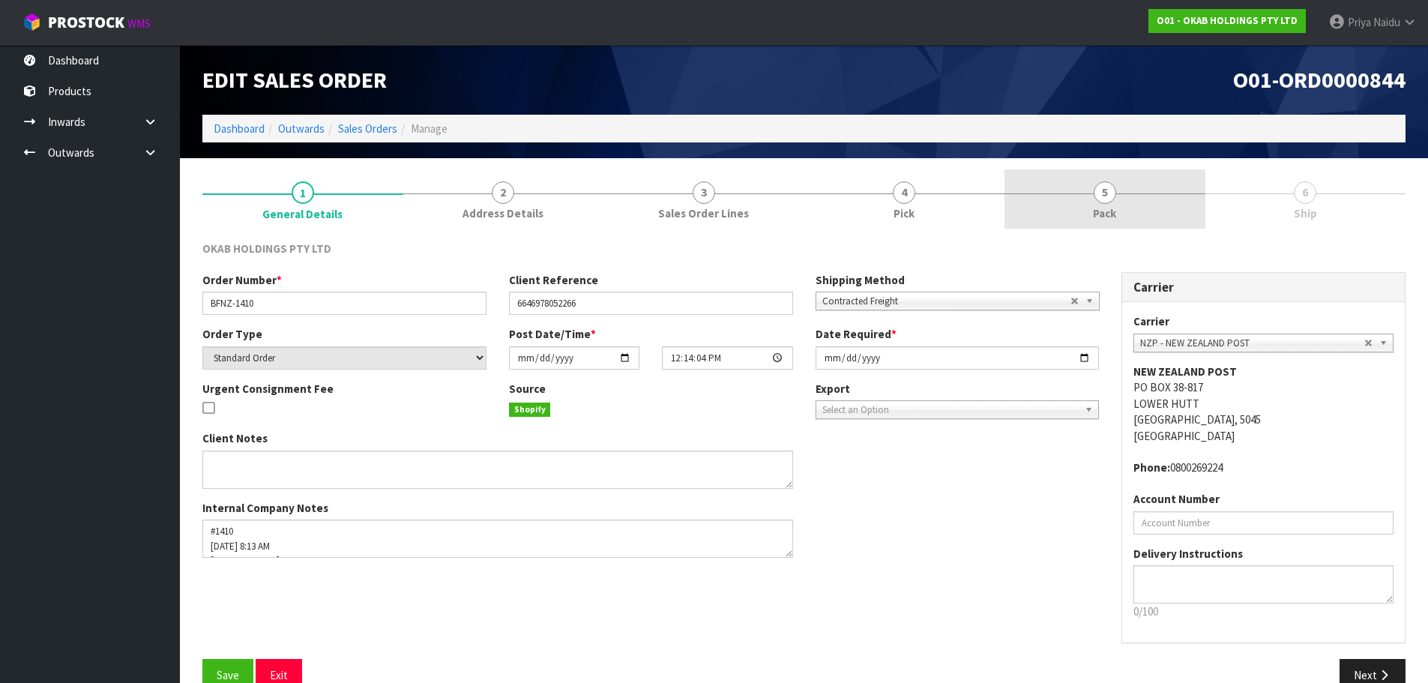
click at [1082, 202] on link "5 Pack" at bounding box center [1104, 198] width 201 height 59
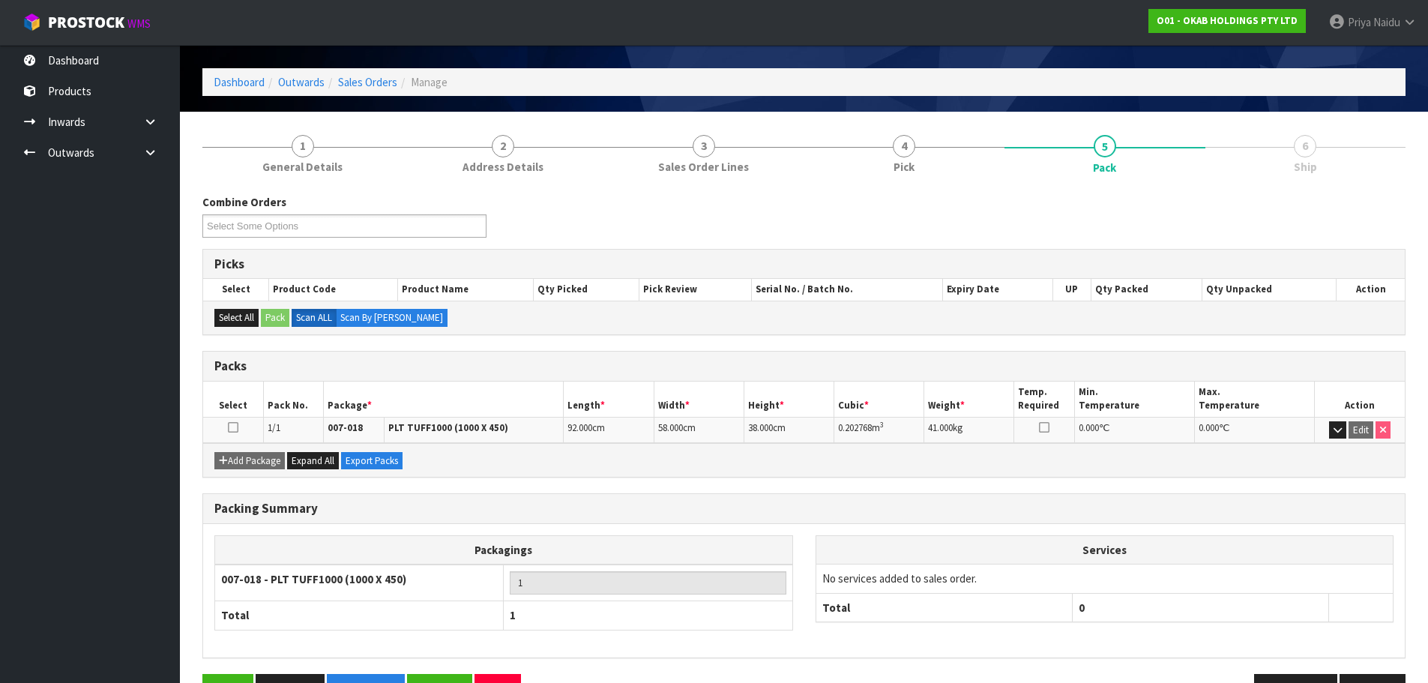
scroll to position [92, 0]
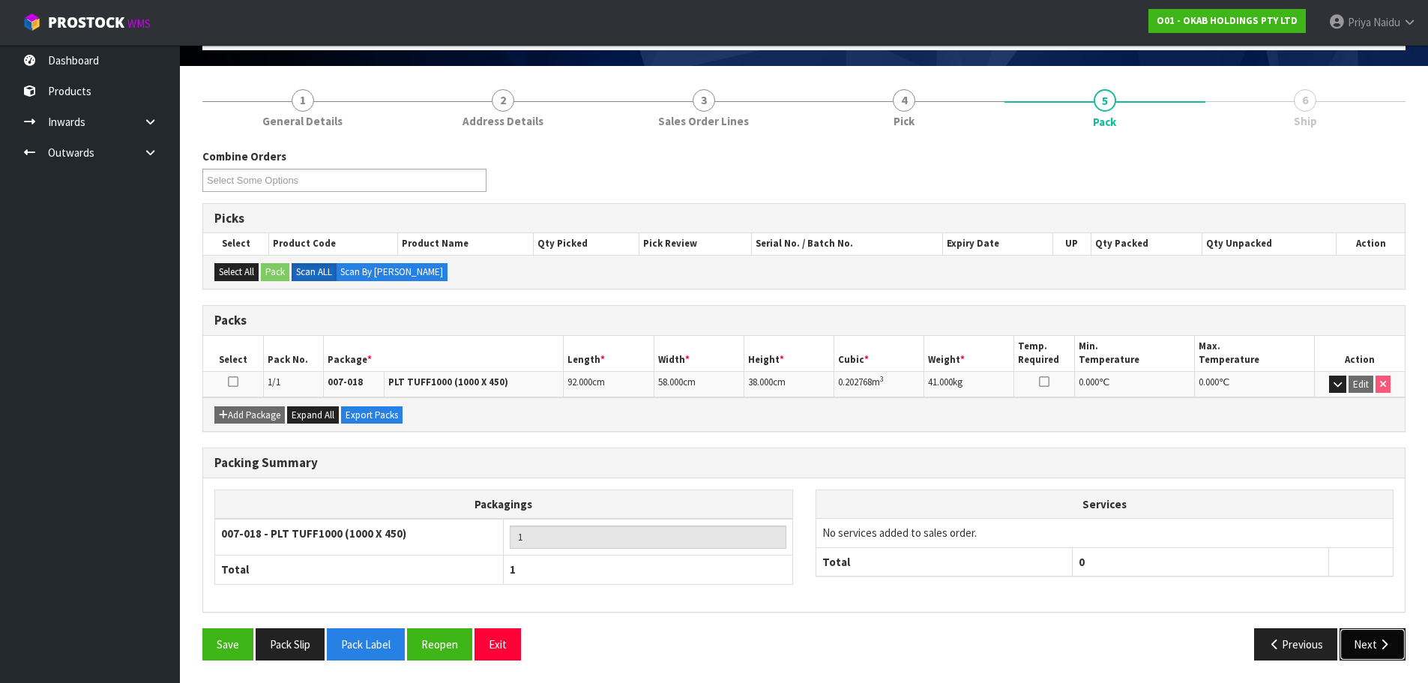
click at [1371, 656] on button "Next" at bounding box center [1372, 644] width 66 height 32
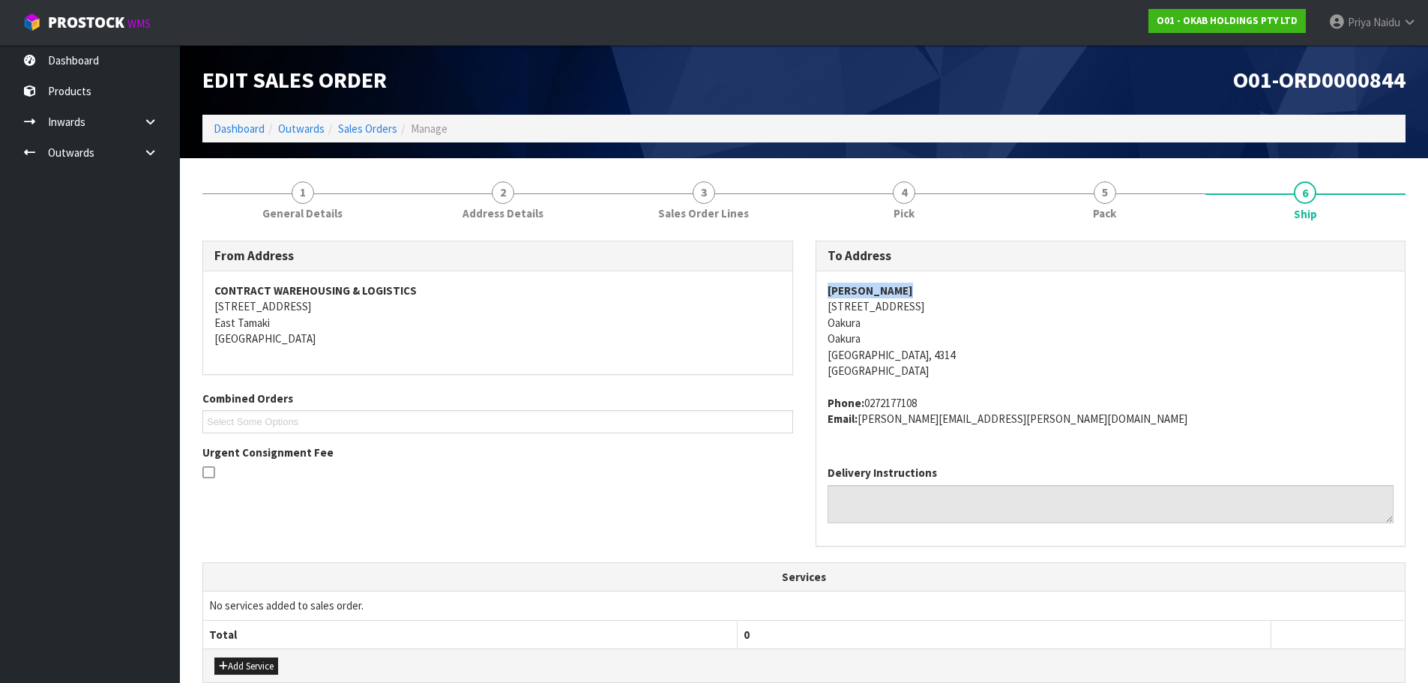
copy strong "[PERSON_NAME]"
drag, startPoint x: 820, startPoint y: 289, endPoint x: 934, endPoint y: 290, distance: 114.7
click at [934, 290] on div "[PERSON_NAME] [STREET_ADDRESS] Phone: [PHONE_NUMBER] Email: [PERSON_NAME][EMAIL…" at bounding box center [1110, 362] width 589 height 182
copy address "[STREET_ADDRESS]"
drag, startPoint x: 821, startPoint y: 309, endPoint x: 938, endPoint y: 358, distance: 126.6
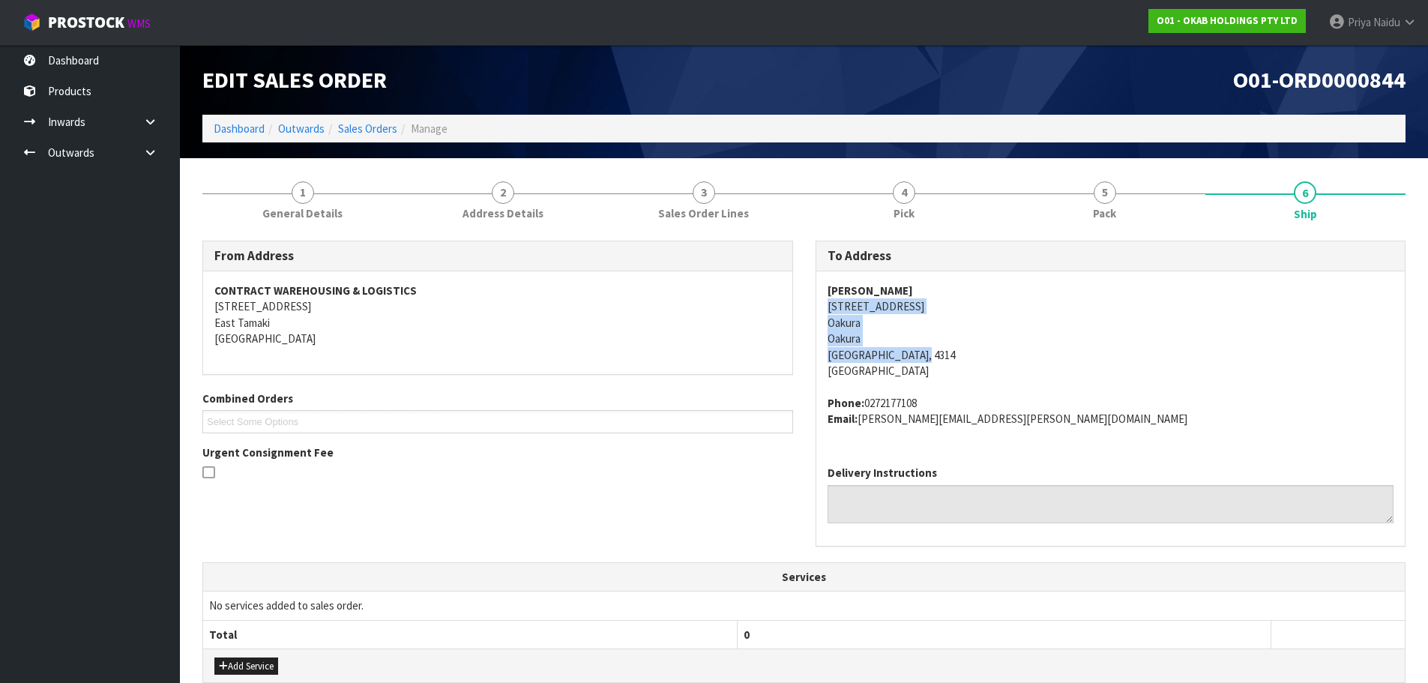
click at [947, 356] on div "[PERSON_NAME] [STREET_ADDRESS] Phone: [PHONE_NUMBER] Email: [PERSON_NAME][EMAIL…" at bounding box center [1110, 362] width 589 height 182
click at [820, 309] on div "[PERSON_NAME] [STREET_ADDRESS] Phone: [PHONE_NUMBER] Email: [PERSON_NAME][EMAIL…" at bounding box center [1110, 362] width 589 height 182
drag, startPoint x: 820, startPoint y: 309, endPoint x: 953, endPoint y: 314, distance: 133.5
click at [958, 312] on div "[PERSON_NAME] [STREET_ADDRESS] Phone: [PHONE_NUMBER] Email: [PERSON_NAME][EMAIL…" at bounding box center [1110, 362] width 589 height 182
copy address "0272177108"
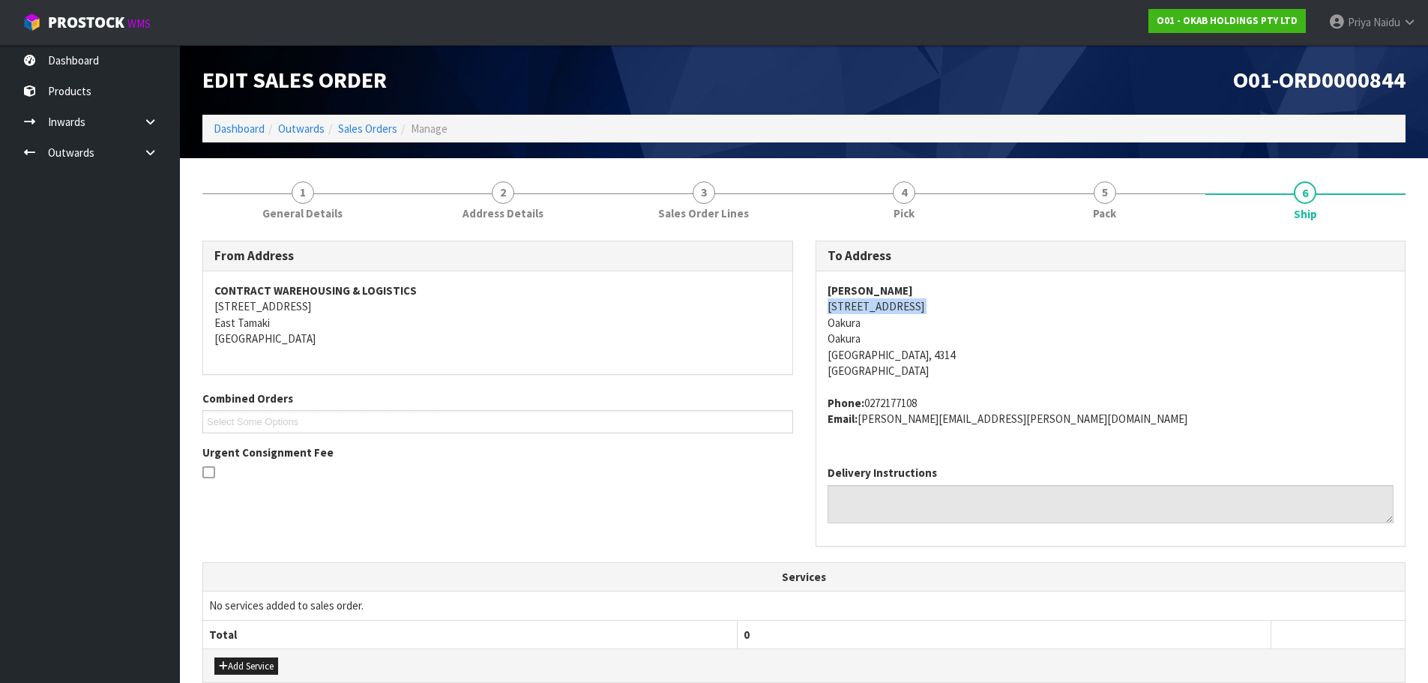
drag, startPoint x: 866, startPoint y: 404, endPoint x: 929, endPoint y: 389, distance: 64.7
click at [929, 389] on span "[PERSON_NAME] [STREET_ADDRESS] Phone: [PHONE_NUMBER] Email: [PERSON_NAME][EMAIL…" at bounding box center [1110, 355] width 567 height 144
copy address "[PERSON_NAME][EMAIL_ADDRESS][PERSON_NAME][DOMAIN_NAME]"
drag, startPoint x: 863, startPoint y: 419, endPoint x: 983, endPoint y: 430, distance: 120.4
click at [984, 423] on address "Phone: [PHONE_NUMBER] Email: [PERSON_NAME][EMAIL_ADDRESS][PERSON_NAME][DOMAIN_N…" at bounding box center [1110, 411] width 567 height 32
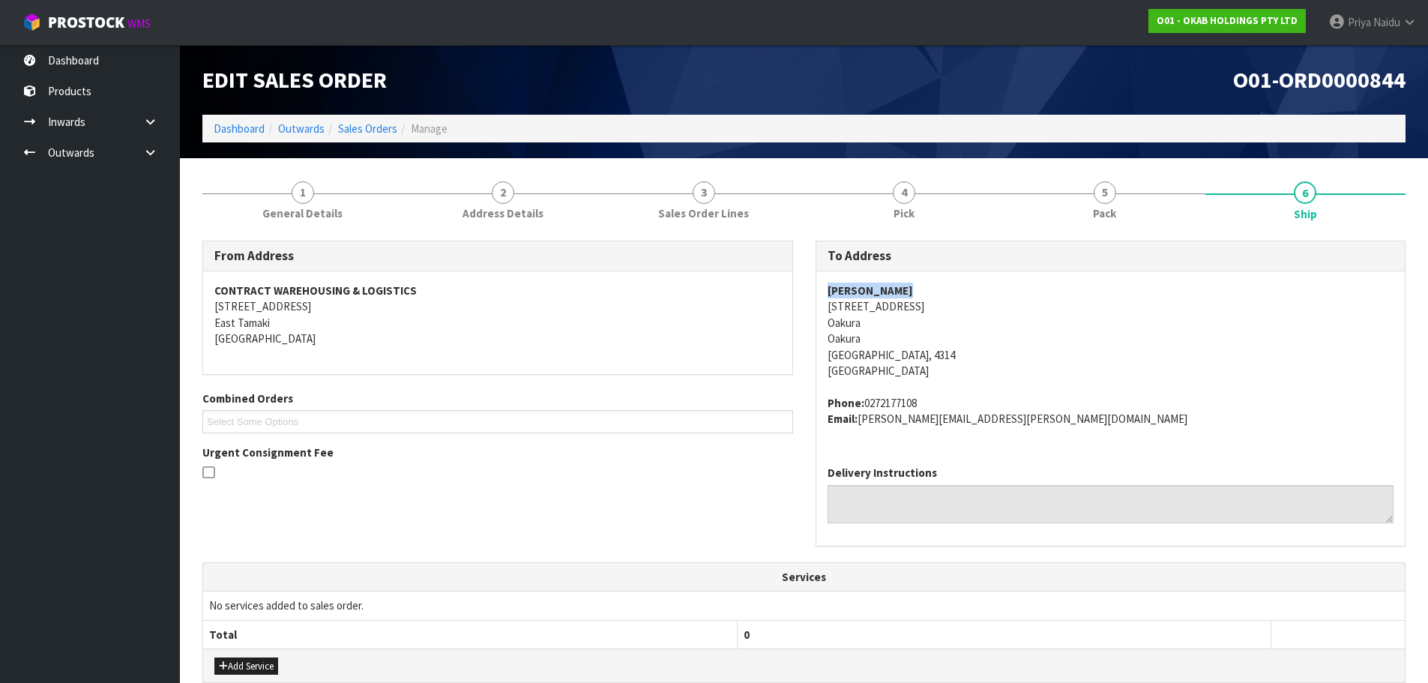
copy strong "[PERSON_NAME]"
drag, startPoint x: 827, startPoint y: 284, endPoint x: 43, endPoint y: 205, distance: 787.1
click at [970, 289] on address "[PERSON_NAME] [STREET_ADDRESS]" at bounding box center [1110, 331] width 567 height 97
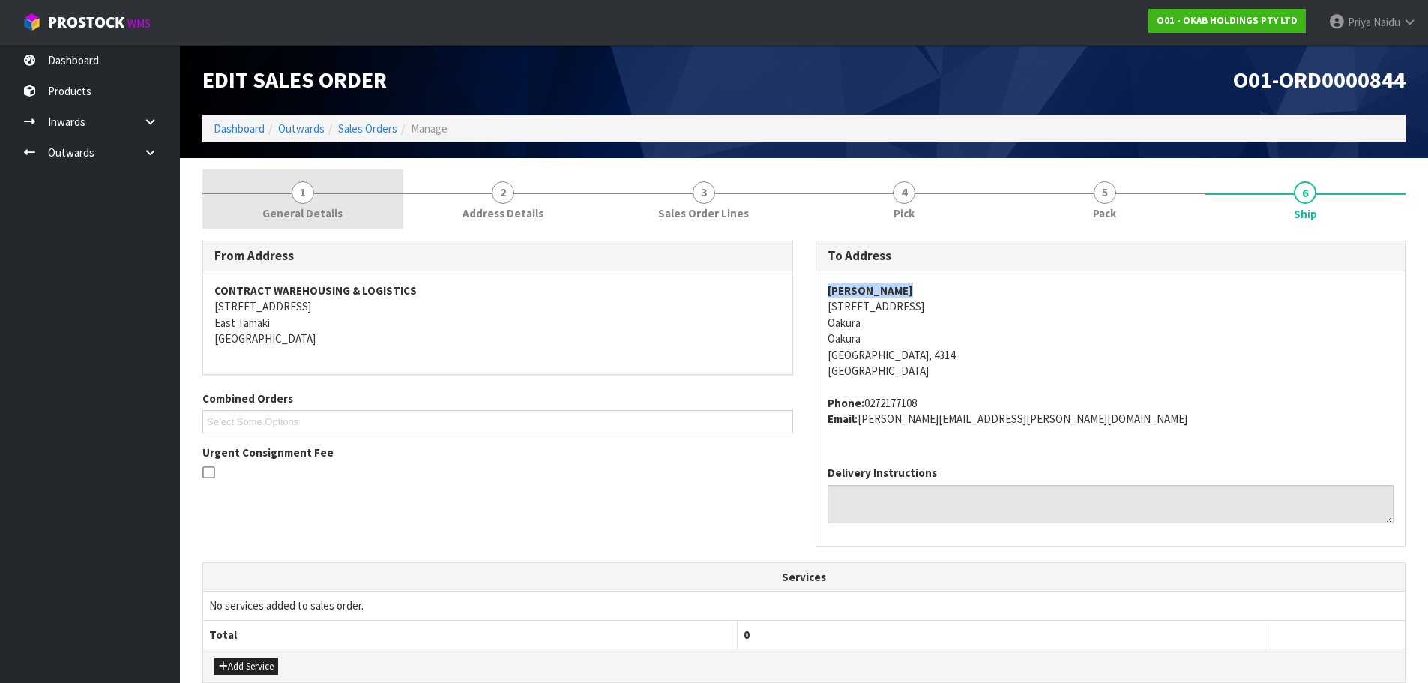
click at [318, 214] on span "General Details" at bounding box center [302, 213] width 80 height 16
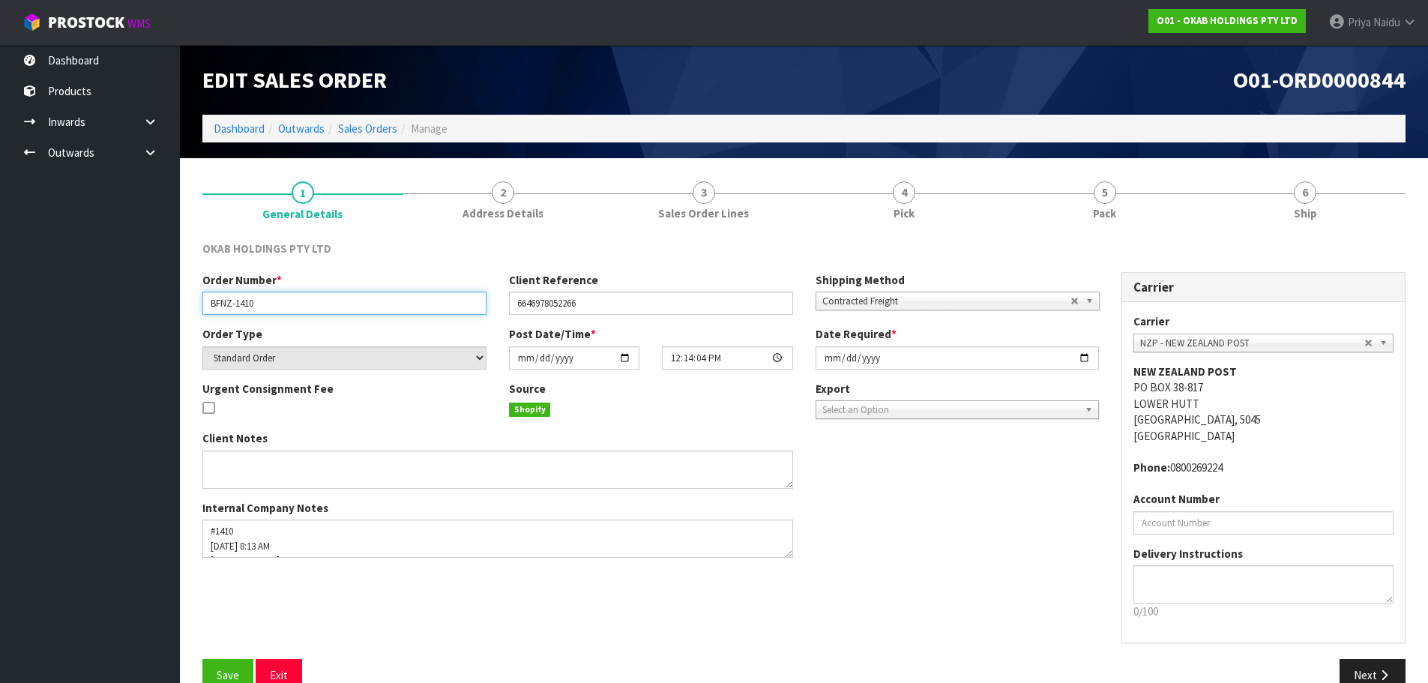
drag, startPoint x: 207, startPoint y: 302, endPoint x: 277, endPoint y: 300, distance: 70.5
click at [277, 300] on input "BFNZ-1410" at bounding box center [344, 302] width 284 height 23
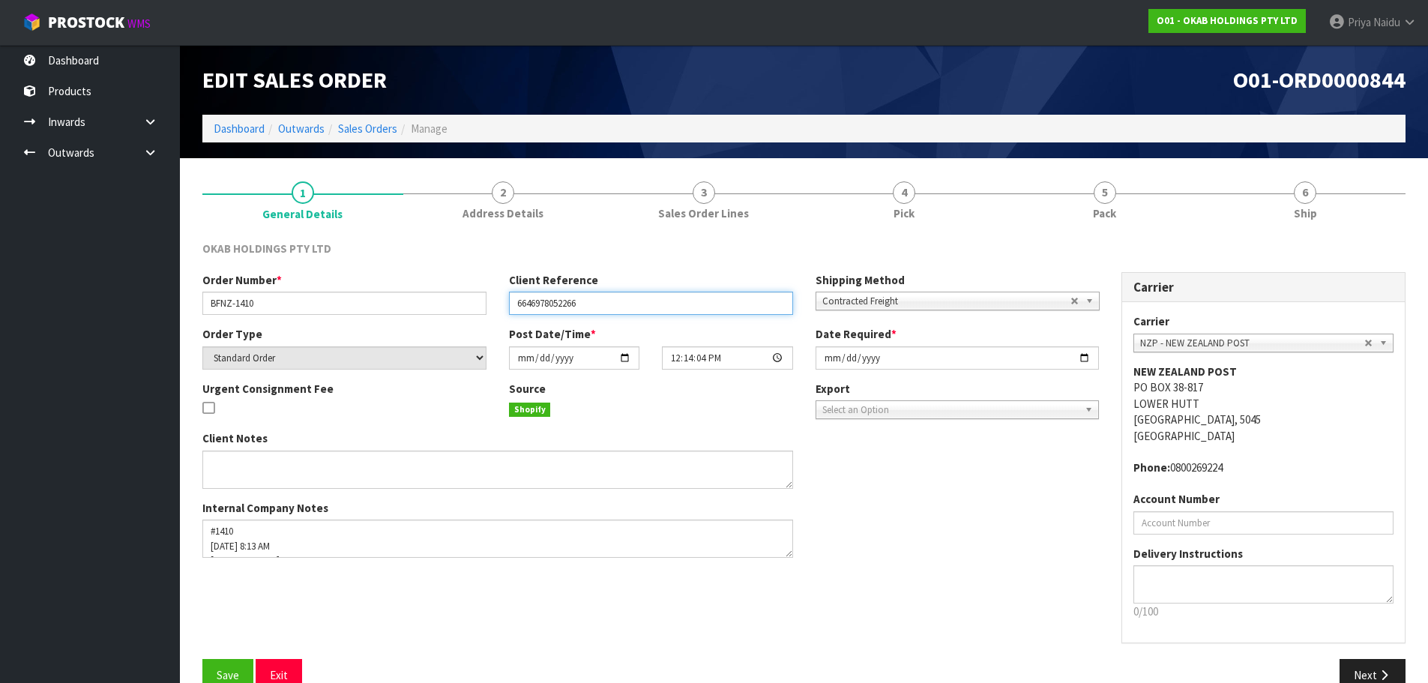
drag, startPoint x: 509, startPoint y: 306, endPoint x: 606, endPoint y: 296, distance: 98.0
click at [606, 296] on input "6646978052266" at bounding box center [651, 302] width 284 height 23
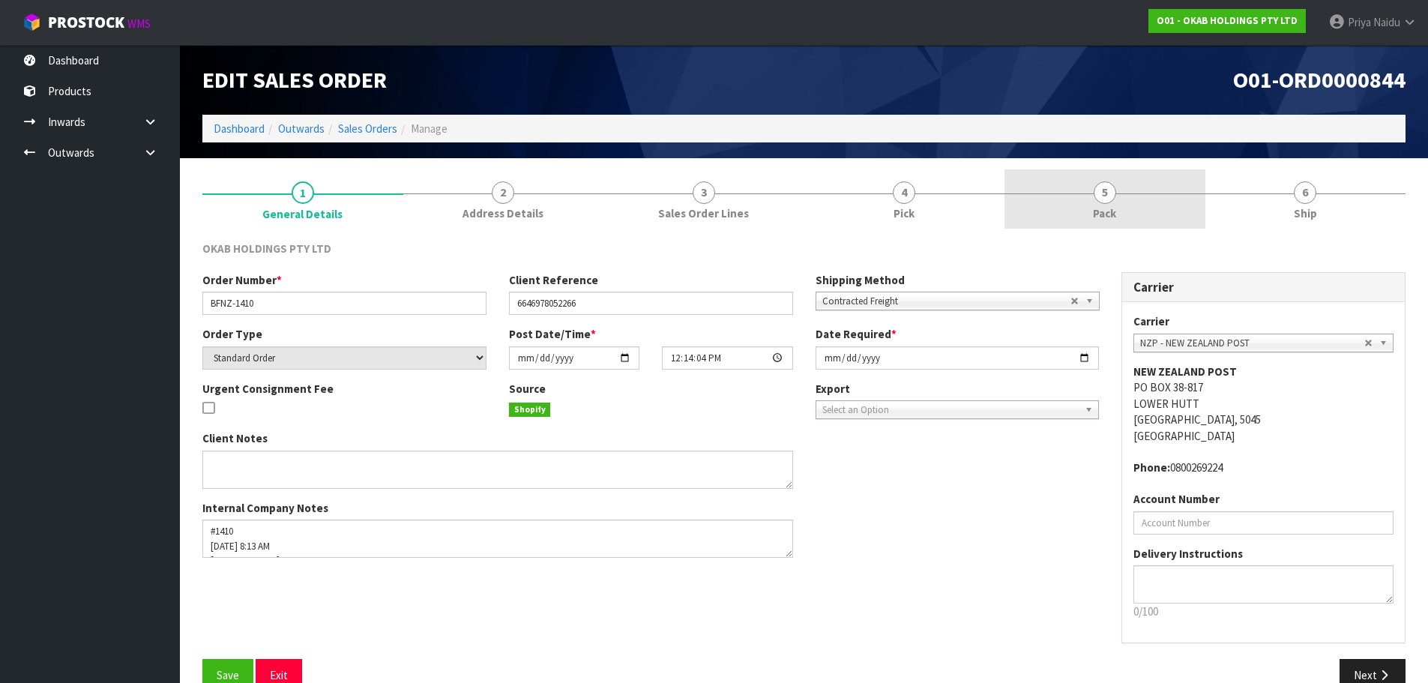
click at [1156, 217] on link "5 Pack" at bounding box center [1104, 198] width 201 height 59
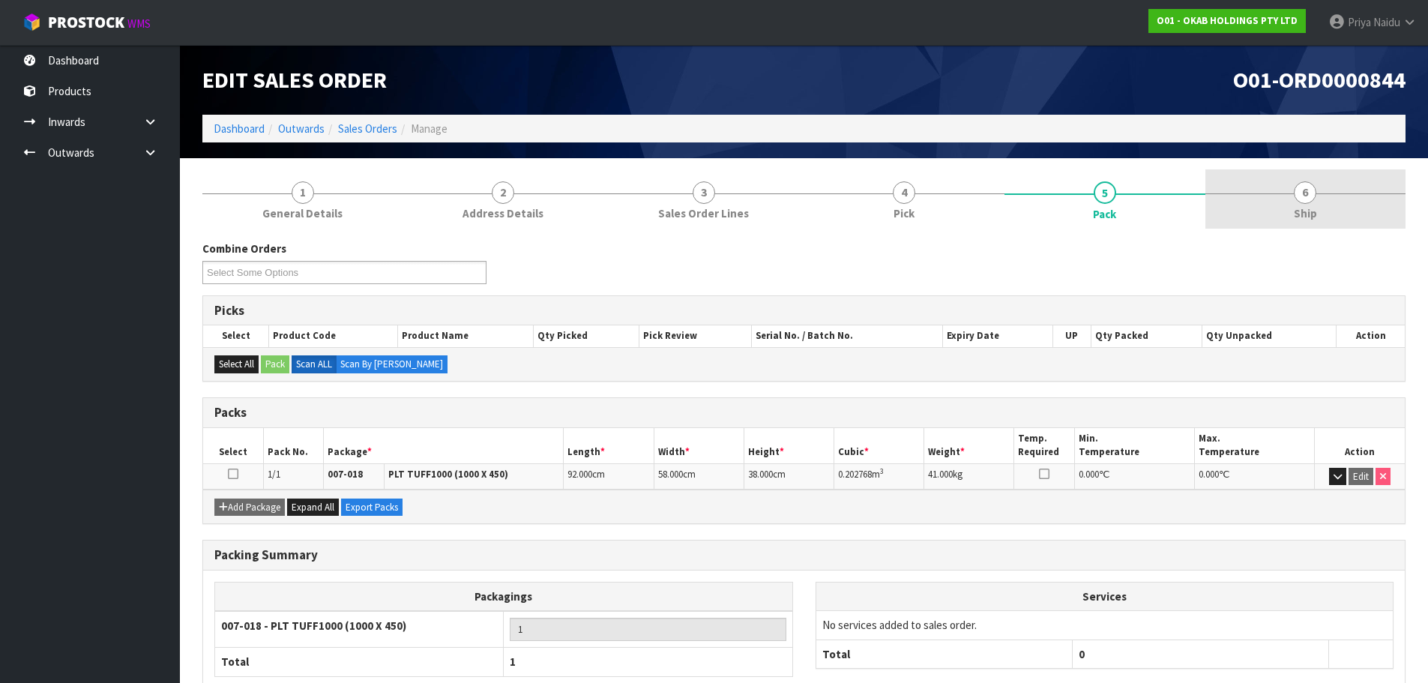
drag, startPoint x: 1303, startPoint y: 207, endPoint x: 1295, endPoint y: 209, distance: 8.5
click at [1303, 207] on span "Ship" at bounding box center [1304, 213] width 23 height 16
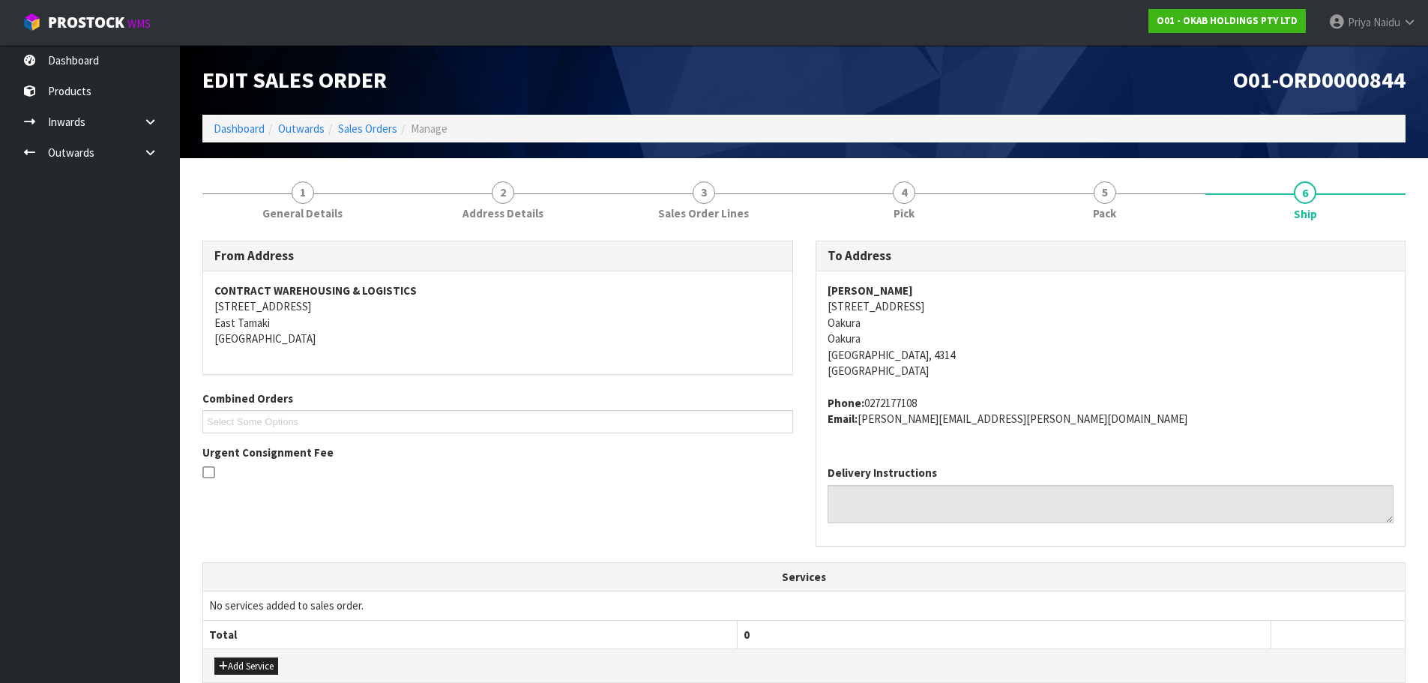
drag, startPoint x: 812, startPoint y: 405, endPoint x: 953, endPoint y: 382, distance: 142.8
click at [952, 382] on div "To Address [PERSON_NAME] [STREET_ADDRESS] Phone: [PHONE_NUMBER] Email: [PERSON_…" at bounding box center [1110, 401] width 613 height 321
copy address "Phone: [PHONE_NUMBER]"
drag, startPoint x: 821, startPoint y: 402, endPoint x: 942, endPoint y: 396, distance: 121.6
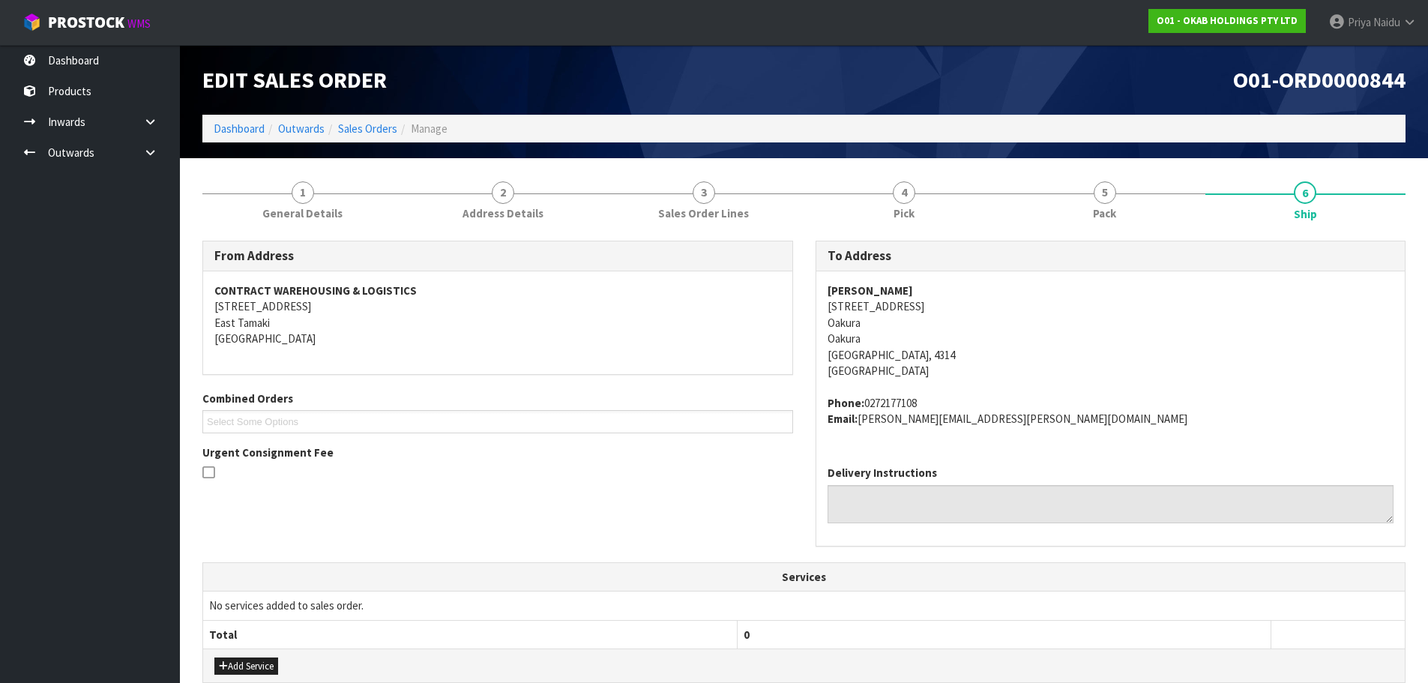
click at [942, 396] on div "[PERSON_NAME] [STREET_ADDRESS] Phone: [PHONE_NUMBER] Email: [PERSON_NAME][EMAIL…" at bounding box center [1110, 362] width 589 height 182
copy strong "[PERSON_NAME]"
drag, startPoint x: 826, startPoint y: 291, endPoint x: 922, endPoint y: 288, distance: 96.7
click at [922, 288] on div "[PERSON_NAME] [STREET_ADDRESS] Phone: [PHONE_NUMBER] Email: [PERSON_NAME][EMAIL…" at bounding box center [1110, 362] width 589 height 182
click at [1120, 345] on address "[PERSON_NAME] [STREET_ADDRESS]" at bounding box center [1110, 331] width 567 height 97
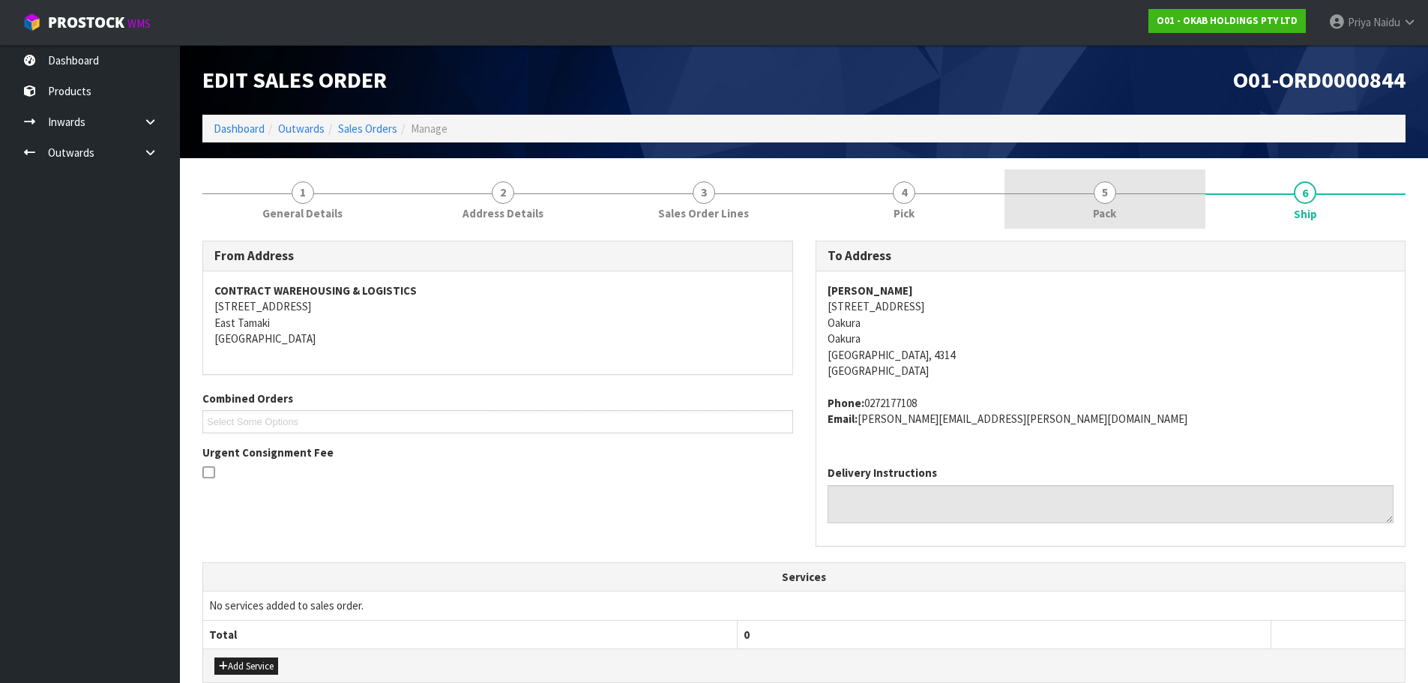
click at [1075, 195] on link "5 Pack" at bounding box center [1104, 198] width 201 height 59
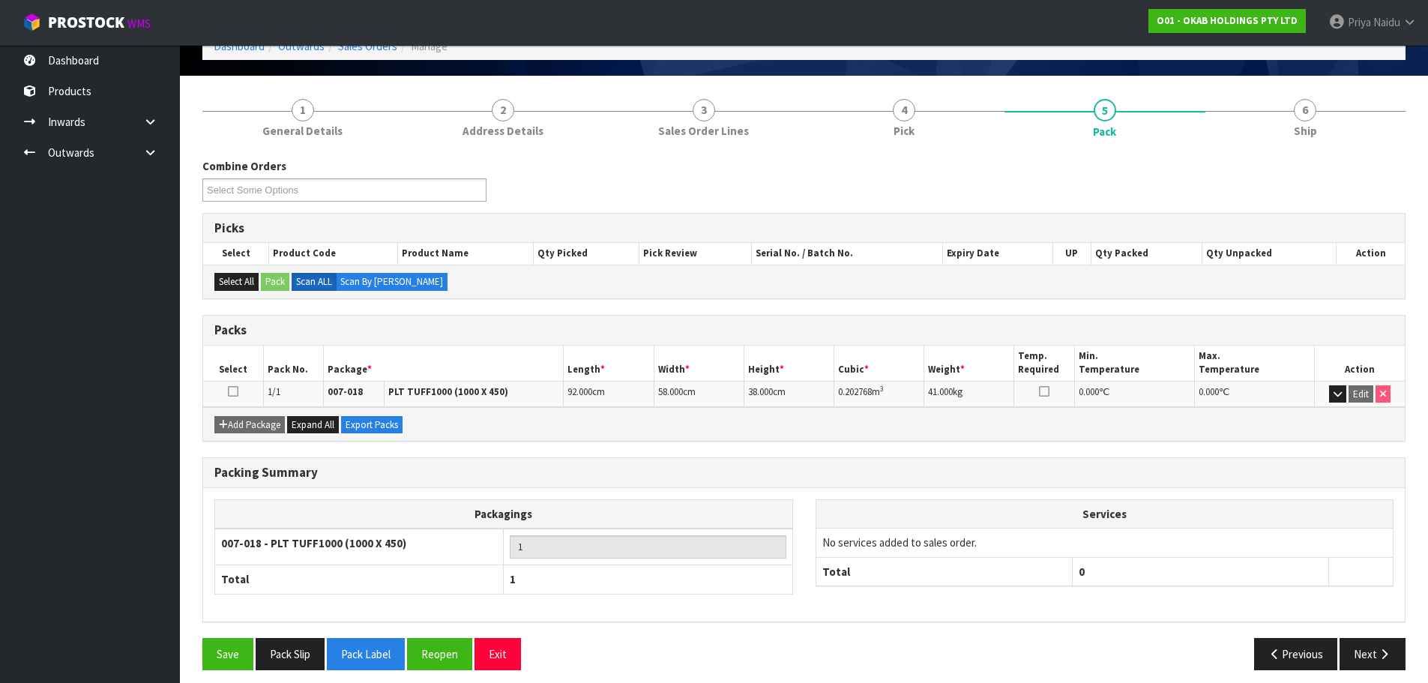
scroll to position [92, 0]
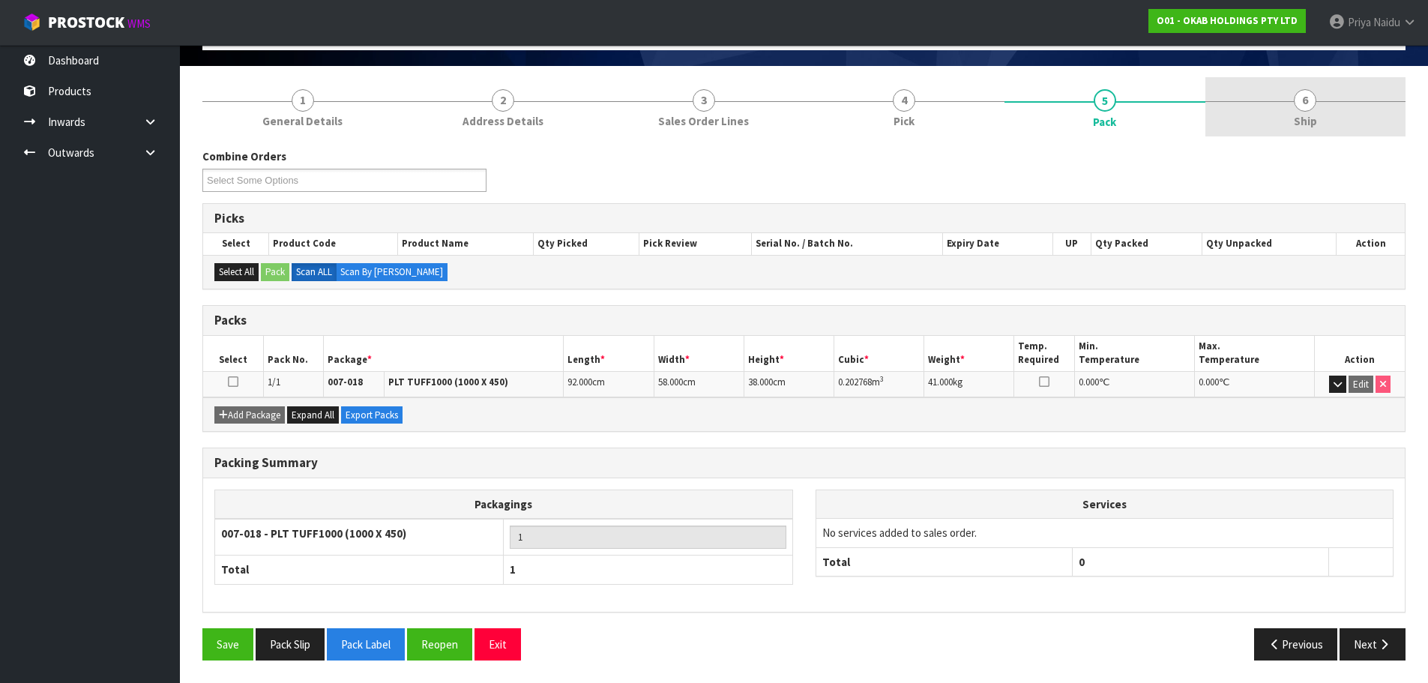
click at [1311, 114] on span "Ship" at bounding box center [1304, 121] width 23 height 16
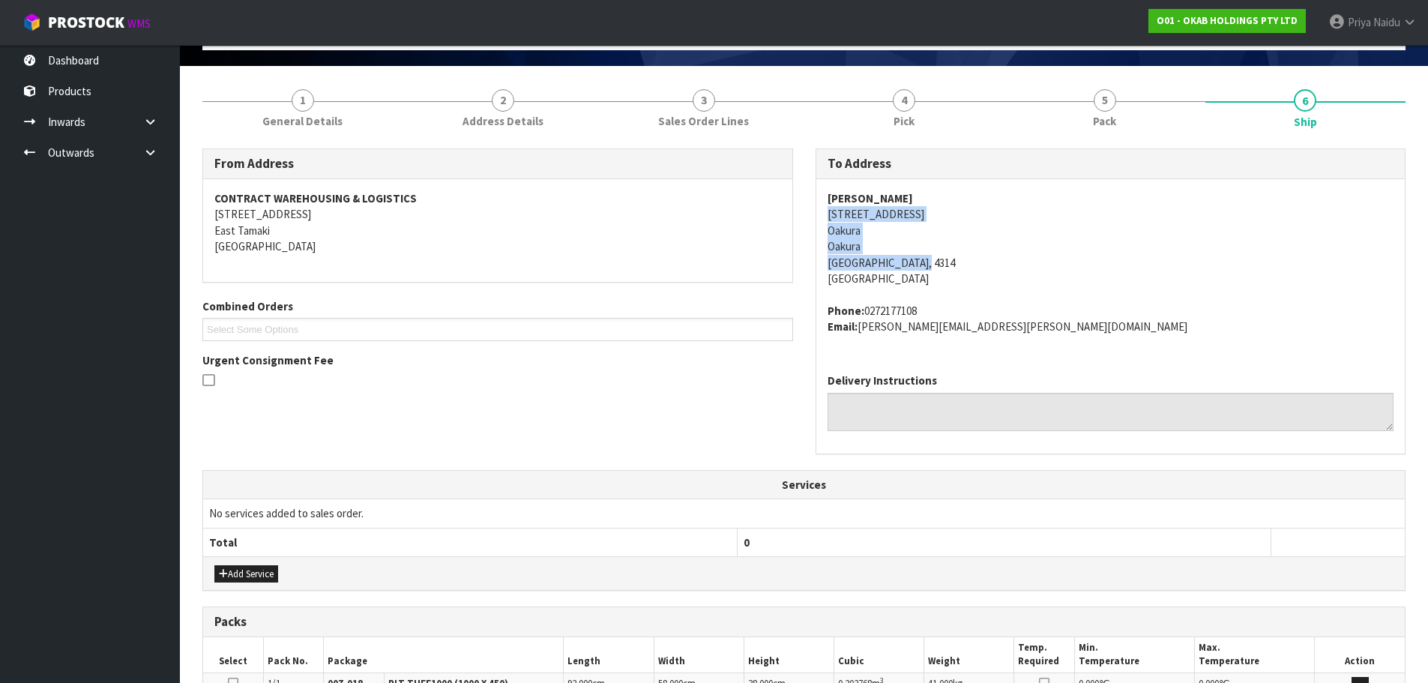
copy address "[STREET_ADDRESS]"
drag, startPoint x: 813, startPoint y: 213, endPoint x: 931, endPoint y: 256, distance: 125.2
click at [931, 256] on div "To Address [PERSON_NAME] [STREET_ADDRESS] Phone: [PHONE_NUMBER] Email: [PERSON_…" at bounding box center [1110, 308] width 613 height 321
click at [1128, 282] on address "[PERSON_NAME] [STREET_ADDRESS]" at bounding box center [1110, 238] width 567 height 97
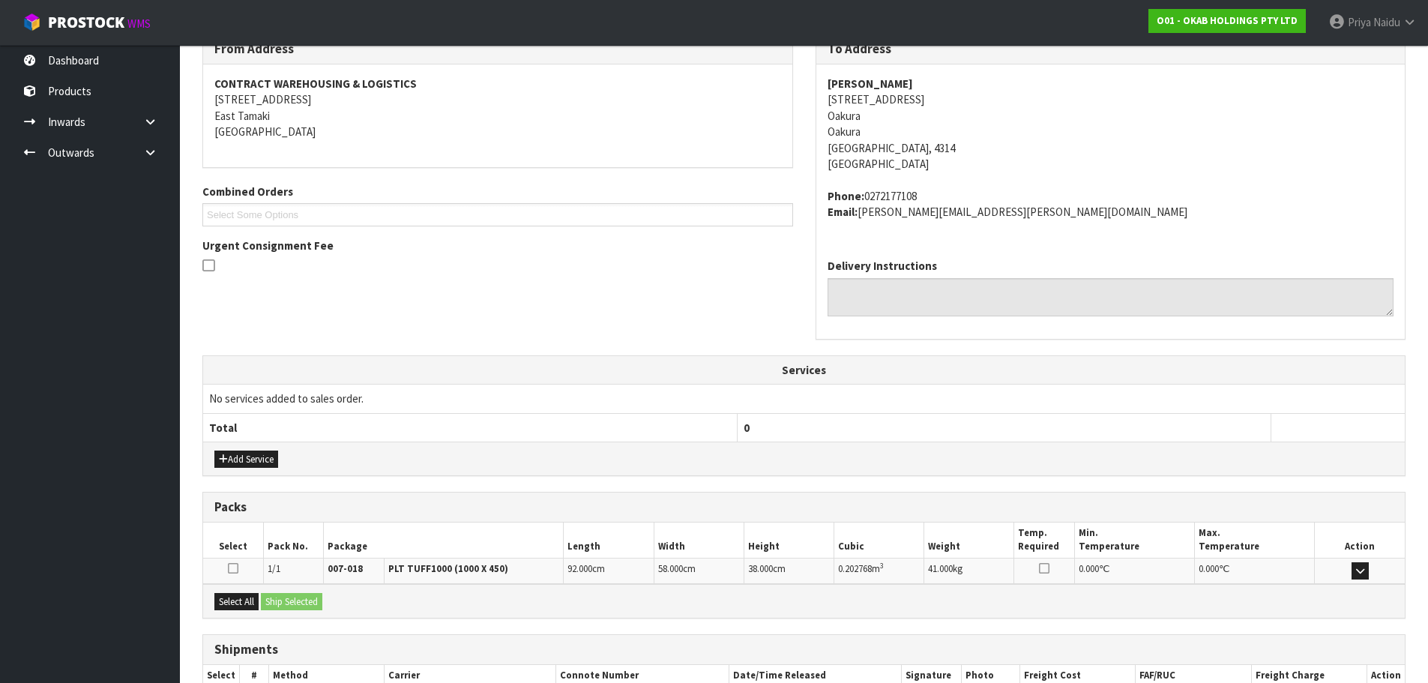
scroll to position [303, 0]
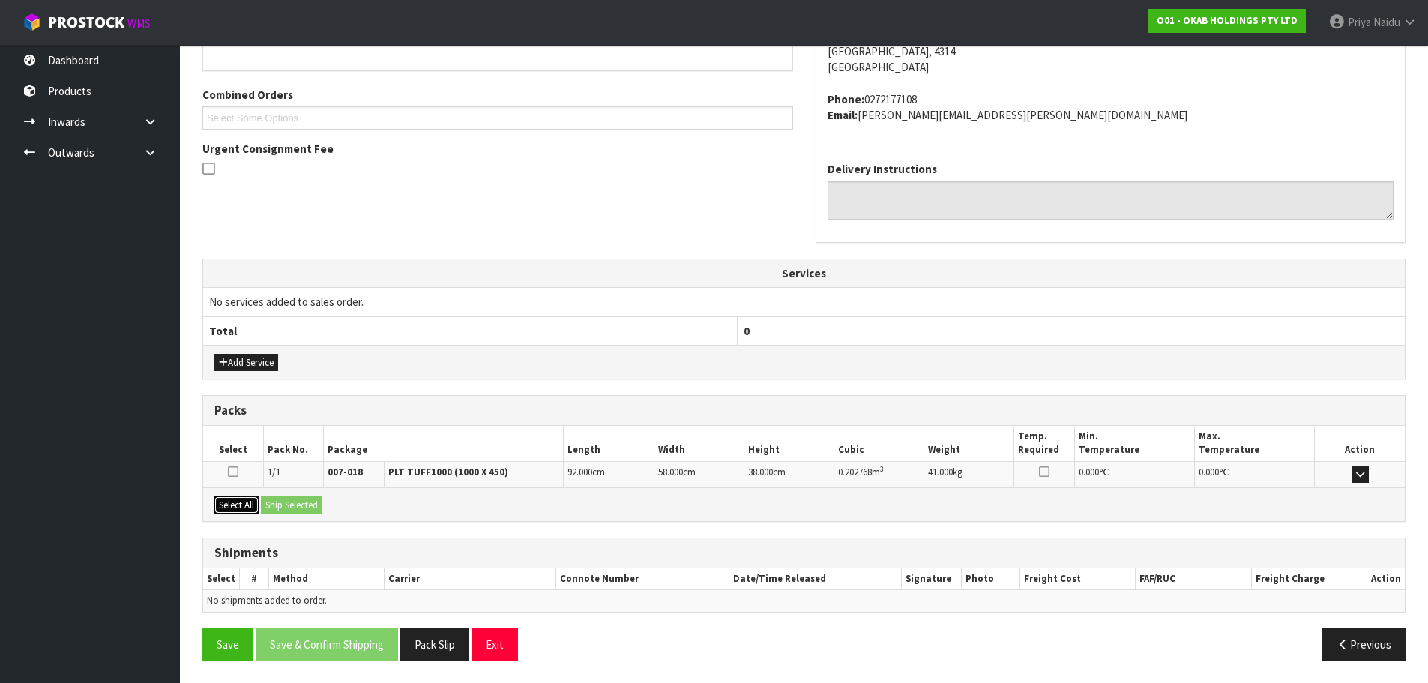
drag, startPoint x: 234, startPoint y: 506, endPoint x: 280, endPoint y: 505, distance: 46.5
click at [234, 506] on button "Select All" at bounding box center [236, 505] width 44 height 18
click at [283, 505] on button "Ship Selected" at bounding box center [291, 505] width 61 height 18
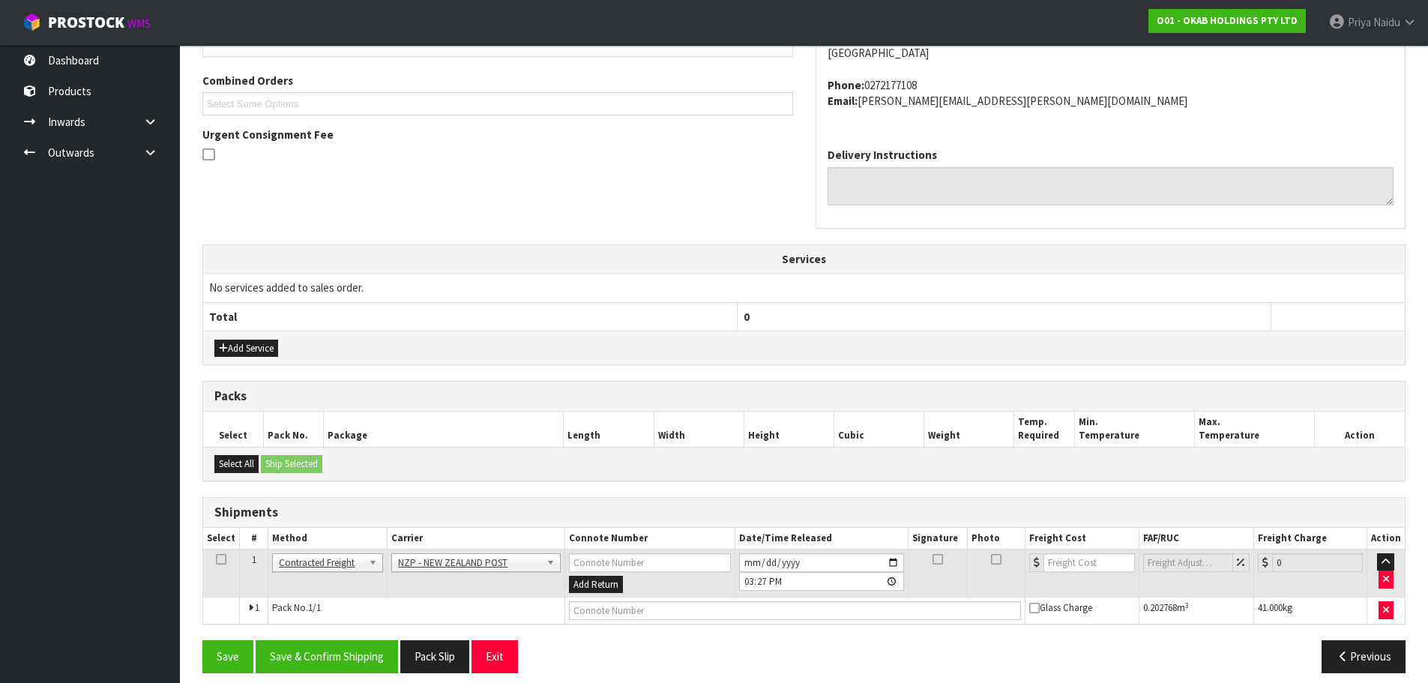
scroll to position [330, 0]
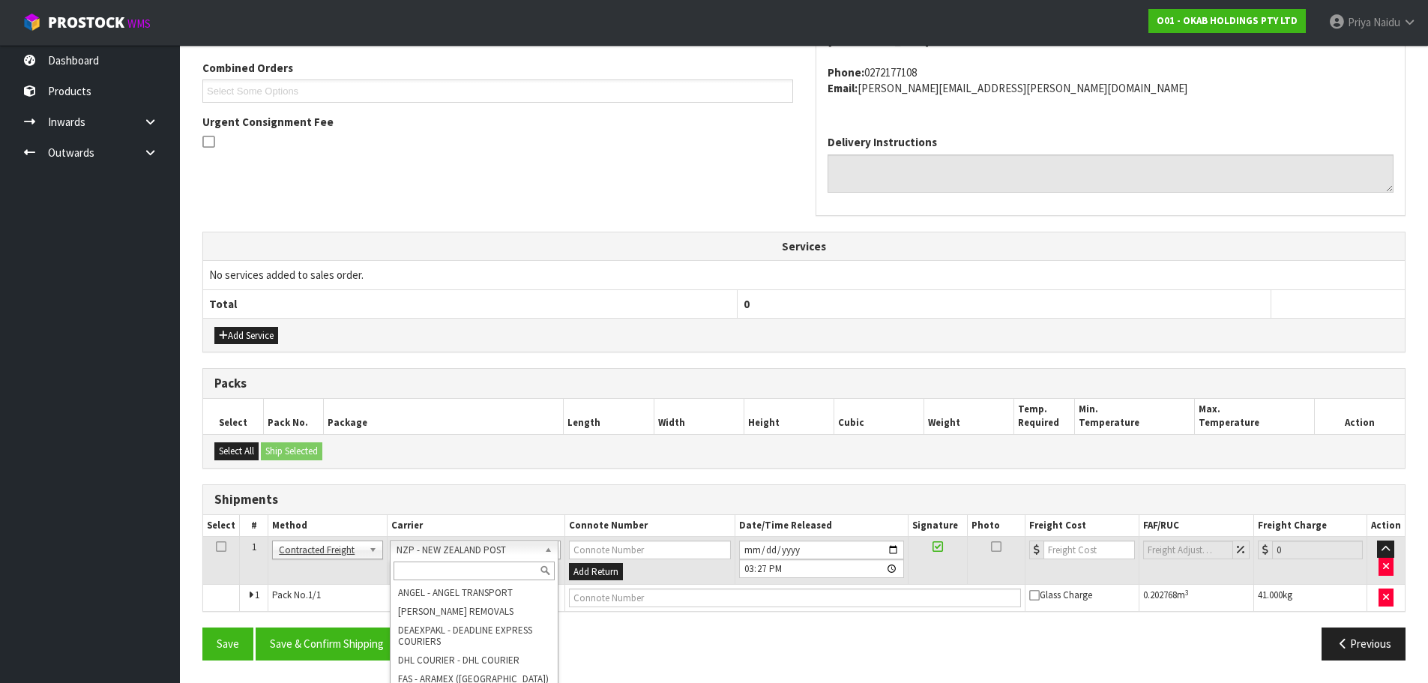
click at [428, 567] on input "text" at bounding box center [474, 570] width 162 height 19
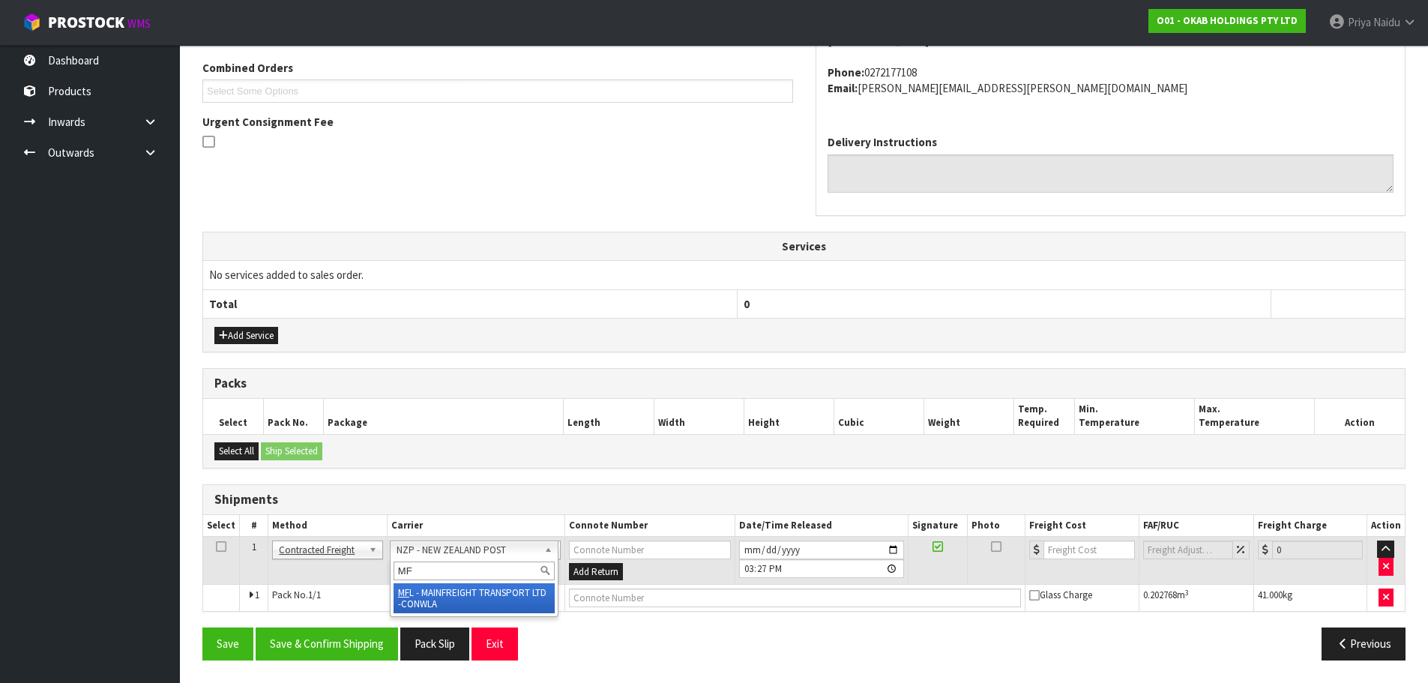
type input "MF"
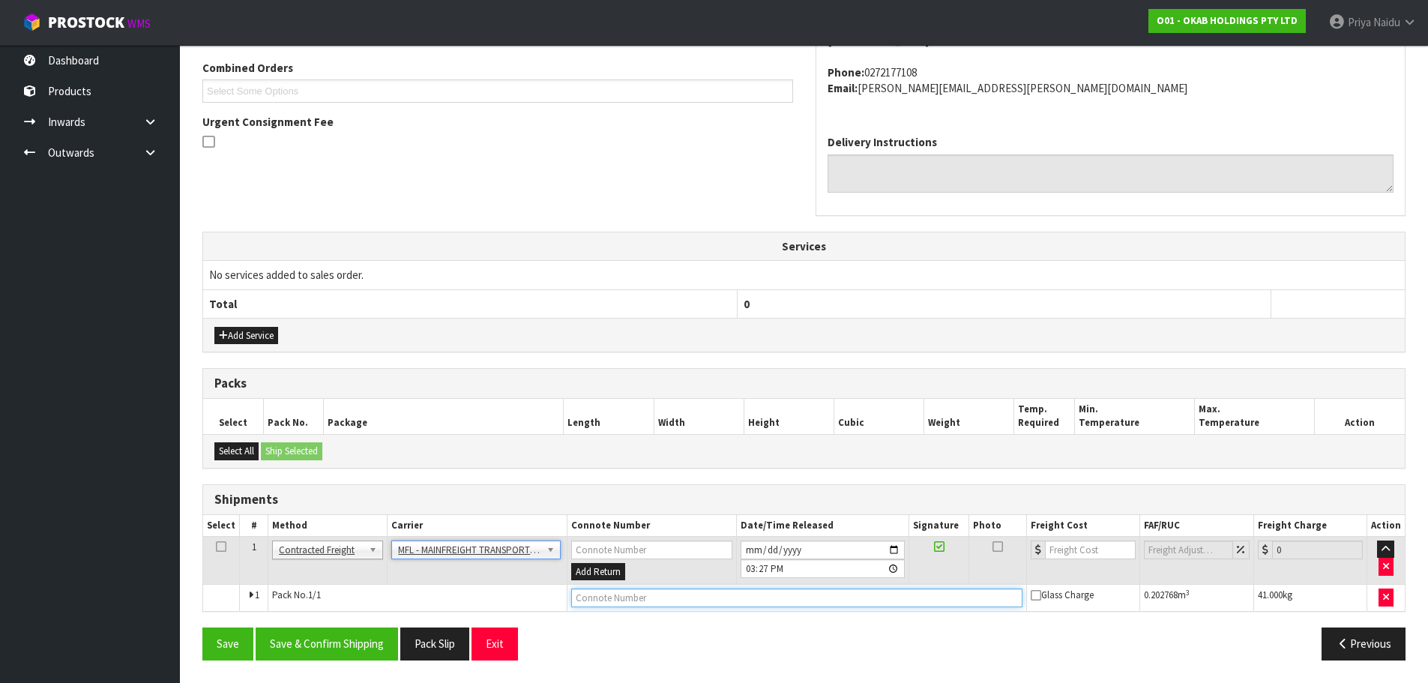
click at [593, 600] on input "text" at bounding box center [796, 597] width 451 height 19
paste input "FWM58650823"
type input "FWM58650823"
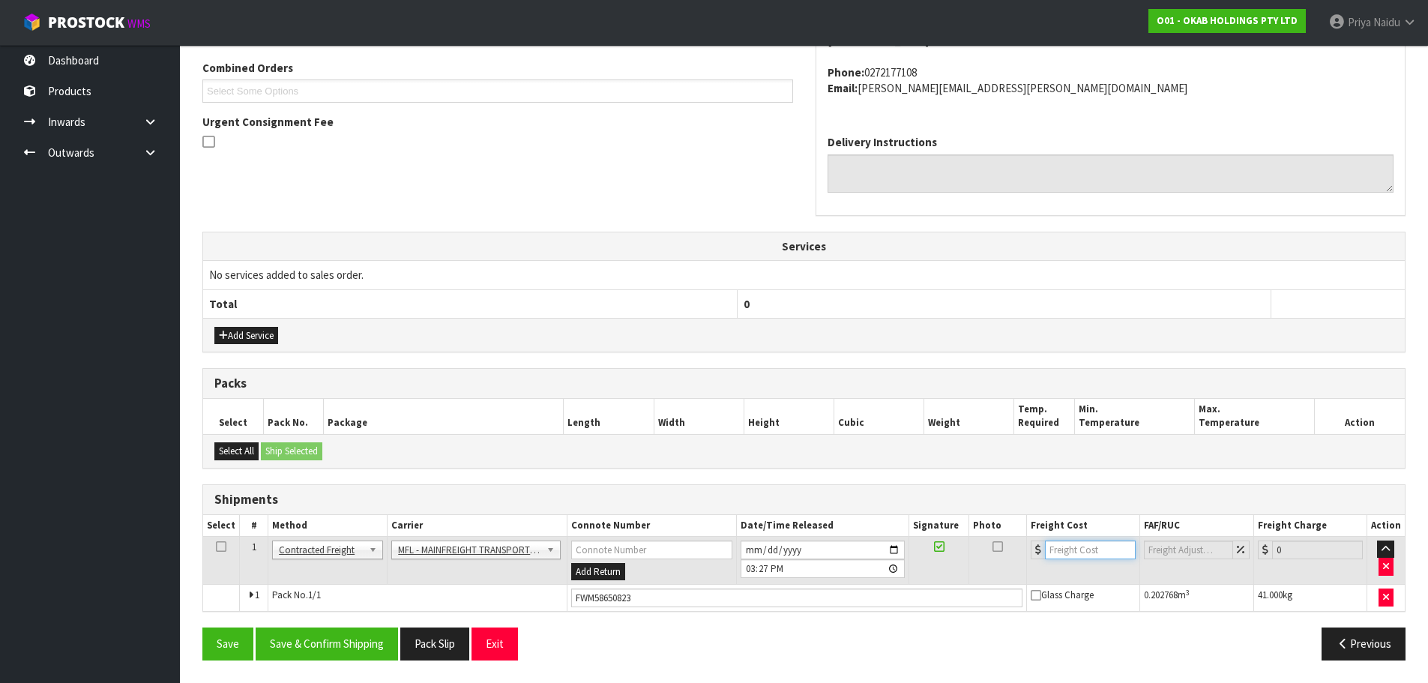
click at [1071, 548] on input "number" at bounding box center [1090, 549] width 91 height 19
type input "90.99"
click at [294, 646] on button "Save & Confirm Shipping" at bounding box center [327, 643] width 142 height 32
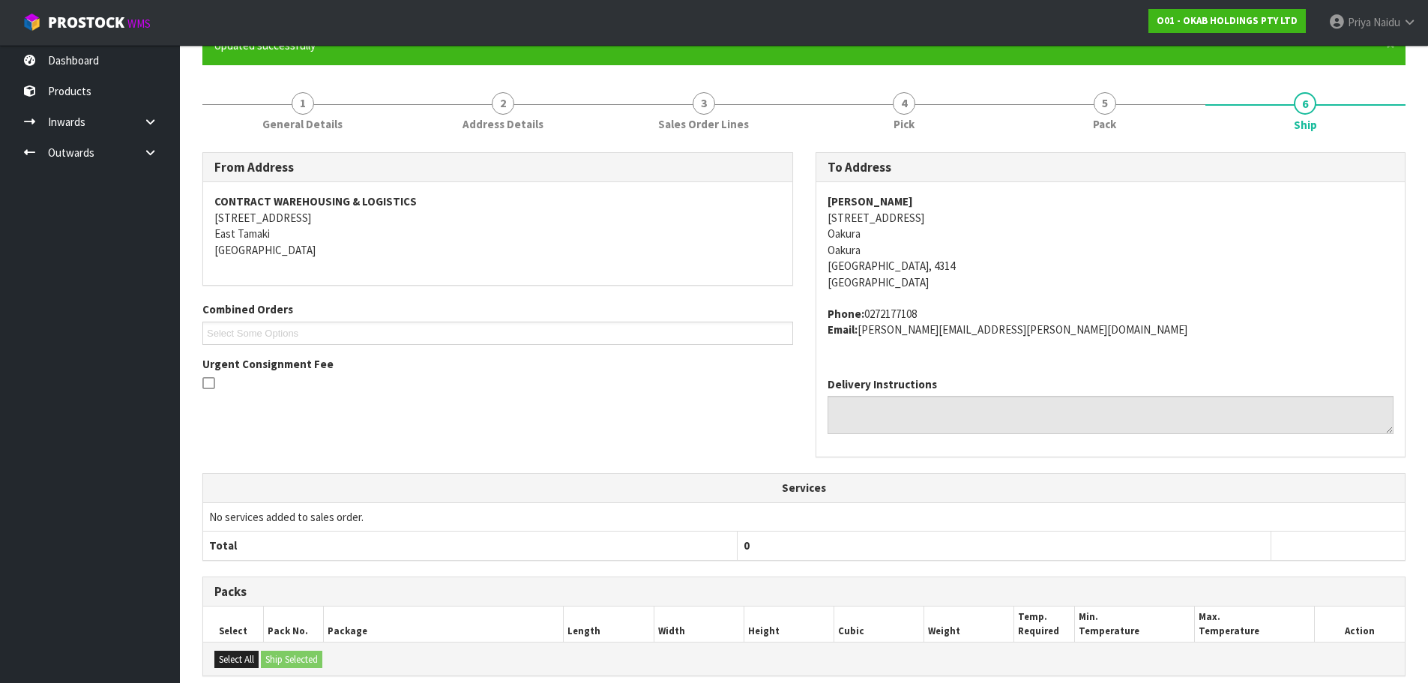
scroll to position [0, 0]
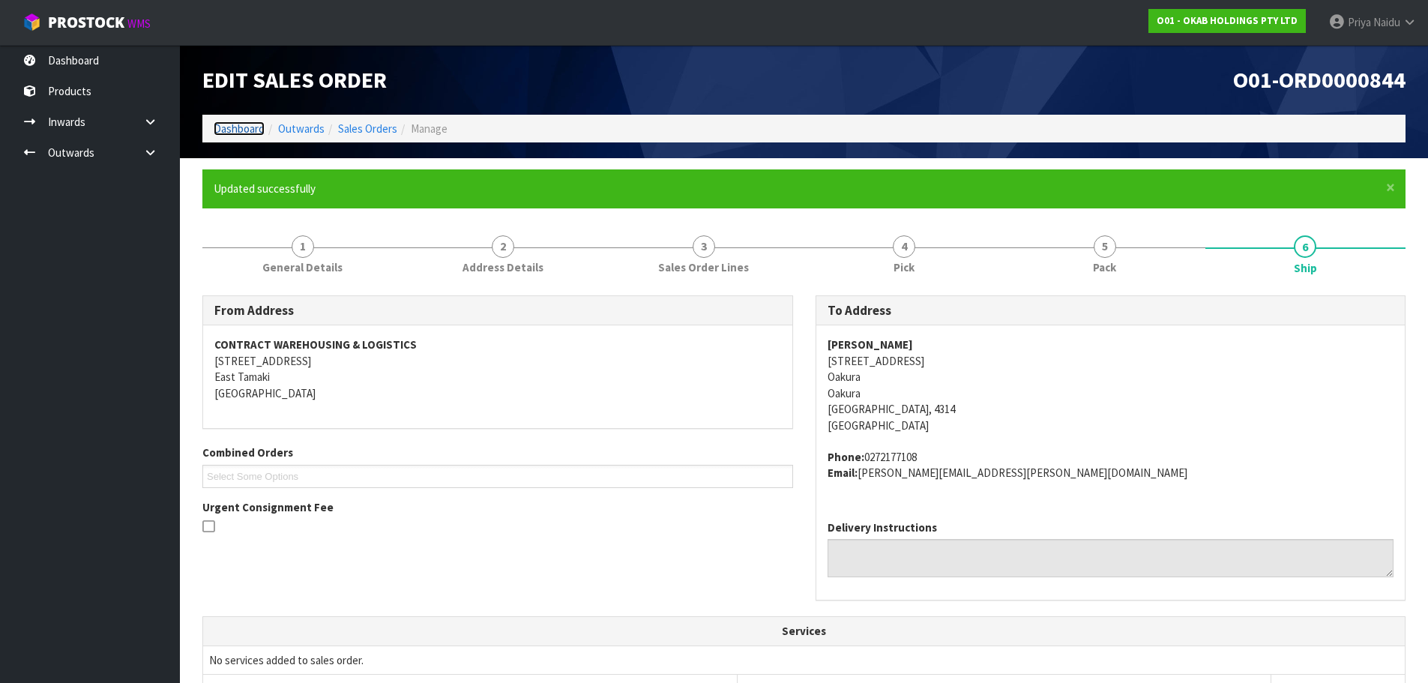
click at [238, 127] on link "Dashboard" at bounding box center [239, 128] width 51 height 14
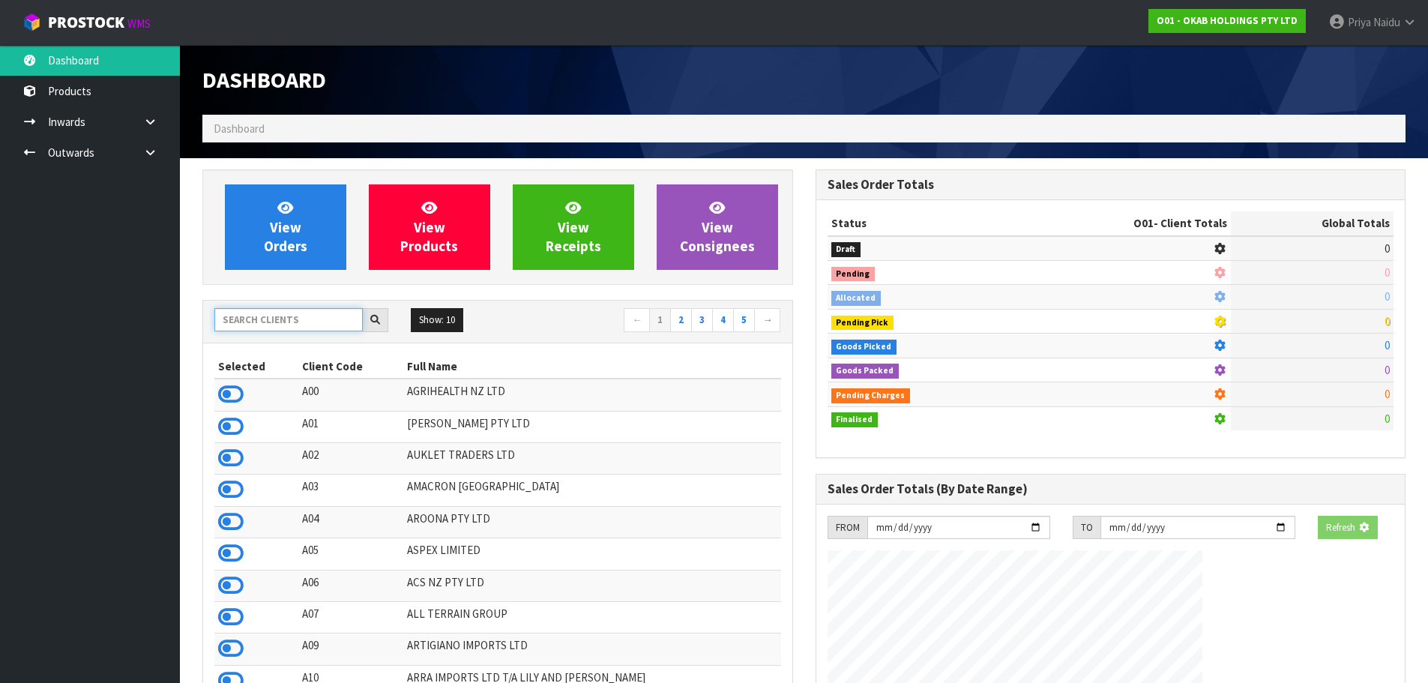
click at [261, 324] on input "text" at bounding box center [288, 319] width 148 height 23
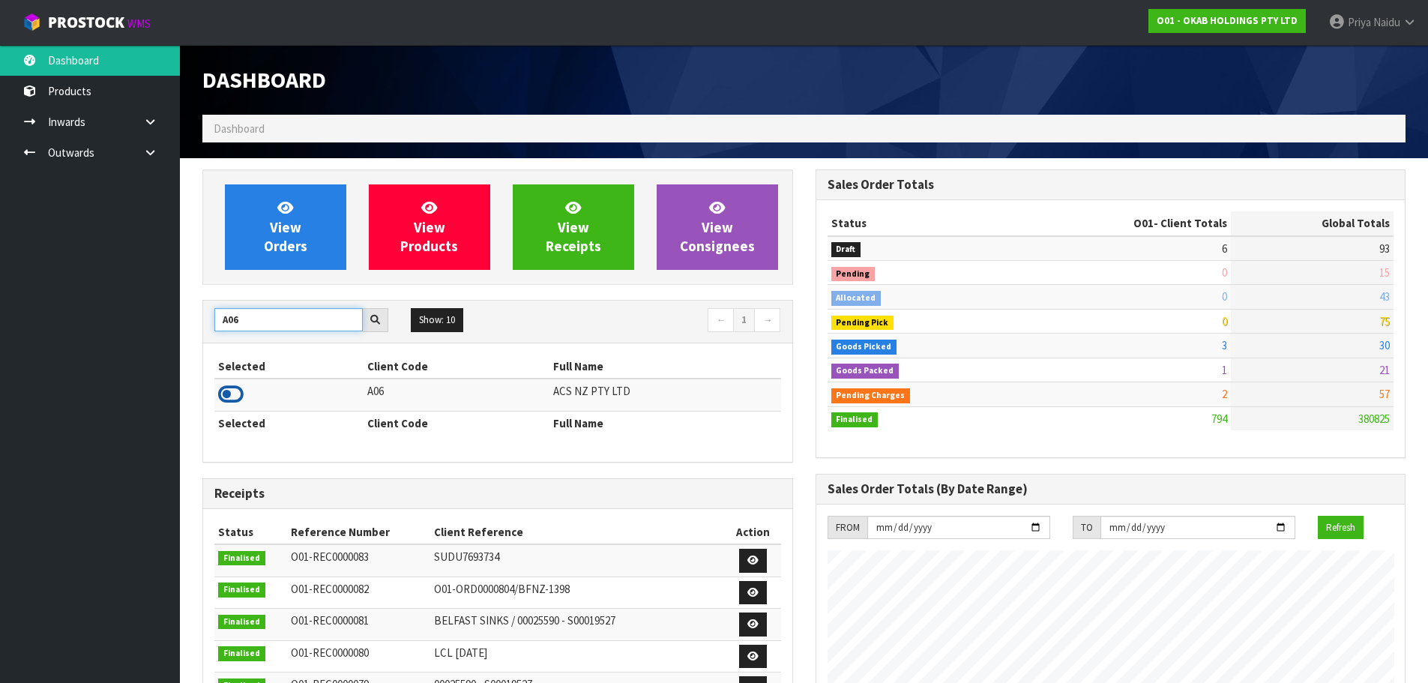
type input "A06"
click at [232, 400] on icon at bounding box center [230, 394] width 25 height 22
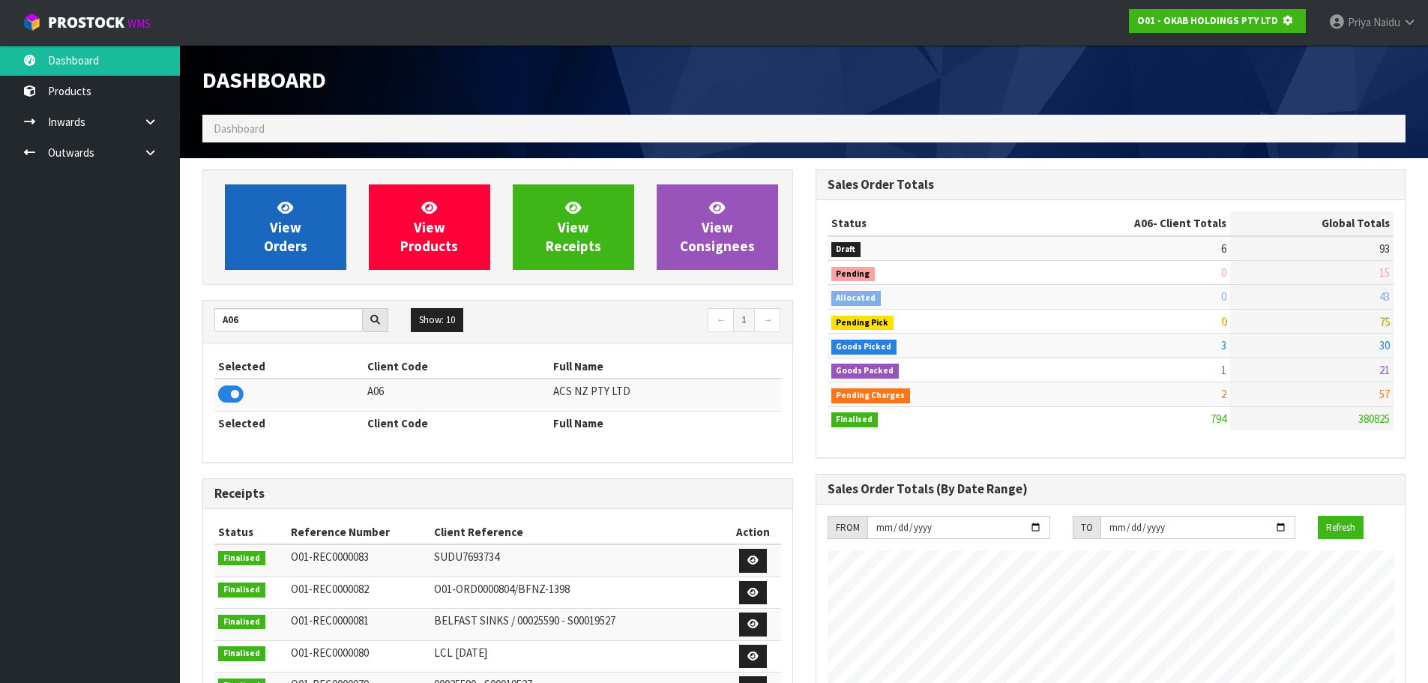
scroll to position [748419, 748740]
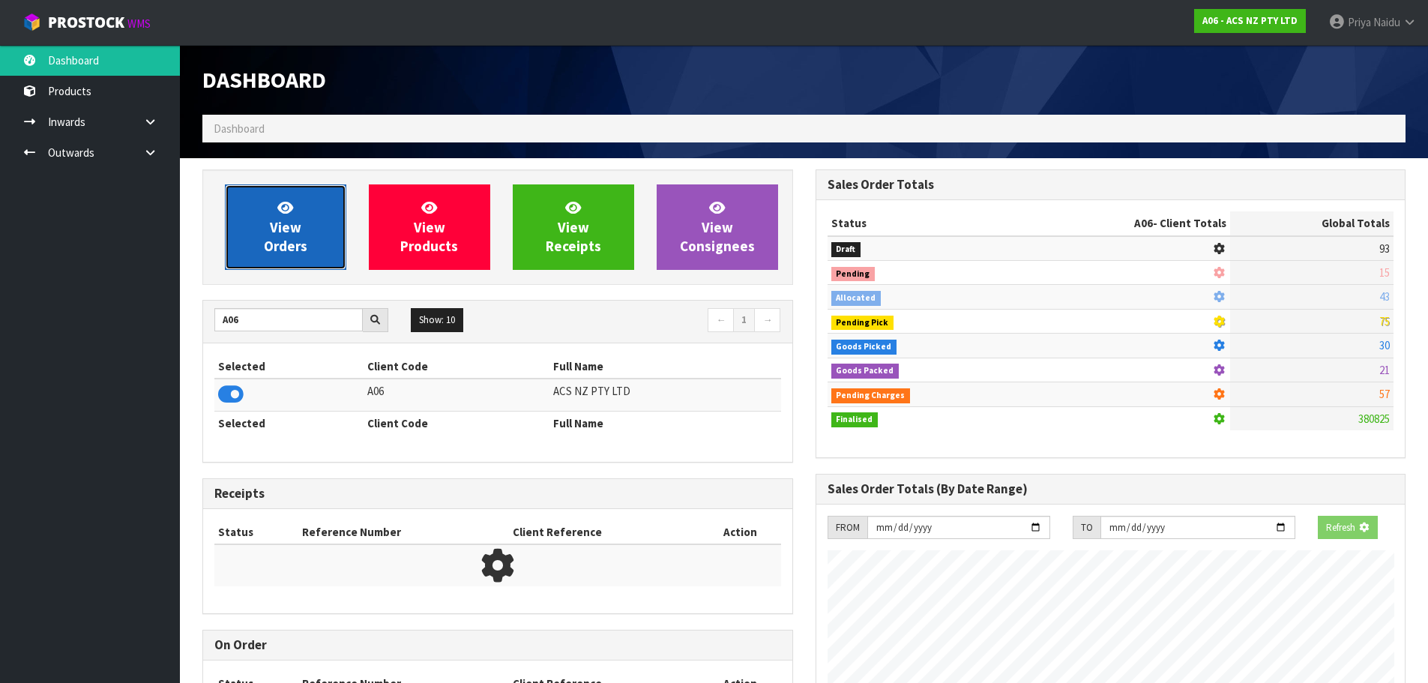
click at [276, 238] on span "View Orders" at bounding box center [285, 227] width 43 height 56
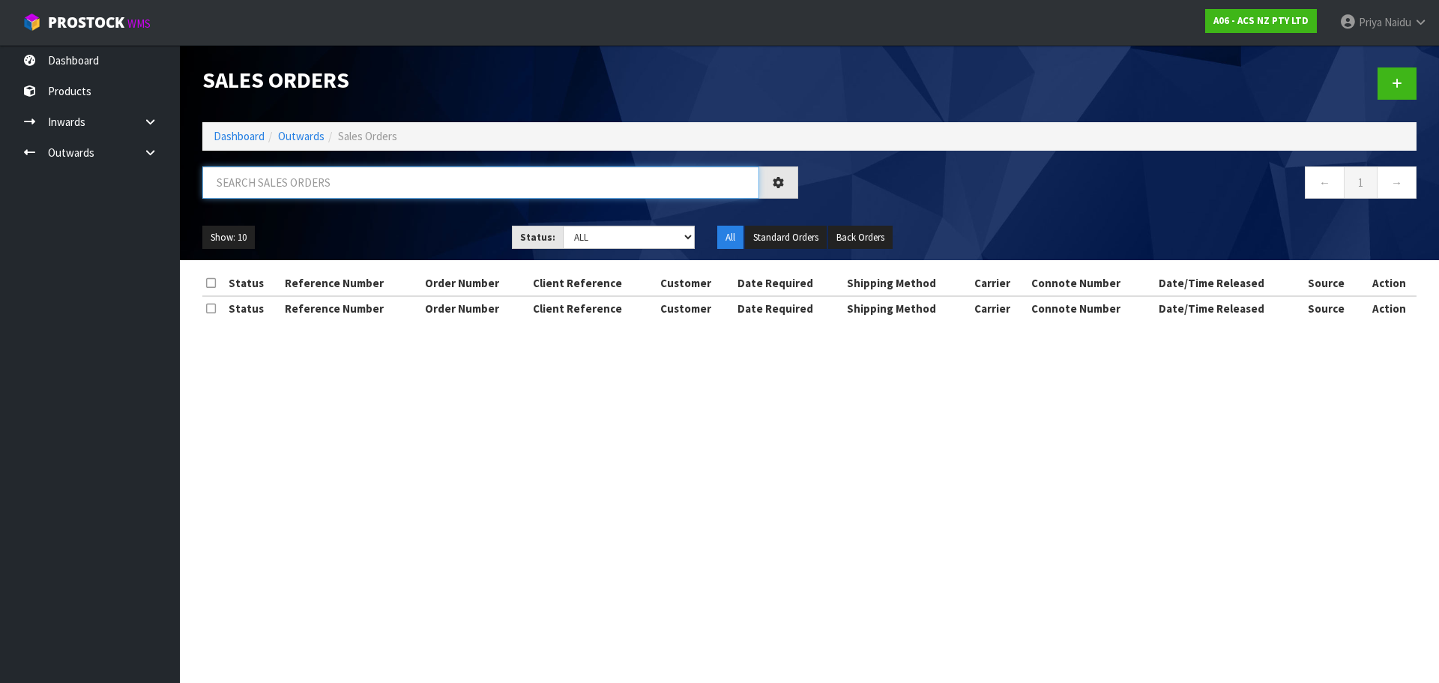
click at [305, 178] on input "text" at bounding box center [480, 182] width 557 height 32
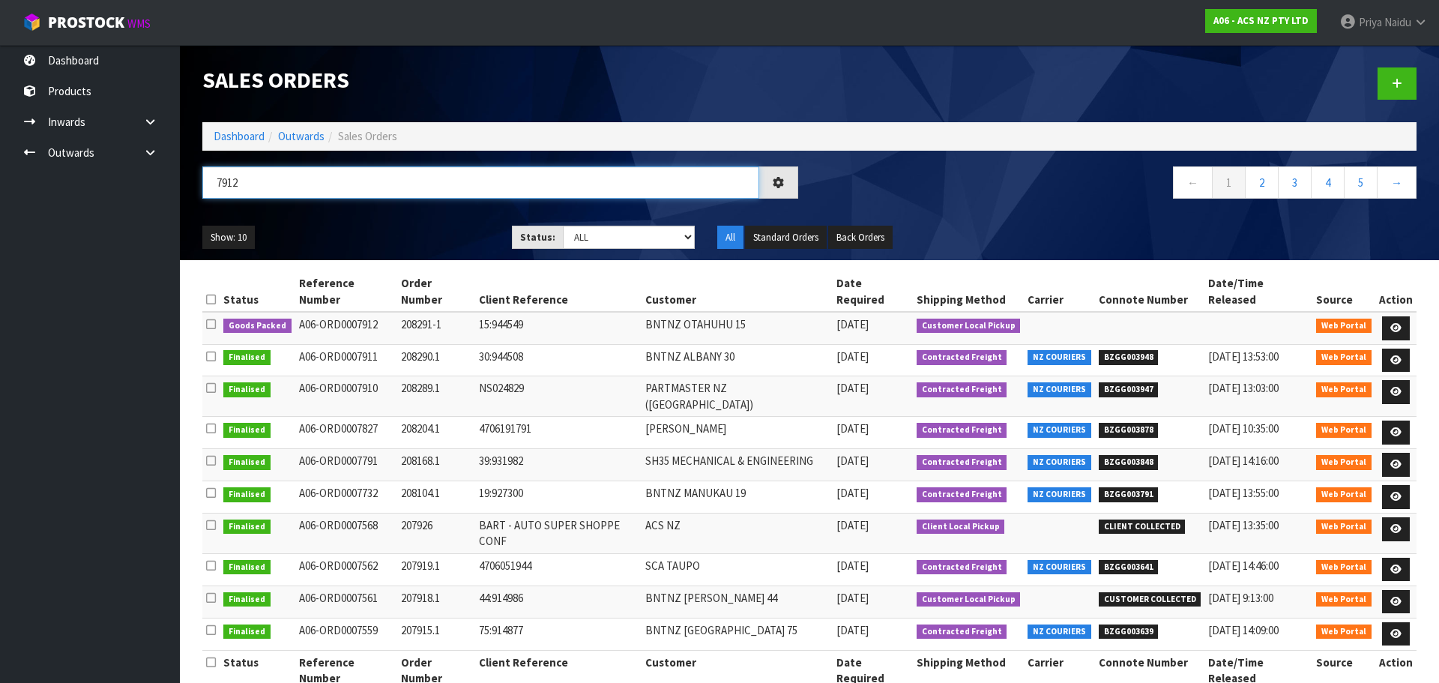
type input "7912"
click at [366, 226] on ul "Show: 10 5 10 25 50" at bounding box center [345, 238] width 287 height 24
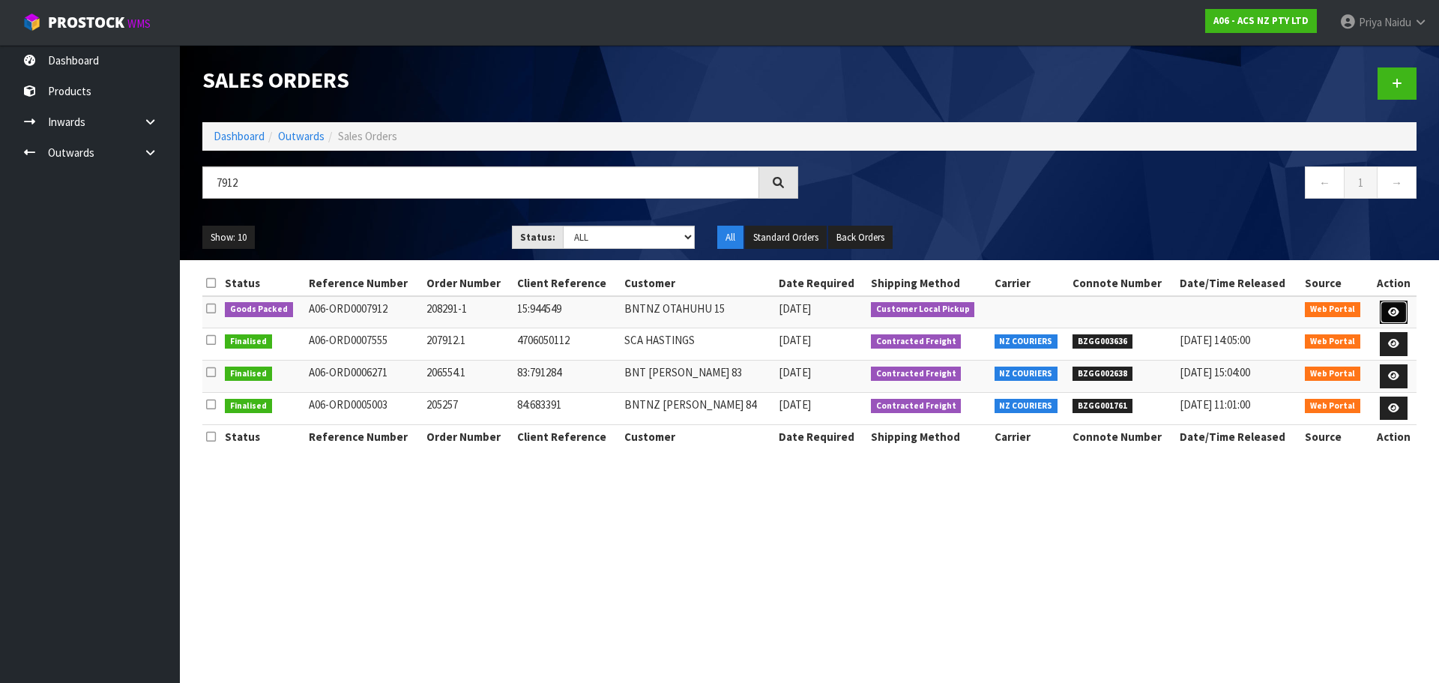
click at [1399, 312] on link at bounding box center [1394, 312] width 28 height 24
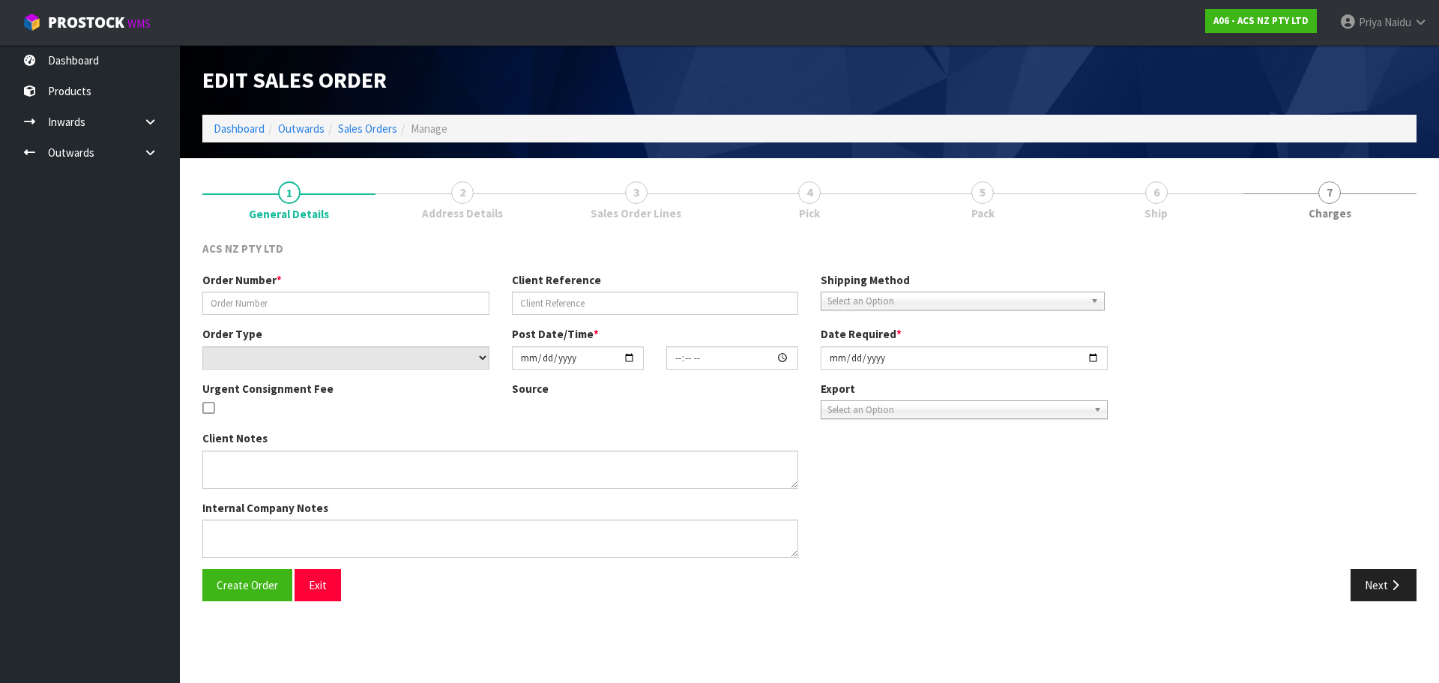
type input "208291-1"
type input "15:944549"
select select "number:0"
type input "[DATE]"
type input "12:36:00.000"
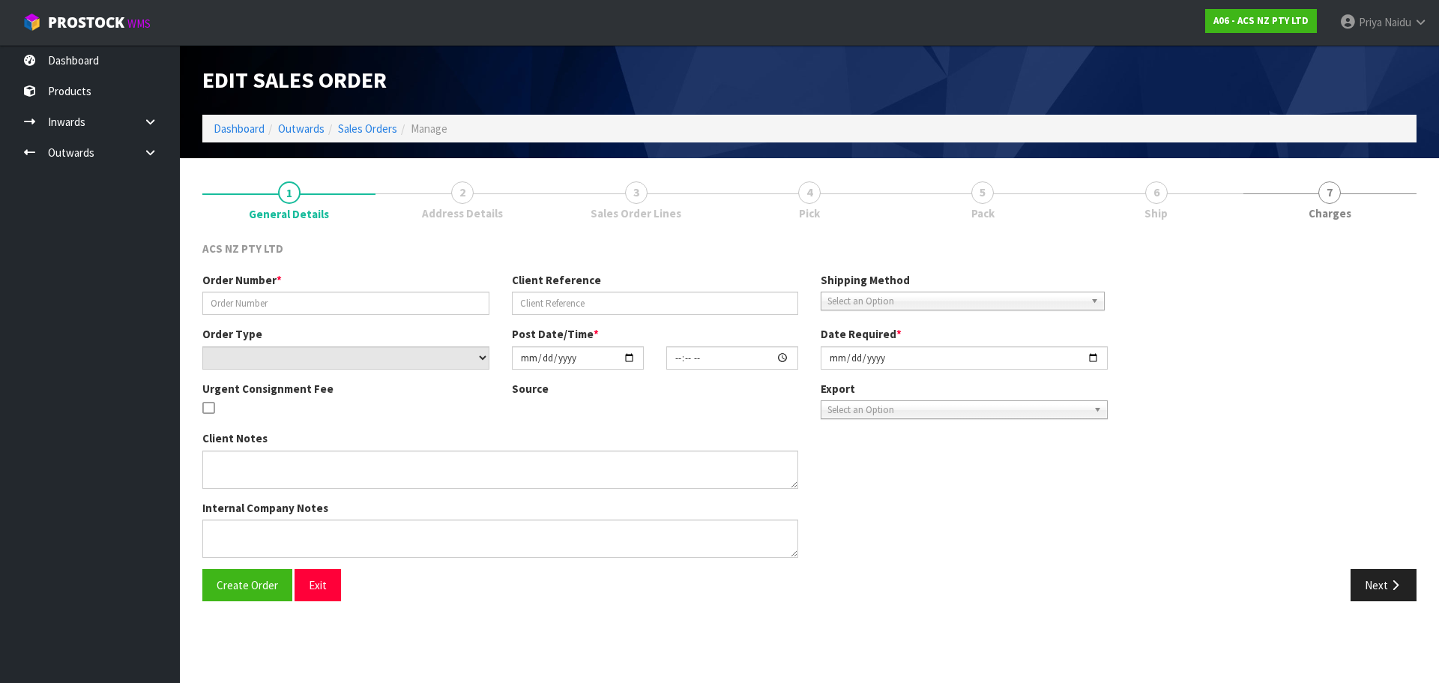
type input "[DATE]"
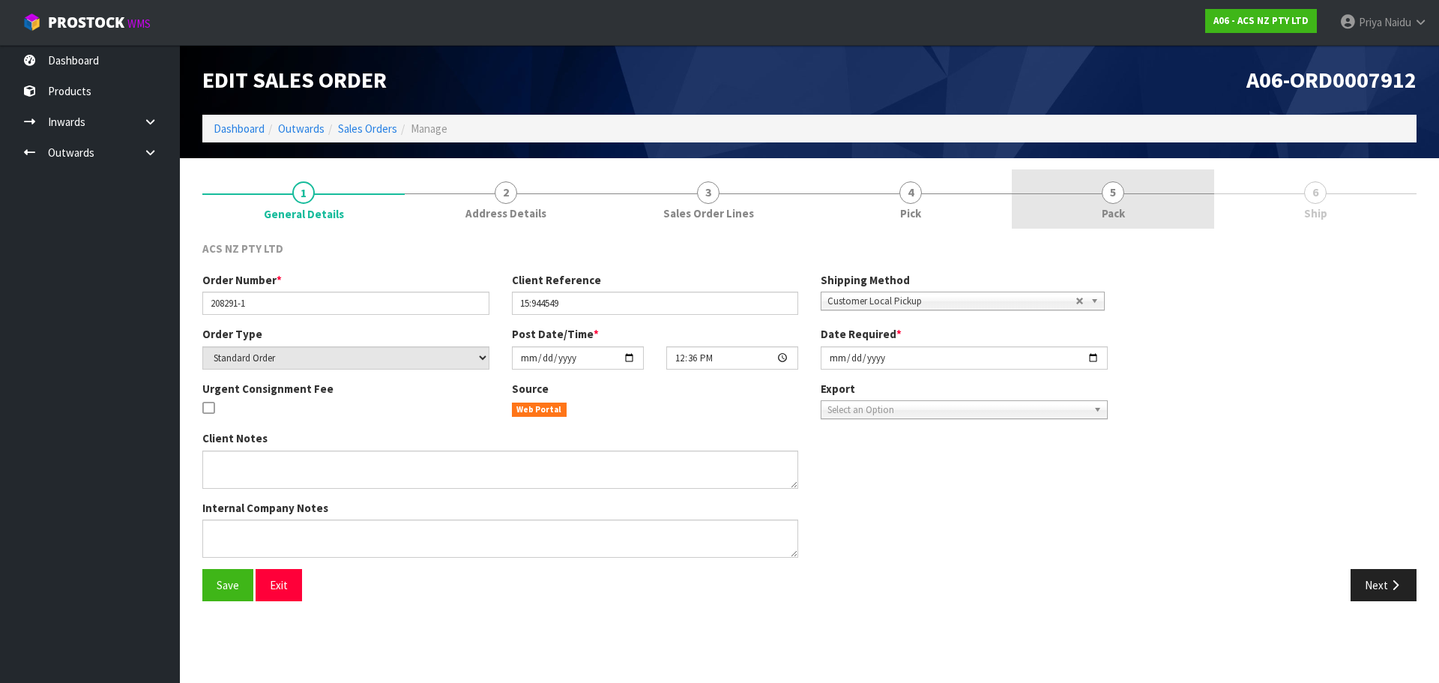
click at [1144, 210] on link "5 Pack" at bounding box center [1113, 198] width 202 height 59
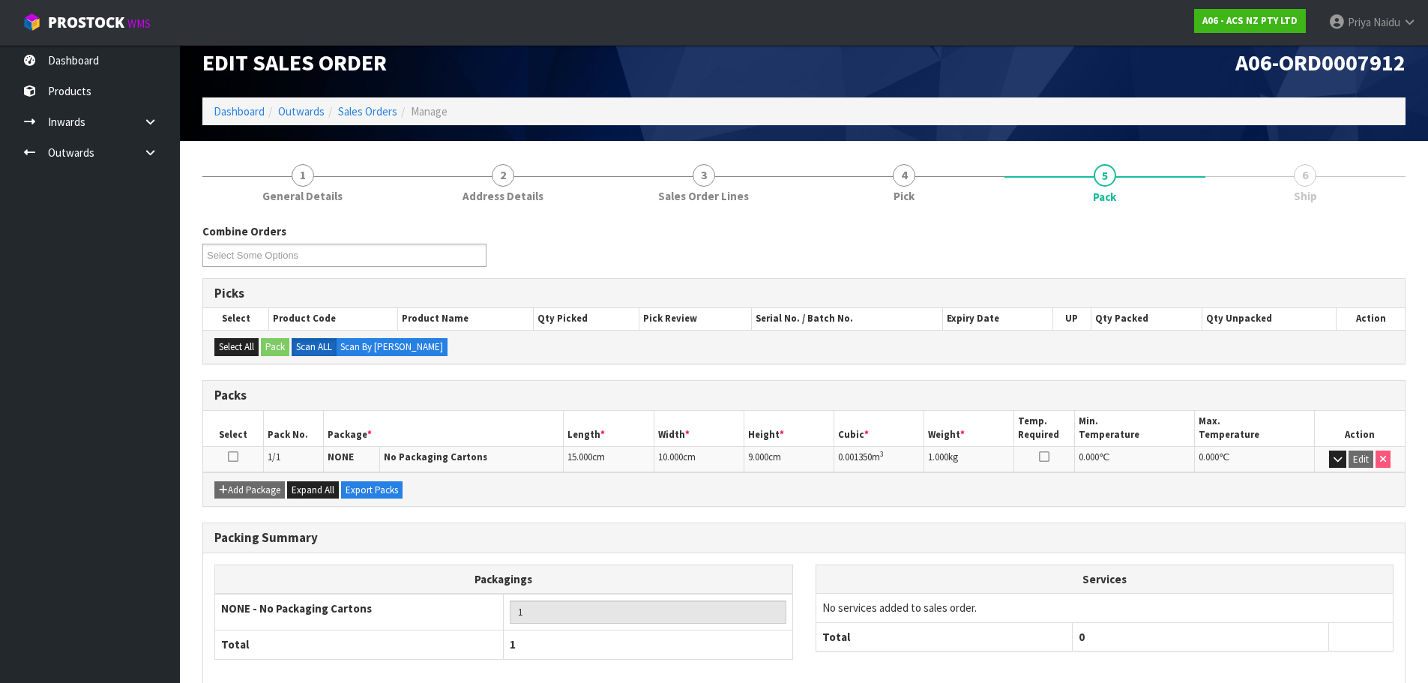
scroll to position [92, 0]
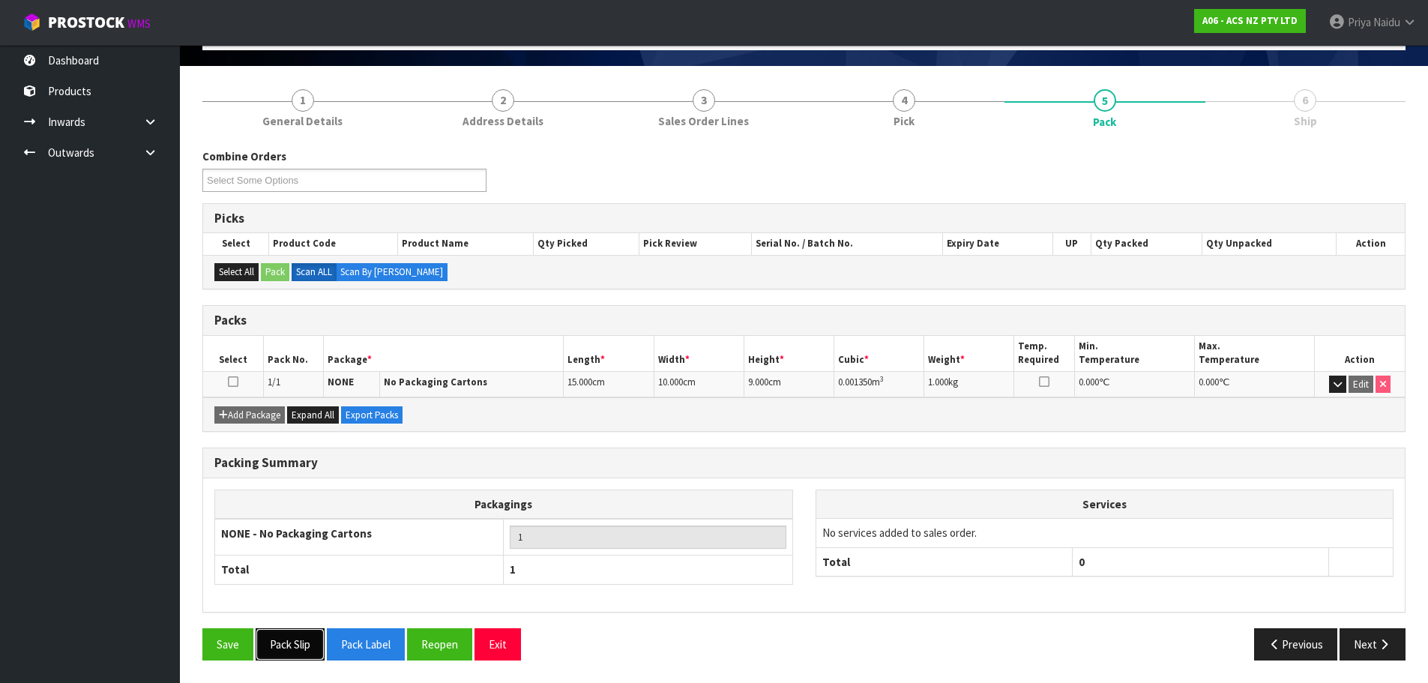
click at [286, 643] on button "Pack Slip" at bounding box center [290, 644] width 69 height 32
click at [1369, 660] on button "Next" at bounding box center [1372, 644] width 66 height 32
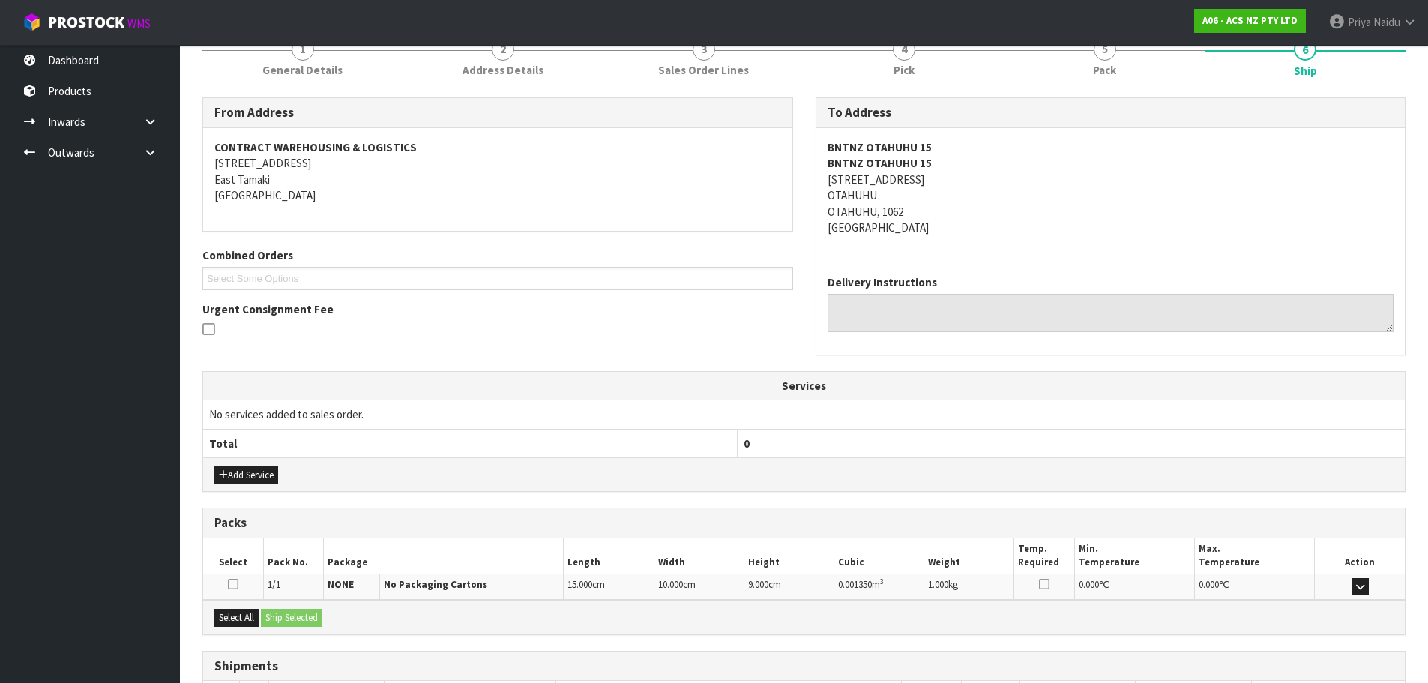
scroll to position [256, 0]
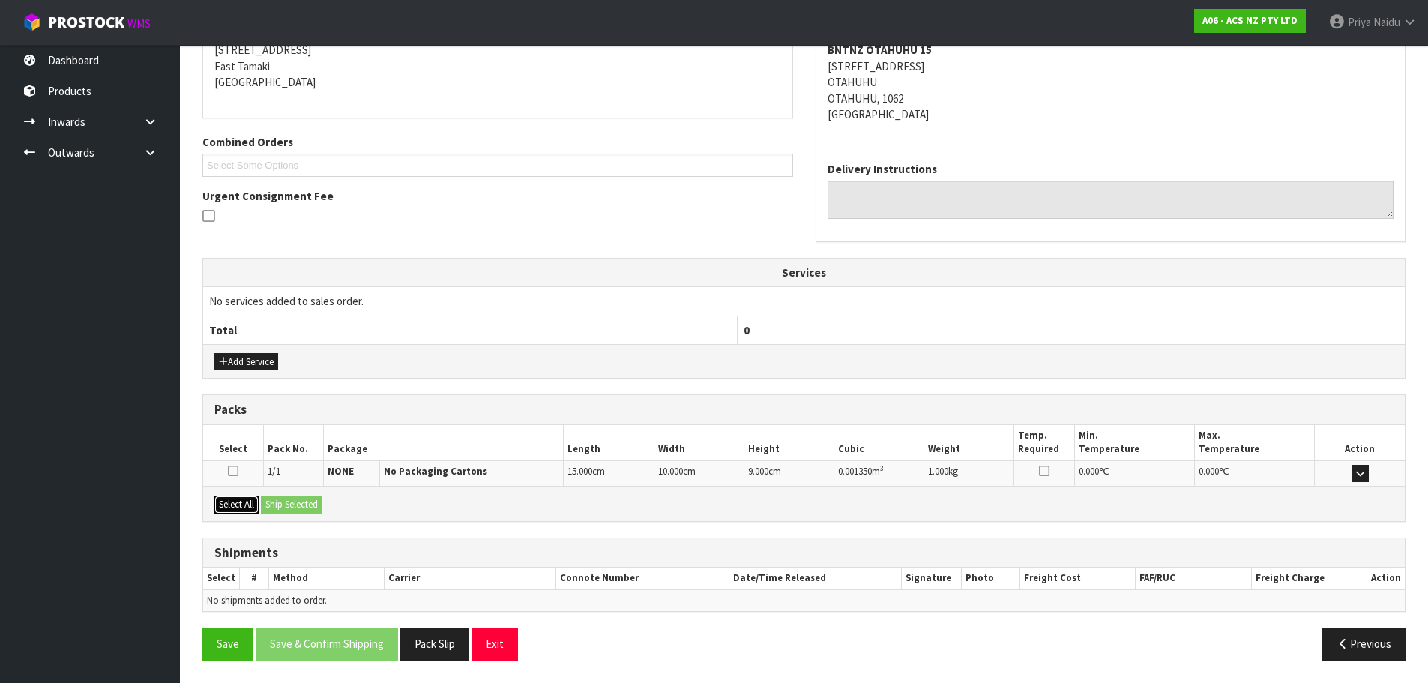
click at [249, 498] on button "Select All" at bounding box center [236, 504] width 44 height 18
drag, startPoint x: 301, startPoint y: 500, endPoint x: 413, endPoint y: 509, distance: 112.0
click at [302, 500] on button "Ship Selected" at bounding box center [291, 504] width 61 height 18
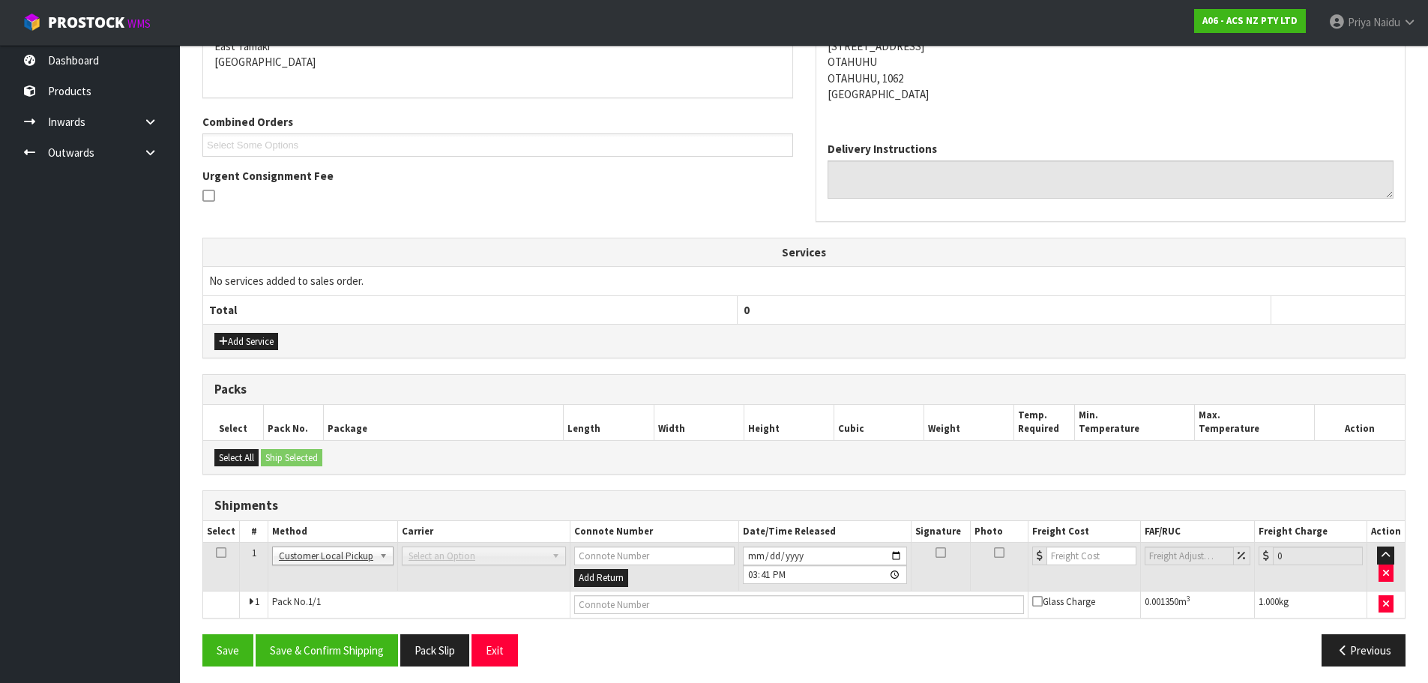
scroll to position [283, 0]
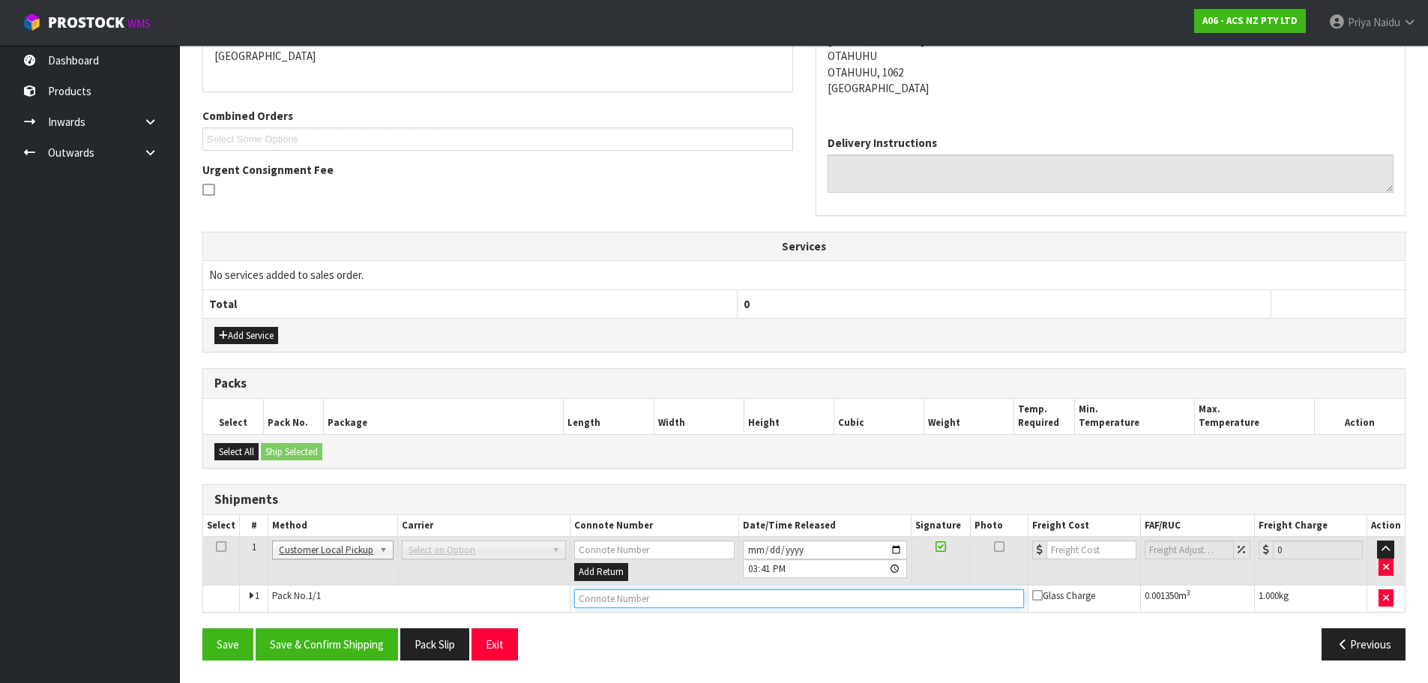
click at [621, 601] on input "text" at bounding box center [799, 598] width 450 height 19
type input "CUSTOMER COLLECTED"
click at [374, 632] on button "Save & Confirm Shipping" at bounding box center [327, 644] width 142 height 32
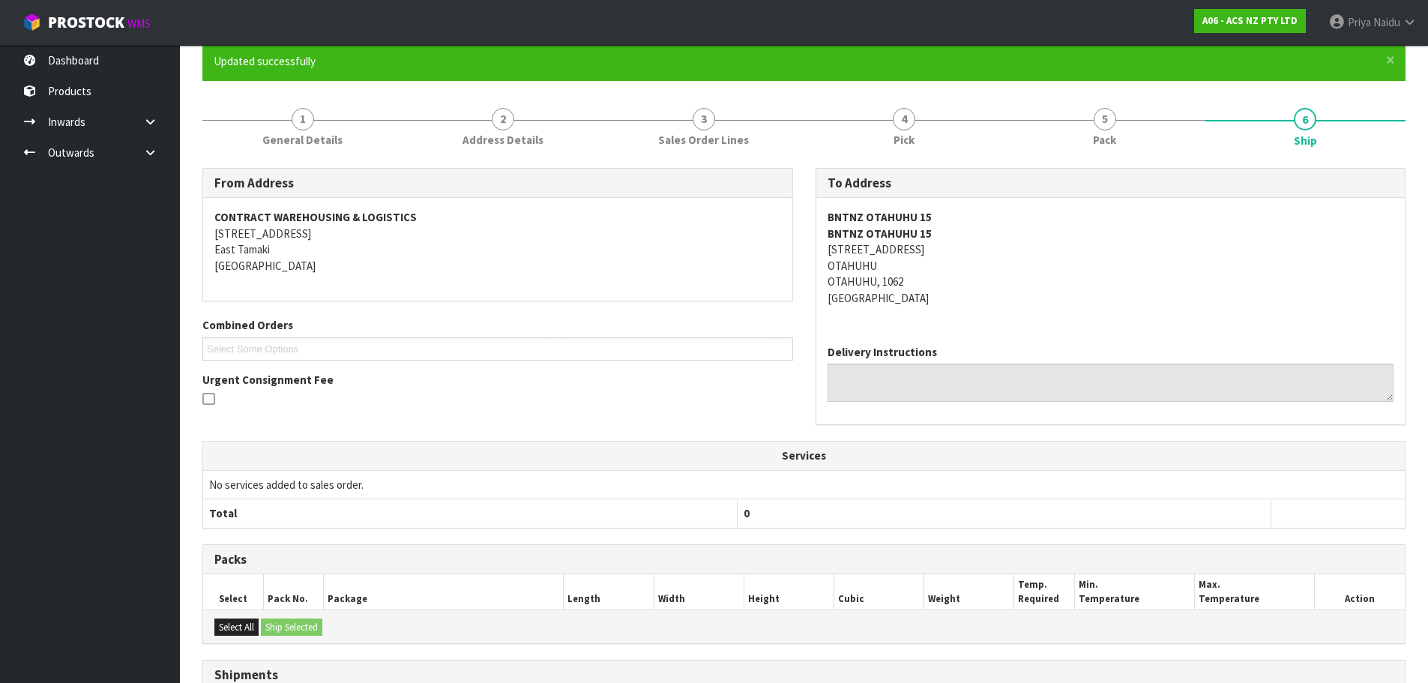
scroll to position [0, 0]
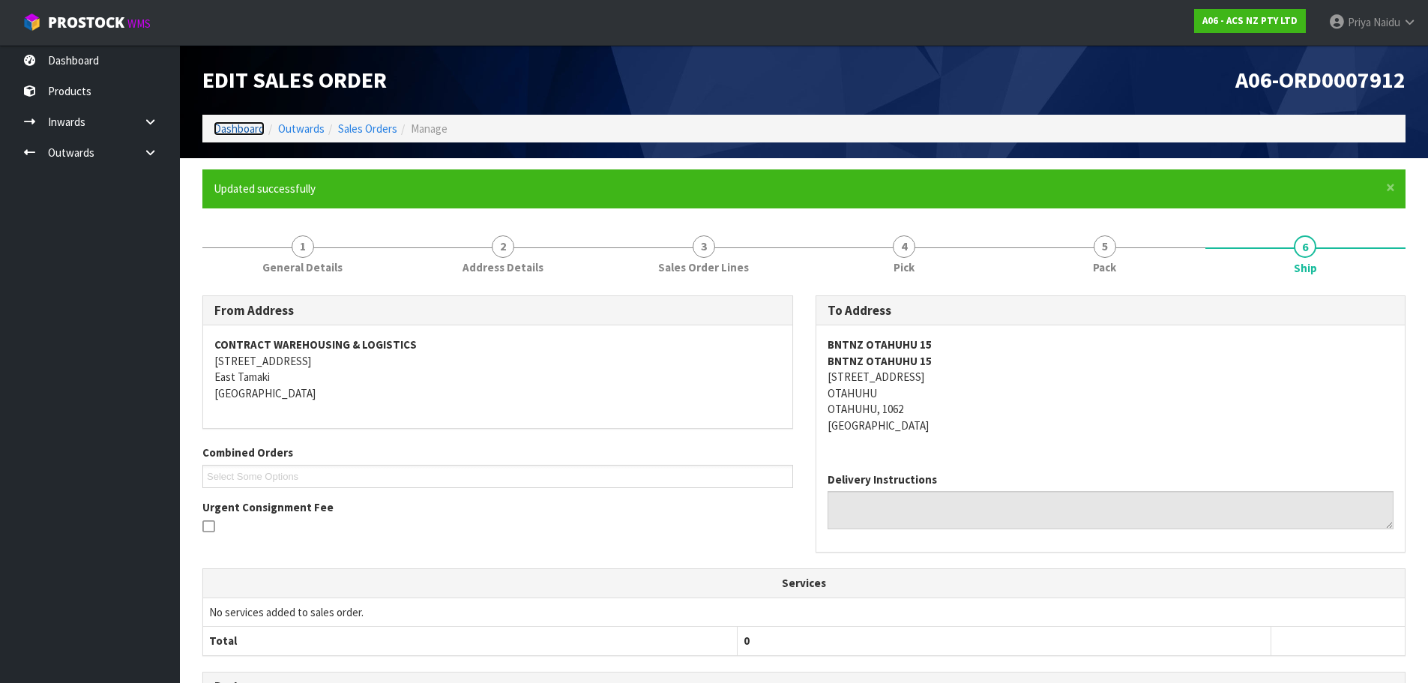
click at [247, 130] on link "Dashboard" at bounding box center [239, 128] width 51 height 14
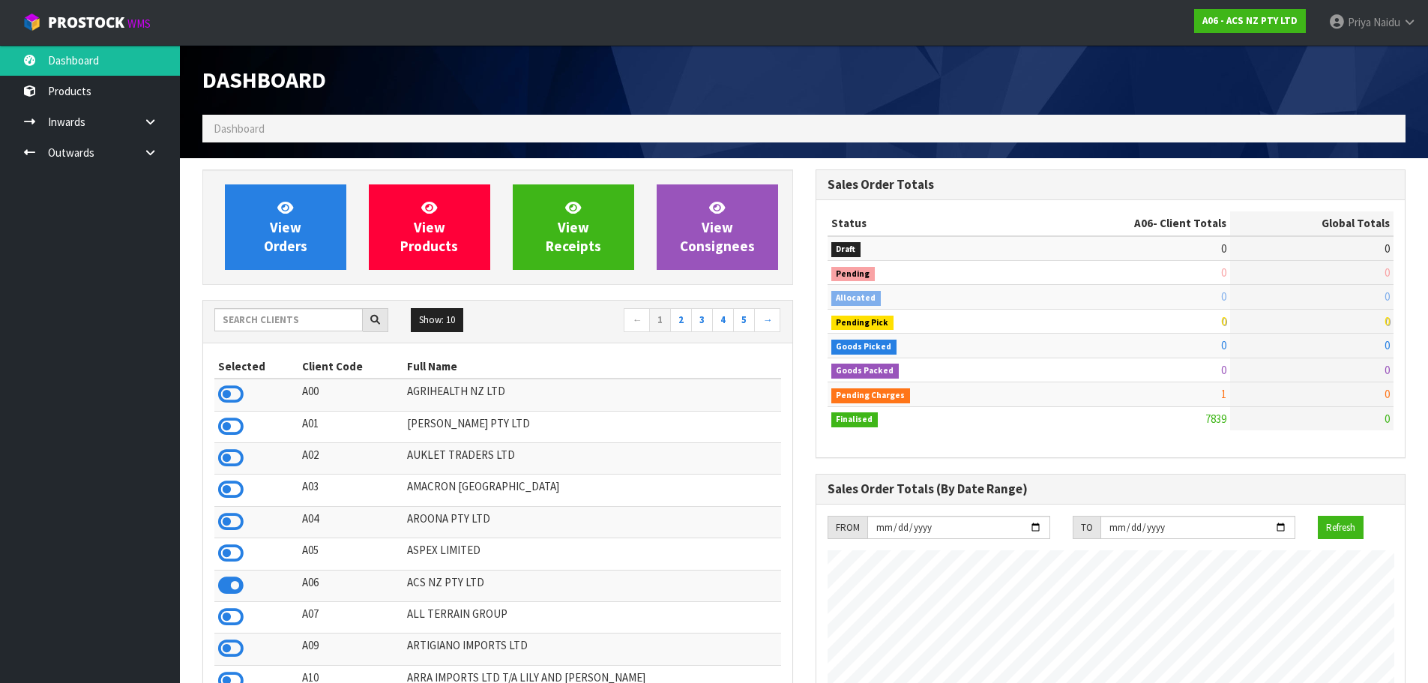
click at [274, 333] on div "Show: 10 5 10 25 50 ← 1 2 3 4 5 →" at bounding box center [497, 321] width 589 height 26
click at [292, 318] on input "text" at bounding box center [288, 319] width 148 height 23
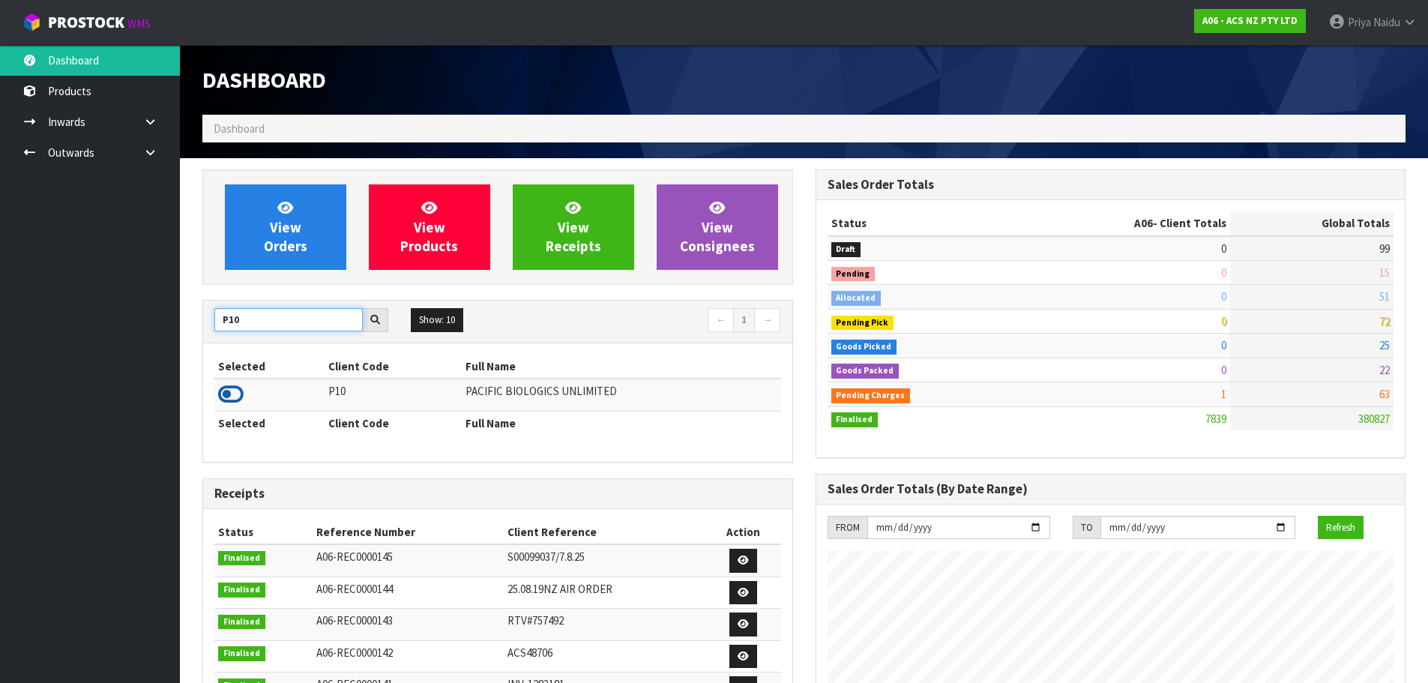
type input "P10"
click at [226, 399] on icon at bounding box center [230, 394] width 25 height 22
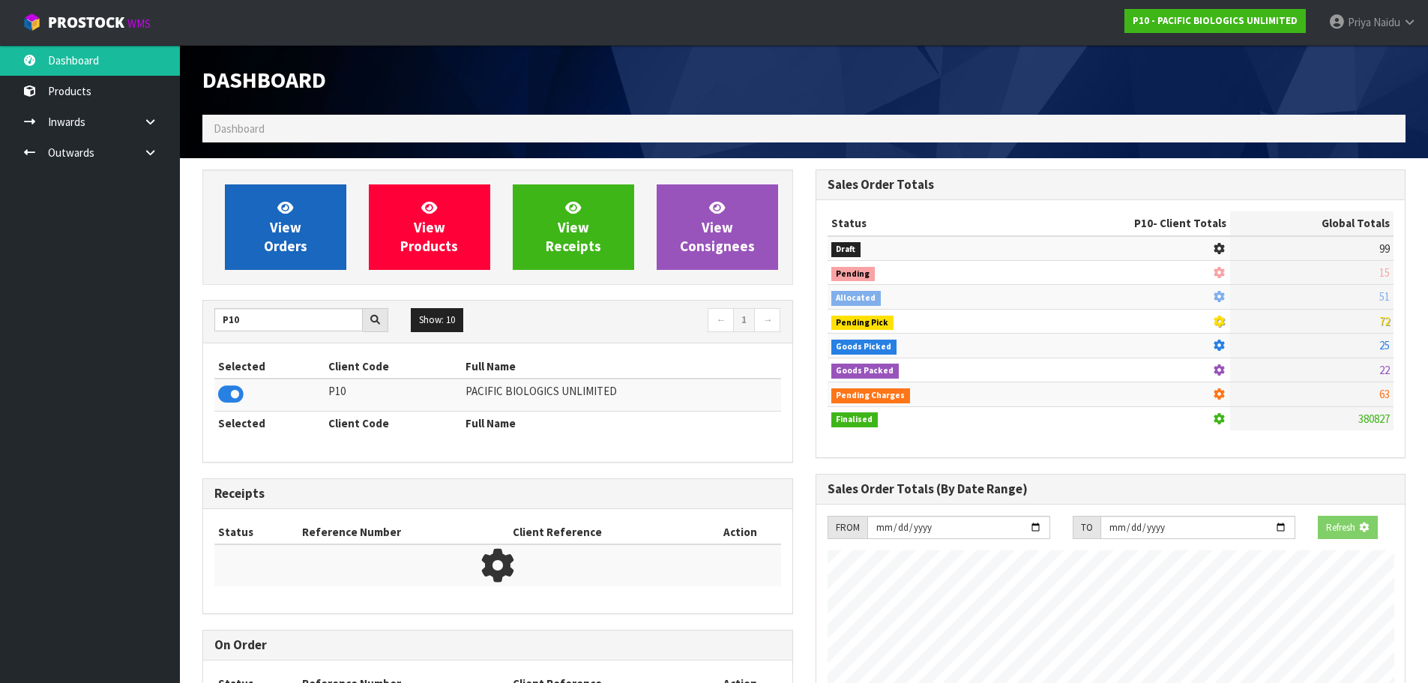
scroll to position [748419, 748740]
click at [316, 233] on link "View Orders" at bounding box center [285, 226] width 121 height 85
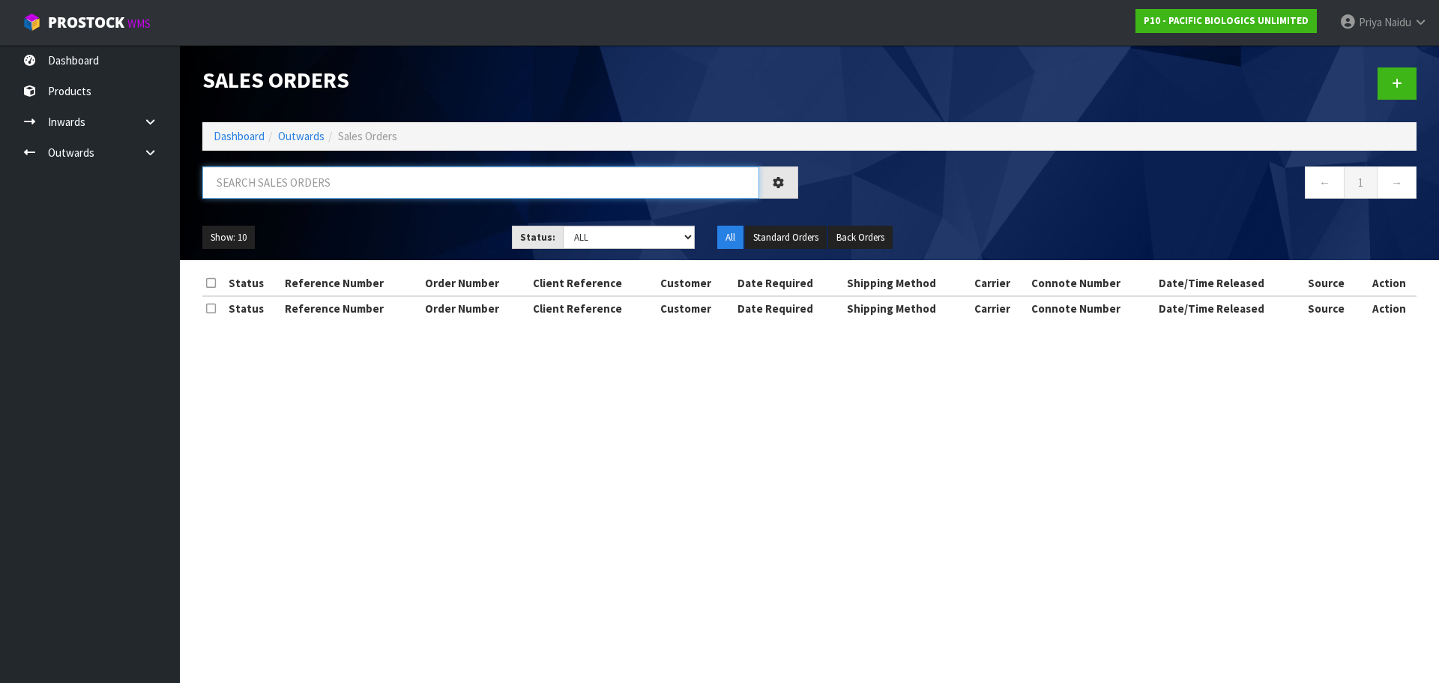
click at [340, 193] on input "text" at bounding box center [480, 182] width 557 height 32
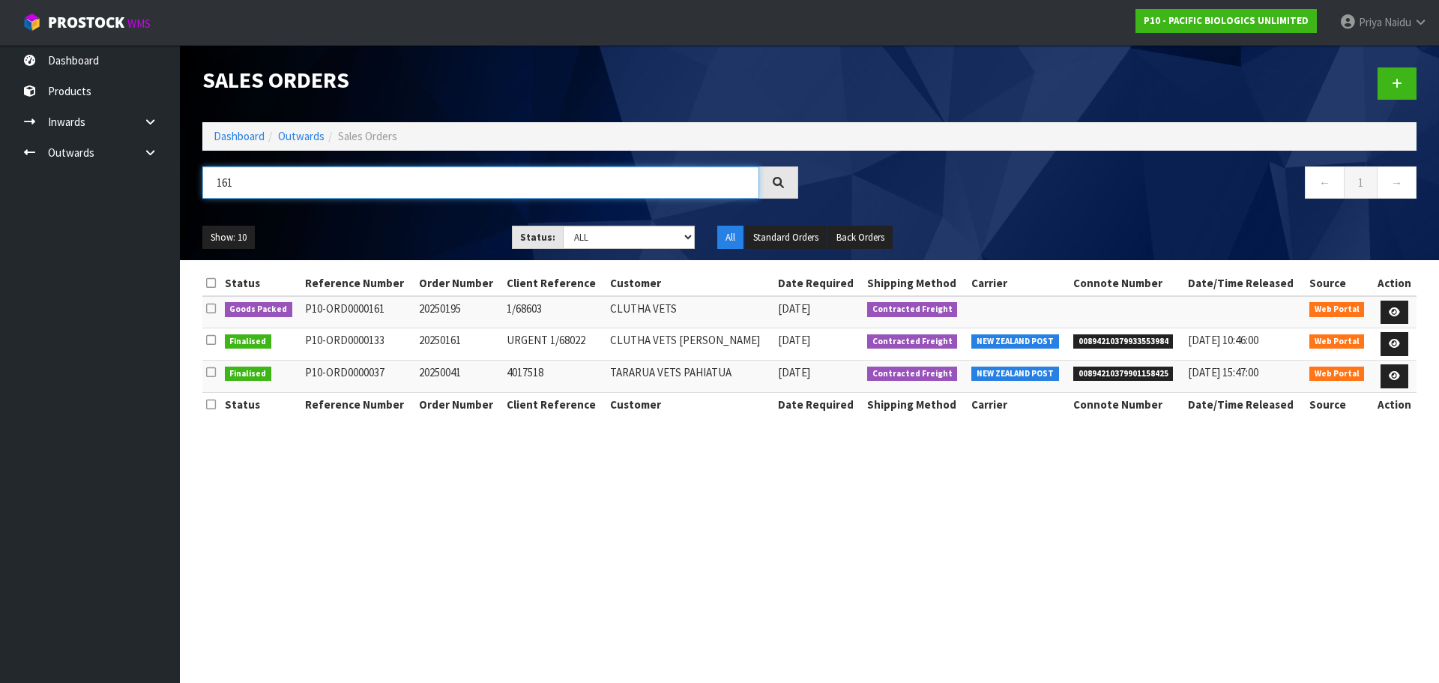
type input "161"
click at [381, 227] on ul "Show: 10 5 10 25 50" at bounding box center [345, 238] width 287 height 24
click at [383, 226] on ul "Show: 10 5 10 25 50" at bounding box center [345, 238] width 287 height 24
click at [1390, 306] on link at bounding box center [1394, 312] width 28 height 24
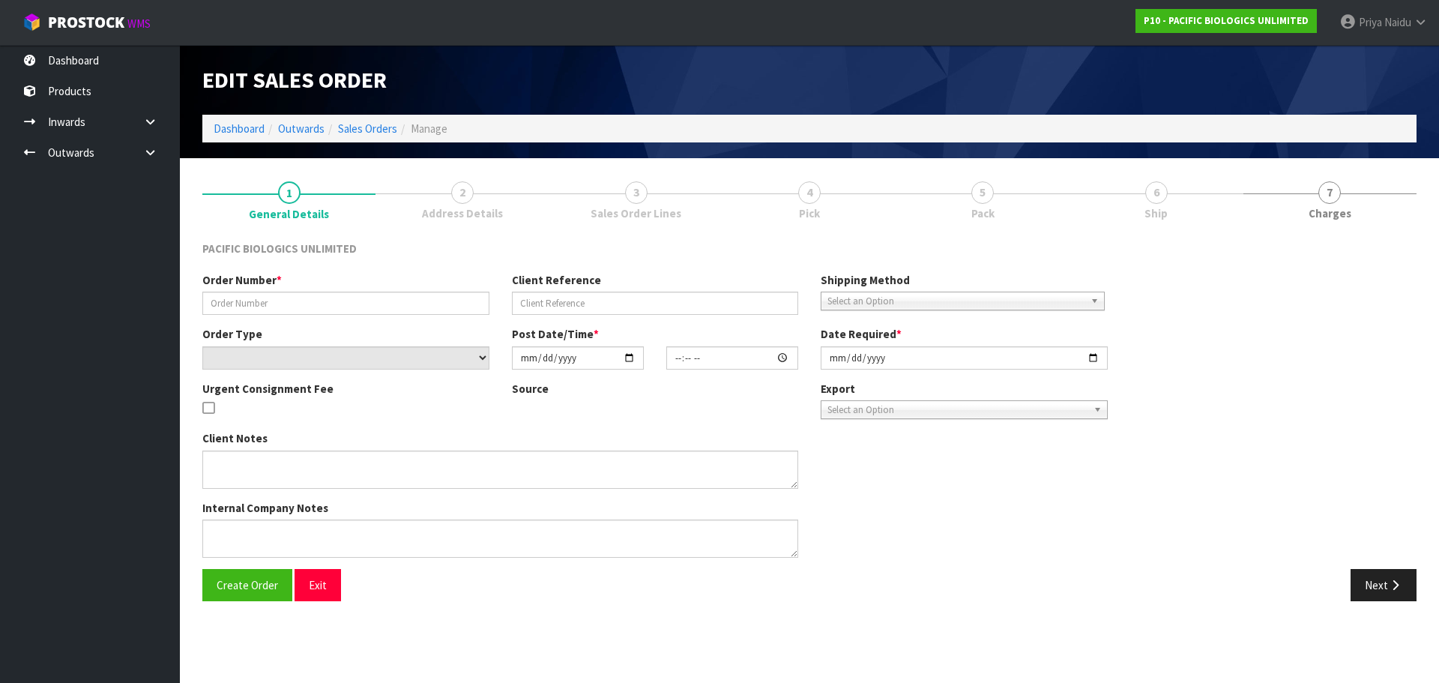
type input "20250195"
type input "1/68603"
select select "number:0"
type input "[DATE]"
type input "10:16:00.000"
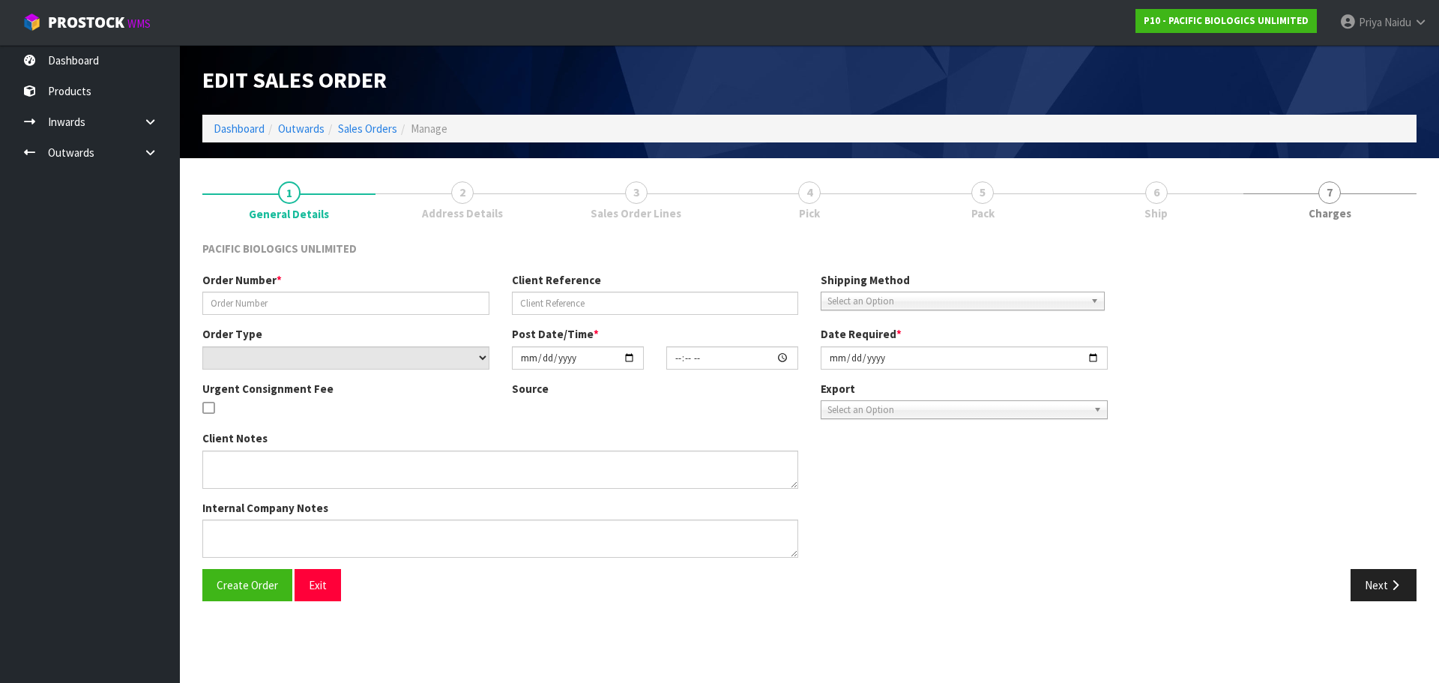
type input "[DATE]"
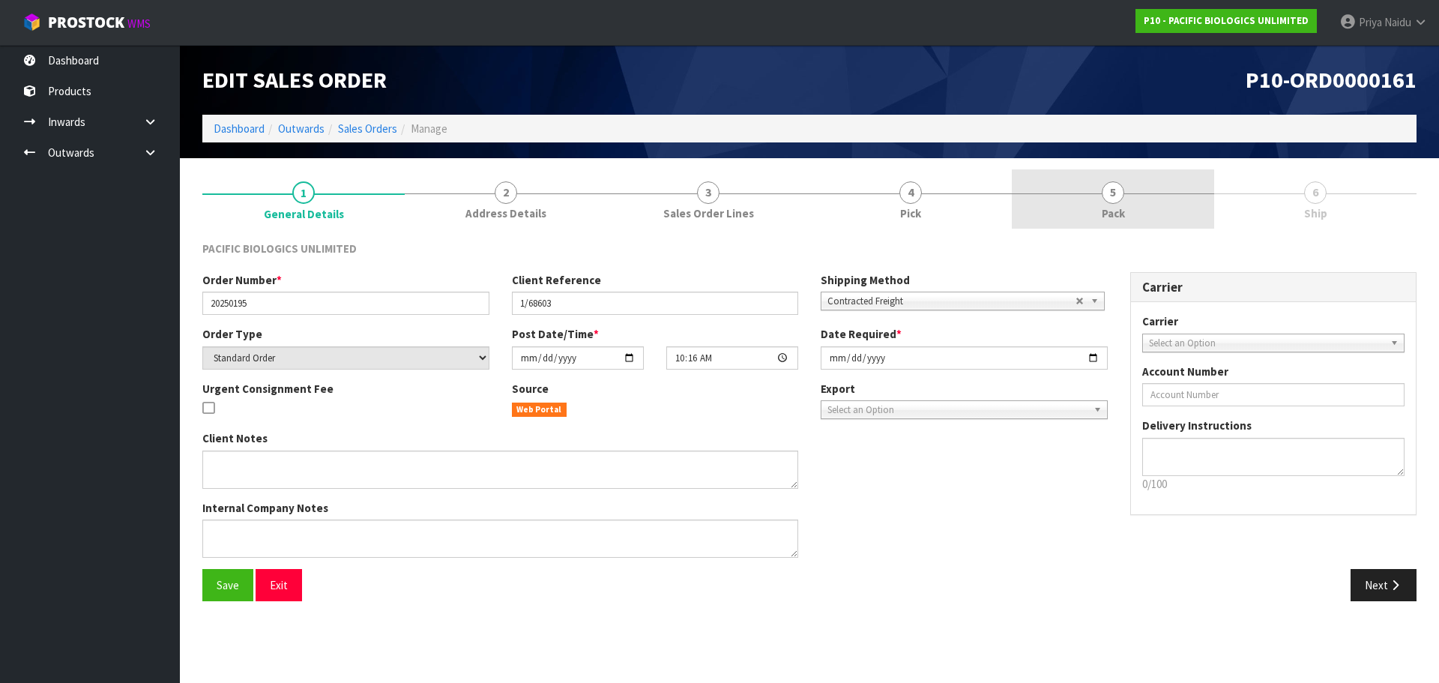
click at [1072, 217] on link "5 Pack" at bounding box center [1113, 198] width 202 height 59
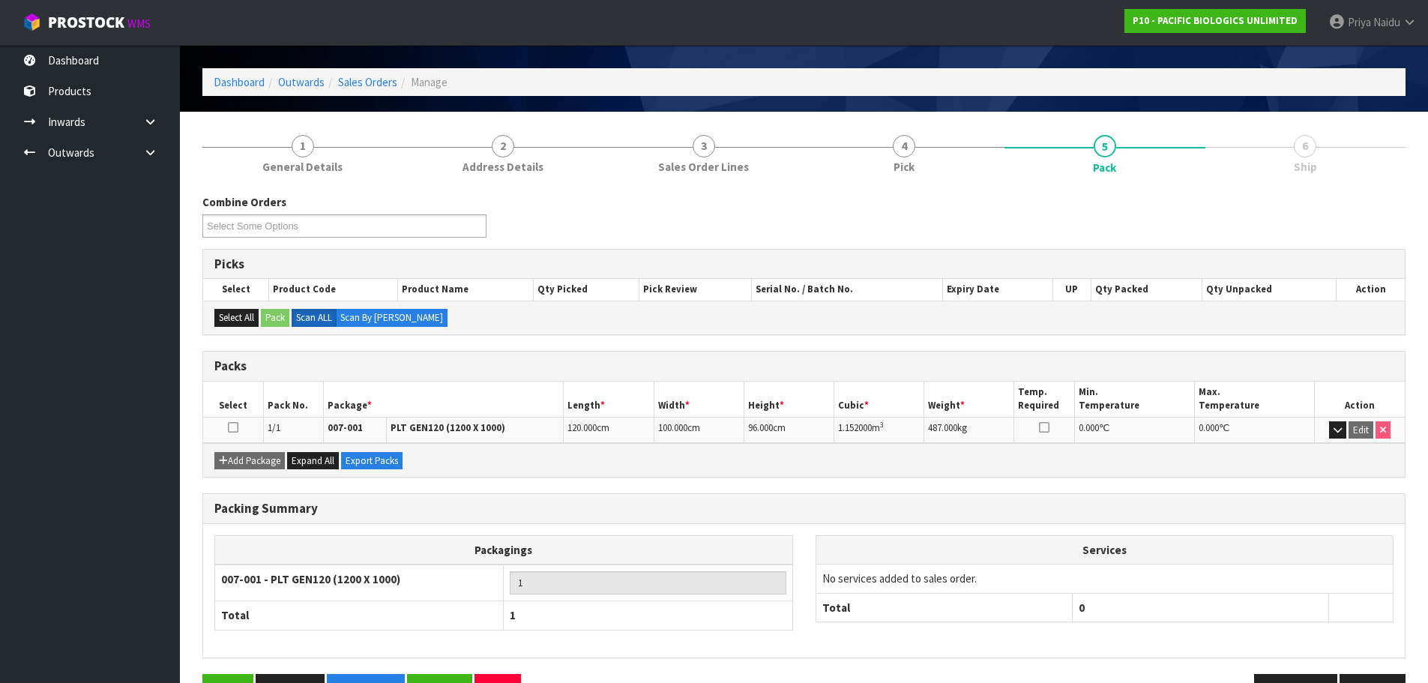
scroll to position [92, 0]
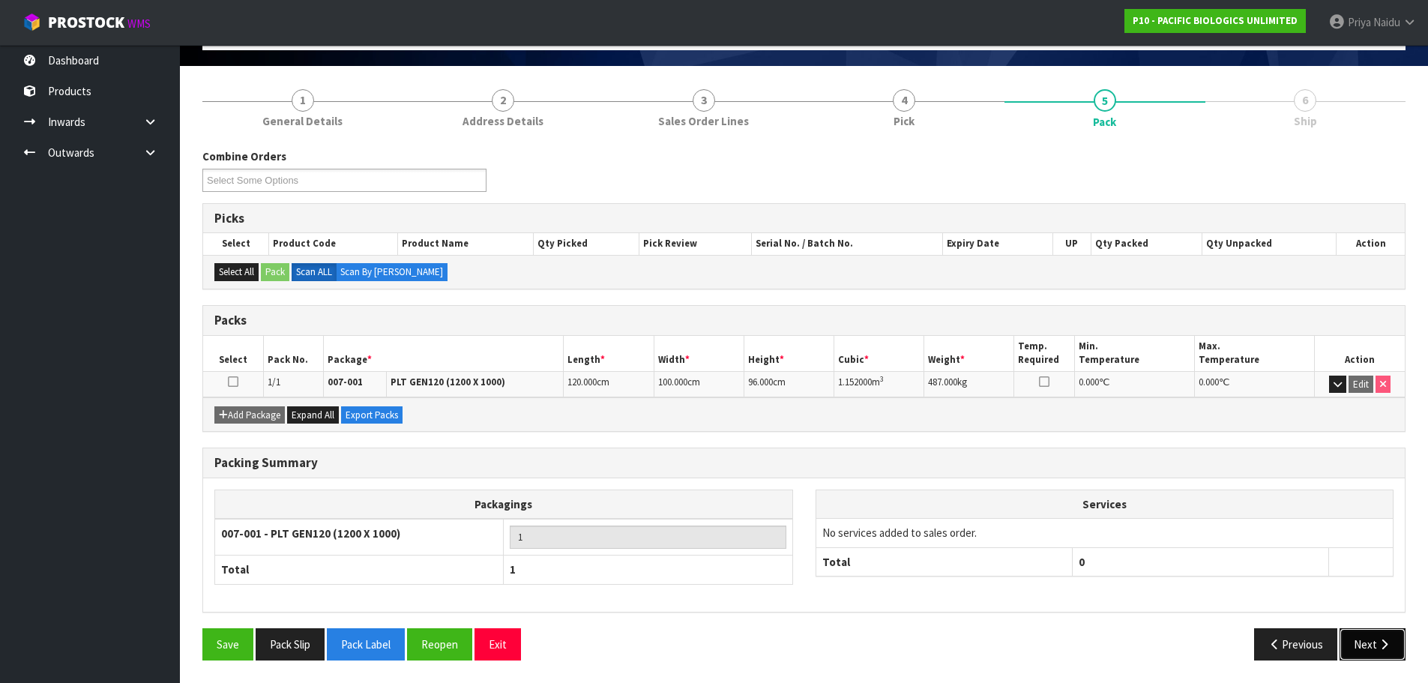
click at [1381, 638] on icon "button" at bounding box center [1384, 643] width 14 height 11
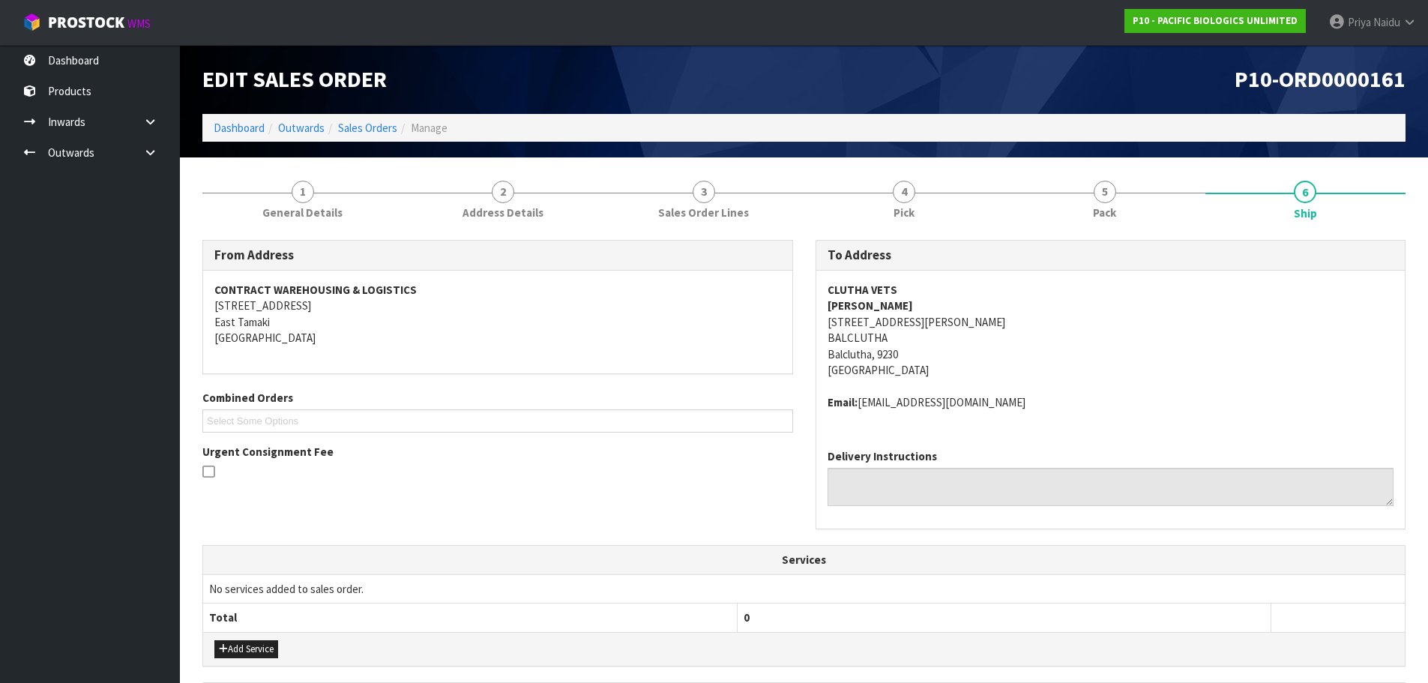
scroll to position [0, 0]
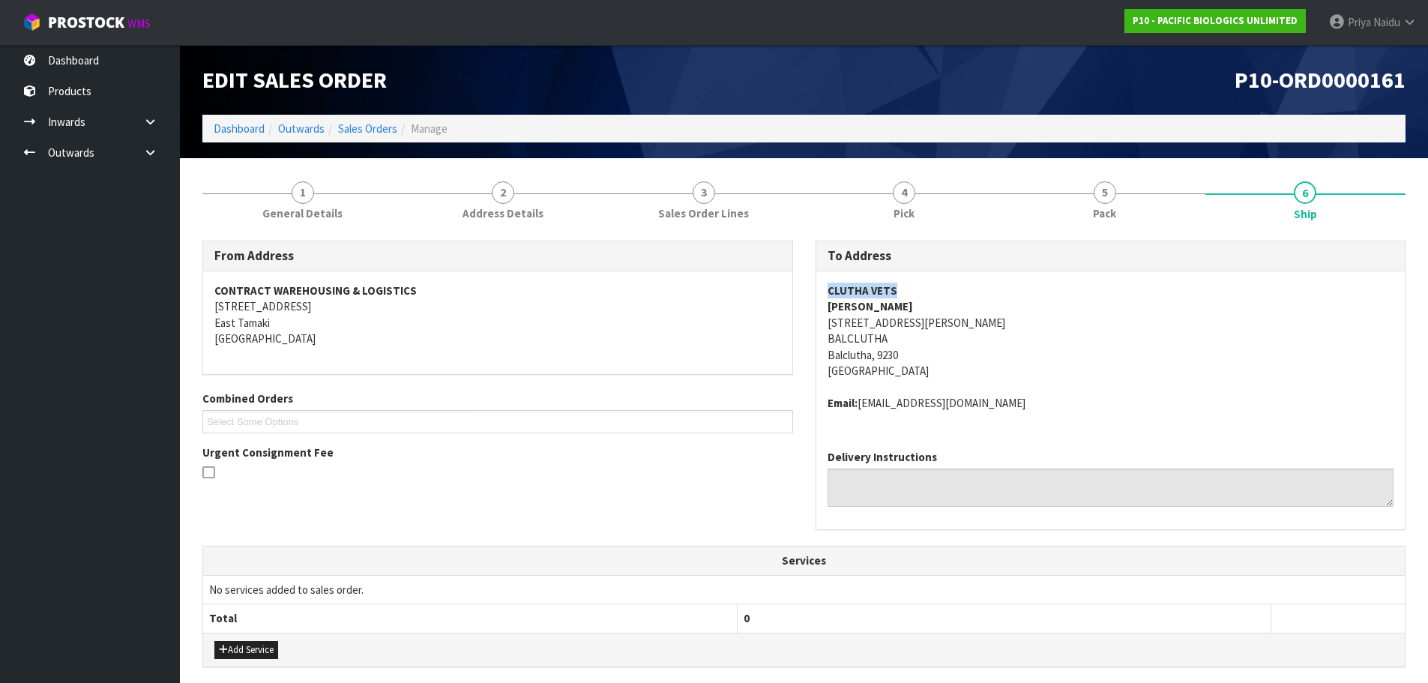
drag, startPoint x: 827, startPoint y: 289, endPoint x: 920, endPoint y: 279, distance: 93.4
click at [920, 279] on div "CLUTHA VETS [PERSON_NAME] [STREET_ADDRESS][PERSON_NAME] Email: [EMAIL_ADDRESS][…" at bounding box center [1110, 354] width 589 height 166
copy strong "CLUTHA VETS"
drag, startPoint x: 817, startPoint y: 325, endPoint x: 922, endPoint y: 357, distance: 109.5
click at [922, 357] on div "CLUTHA VETS [PERSON_NAME] [STREET_ADDRESS][PERSON_NAME] Email: [EMAIL_ADDRESS][…" at bounding box center [1110, 354] width 589 height 166
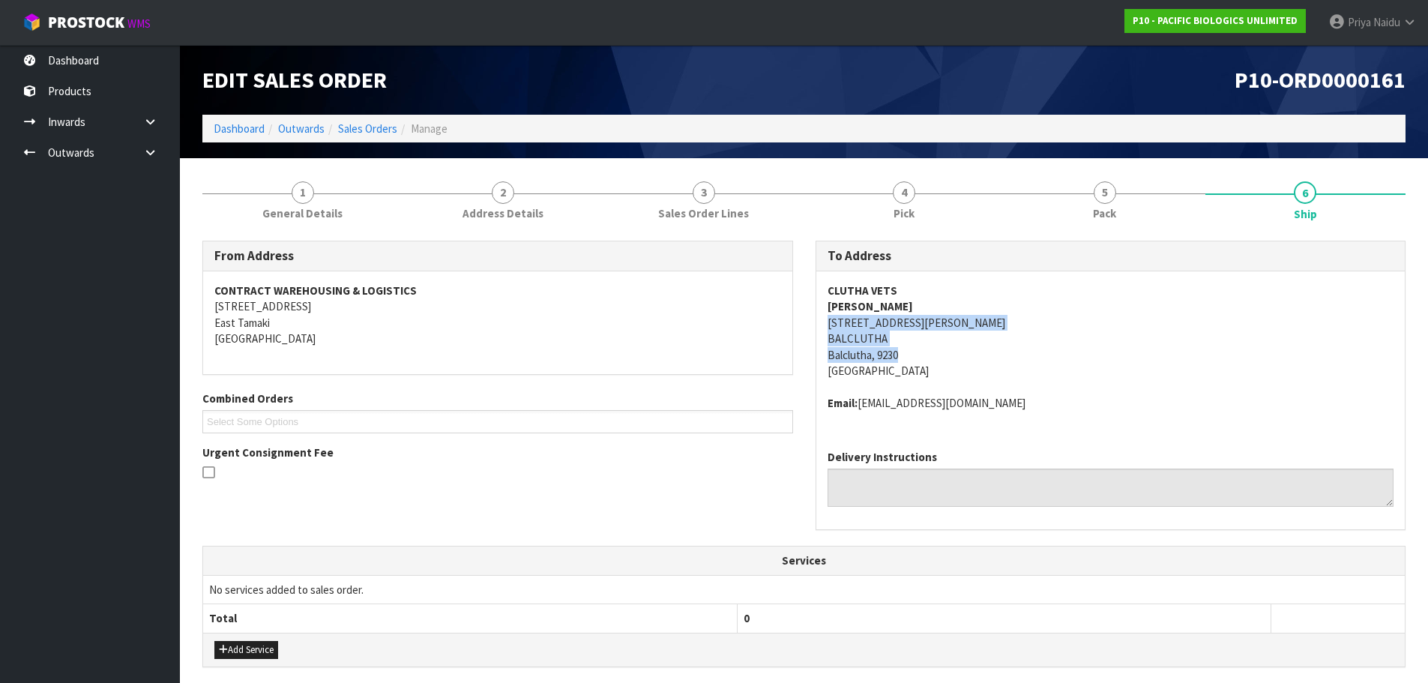
click at [952, 336] on address "CLUTHA VETS [PERSON_NAME] [STREET_ADDRESS][PERSON_NAME]" at bounding box center [1110, 331] width 567 height 97
drag, startPoint x: 862, startPoint y: 405, endPoint x: 1015, endPoint y: 403, distance: 152.9
click at [1015, 403] on address "Email: [EMAIL_ADDRESS][DOMAIN_NAME]" at bounding box center [1110, 403] width 567 height 16
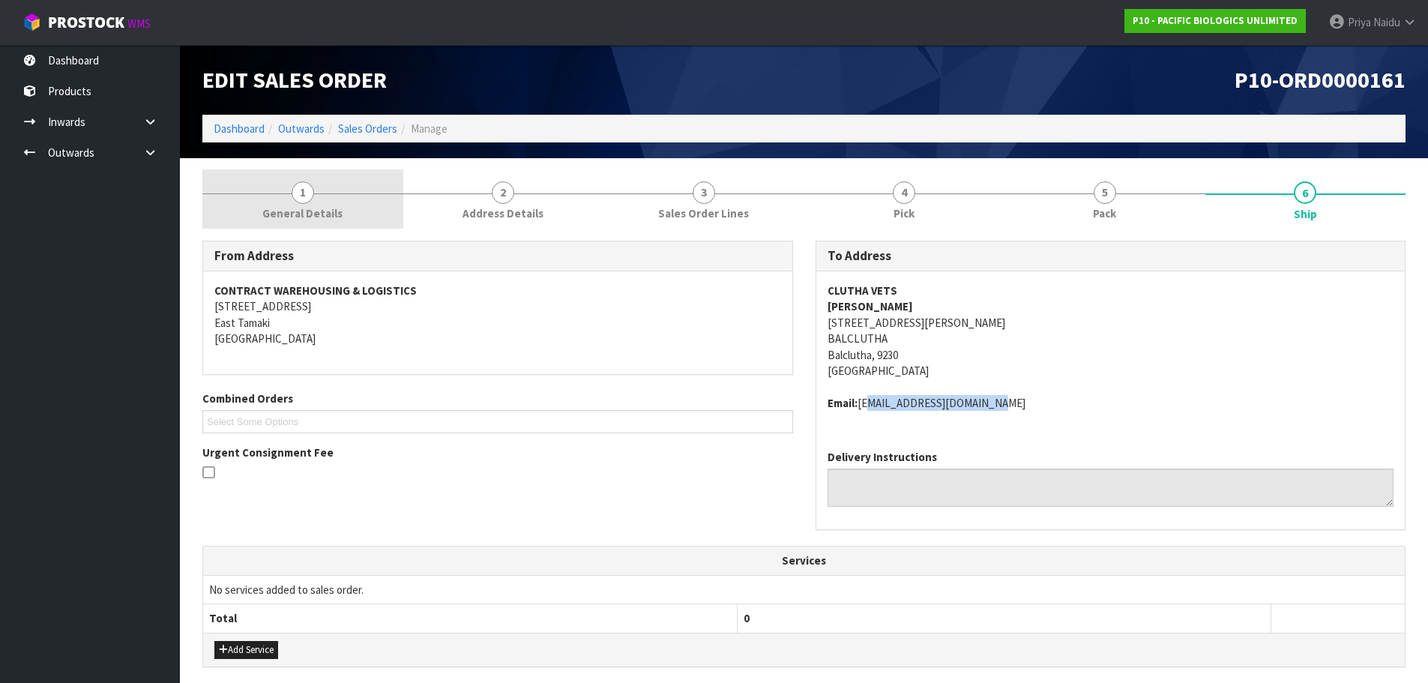
click at [358, 220] on link "1 General Details" at bounding box center [302, 198] width 201 height 59
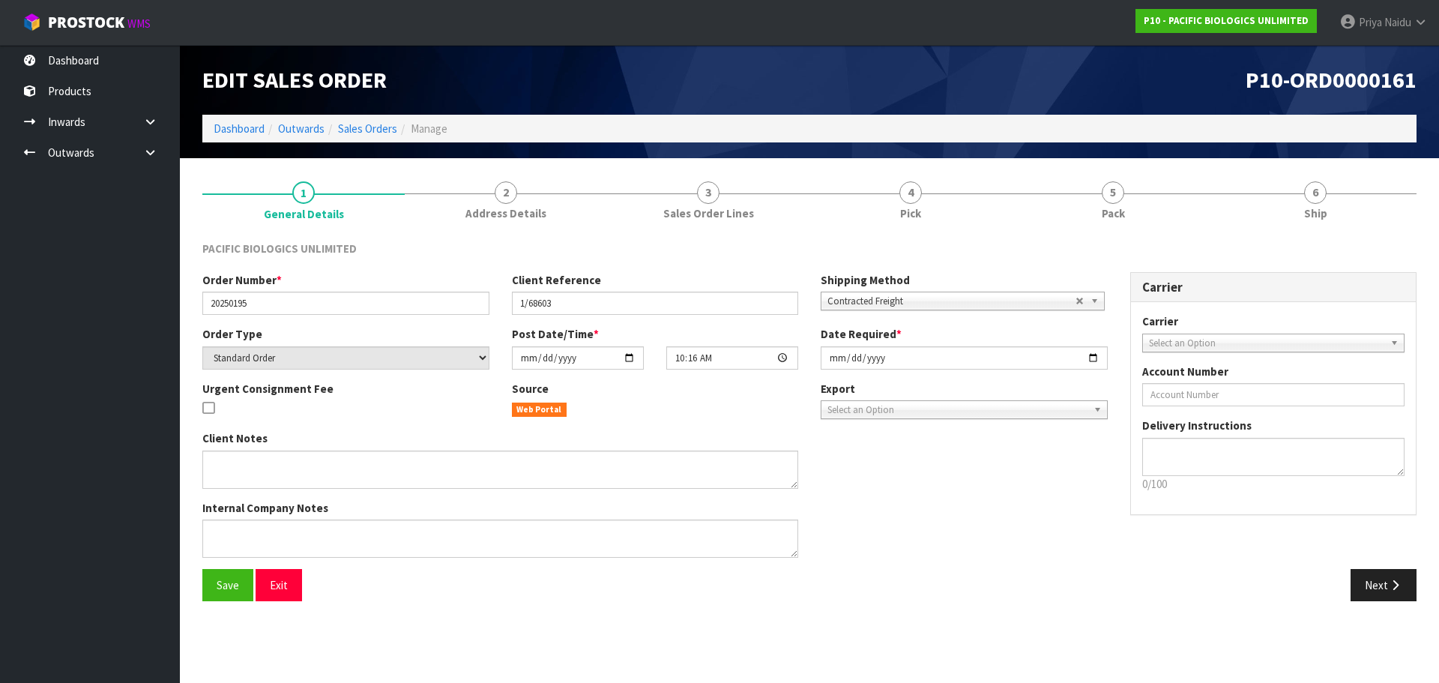
drag, startPoint x: 201, startPoint y: 299, endPoint x: 287, endPoint y: 299, distance: 86.2
click at [287, 299] on div "Order Number * 20250195" at bounding box center [345, 293] width 309 height 43
drag, startPoint x: 204, startPoint y: 302, endPoint x: 291, endPoint y: 302, distance: 87.7
click at [291, 302] on input "20250195" at bounding box center [345, 302] width 287 height 23
drag, startPoint x: 519, startPoint y: 306, endPoint x: 574, endPoint y: 306, distance: 54.7
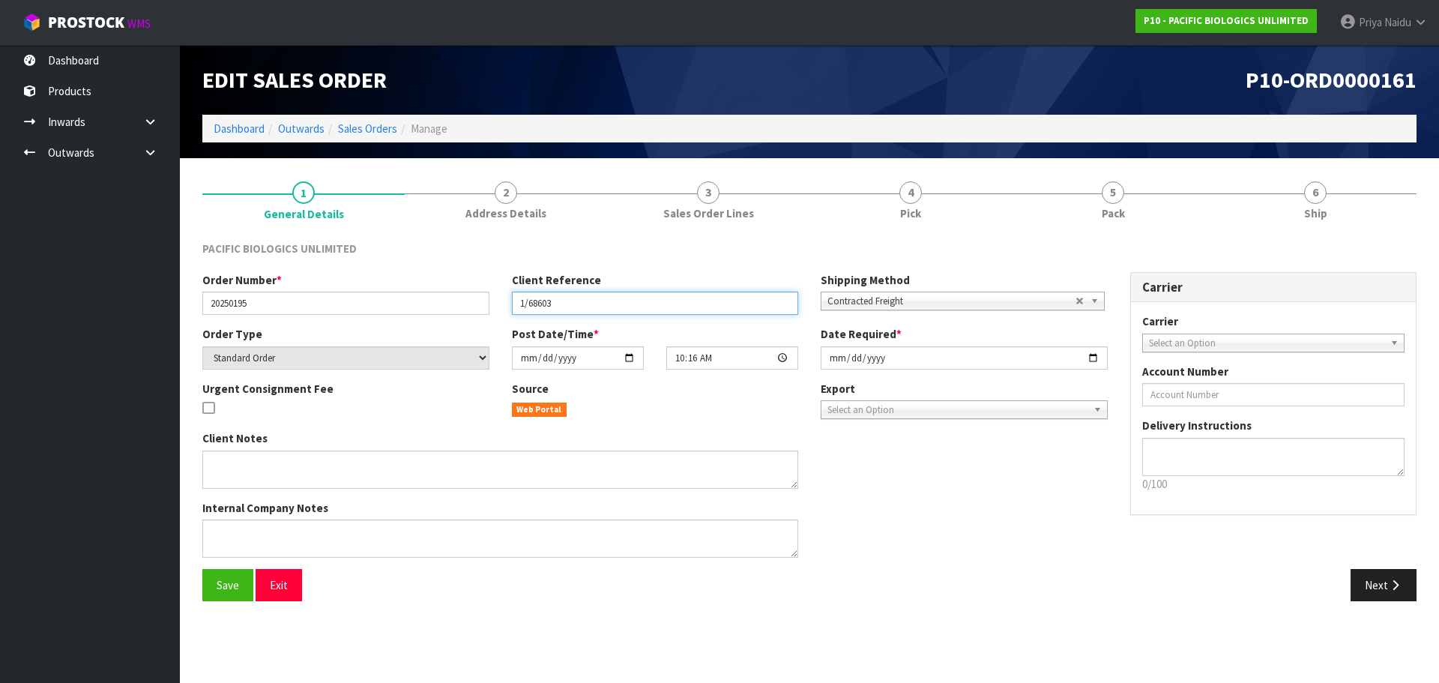
click at [574, 306] on input "1/68603" at bounding box center [655, 302] width 287 height 23
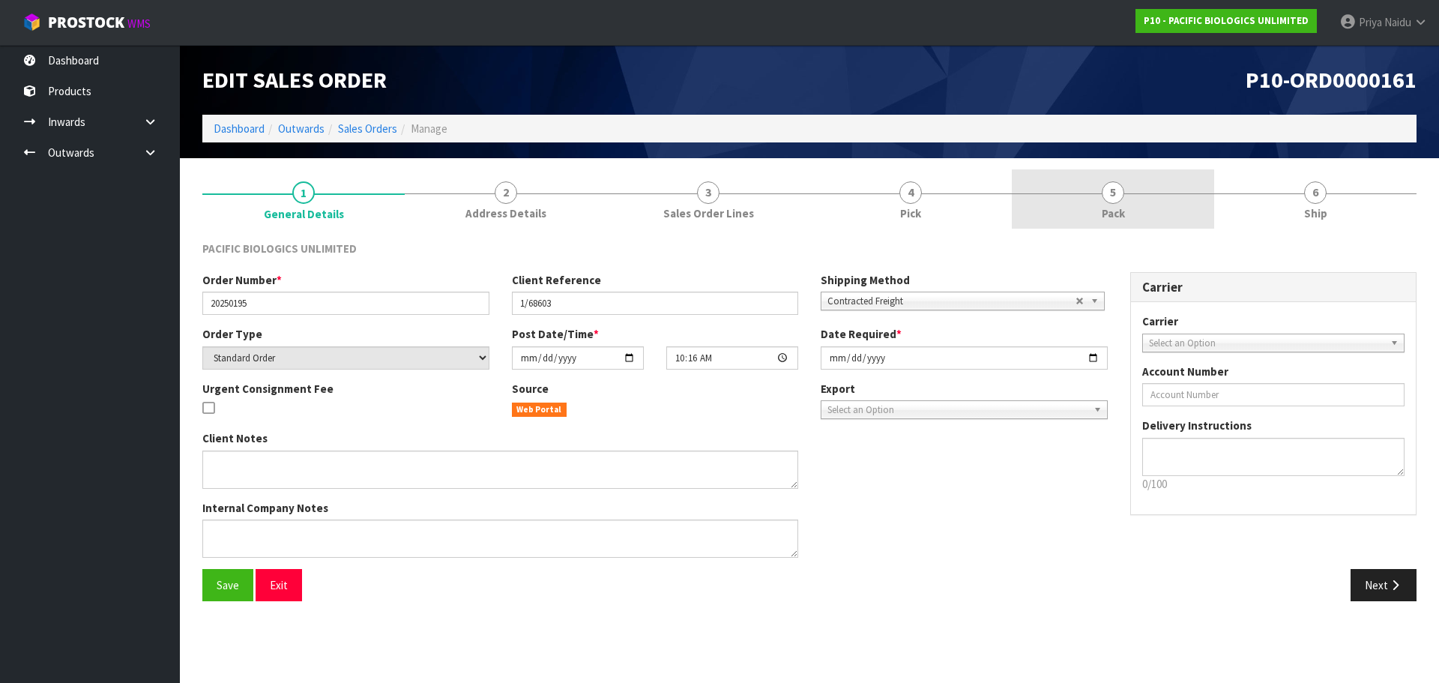
click at [1099, 207] on link "5 Pack" at bounding box center [1113, 198] width 202 height 59
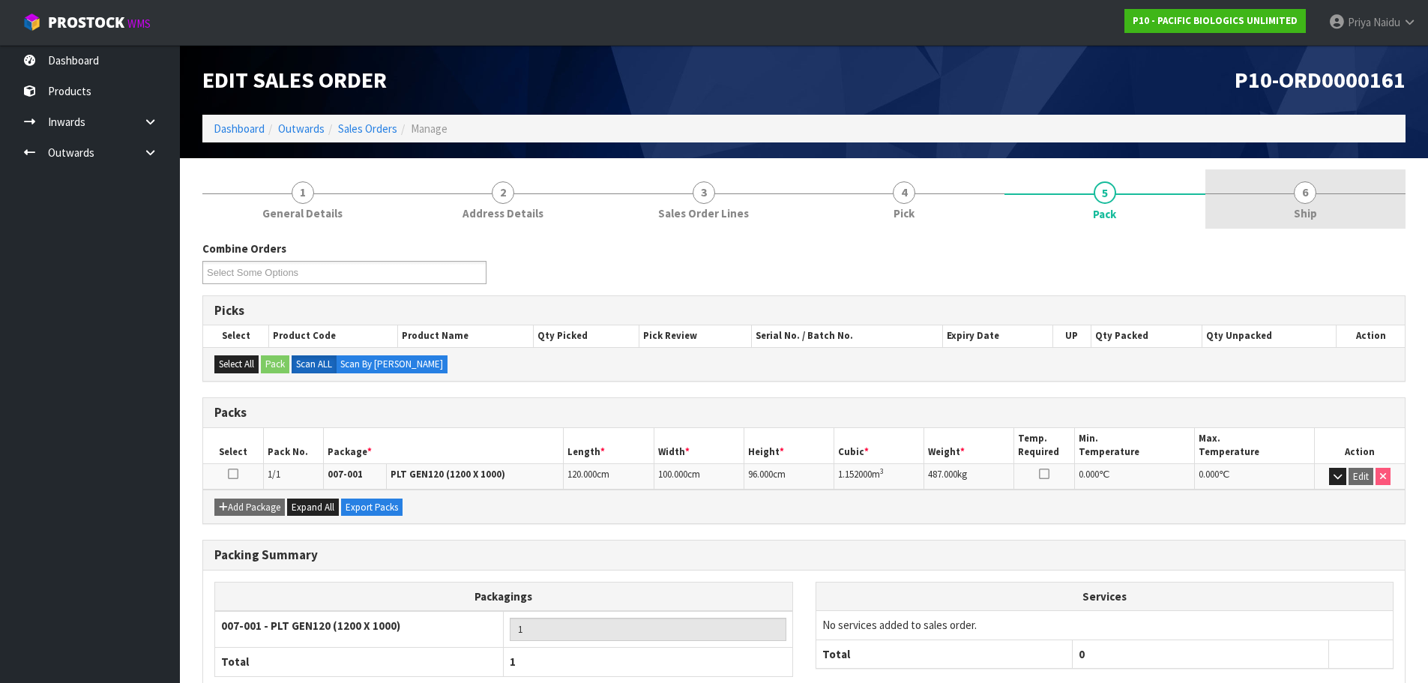
drag, startPoint x: 1275, startPoint y: 217, endPoint x: 1263, endPoint y: 229, distance: 17.5
click at [1275, 217] on link "6 Ship" at bounding box center [1305, 198] width 201 height 59
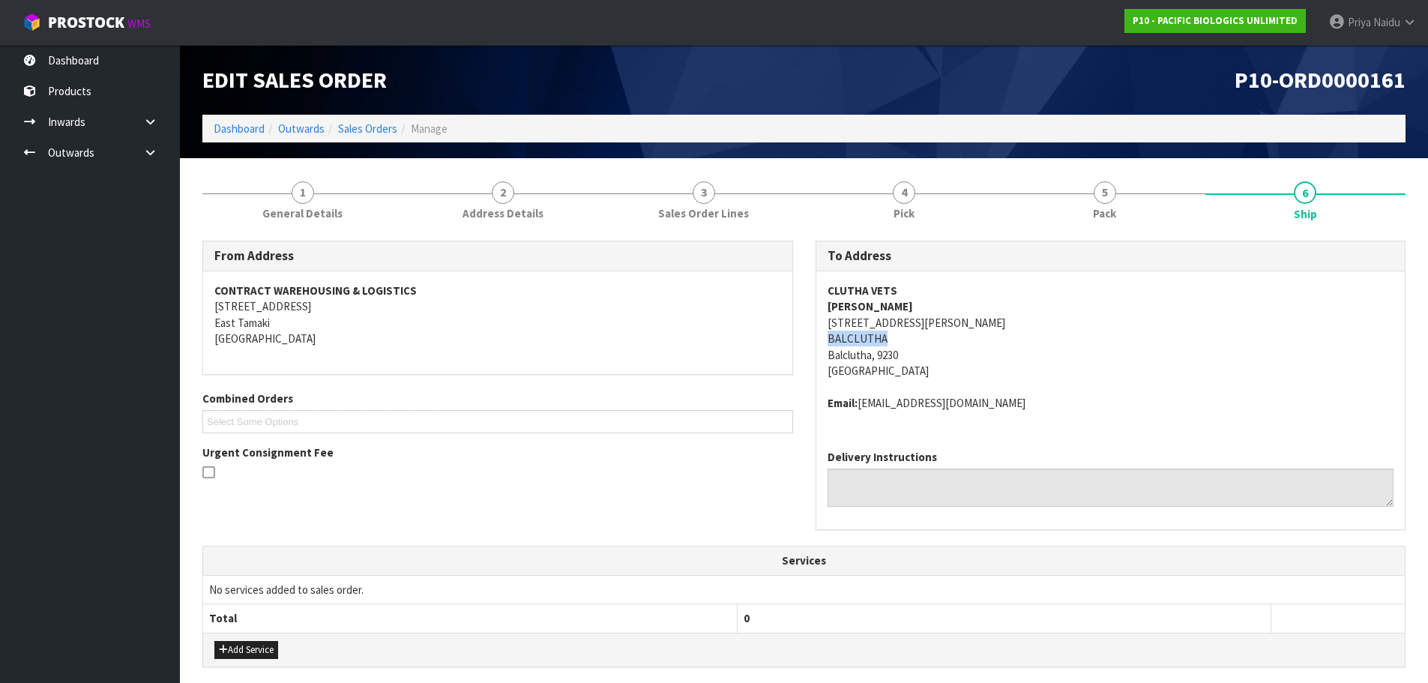
drag, startPoint x: 812, startPoint y: 336, endPoint x: 891, endPoint y: 333, distance: 79.5
click at [891, 333] on div "To Address CLUTHA VETS [PERSON_NAME] [STREET_ADDRESS][PERSON_NAME] Email: [EMAI…" at bounding box center [1110, 393] width 613 height 305
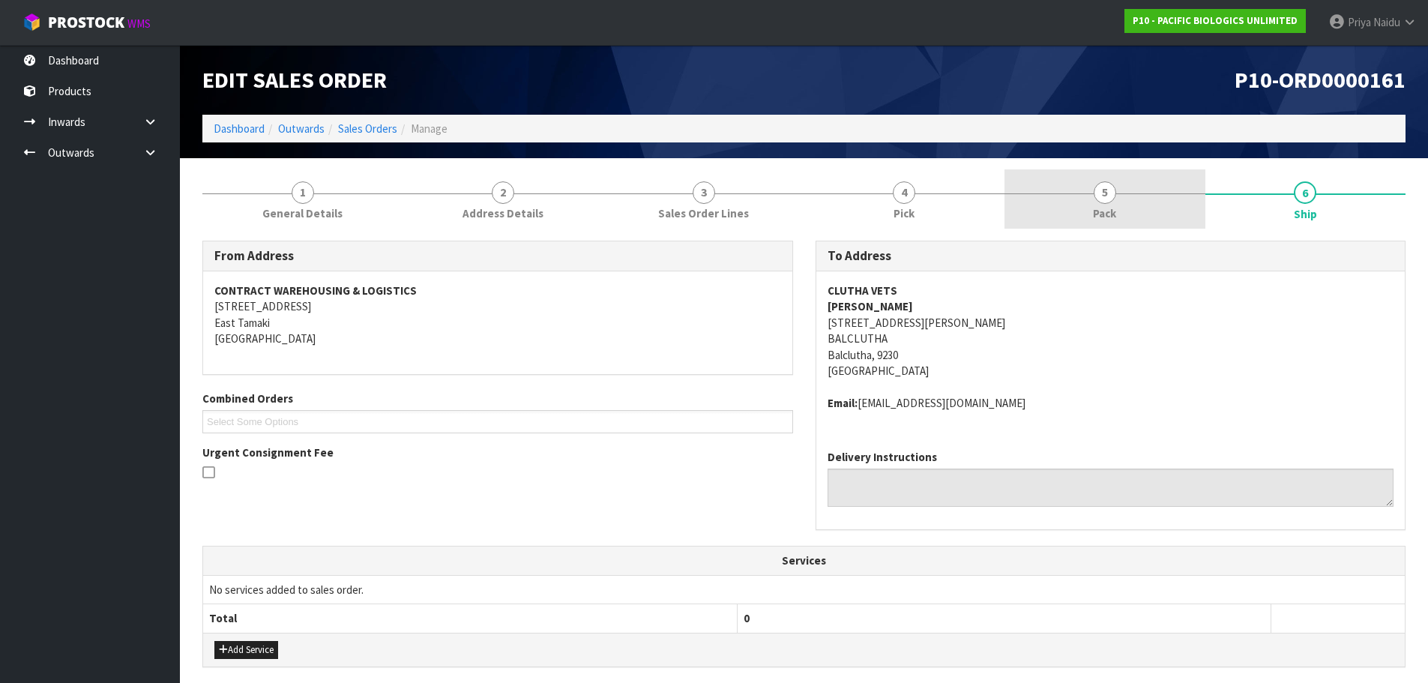
click at [1099, 193] on span "5" at bounding box center [1104, 192] width 22 height 22
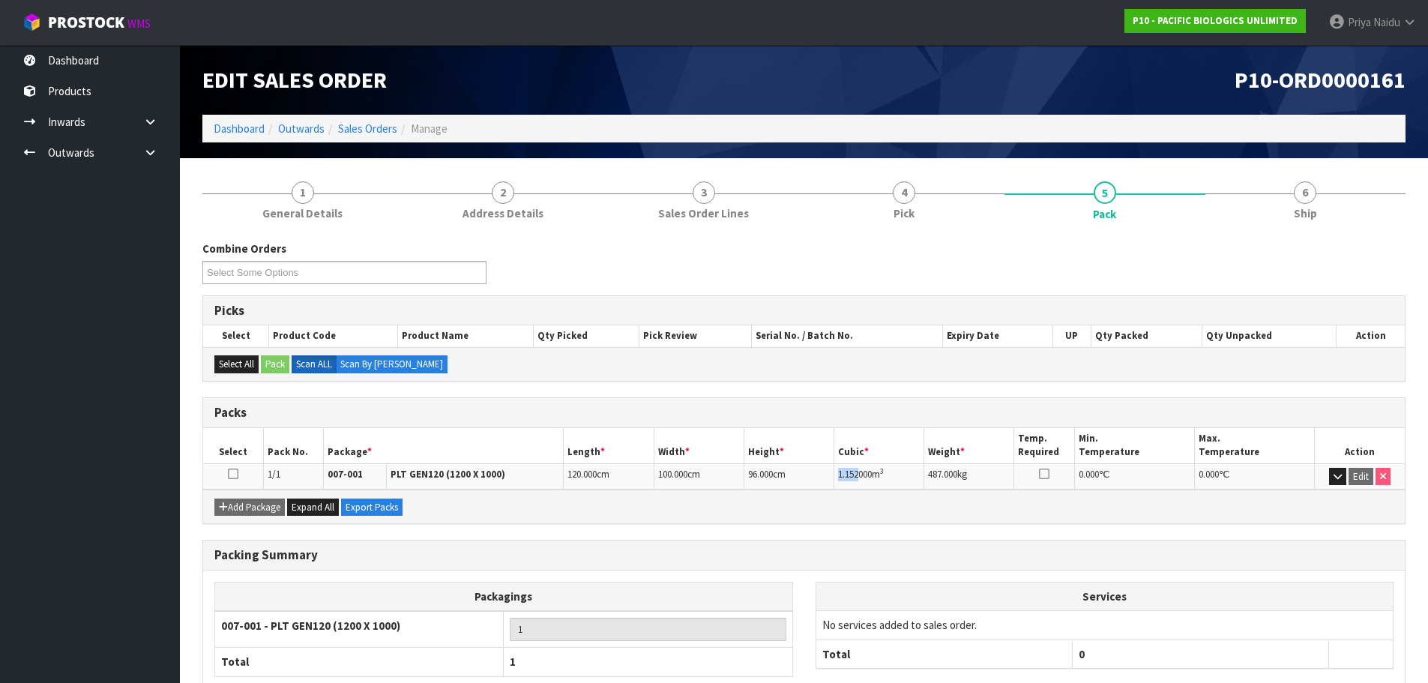
drag, startPoint x: 835, startPoint y: 480, endPoint x: 9, endPoint y: 498, distance: 826.0
click at [854, 474] on td "1.152000 m 3" at bounding box center [879, 476] width 90 height 26
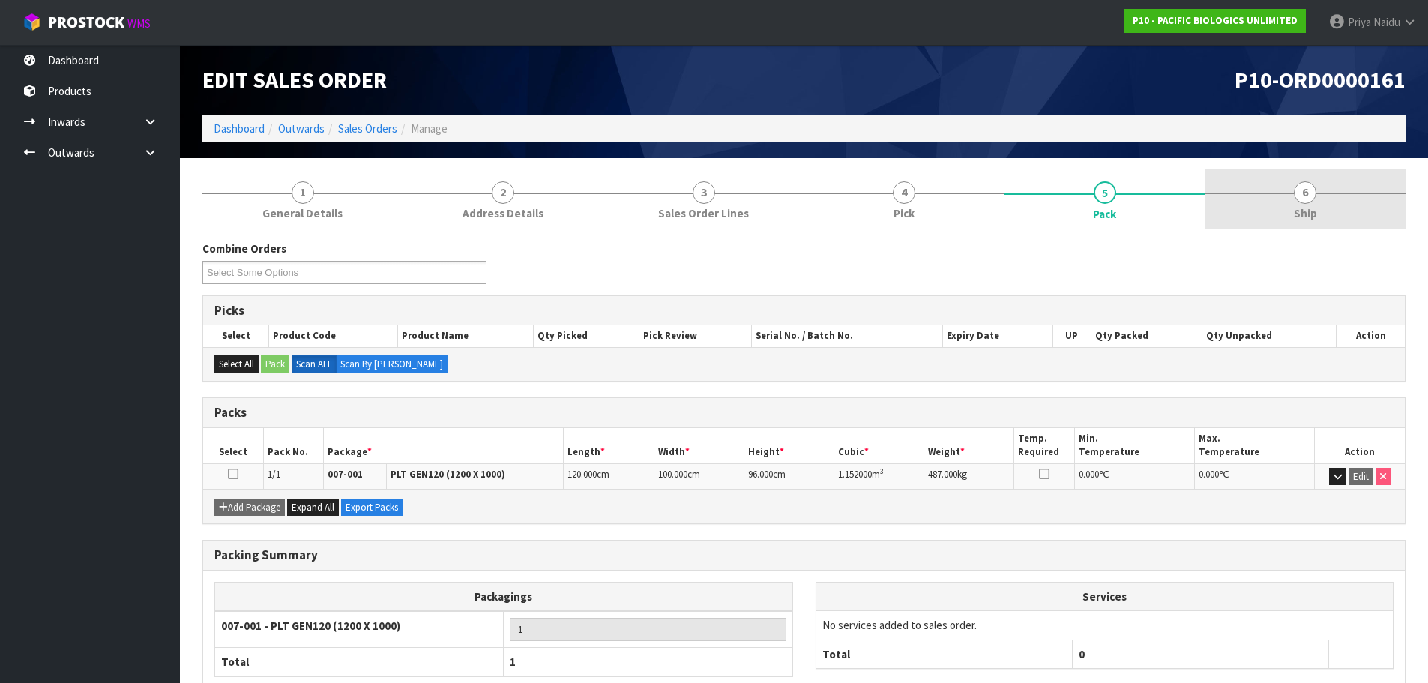
click at [1323, 219] on link "6 Ship" at bounding box center [1305, 198] width 201 height 59
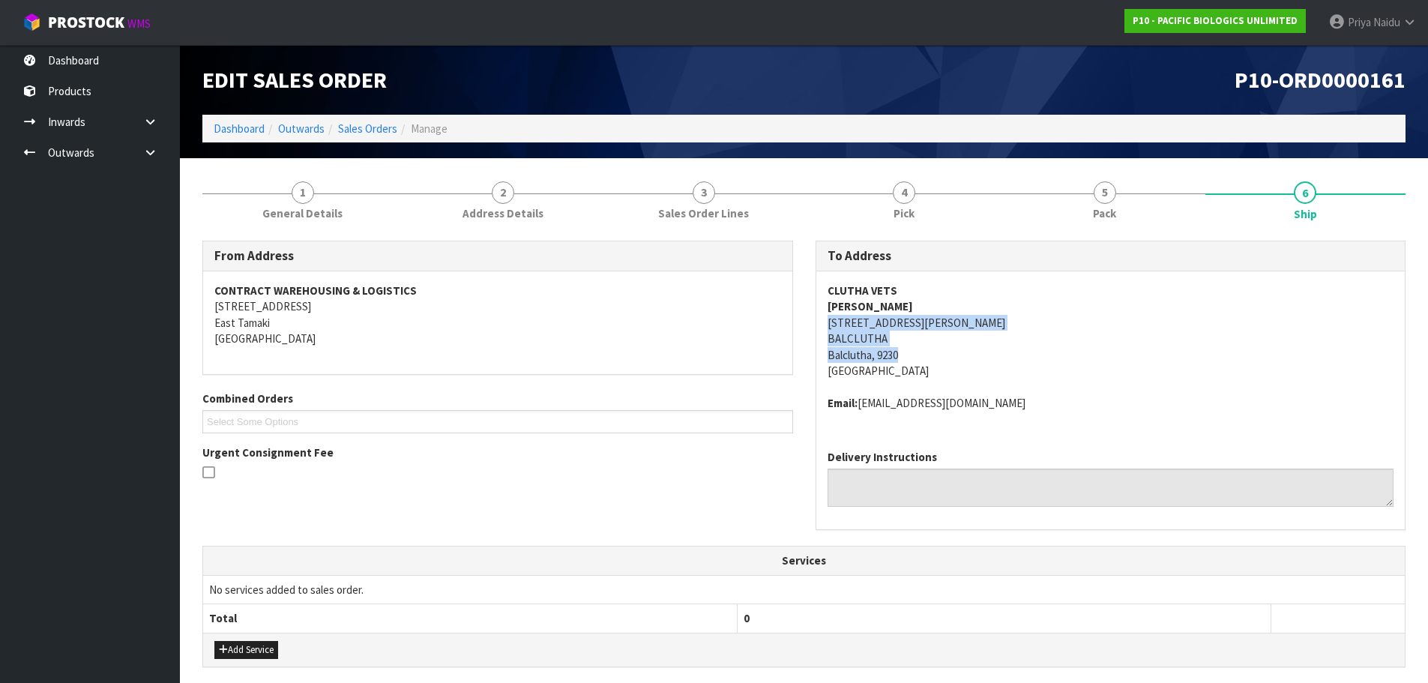
drag, startPoint x: 819, startPoint y: 327, endPoint x: 937, endPoint y: 354, distance: 121.4
click at [937, 354] on div "CLUTHA VETS [PERSON_NAME] [STREET_ADDRESS][PERSON_NAME] Email: [EMAIL_ADDRESS][…" at bounding box center [1110, 354] width 589 height 166
click at [1105, 328] on address "CLUTHA VETS [PERSON_NAME] [STREET_ADDRESS][PERSON_NAME]" at bounding box center [1110, 331] width 567 height 97
click at [1119, 373] on address "CLUTHA VETS [PERSON_NAME] [STREET_ADDRESS][PERSON_NAME]" at bounding box center [1110, 331] width 567 height 97
drag, startPoint x: 817, startPoint y: 303, endPoint x: 933, endPoint y: 316, distance: 116.8
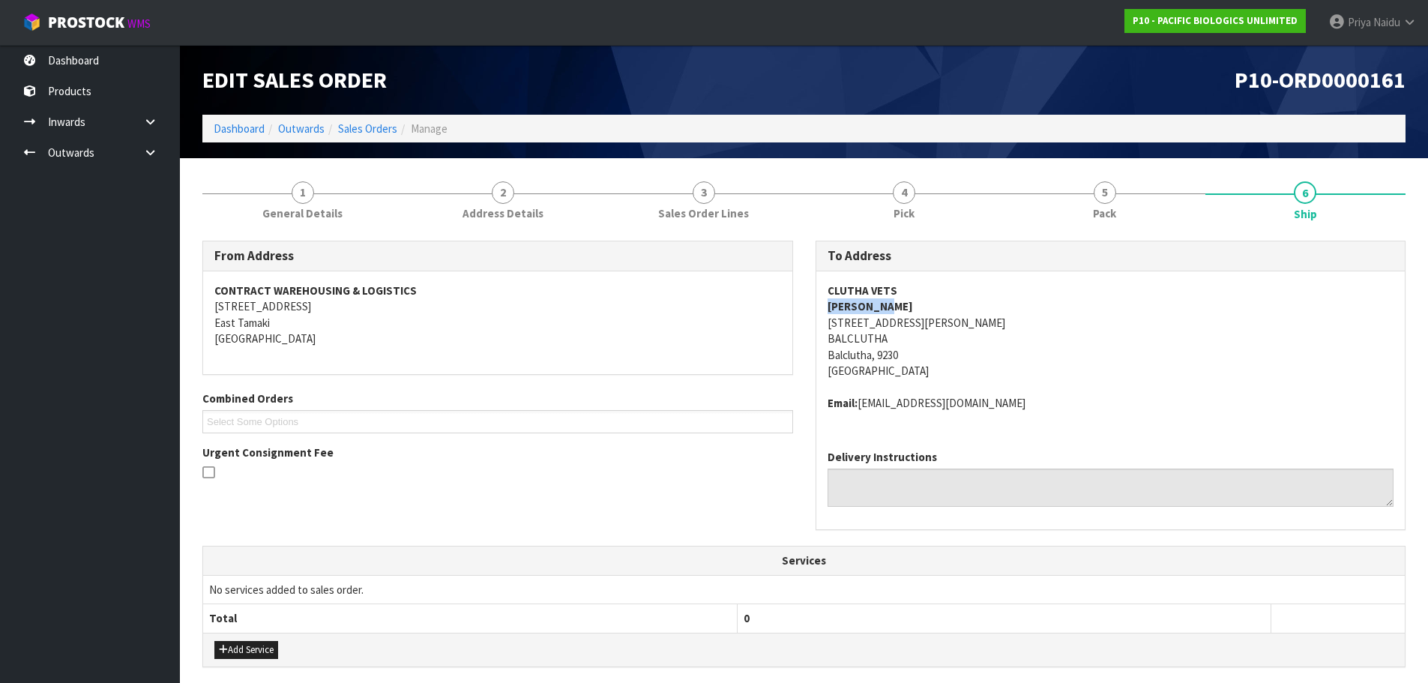
click at [933, 313] on div "CLUTHA VETS [PERSON_NAME] [STREET_ADDRESS][PERSON_NAME] Email: [EMAIL_ADDRESS][…" at bounding box center [1110, 354] width 589 height 166
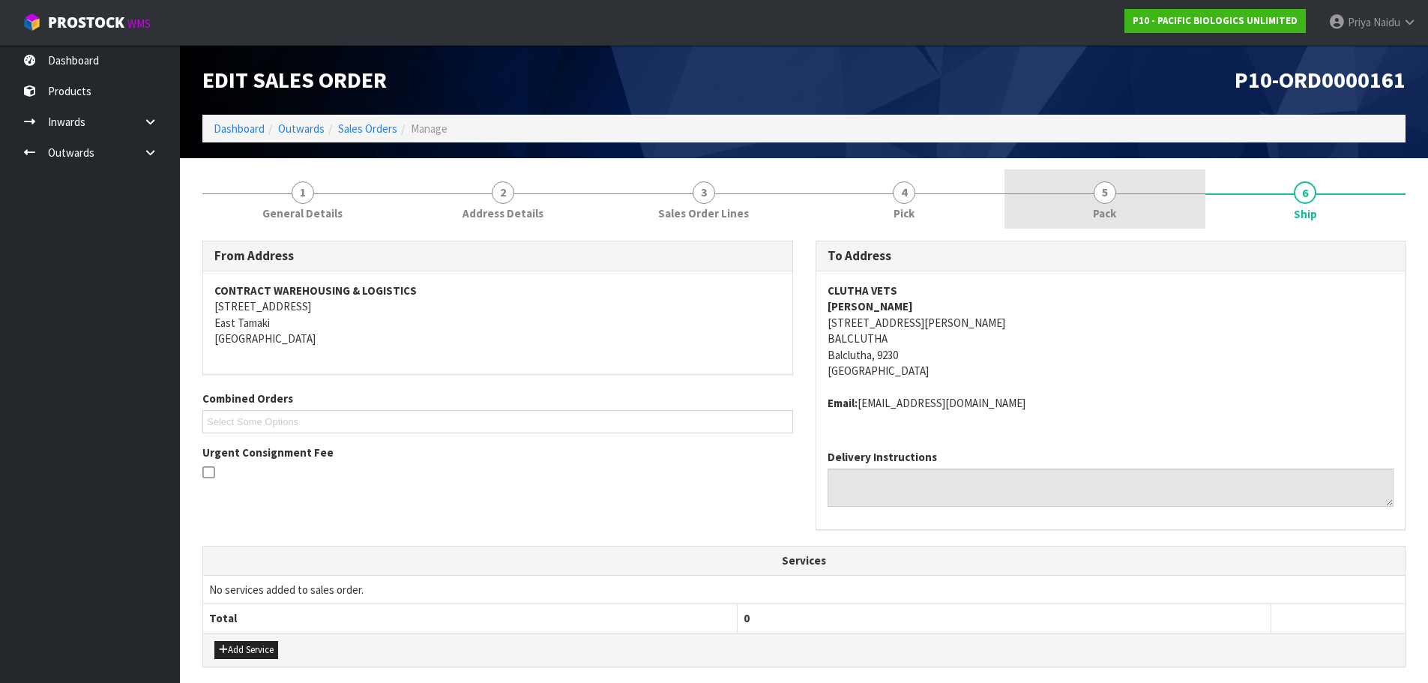
click at [1045, 188] on link "5 Pack" at bounding box center [1104, 198] width 201 height 59
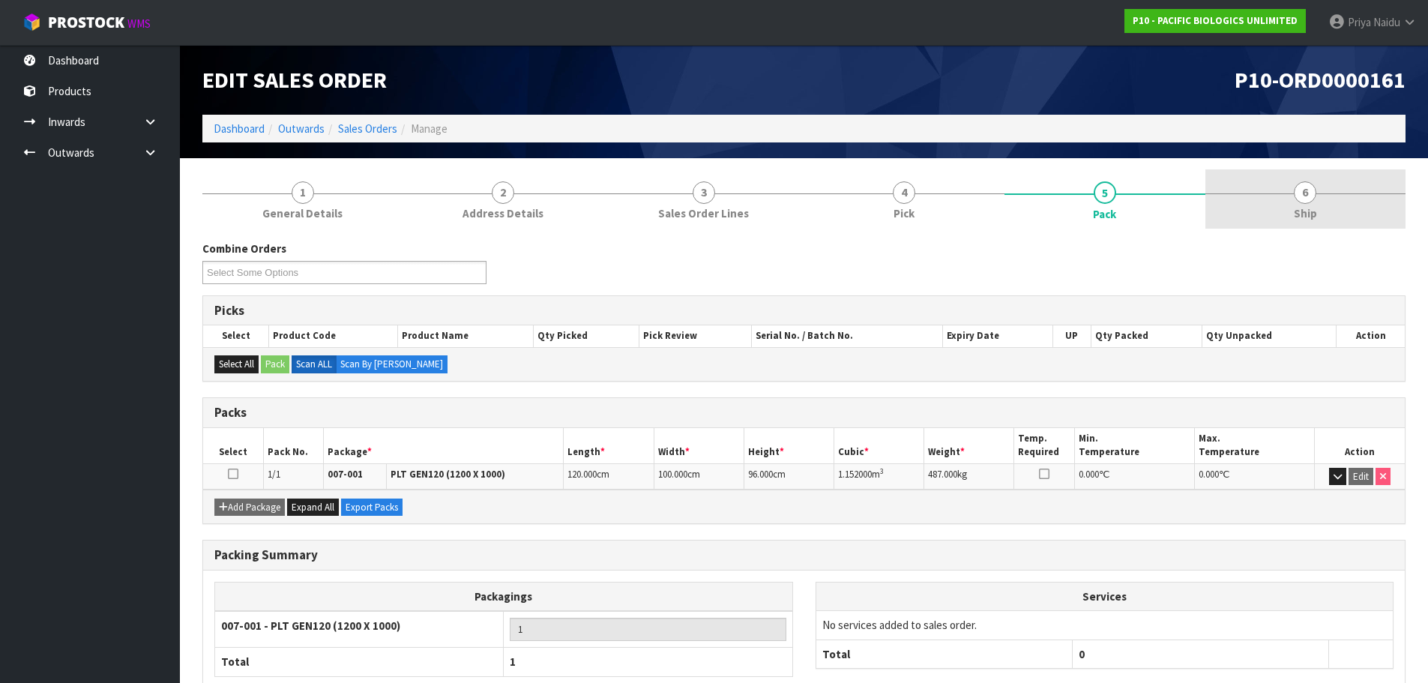
click at [1317, 201] on link "6 Ship" at bounding box center [1305, 198] width 201 height 59
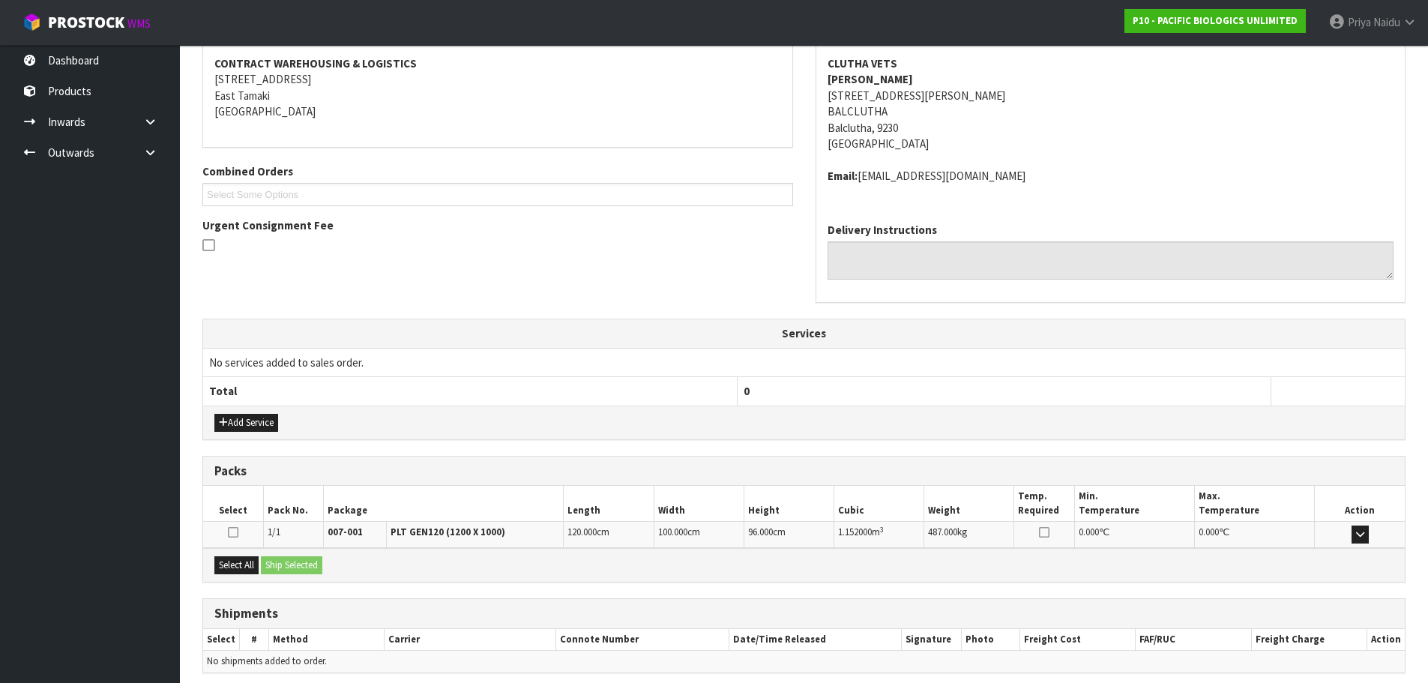
scroll to position [288, 0]
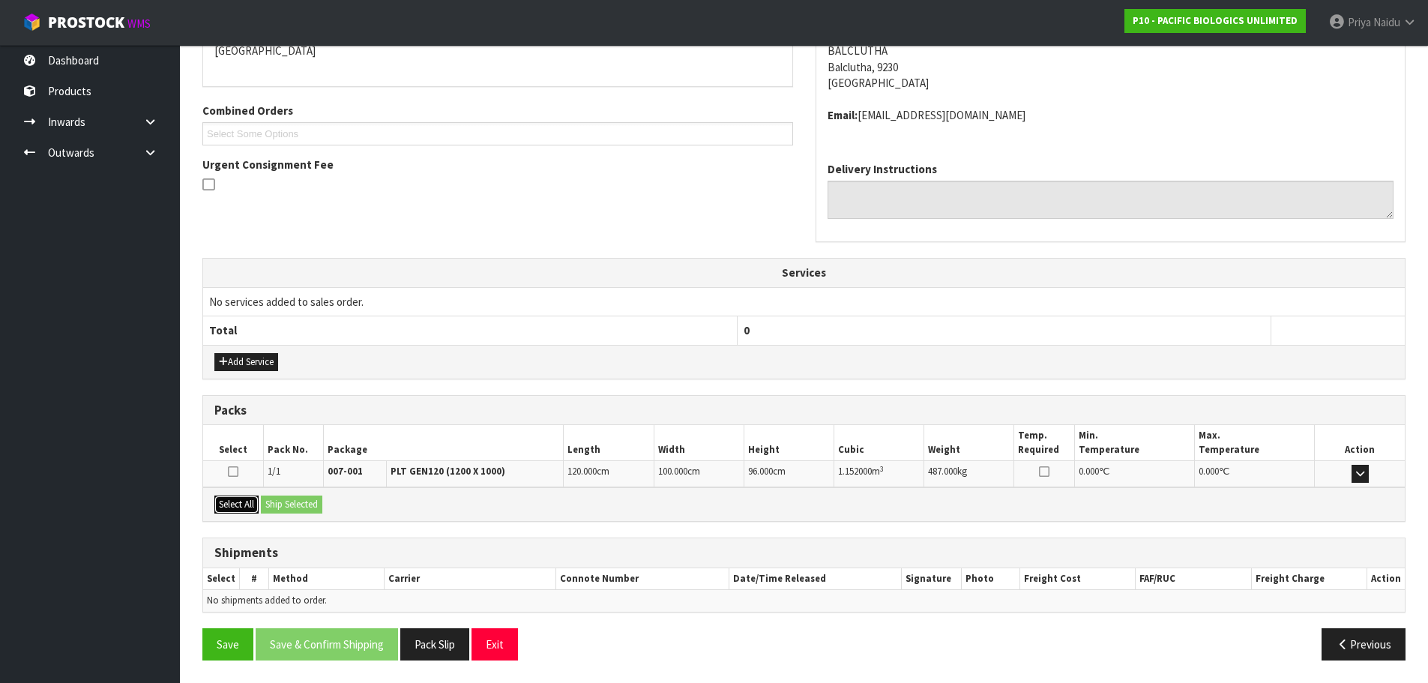
drag, startPoint x: 251, startPoint y: 501, endPoint x: 282, endPoint y: 508, distance: 31.6
click at [250, 501] on button "Select All" at bounding box center [236, 504] width 44 height 18
click at [282, 508] on button "Ship Selected" at bounding box center [291, 504] width 61 height 18
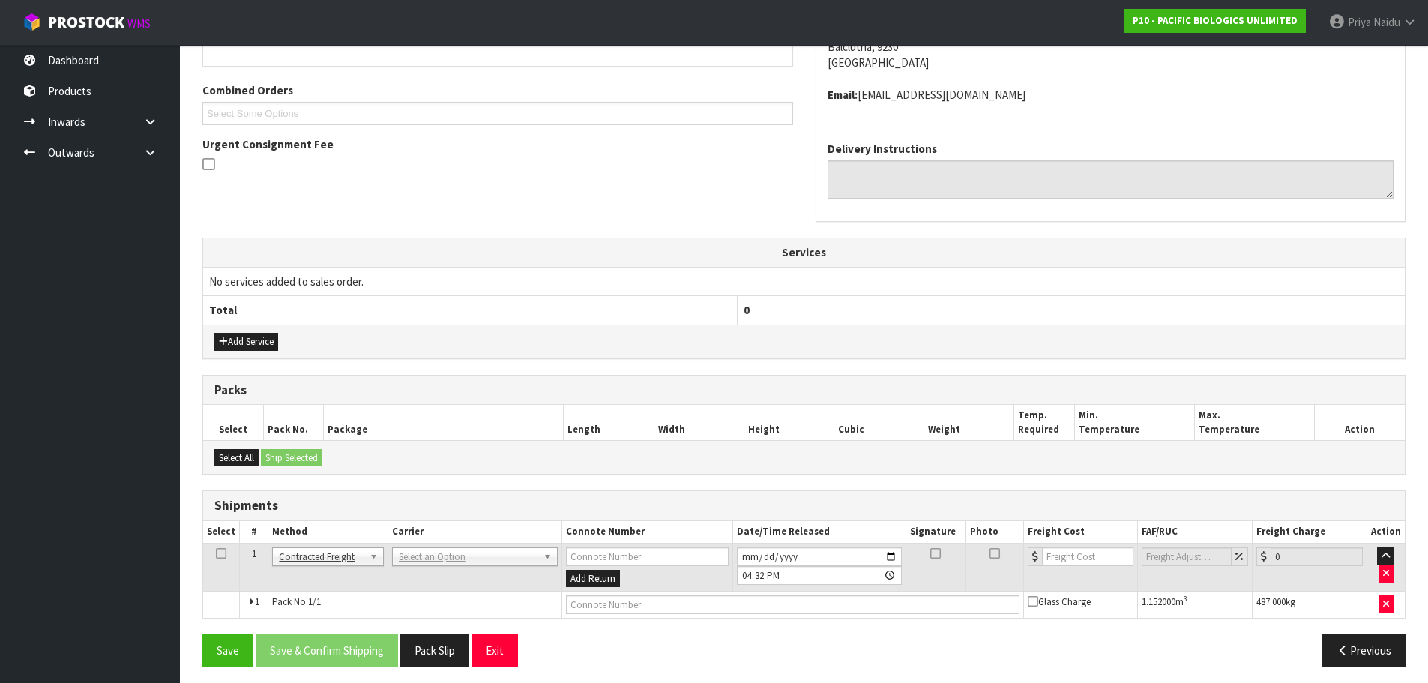
scroll to position [314, 0]
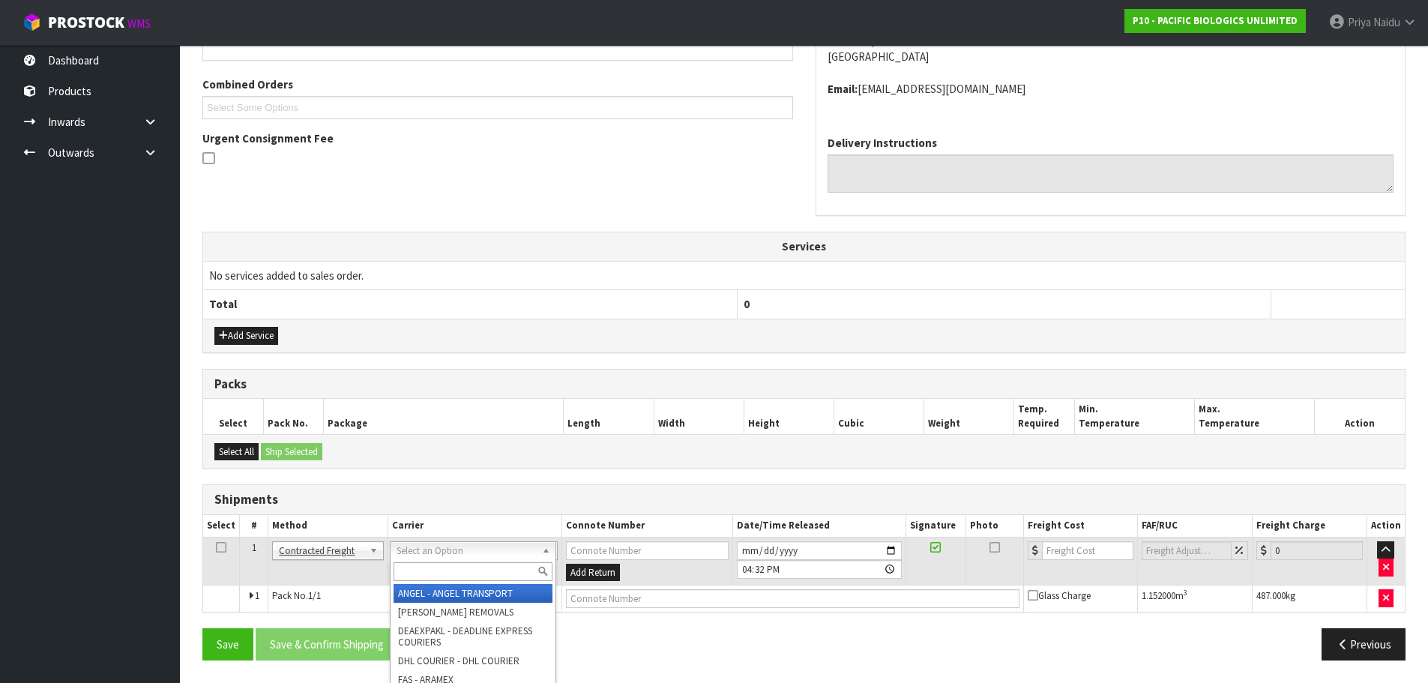
drag, startPoint x: 487, startPoint y: 551, endPoint x: 468, endPoint y: 567, distance: 25.0
click at [468, 567] on input "text" at bounding box center [472, 571] width 159 height 19
type input "MF"
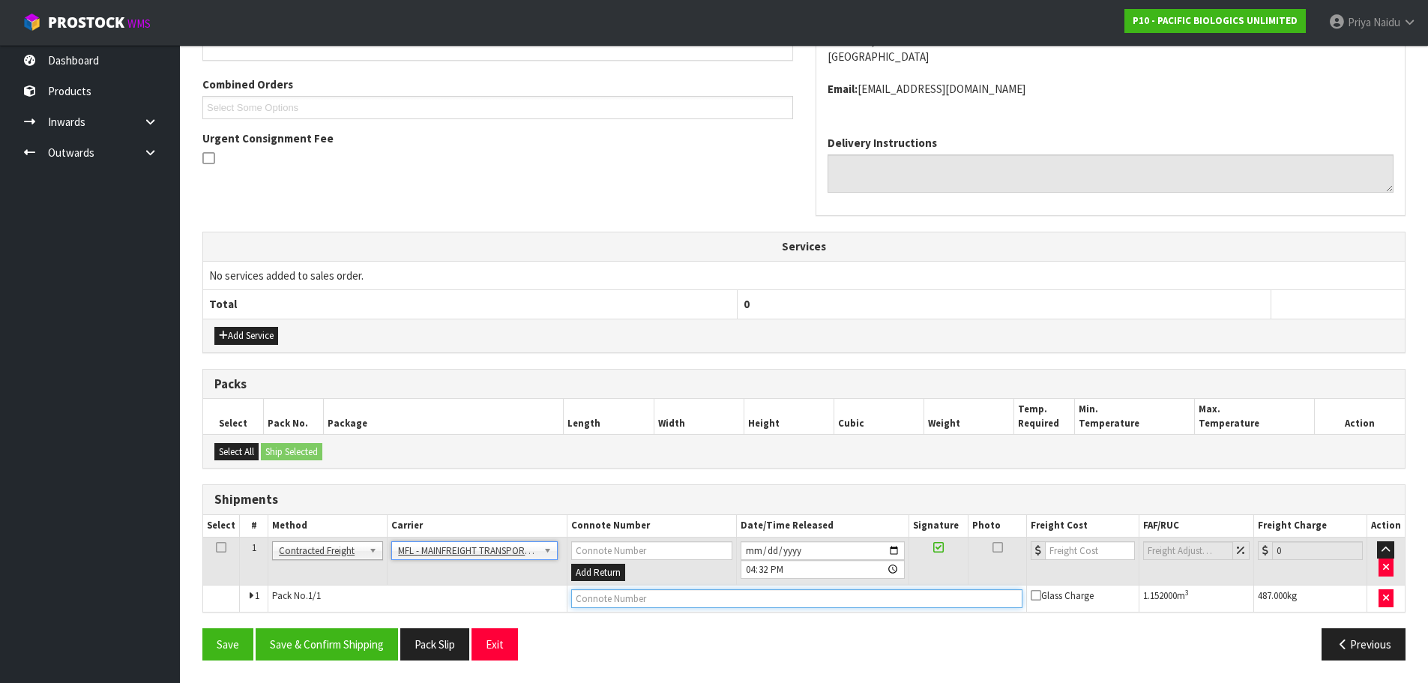
click at [591, 602] on input "text" at bounding box center [796, 598] width 451 height 19
paste input "FWM58652250"
type input "FWM58652250"
click at [1069, 552] on input "number" at bounding box center [1090, 550] width 91 height 19
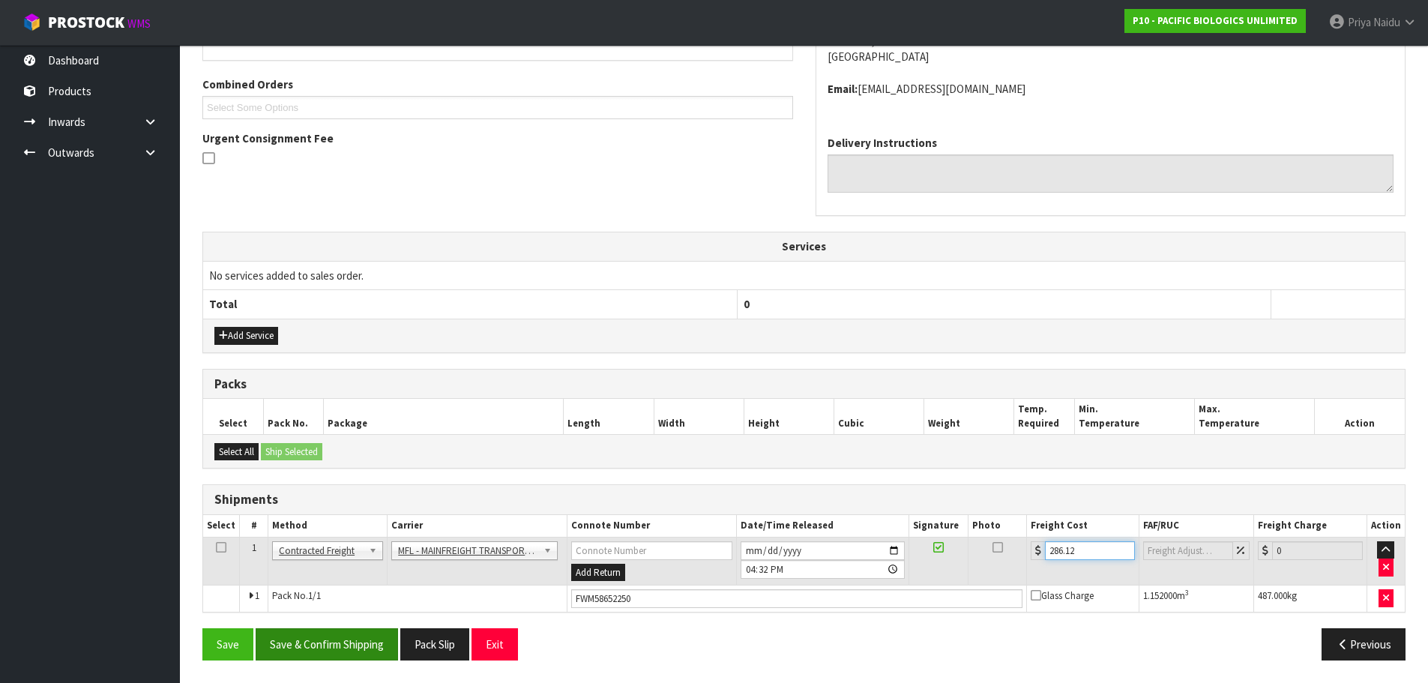
type input "286.12"
click at [321, 641] on button "Save & Confirm Shipping" at bounding box center [327, 644] width 142 height 32
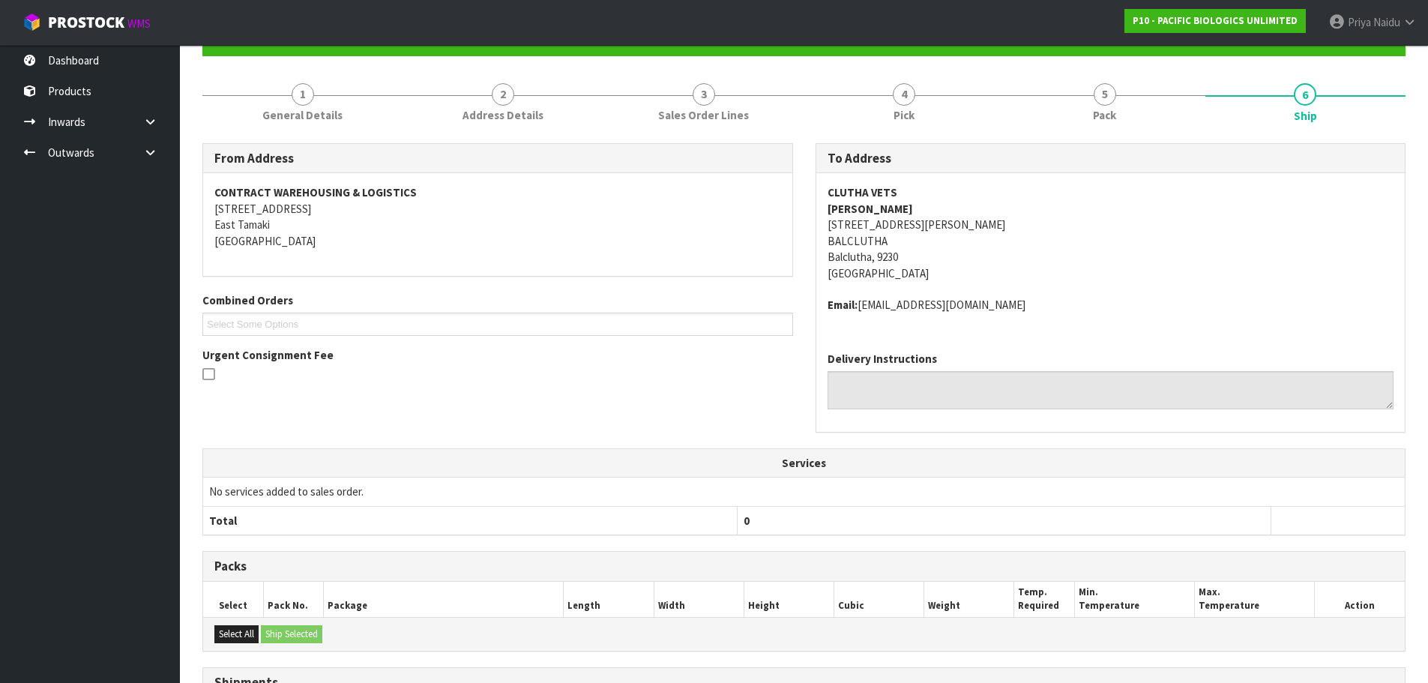
scroll to position [0, 0]
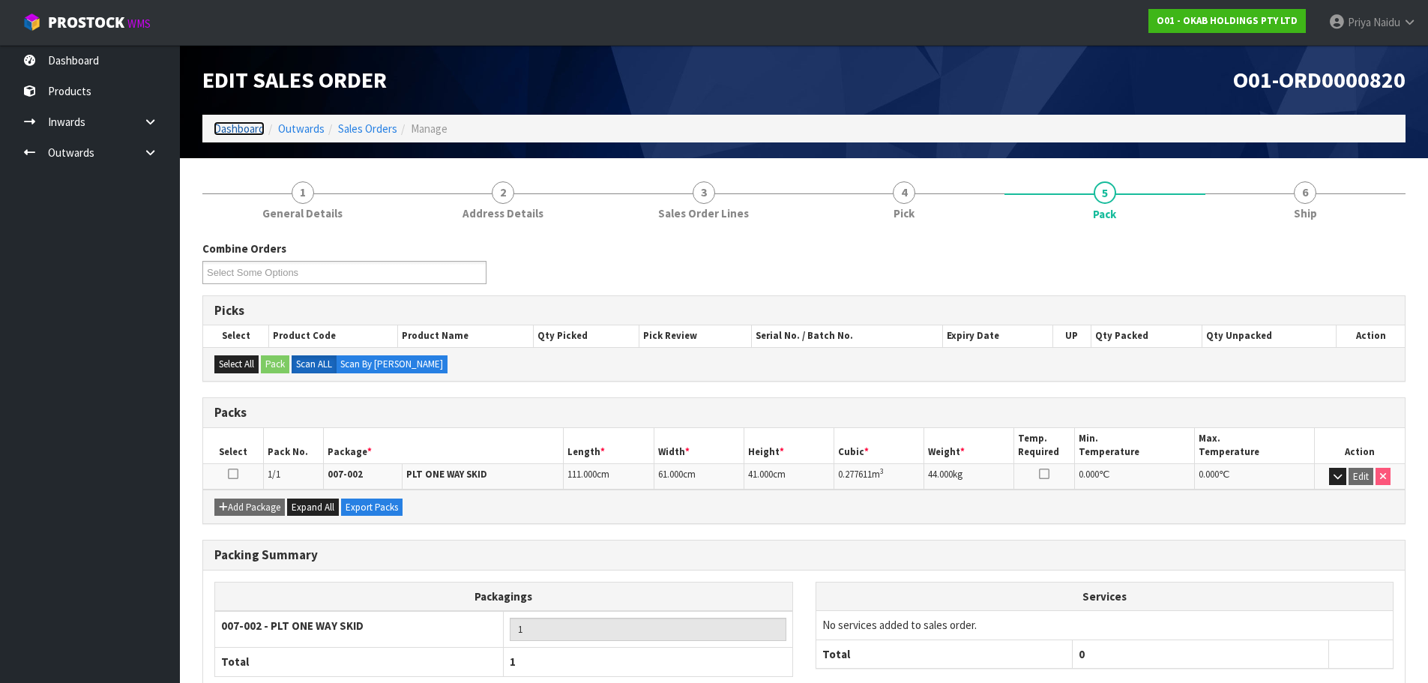
click at [219, 128] on link "Dashboard" at bounding box center [239, 128] width 51 height 14
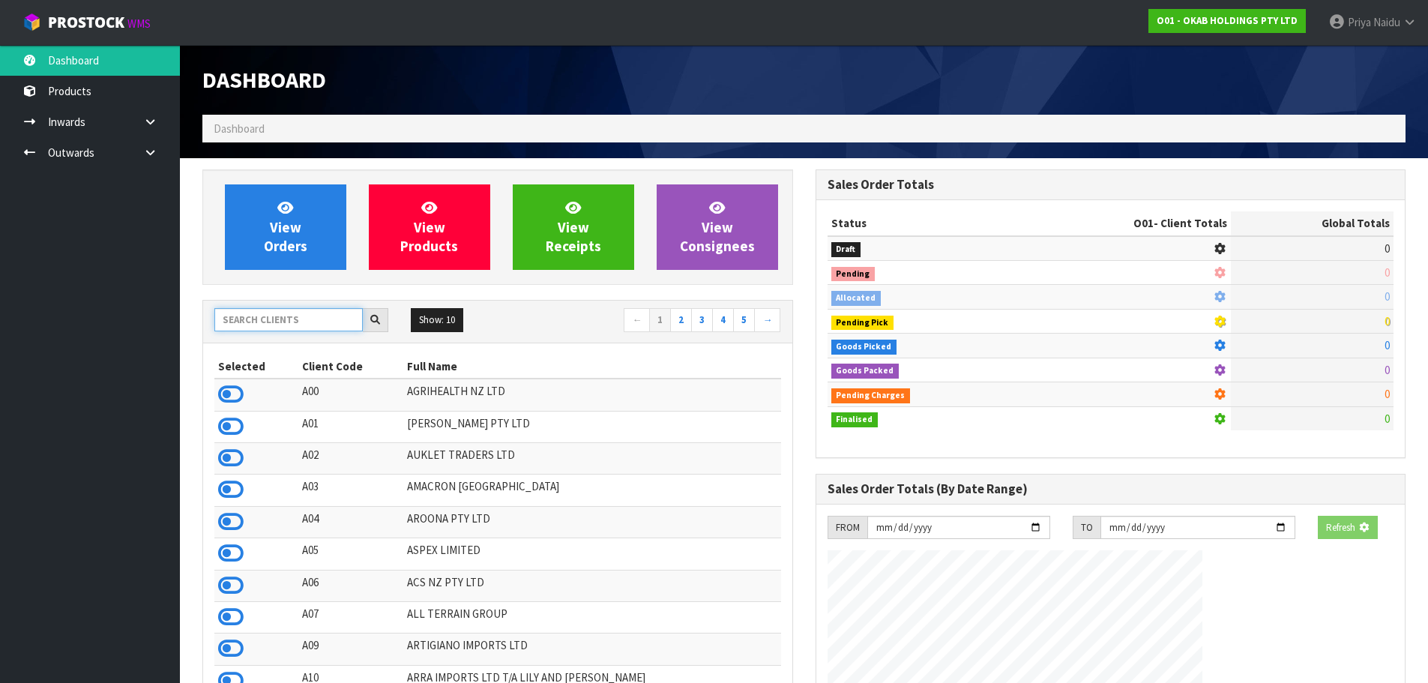
click at [280, 311] on input "text" at bounding box center [288, 319] width 148 height 23
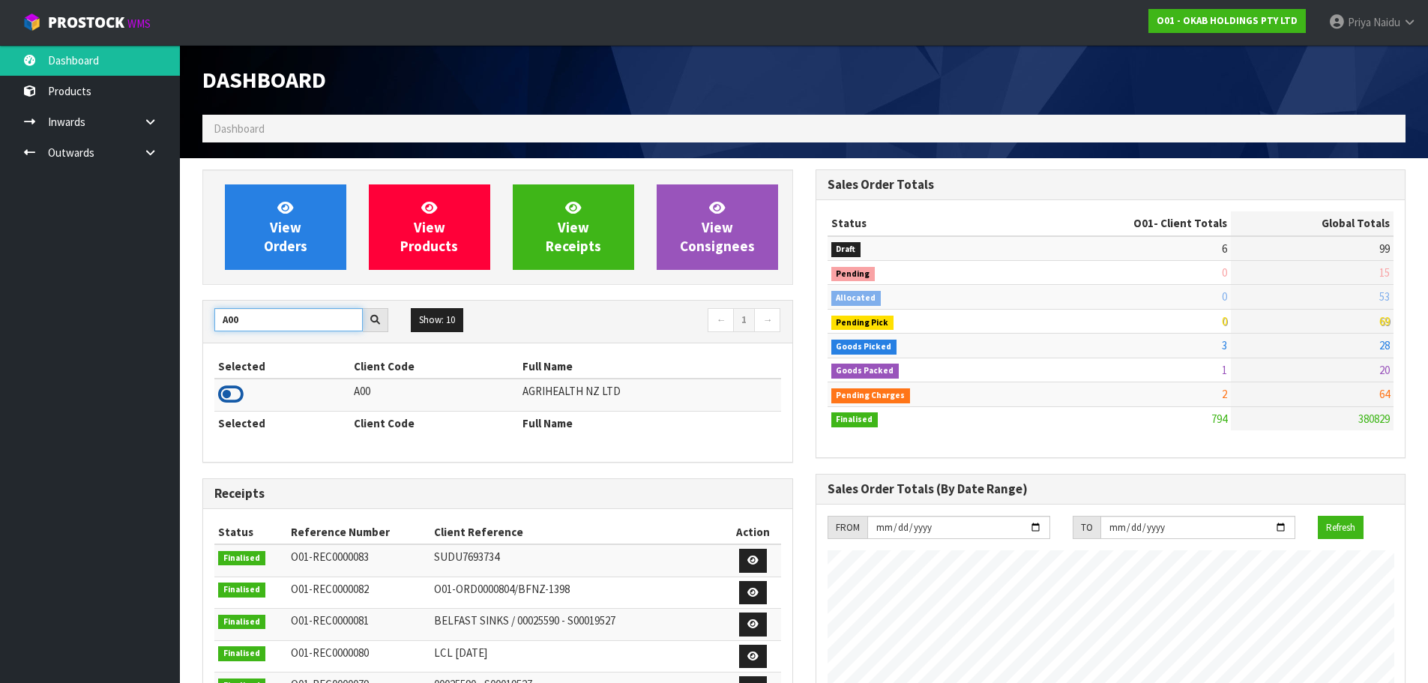
type input "A00"
click at [233, 399] on icon at bounding box center [230, 394] width 25 height 22
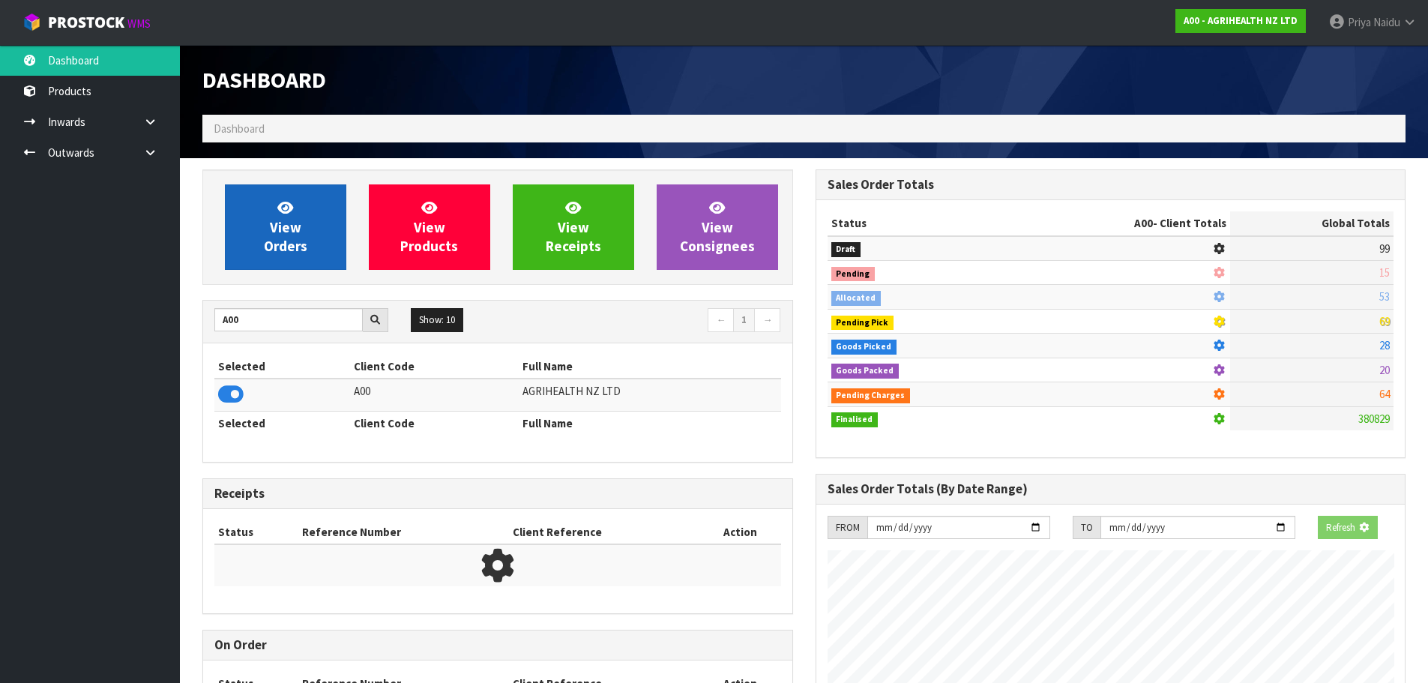
scroll to position [748419, 748740]
click at [278, 226] on span "View Orders" at bounding box center [285, 227] width 43 height 56
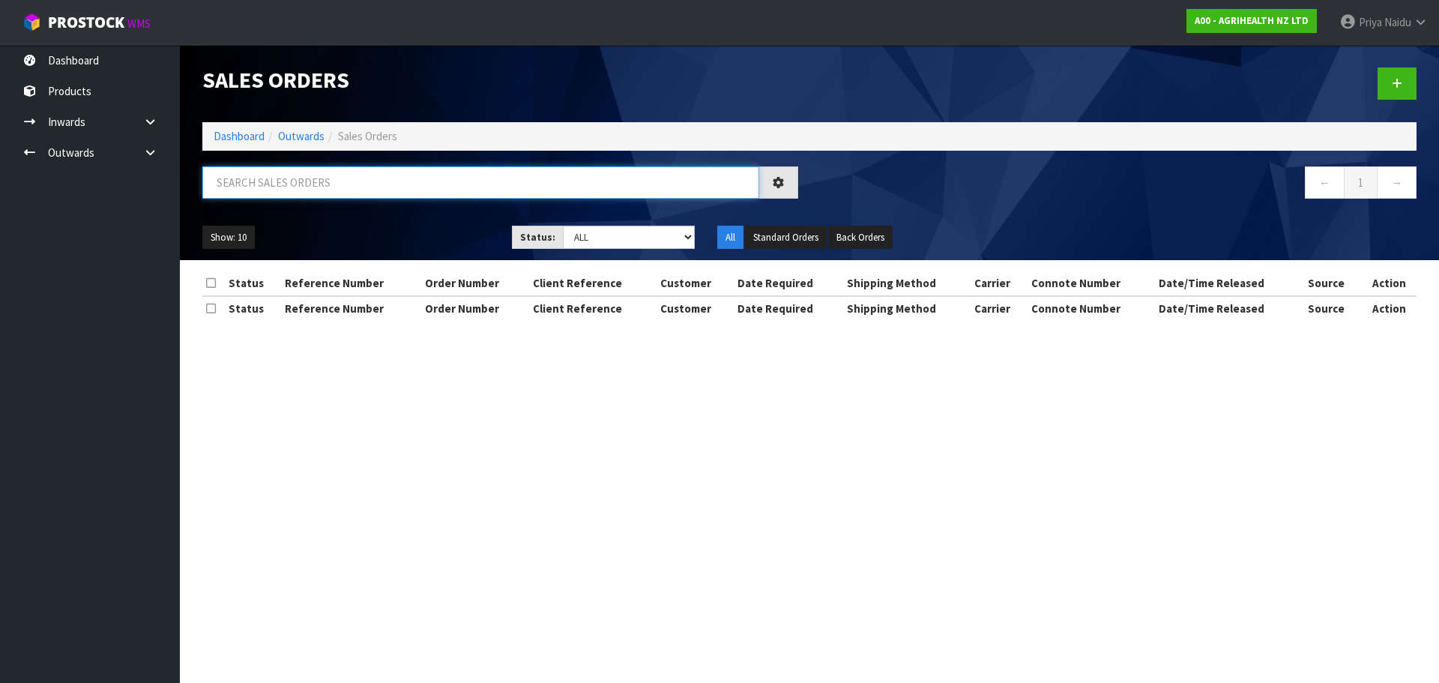
click at [313, 172] on input "text" at bounding box center [480, 182] width 557 height 32
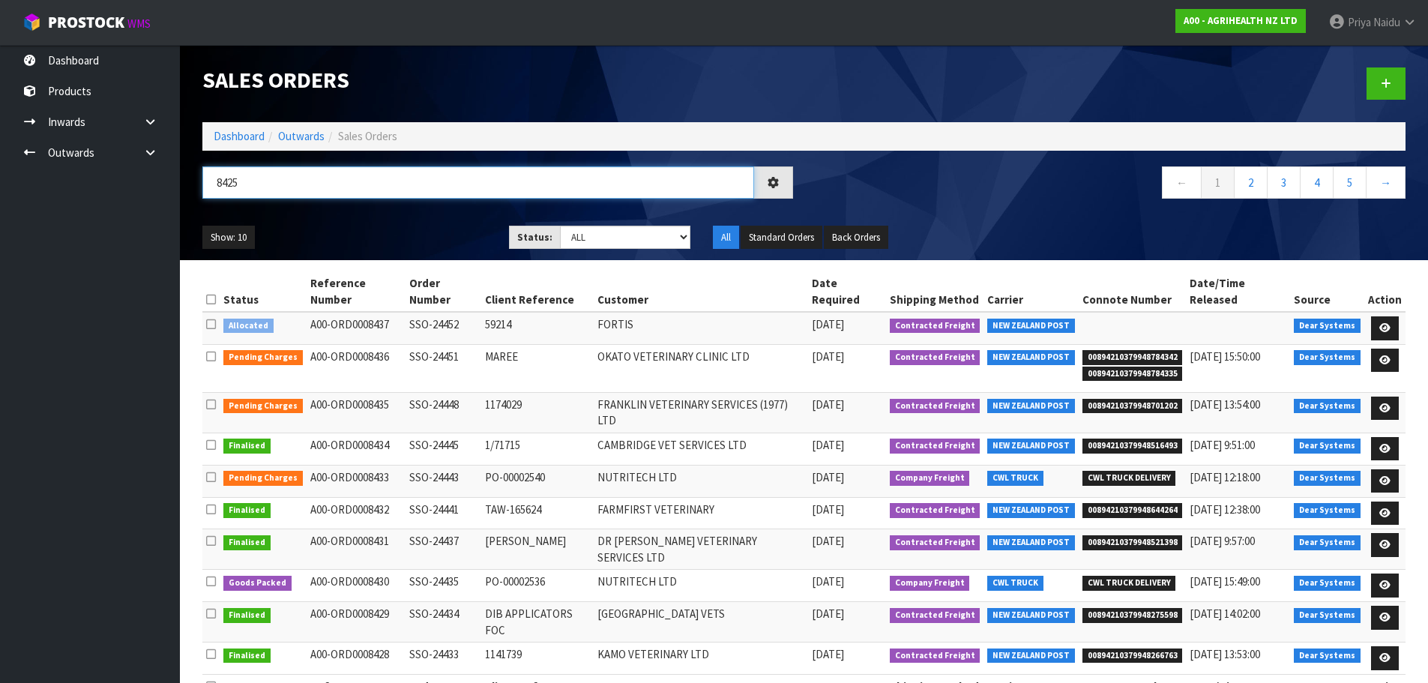
type input "8425"
click at [403, 223] on div "Show: 10 5 10 25 50 Status: Draft Pending Allocated Pending Pick Goods Picked G…" at bounding box center [803, 237] width 1225 height 46
click at [360, 232] on ul "Show: 10 5 10 25 50" at bounding box center [344, 238] width 284 height 24
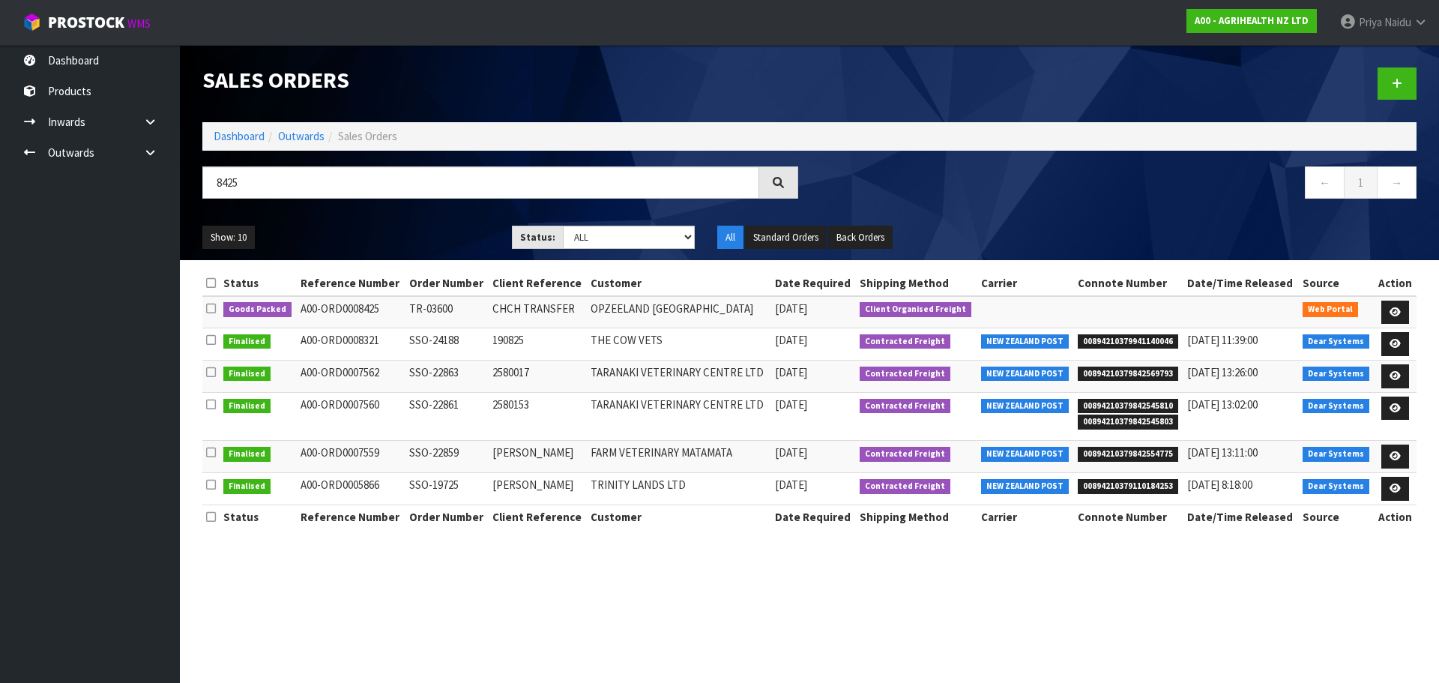
click at [345, 238] on ul "Show: 10 5 10 25 50" at bounding box center [345, 238] width 287 height 24
click at [1396, 310] on icon at bounding box center [1394, 312] width 11 height 10
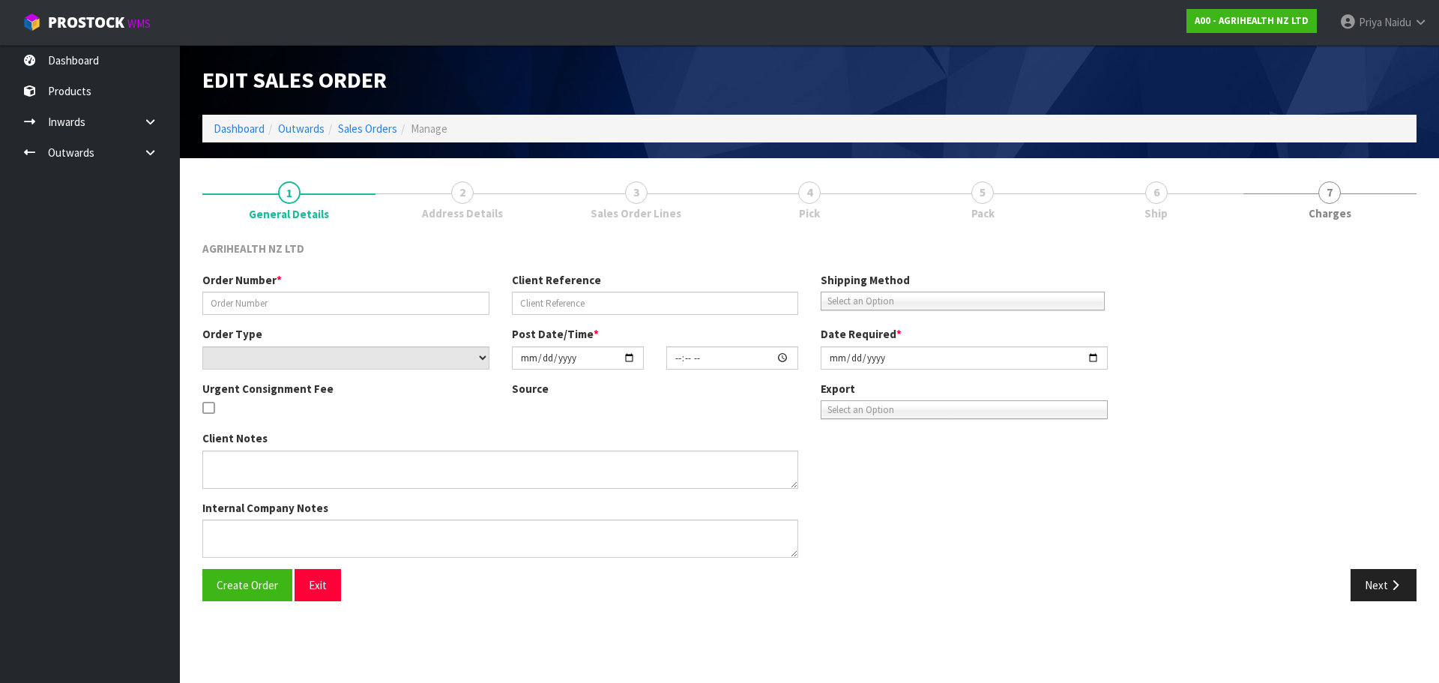
type input "TR-03600"
type input "CHCH TRANSFER"
select select "number:0"
type input "[DATE]"
type input "08:52:00.000"
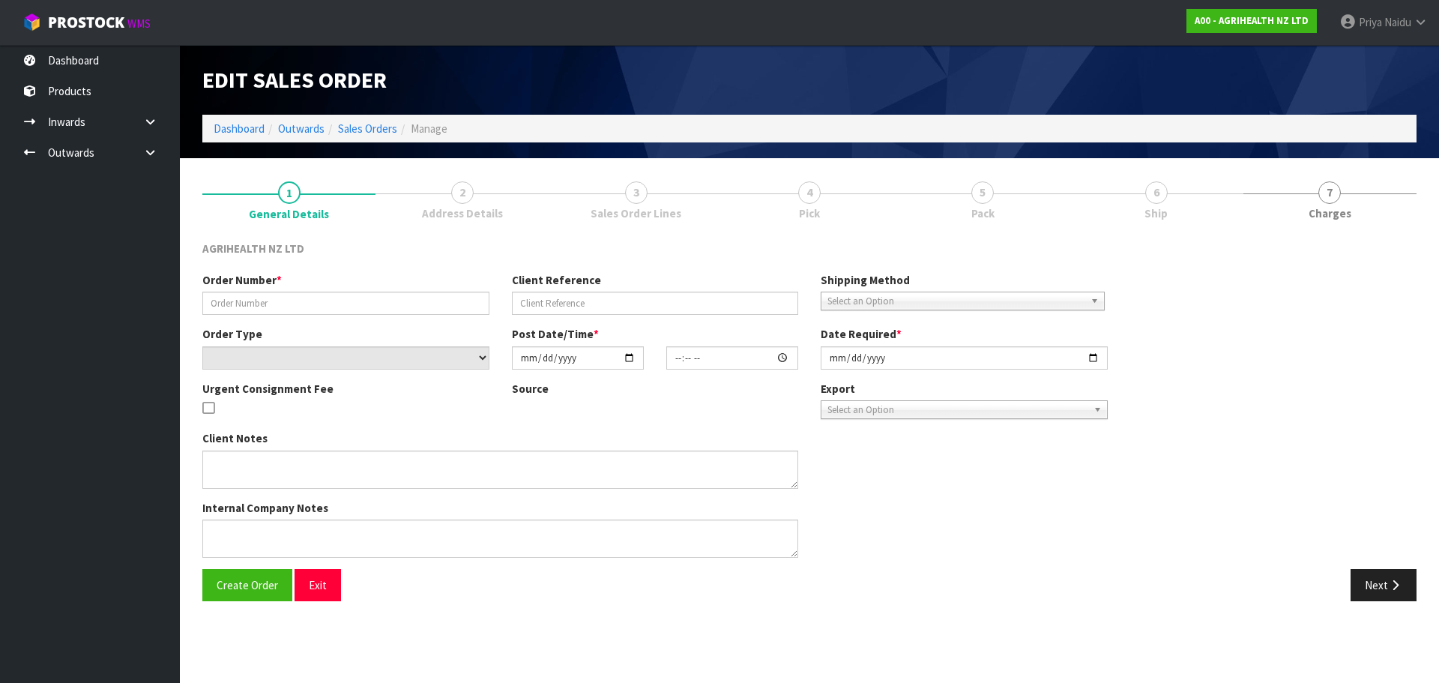
type input "[DATE]"
type textarea "OPZEELAND TO PICK UP"
type textarea "PLEASE CONFIRM EXPIRY DATE FOR CODE 2325: 31/05/2025 OR 31/03"
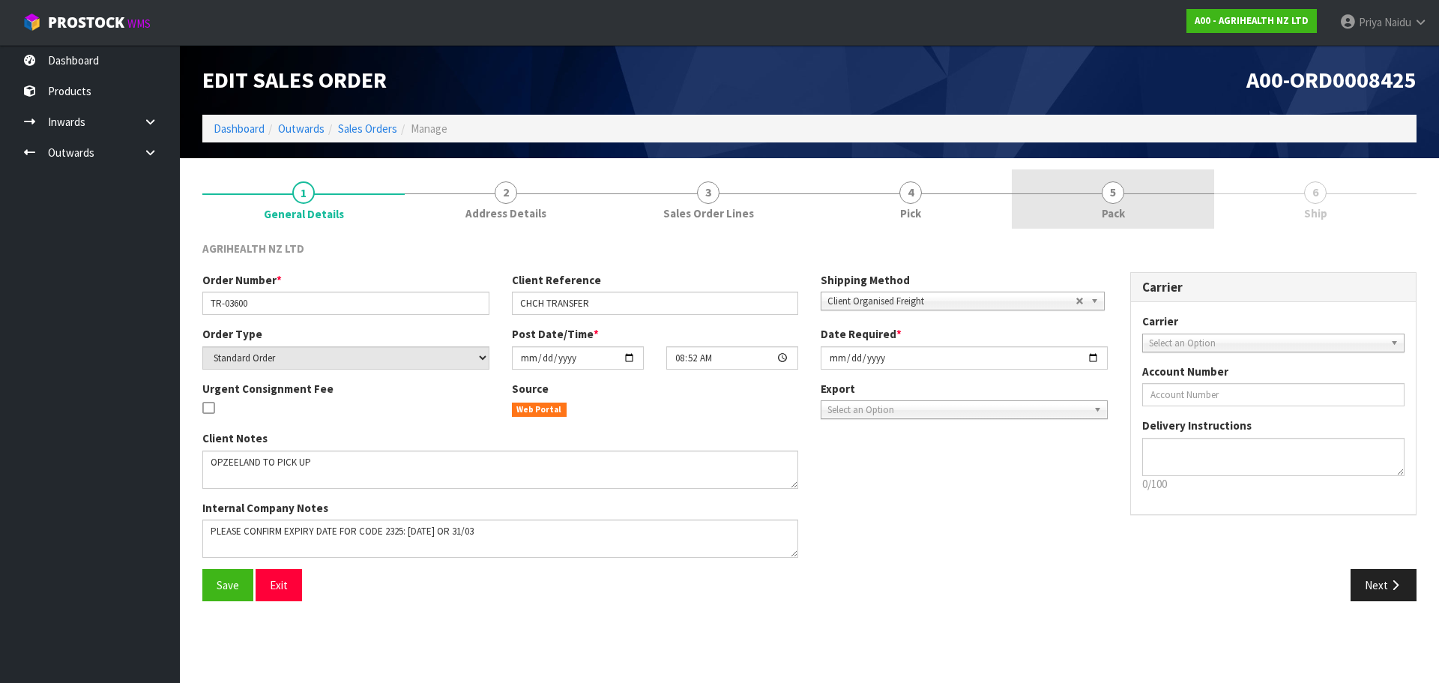
click at [1124, 207] on span "Pack" at bounding box center [1113, 213] width 23 height 16
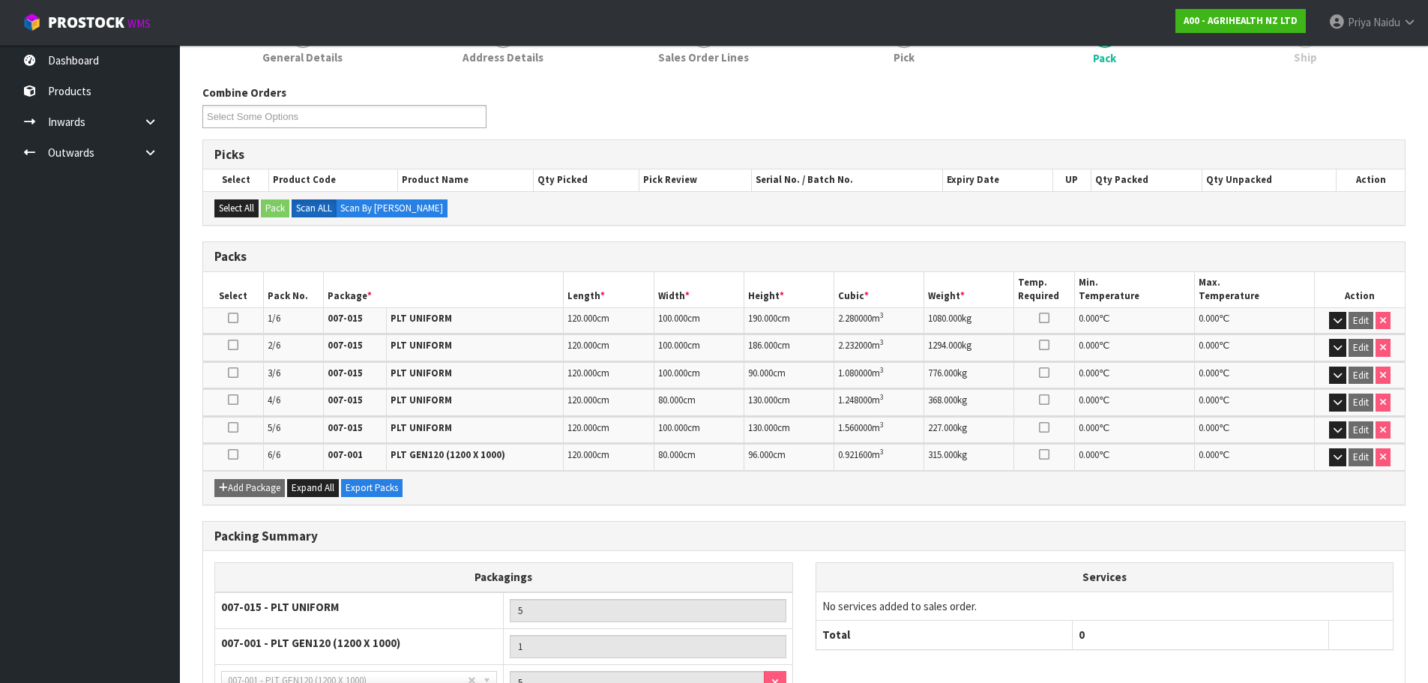
scroll to position [301, 0]
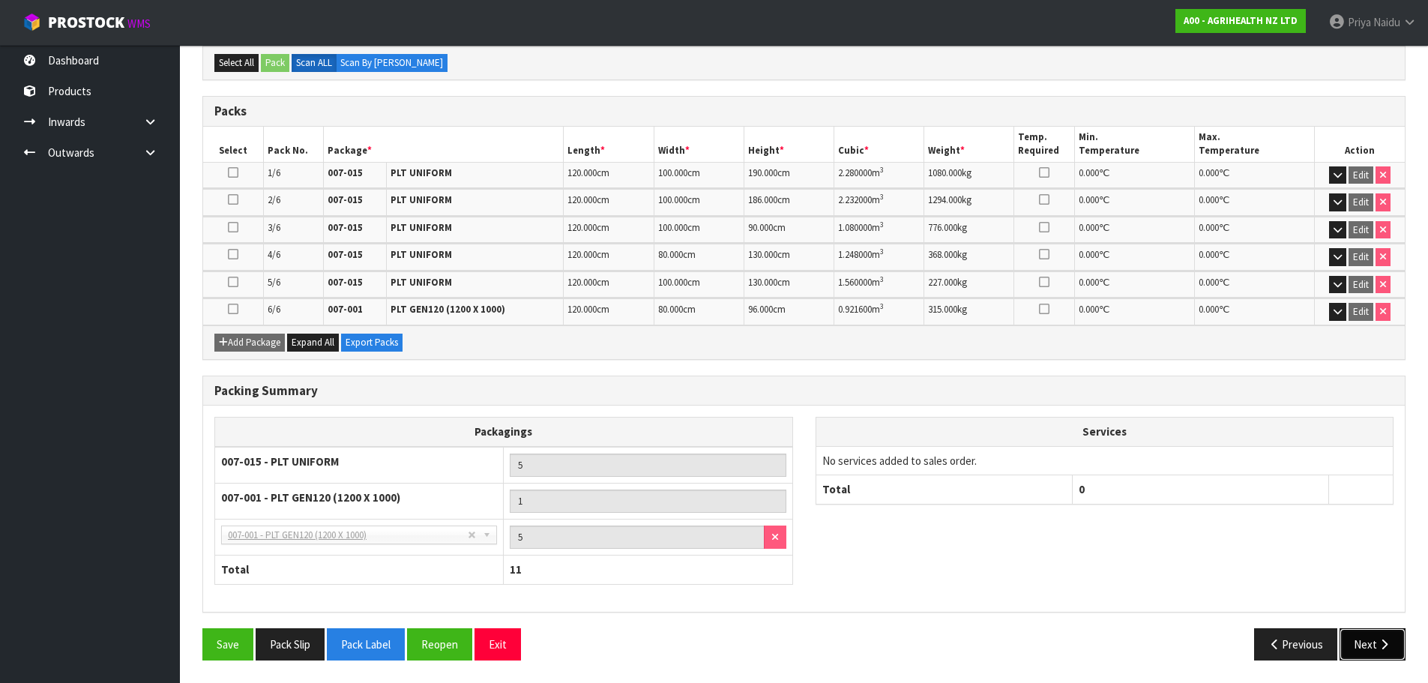
click at [1350, 640] on button "Next" at bounding box center [1372, 644] width 66 height 32
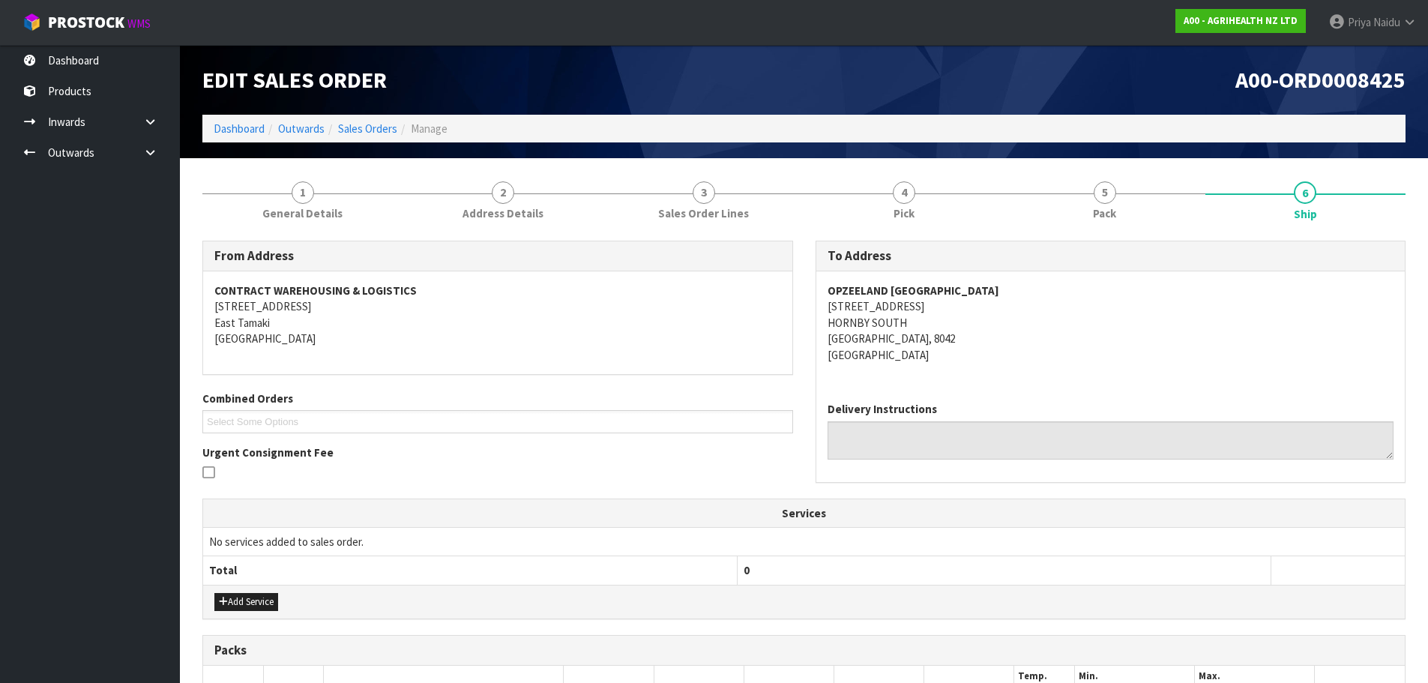
scroll to position [377, 0]
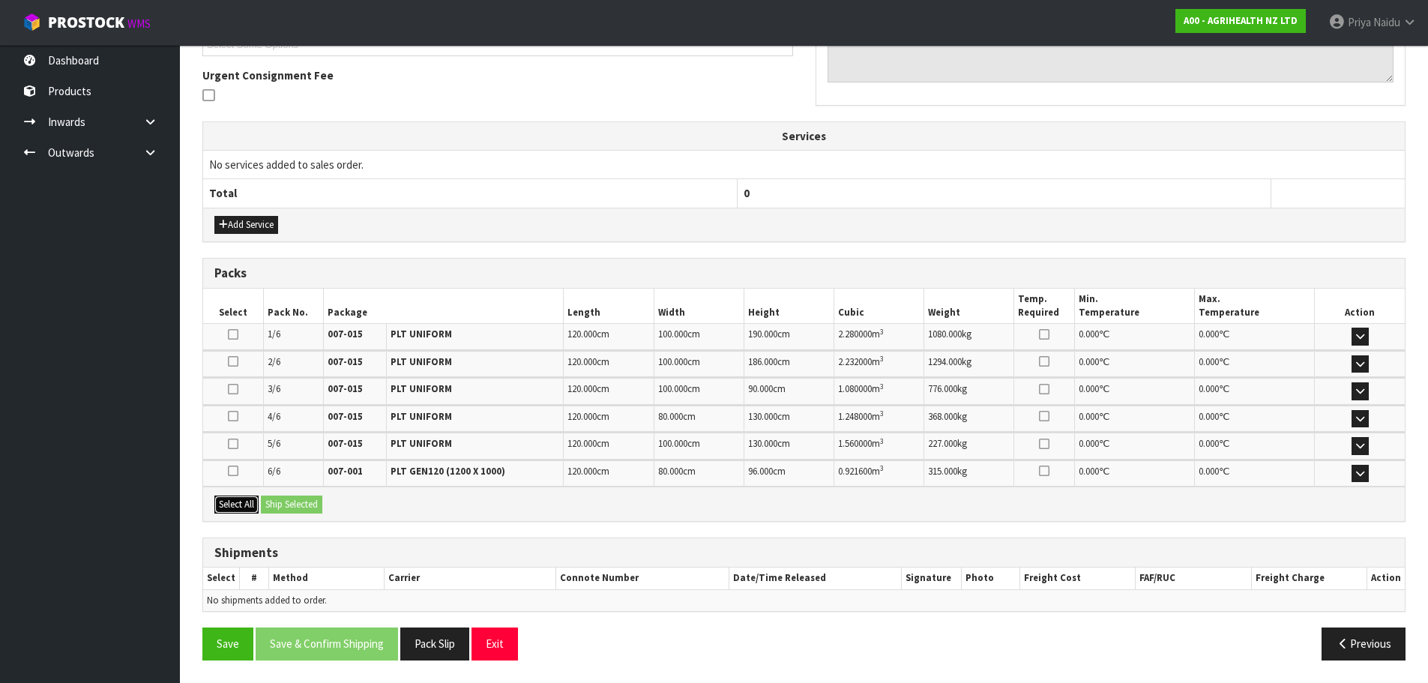
click at [241, 505] on button "Select All" at bounding box center [236, 504] width 44 height 18
drag, startPoint x: 275, startPoint y: 502, endPoint x: 315, endPoint y: 489, distance: 41.9
click at [278, 502] on button "Ship Selected" at bounding box center [291, 504] width 61 height 18
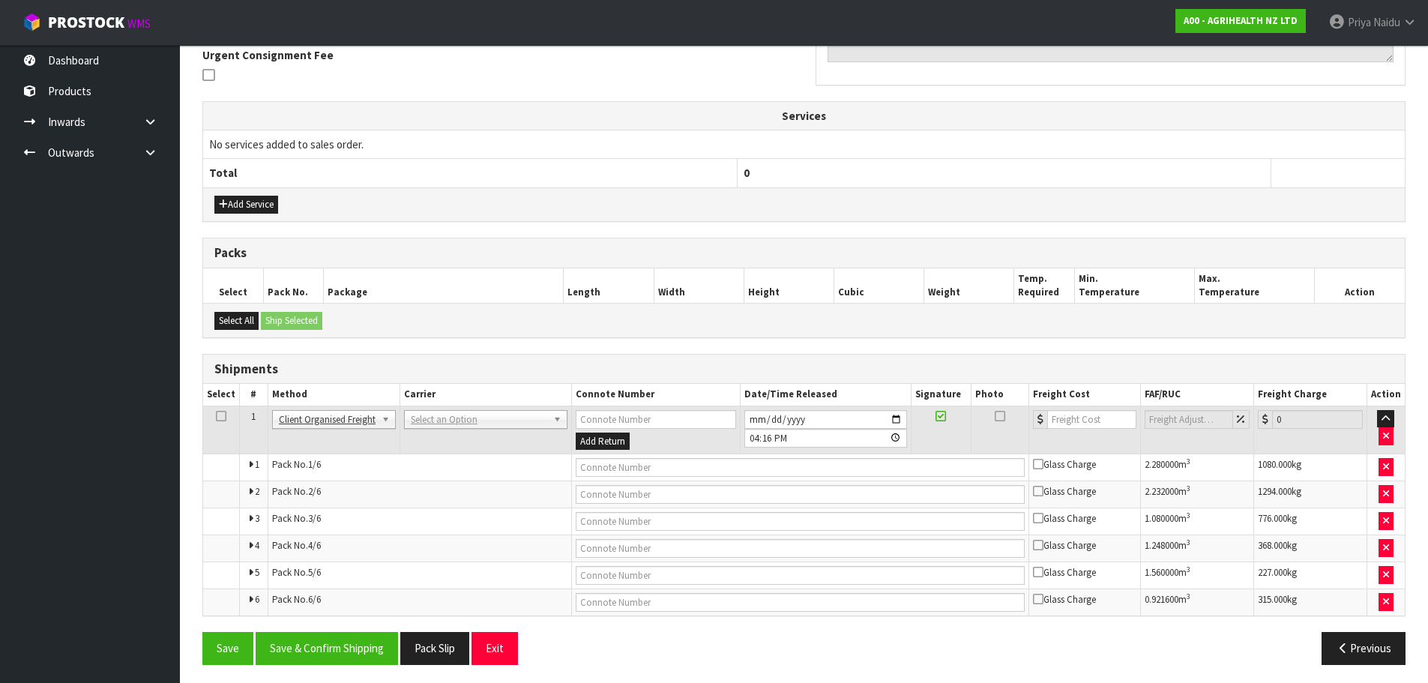
scroll to position [402, 0]
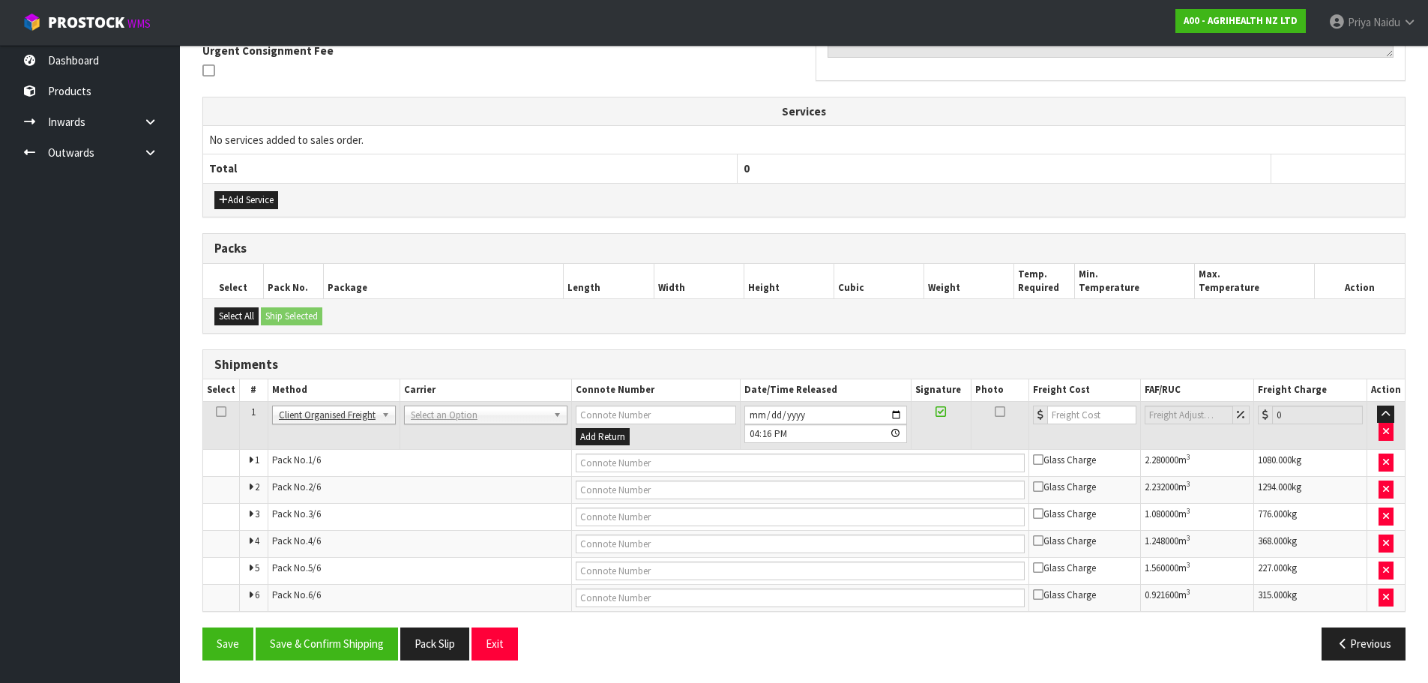
click at [470, 427] on td "ACFS TRANSPORT - ACFS TRANSPORT ACT TRANSPORT LTD - ACT TRANSPORT LTD AGS - AGS…" at bounding box center [485, 425] width 172 height 49
click at [596, 462] on input "text" at bounding box center [800, 462] width 448 height 19
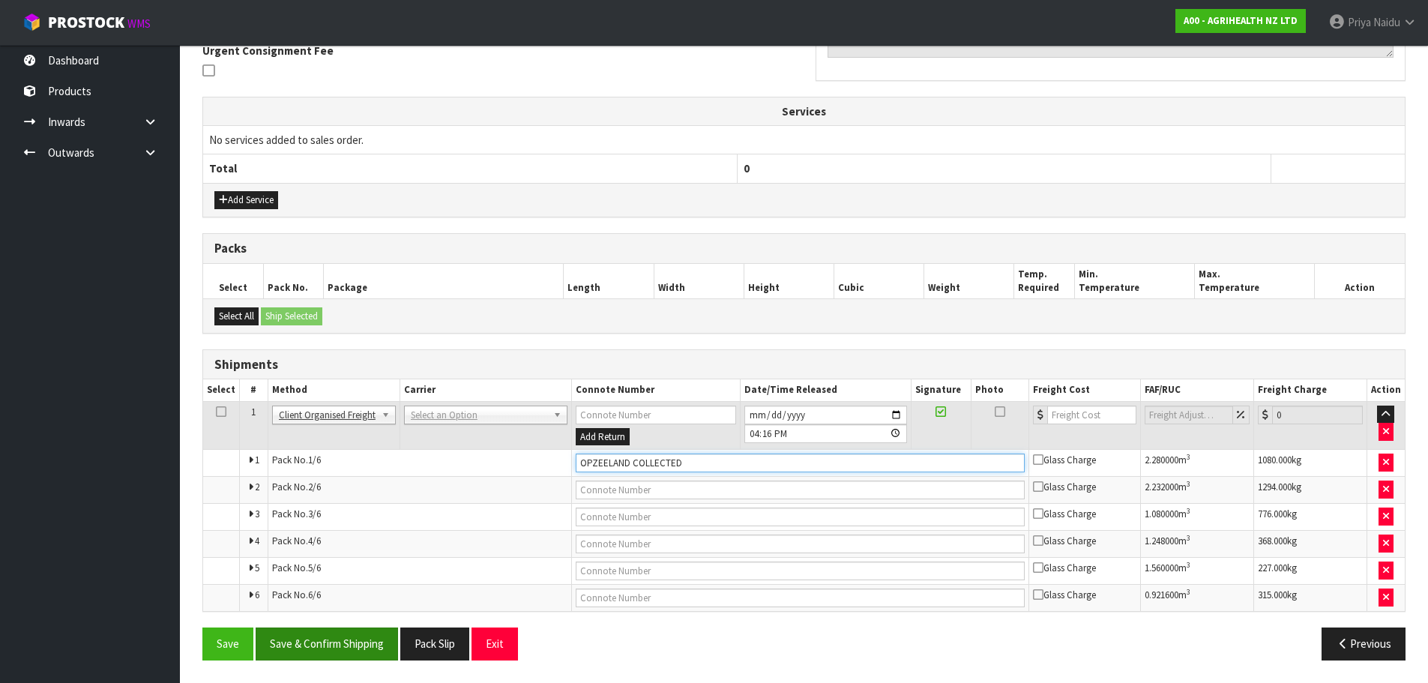
type input "OPZEELAND COLLECTED"
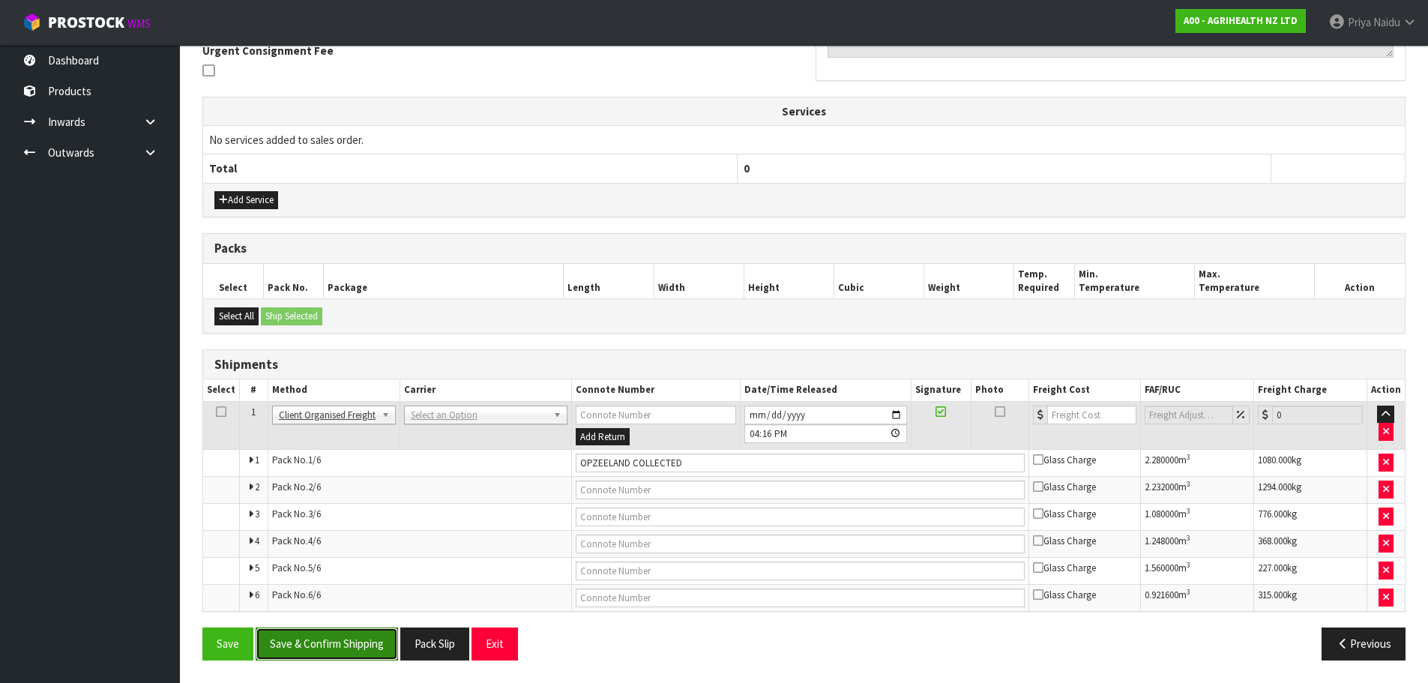
click at [312, 646] on button "Save & Confirm Shipping" at bounding box center [327, 643] width 142 height 32
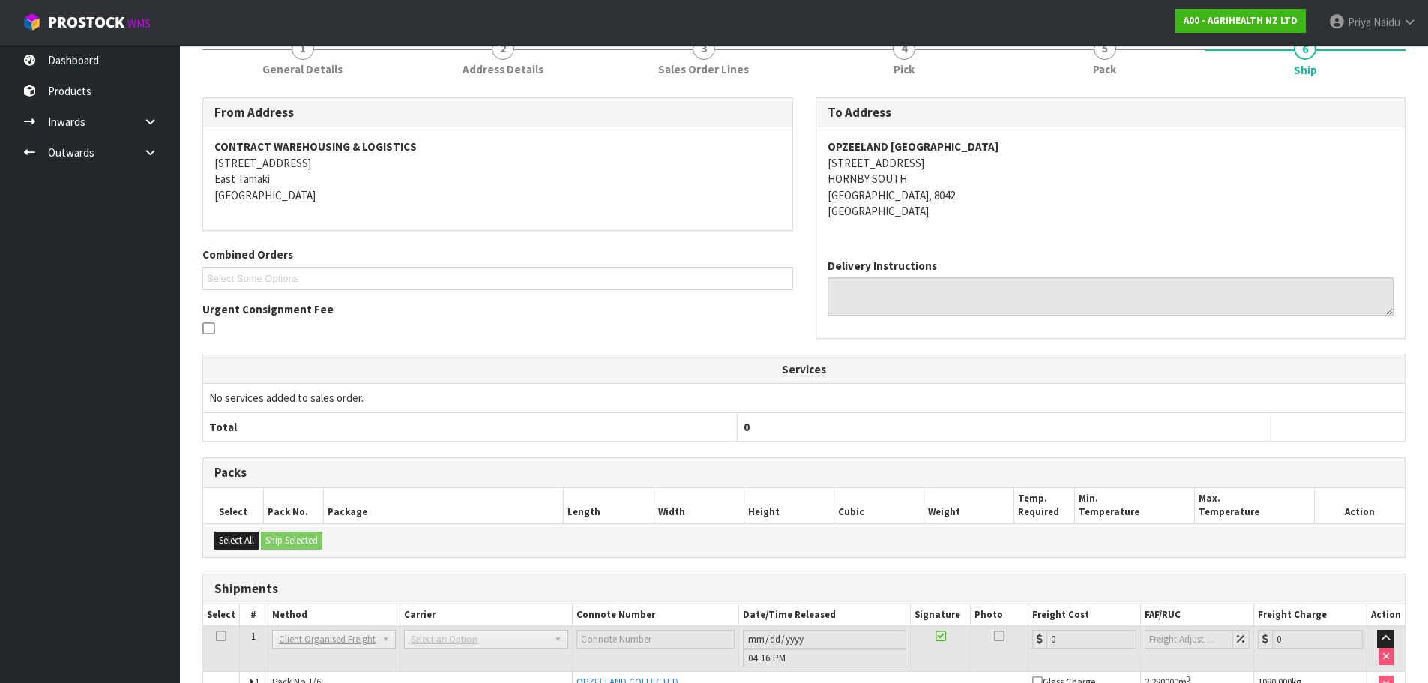
scroll to position [0, 0]
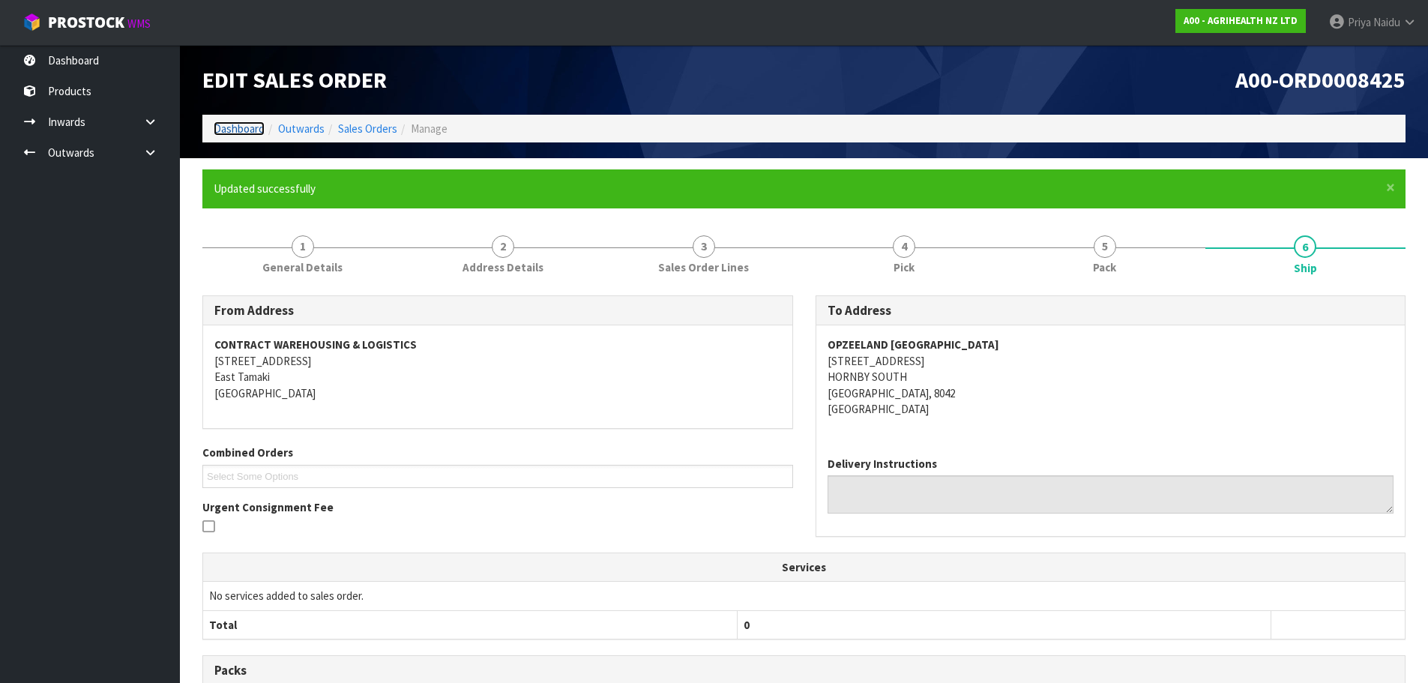
click at [228, 125] on link "Dashboard" at bounding box center [239, 128] width 51 height 14
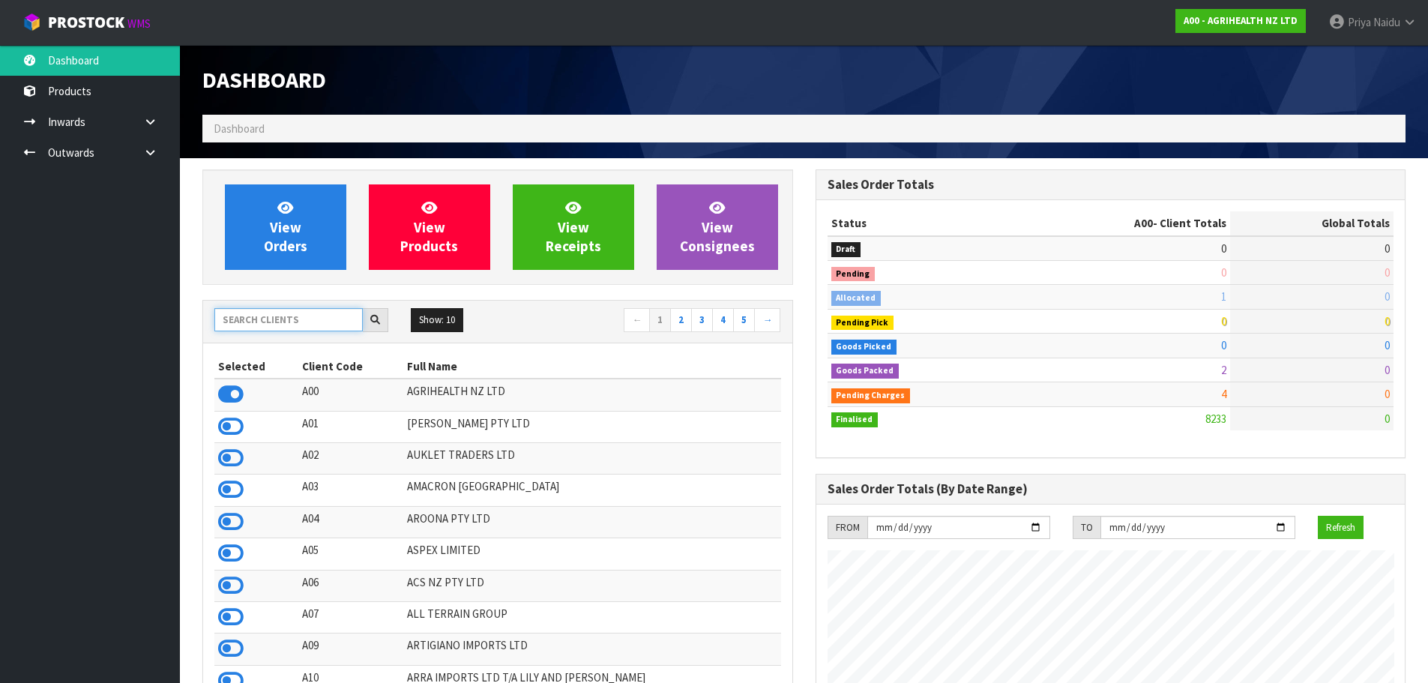
click at [250, 325] on input "text" at bounding box center [288, 319] width 148 height 23
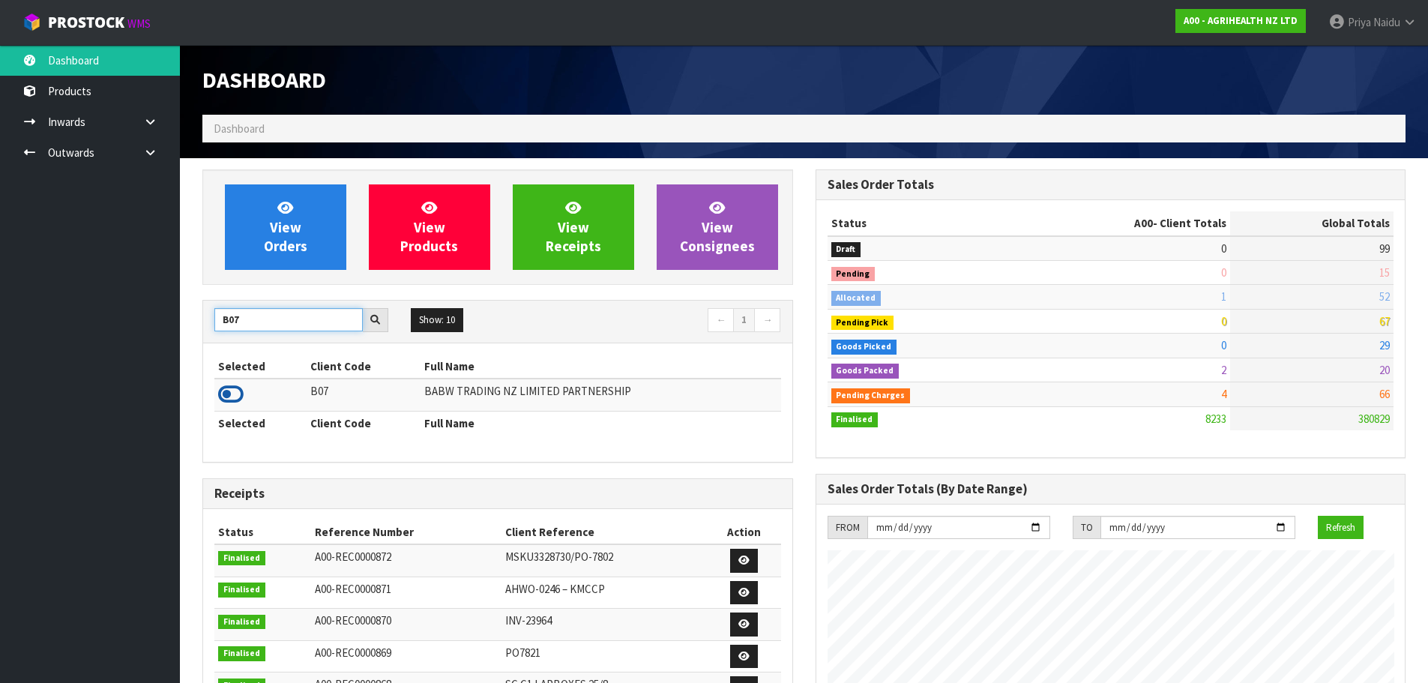
type input "B07"
click at [233, 400] on icon at bounding box center [230, 394] width 25 height 22
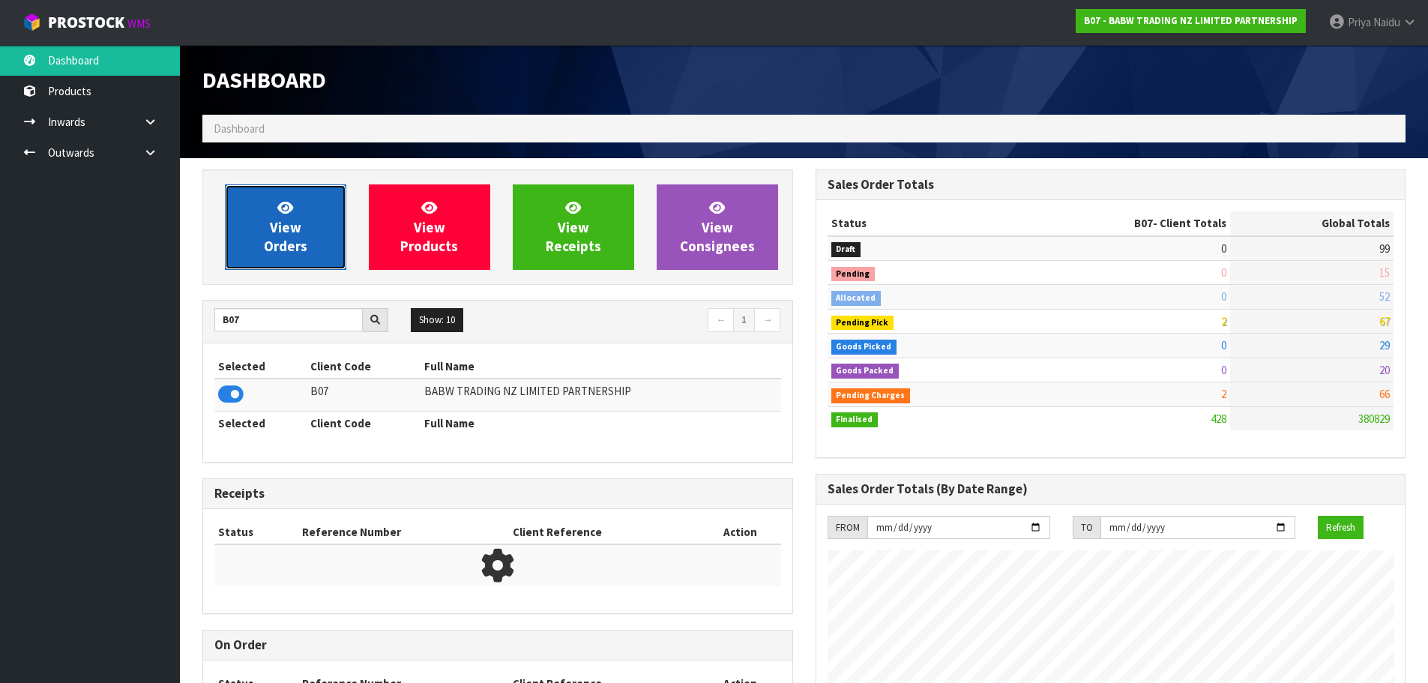
click at [276, 255] on link "View Orders" at bounding box center [285, 226] width 121 height 85
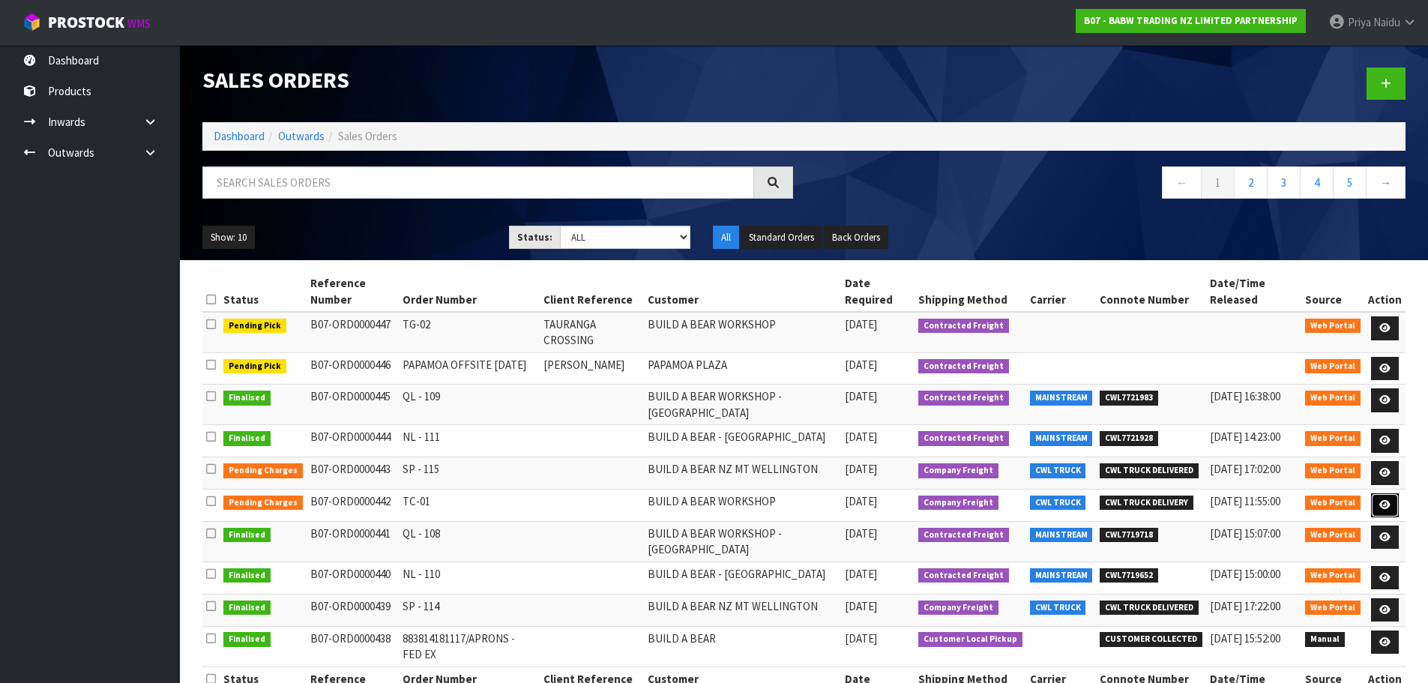
click at [1383, 506] on icon at bounding box center [1384, 505] width 11 height 10
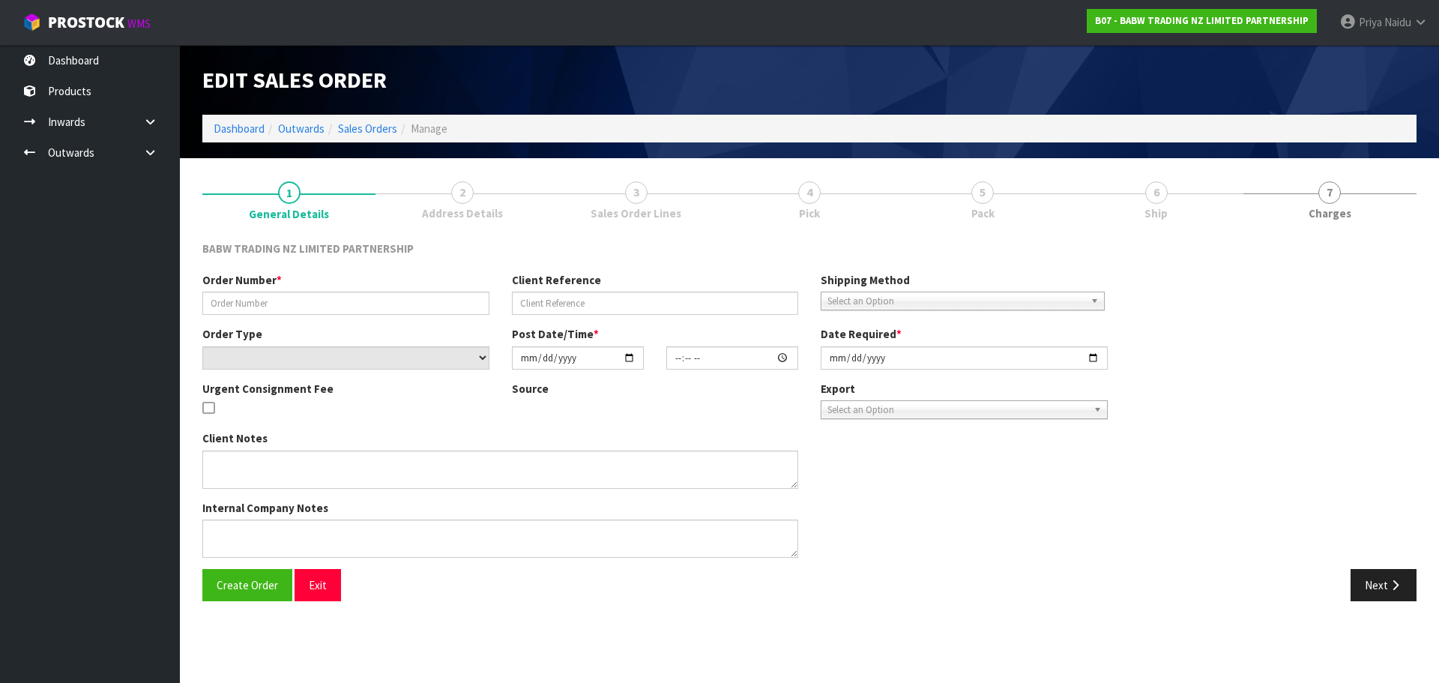
type input "TC-01"
select select "number:0"
type input "2025-09-02"
type input "14:37:00.000"
type input "2025-09-08"
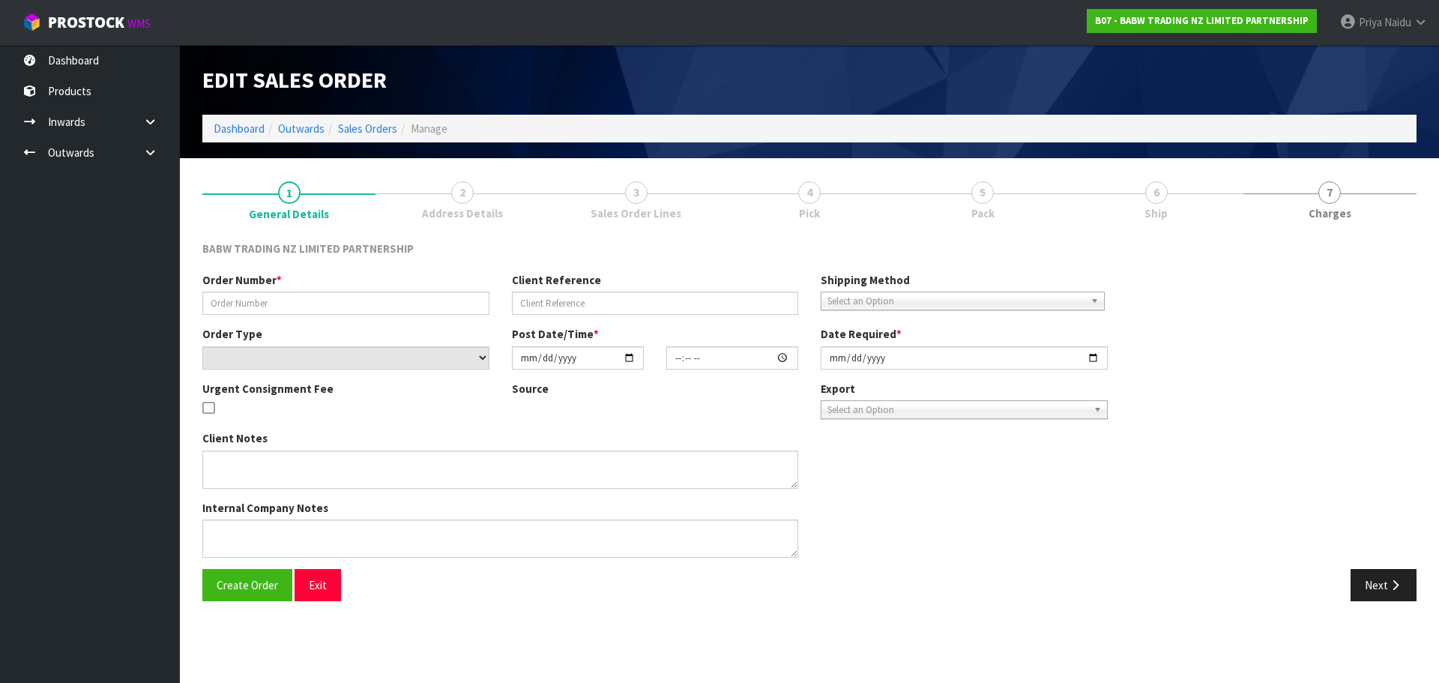
type textarea "I WAS JUST SORTING IT OUT WITH THE SHOPFITTER AND THE CENTRE, AS INSTALL IS PLA…"
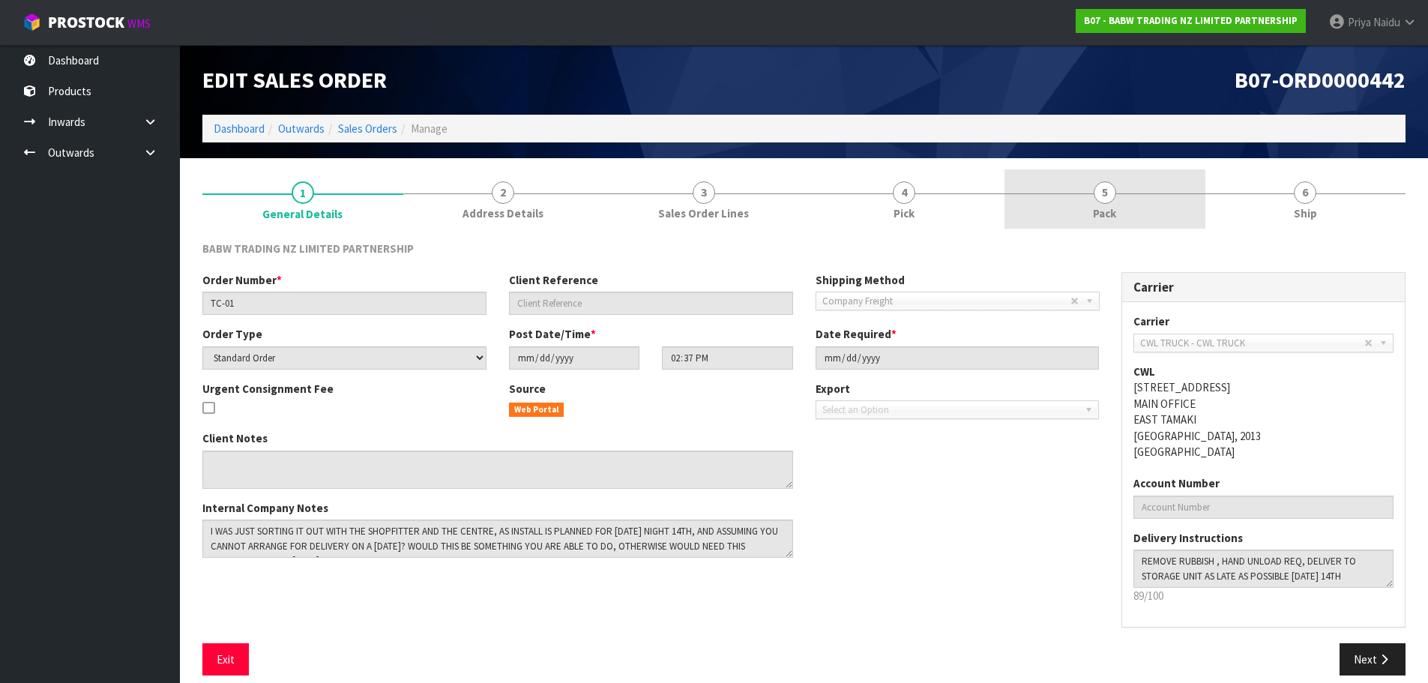
click at [1099, 202] on span "5" at bounding box center [1104, 192] width 22 height 22
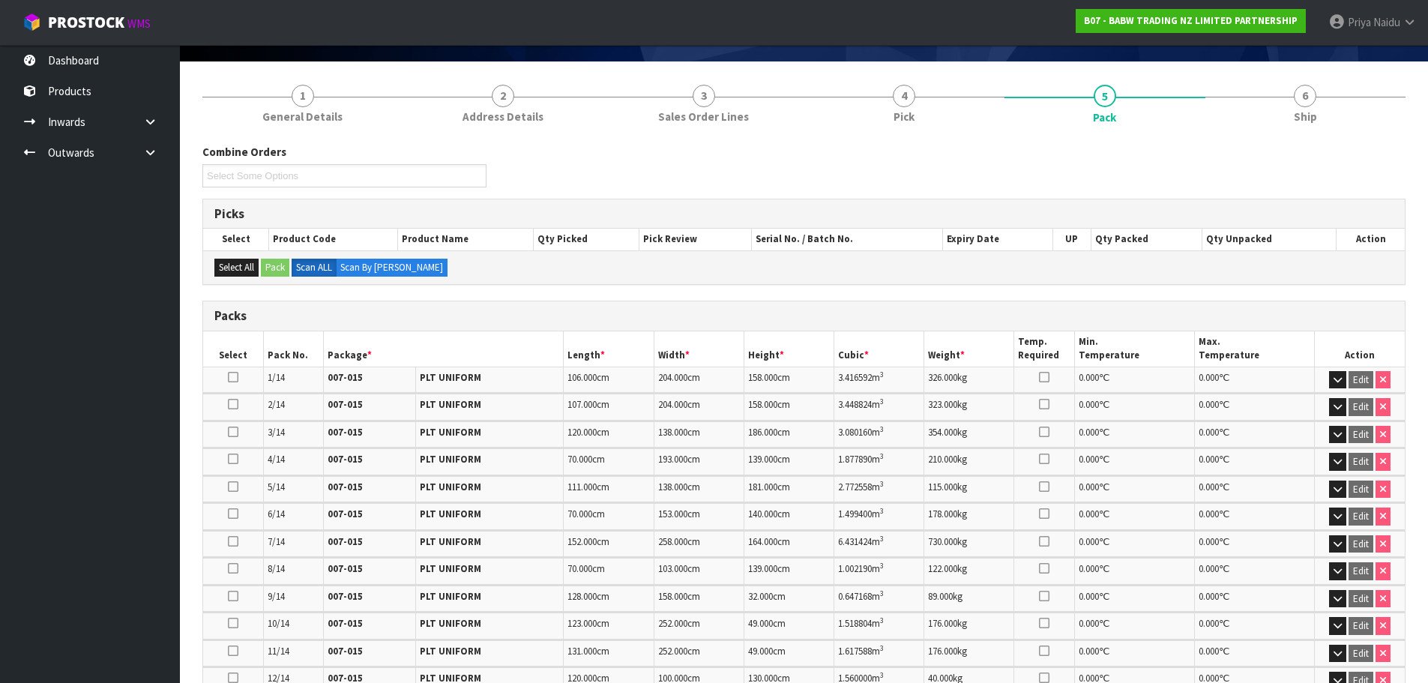
scroll to position [448, 0]
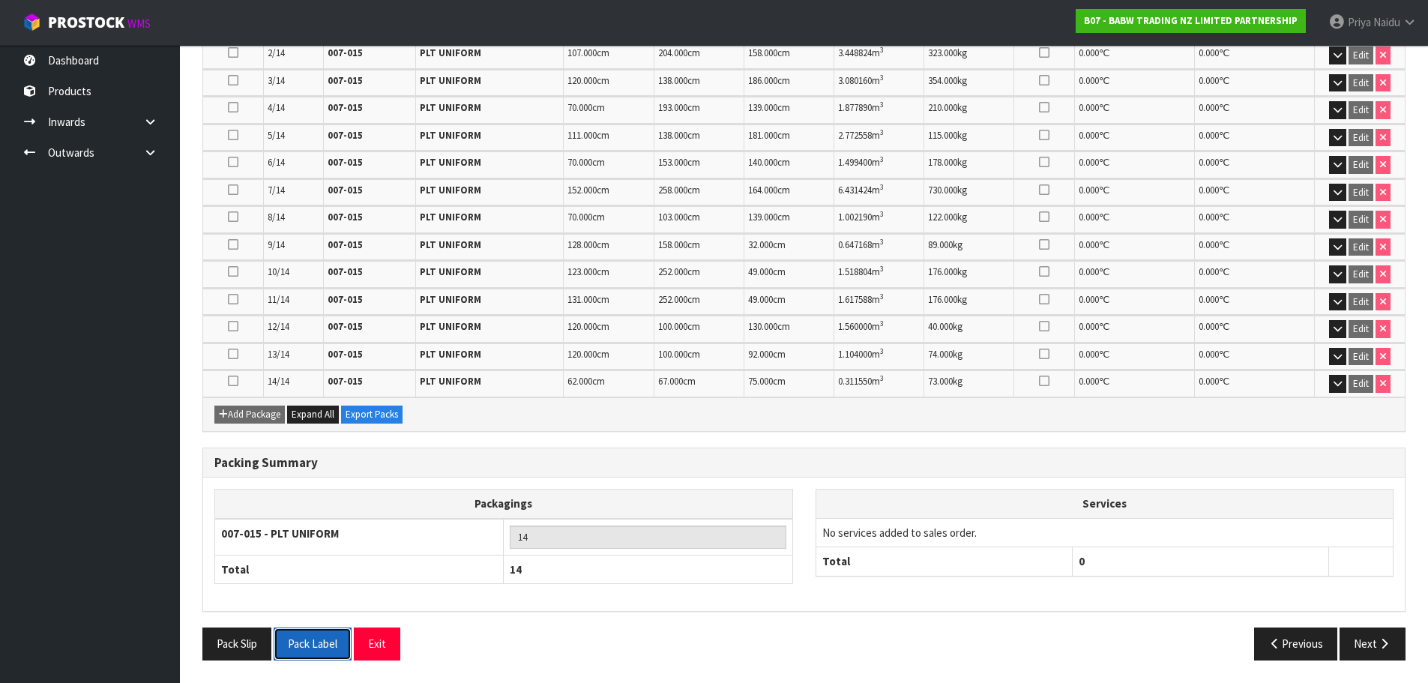
drag, startPoint x: 305, startPoint y: 645, endPoint x: 799, endPoint y: 318, distance: 592.1
click at [306, 645] on button "Pack Label" at bounding box center [313, 643] width 78 height 32
